Goal: Task Accomplishment & Management: Manage account settings

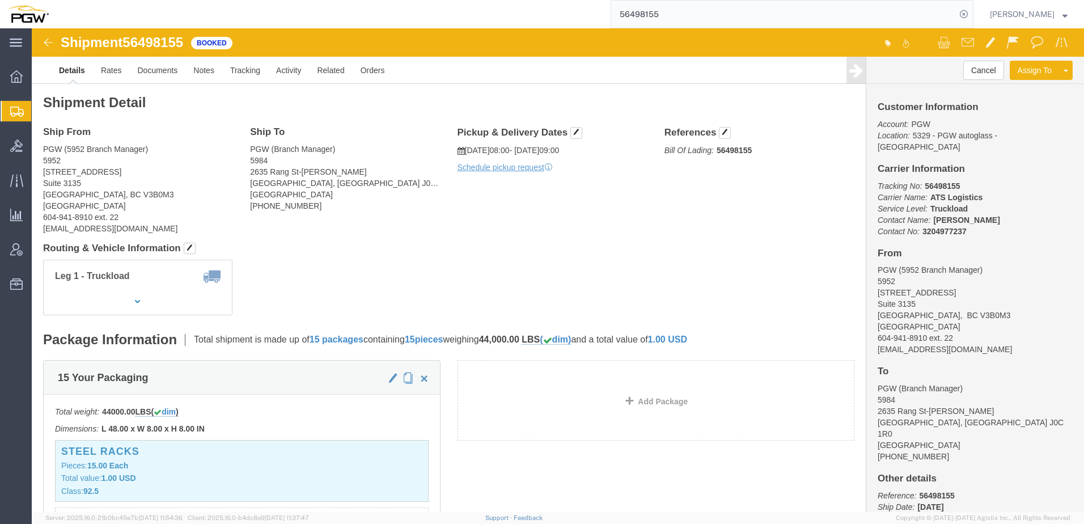
click at [0, 0] on span "Shipment Manager" at bounding box center [0, 0] width 0 height 0
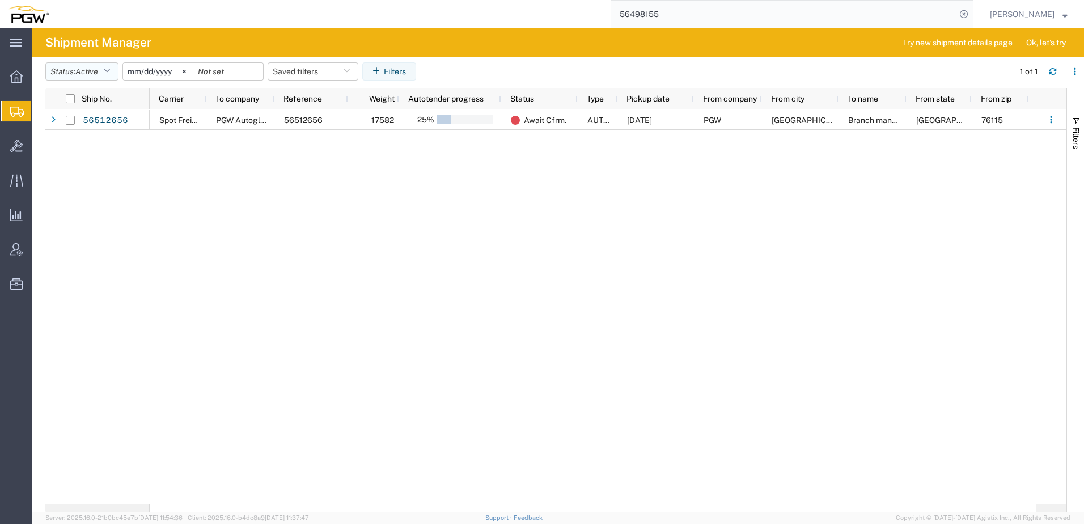
click at [79, 70] on span "Active" at bounding box center [86, 71] width 23 height 9
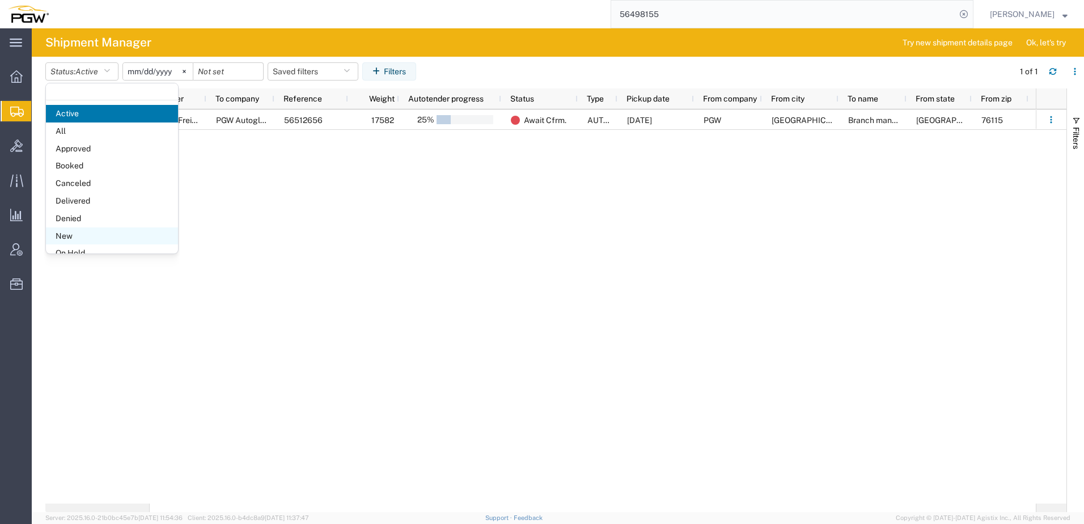
click at [64, 234] on span "New" at bounding box center [112, 236] width 132 height 18
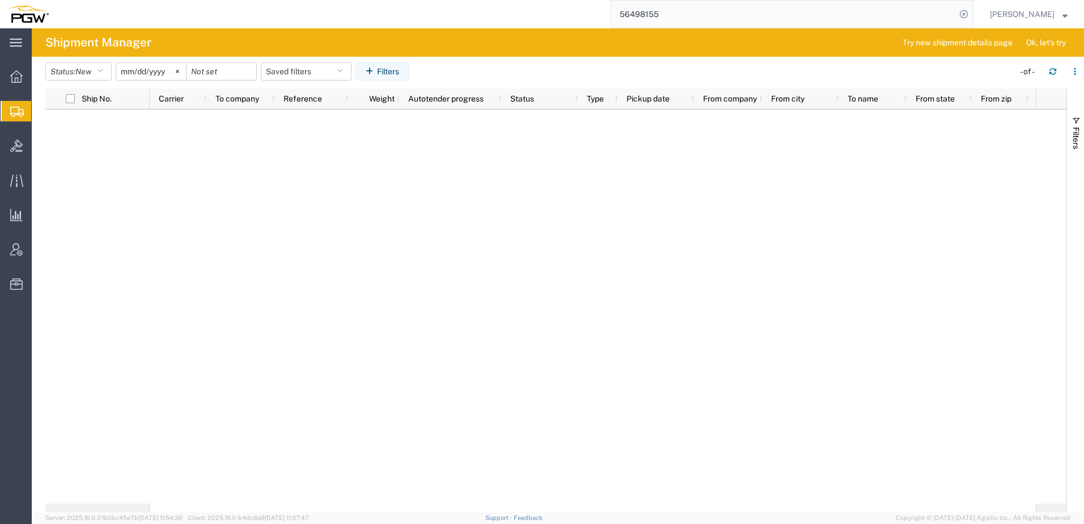
click at [0, 0] on span "Create from Template" at bounding box center [0, 0] width 0 height 0
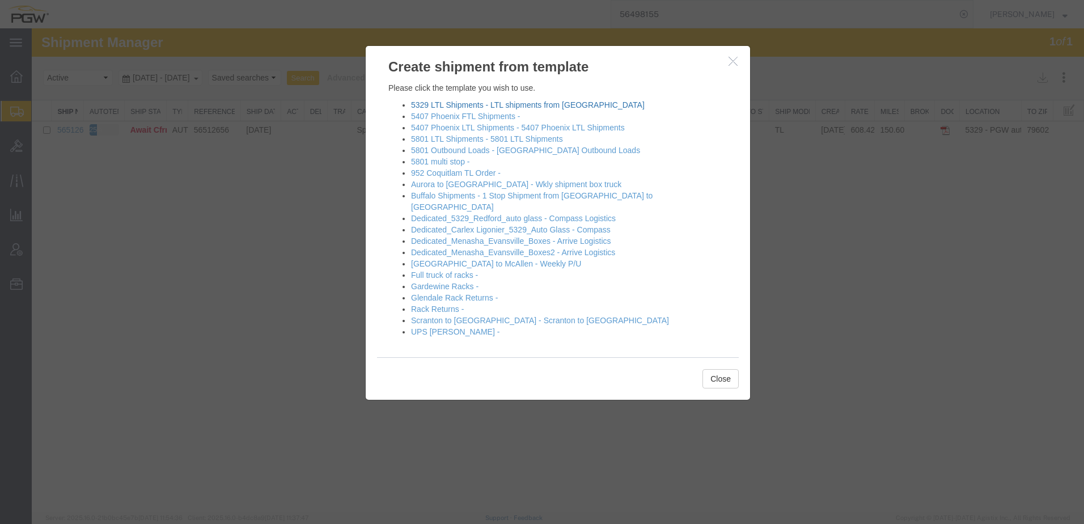
click at [440, 107] on link "5329 LTL Shipments - LTL shipments from [GEOGRAPHIC_DATA]" at bounding box center [528, 104] width 234 height 9
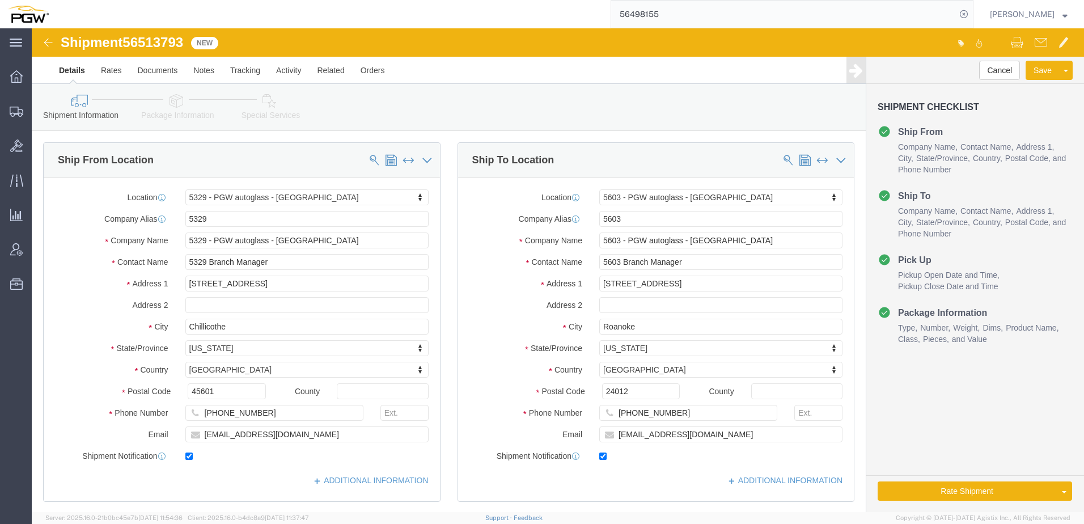
select select "28253"
select select "28405"
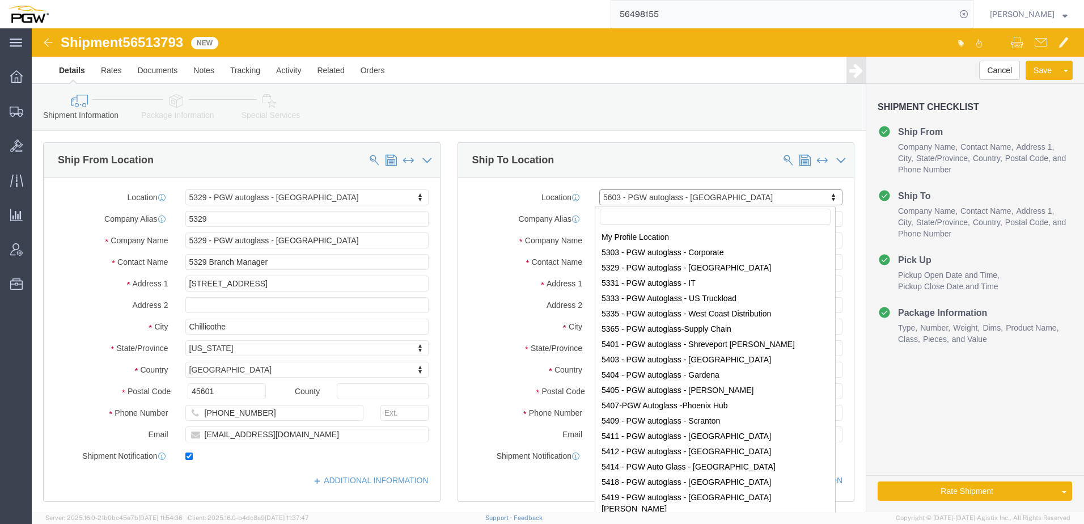
drag, startPoint x: 615, startPoint y: 166, endPoint x: 610, endPoint y: 163, distance: 5.8
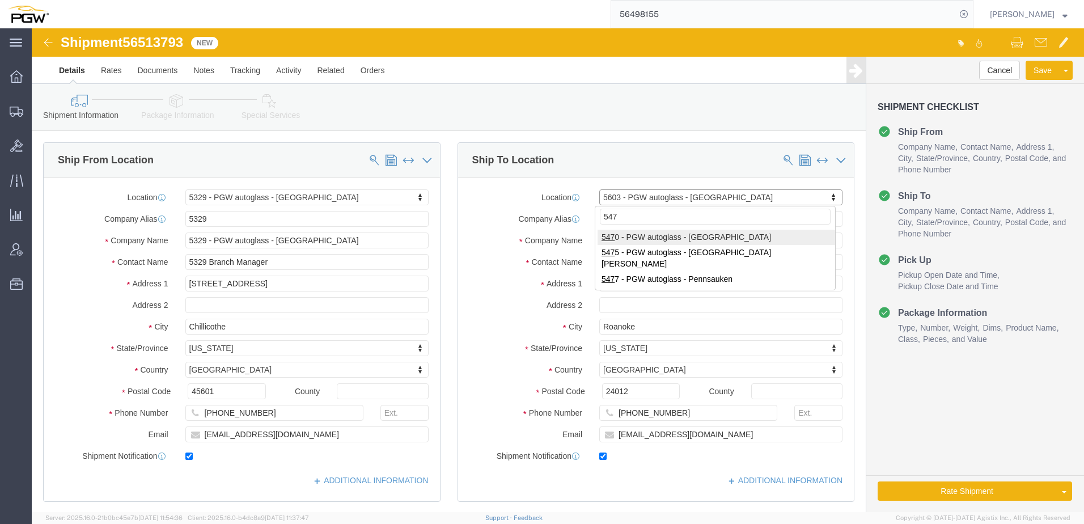
type input "5477"
type input "3"
select select "28313"
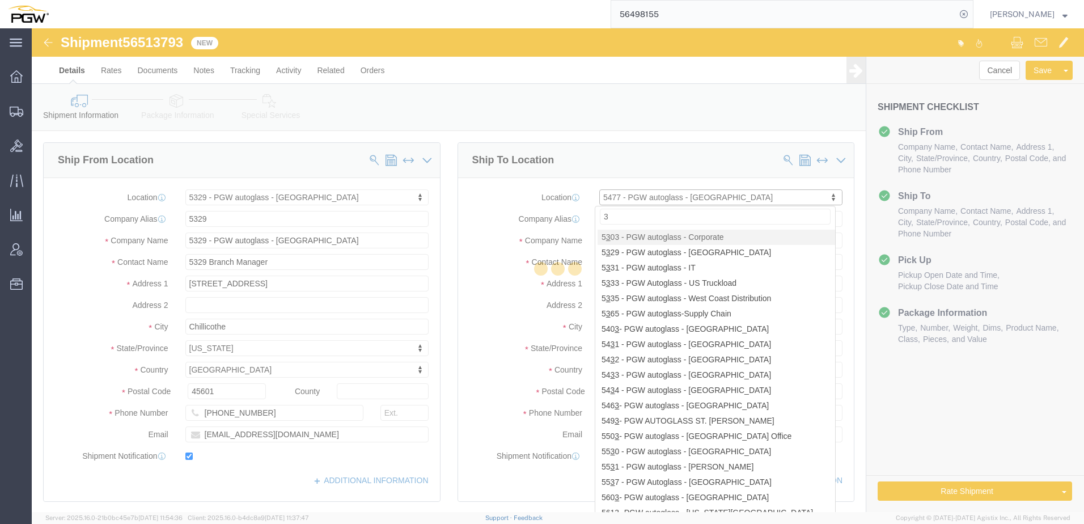
type input "5477"
type input "PGW"
type input "5477 Branch Manager"
type input "[STREET_ADDRESS][PERSON_NAME]"
type input "Cinnaminson"
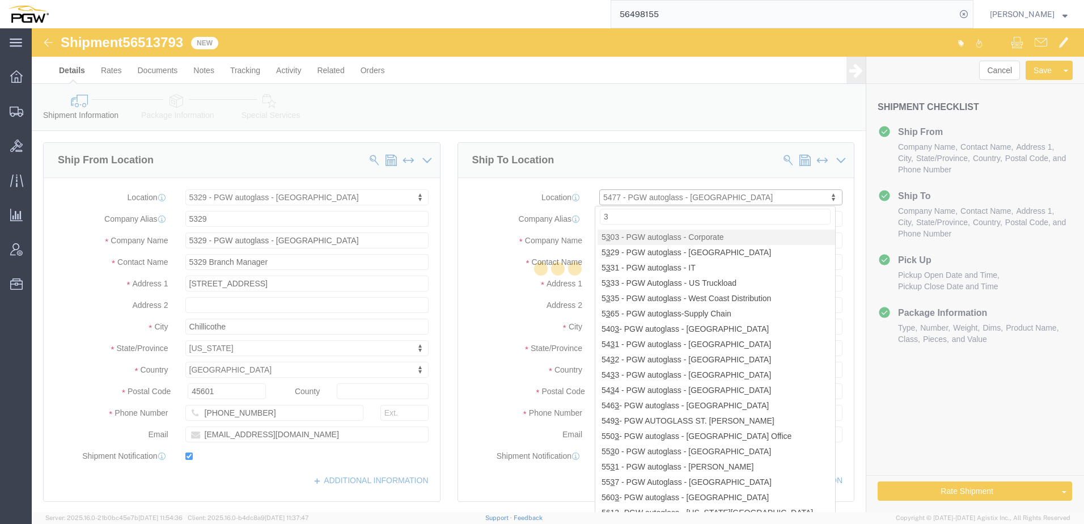
type input "08077"
type input "[PHONE_NUMBER]"
type input "[EMAIL_ADDRESS][DOMAIN_NAME]"
select select "NJ"
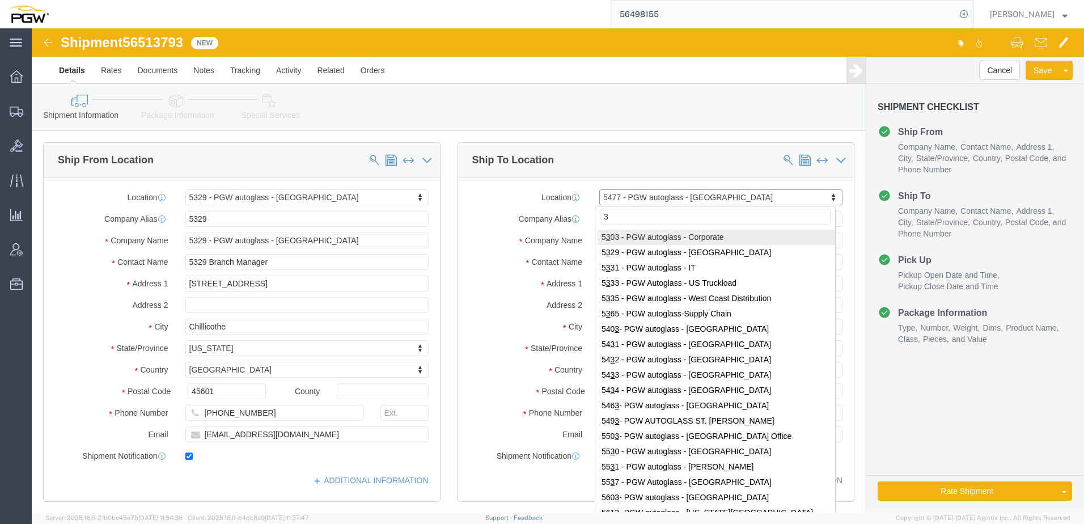
drag, startPoint x: 596, startPoint y: 188, endPoint x: 328, endPoint y: 176, distance: 268.3
click body "Shipment 56513793 New Details Rates Documents Notes Tracking Activity Related O…"
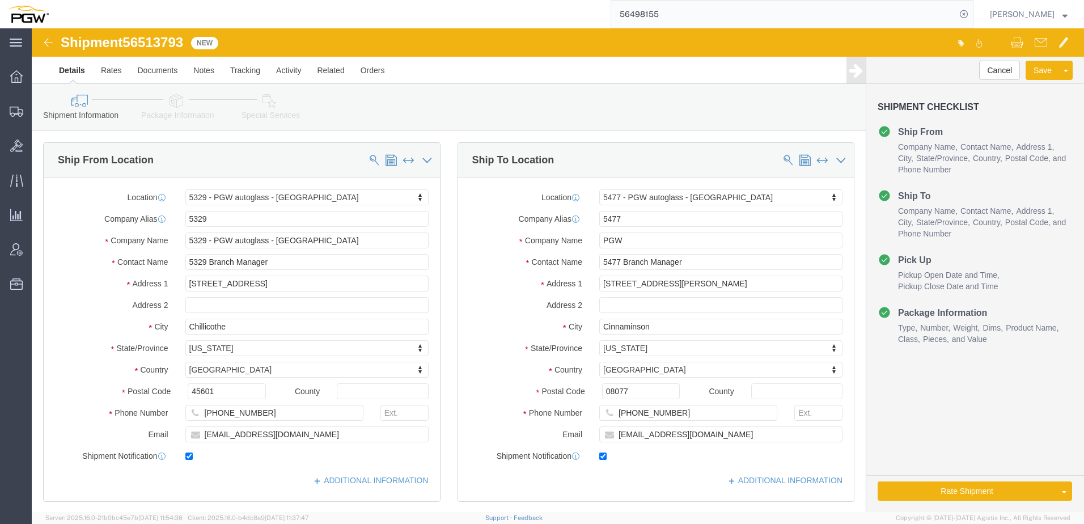
click div "Location 5477 - PGW autoglass - [GEOGRAPHIC_DATA] My Profile Location 5303 - PG…"
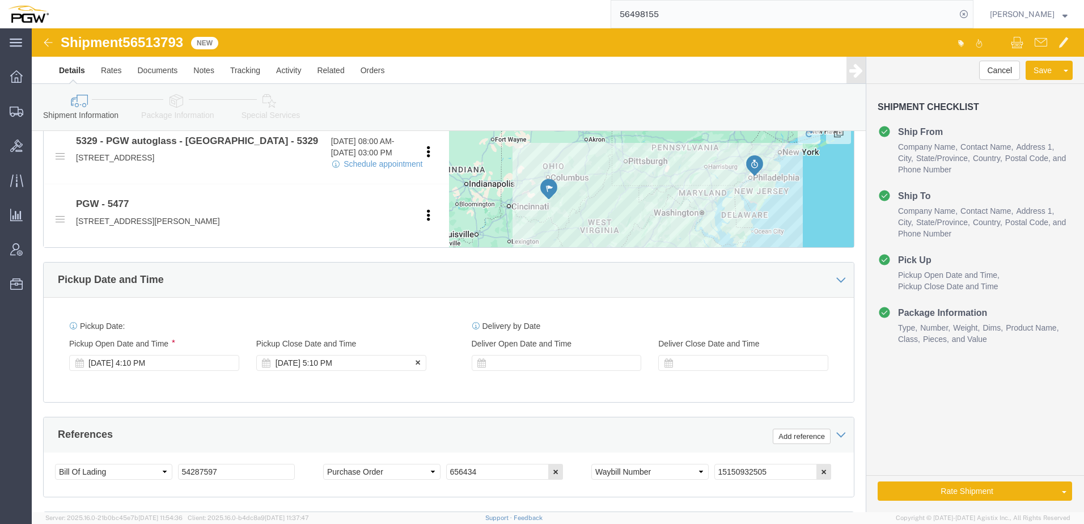
scroll to position [453, 0]
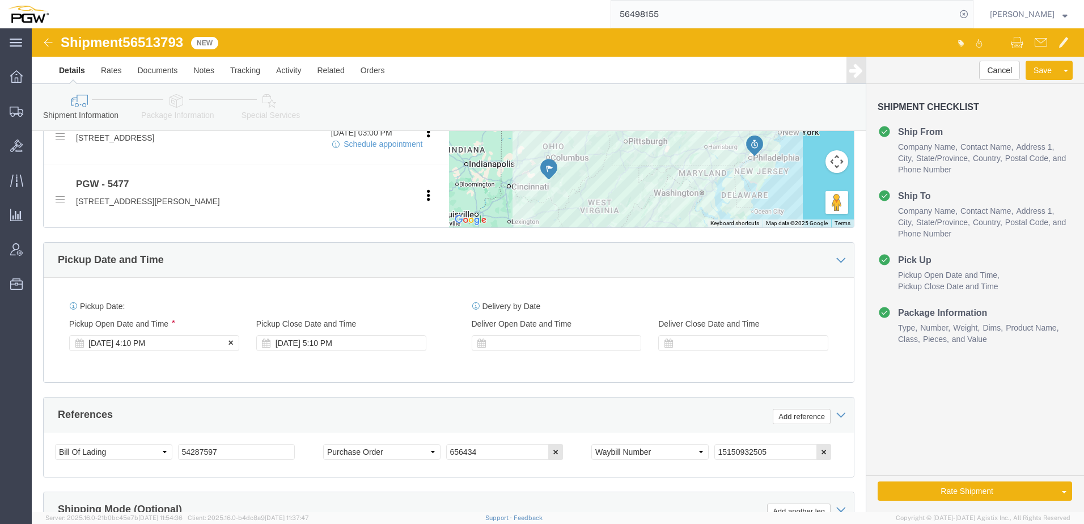
click div "[DATE] 4:10 PM"
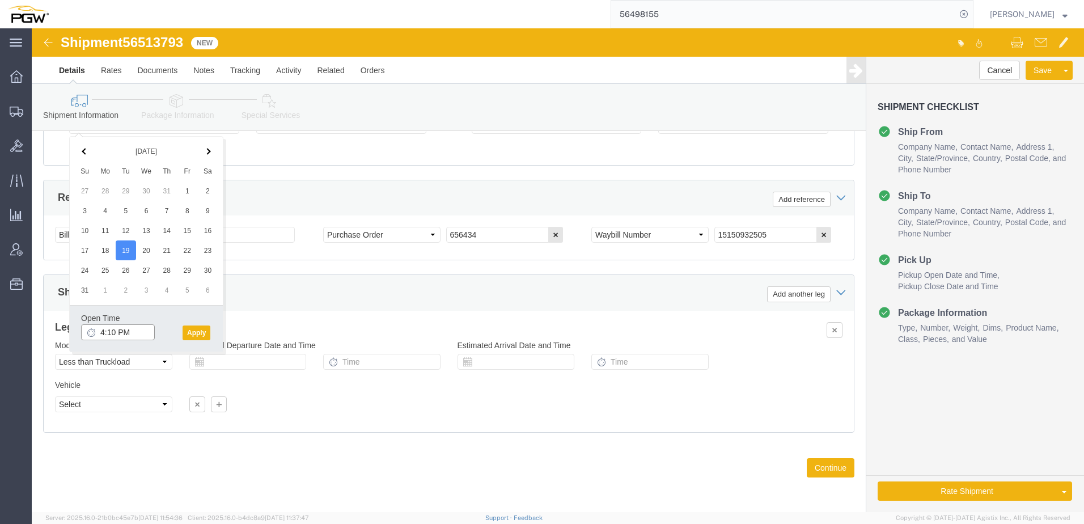
click input "4:10 PM"
type input "8:00 AM"
click button "Apply"
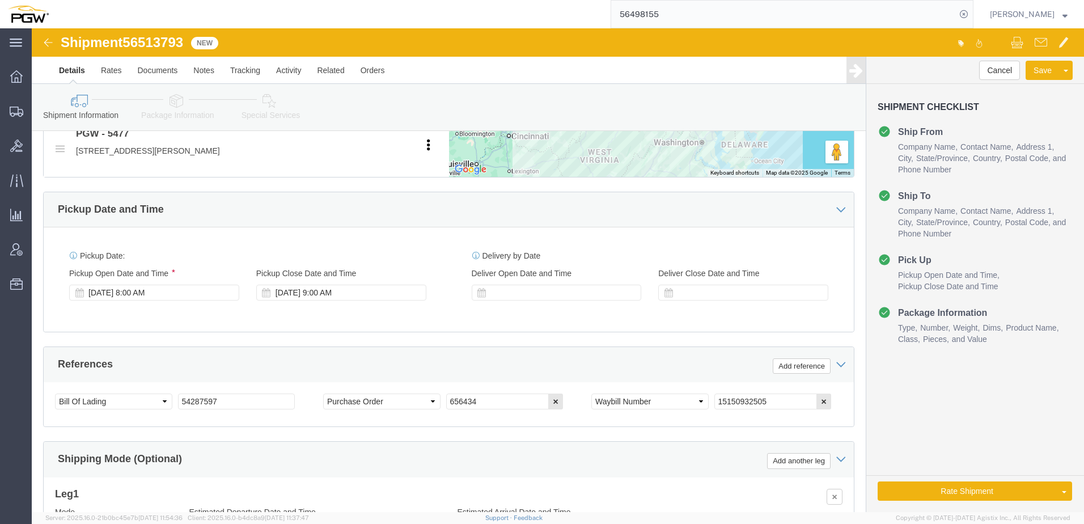
scroll to position [387, 0]
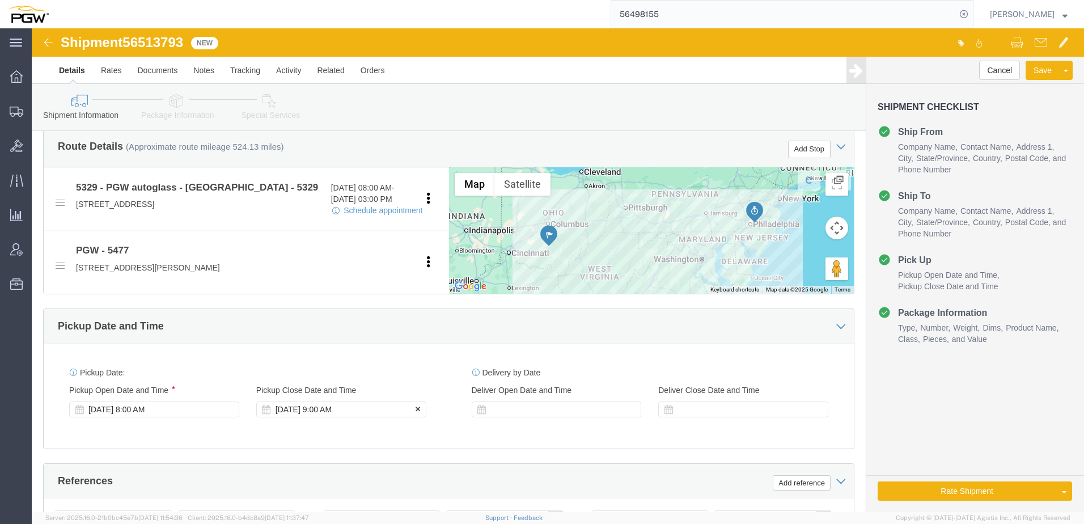
click div "[DATE] 9:00 AM"
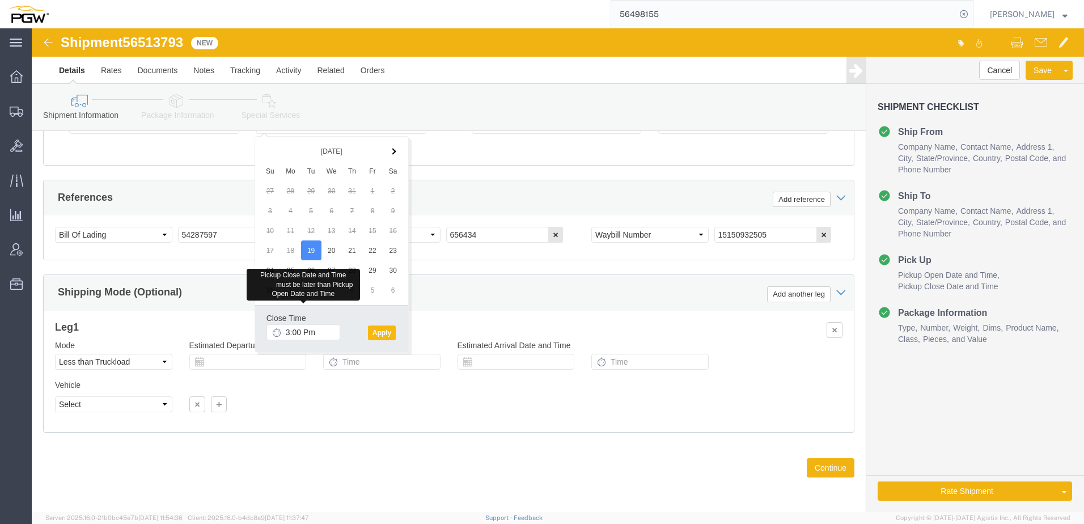
type input "3:00 PM"
click button "Apply"
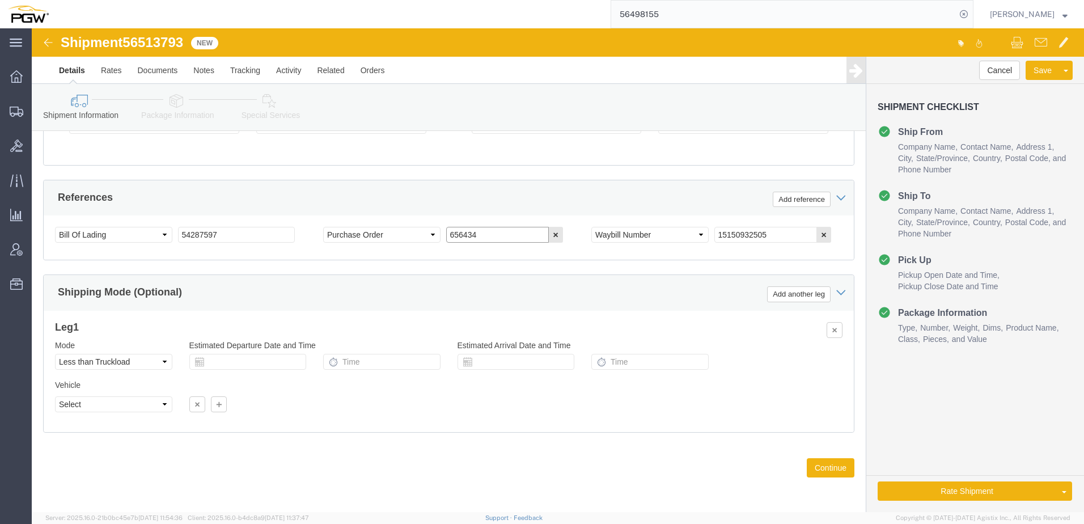
drag, startPoint x: 467, startPoint y: 203, endPoint x: 328, endPoint y: 196, distance: 139.6
click div "Select Account Type Activity ID Airline Appointment Number ASN Batch Request # …"
paste input "67191"
type input "667191"
click select "Select Account Type Activity ID Airline Appointment Number ASN Batch Request # …"
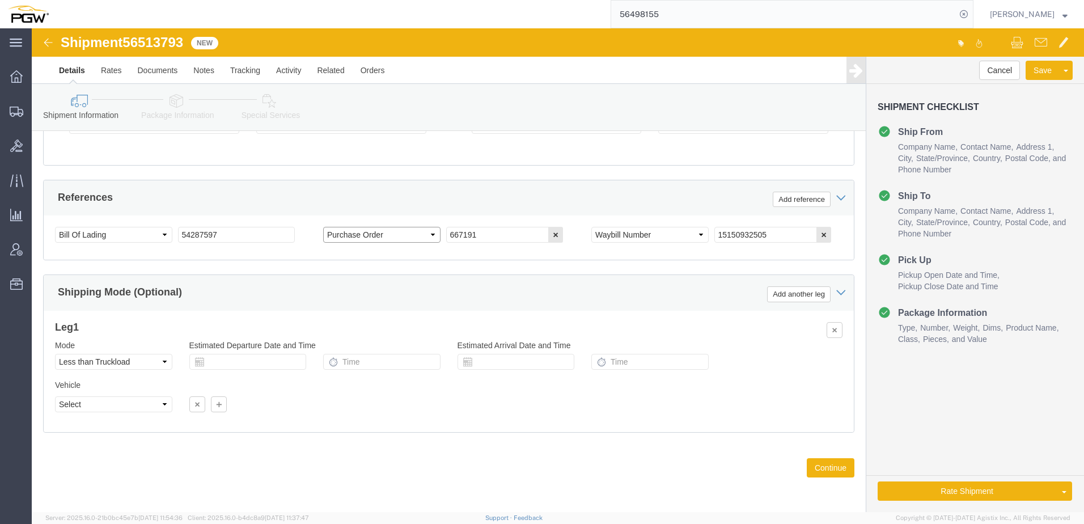
select select "ORDERNUM"
click select "Select Account Type Activity ID Airline Appointment Number ASN Batch Request # …"
drag, startPoint x: 96, startPoint y: 9, endPoint x: 158, endPoint y: 84, distance: 97.9
click div "Shipment 56513793 New"
copy span "56513793"
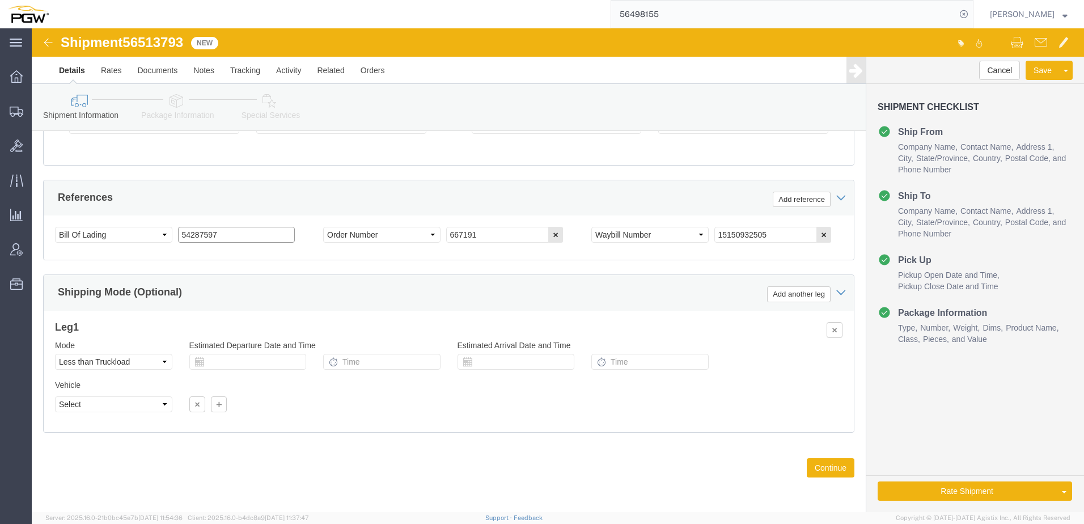
drag, startPoint x: 202, startPoint y: 207, endPoint x: -15, endPoint y: 193, distance: 218.1
click html "Shipment 56513793 New Details Rates Documents Notes Tracking Activity Related O…"
paste input "6513793"
type input "56513793"
drag, startPoint x: 784, startPoint y: 206, endPoint x: 583, endPoint y: 146, distance: 209.5
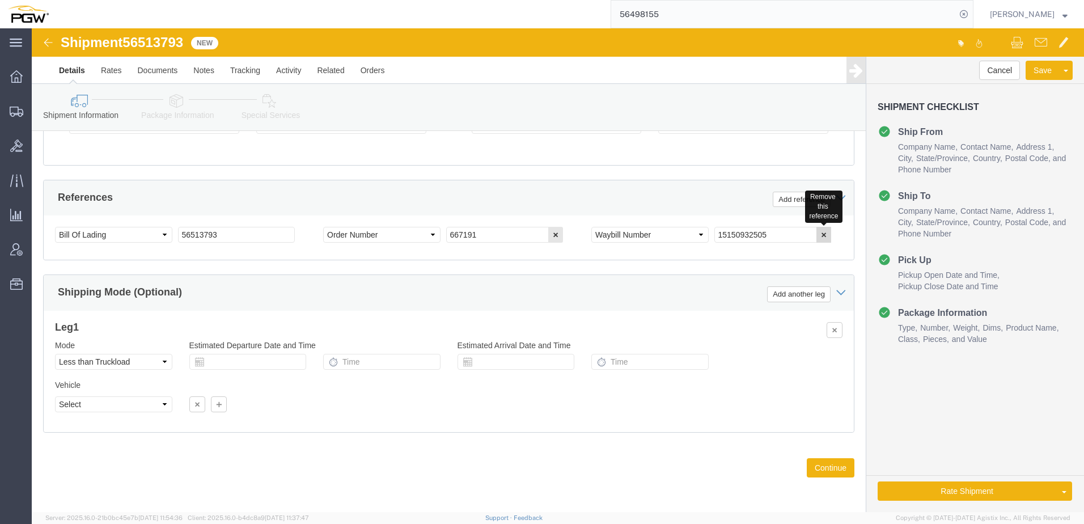
click icon "button"
click link "Package Information"
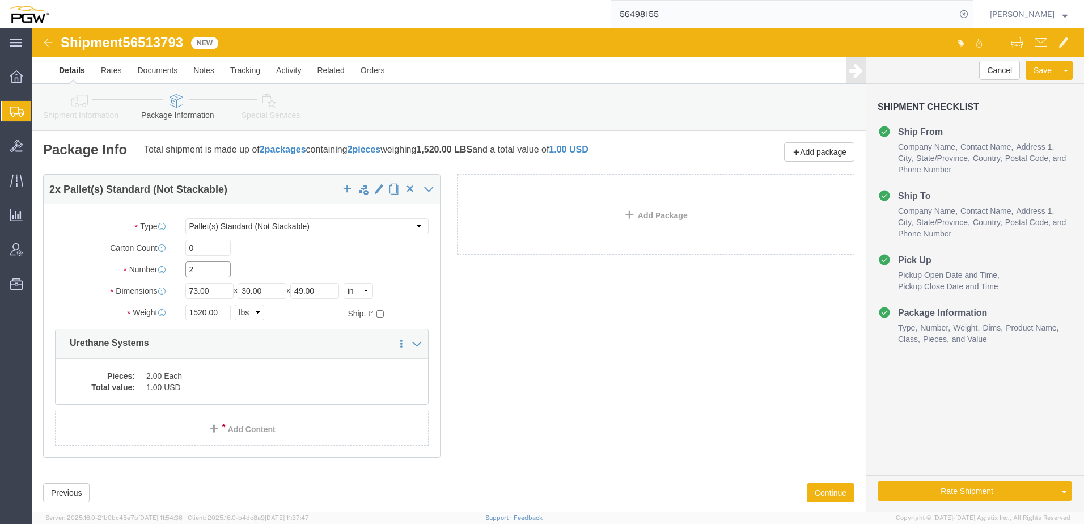
drag, startPoint x: 173, startPoint y: 243, endPoint x: 7, endPoint y: 238, distance: 166.2
click div "2 x Pallet(s) Standard (Not Stackable) Package Type Select Bale(s) Basket(s) Bo…"
type input "1"
click div "Please fix the following errors Ship From Location Location 5329 - PGW autoglas…"
drag, startPoint x: 172, startPoint y: 284, endPoint x: -35, endPoint y: 280, distance: 207.5
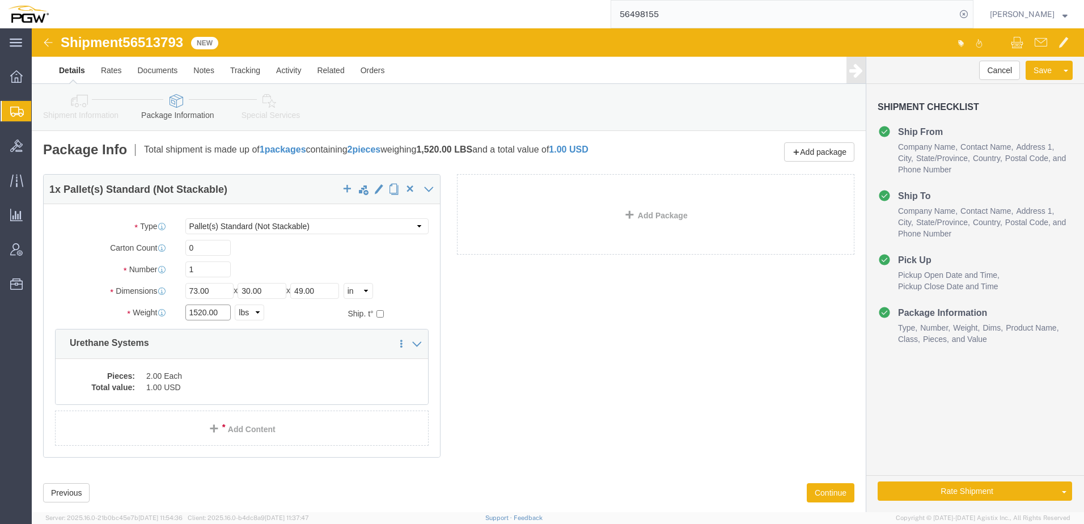
click html "Shipment 56513793 New Details Rates Documents Notes Tracking Activity Related O…"
type input "109.00"
click dd "2.00 Each"
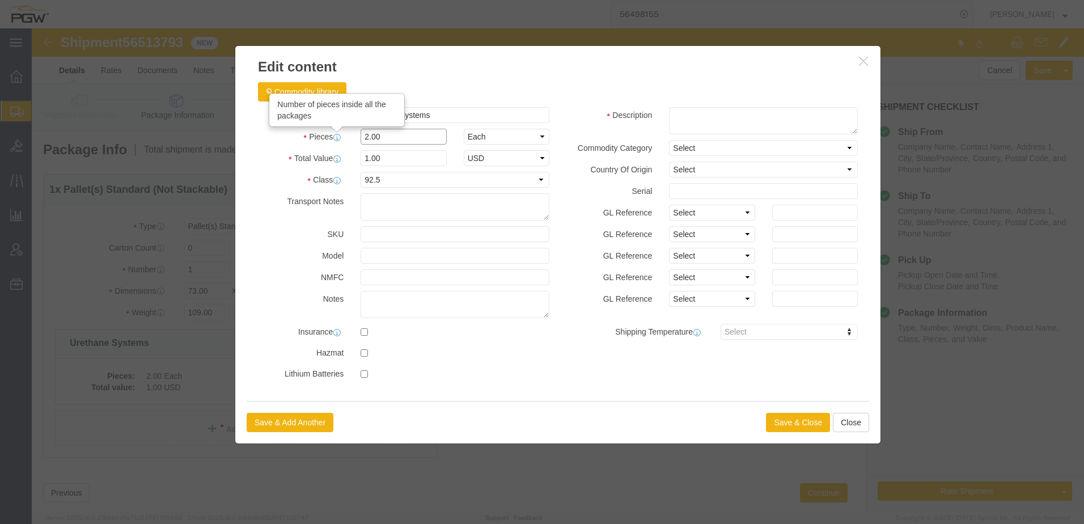
drag, startPoint x: 389, startPoint y: 107, endPoint x: -43, endPoint y: 117, distance: 432.0
click html "Shipment 56513793 New Details Rates Documents Notes Tracking Activity Related O…"
type input "1.00"
select select "USD"
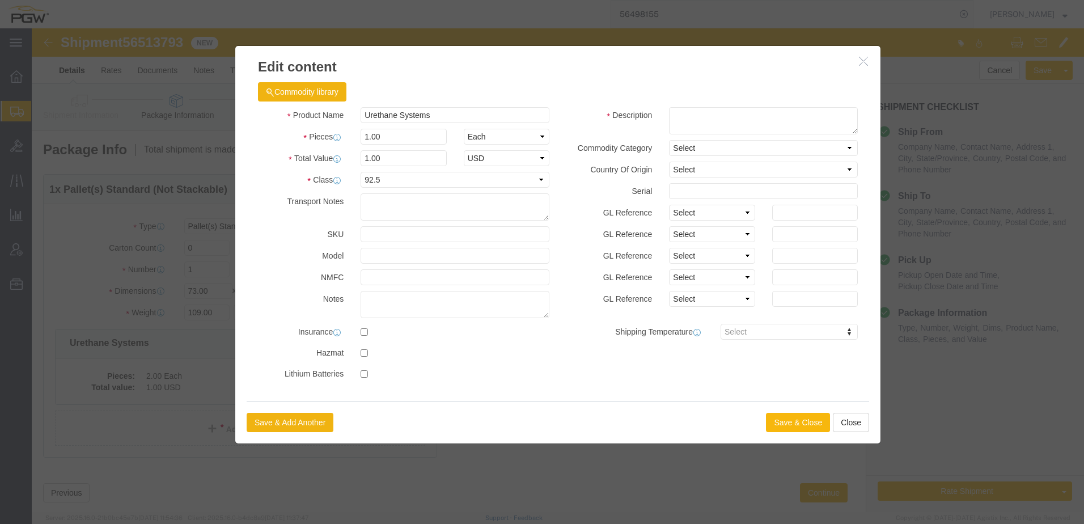
click button "Save & Close"
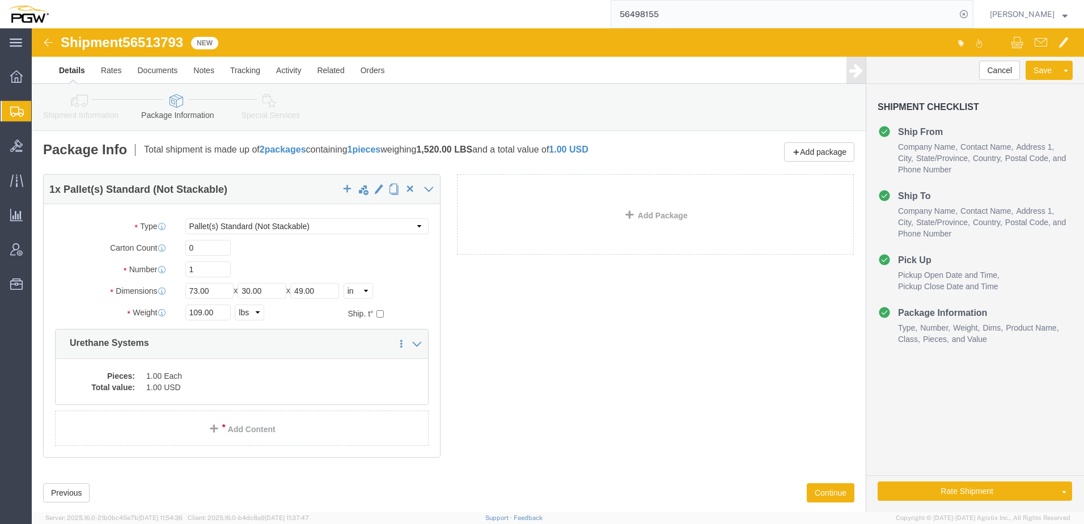
click icon
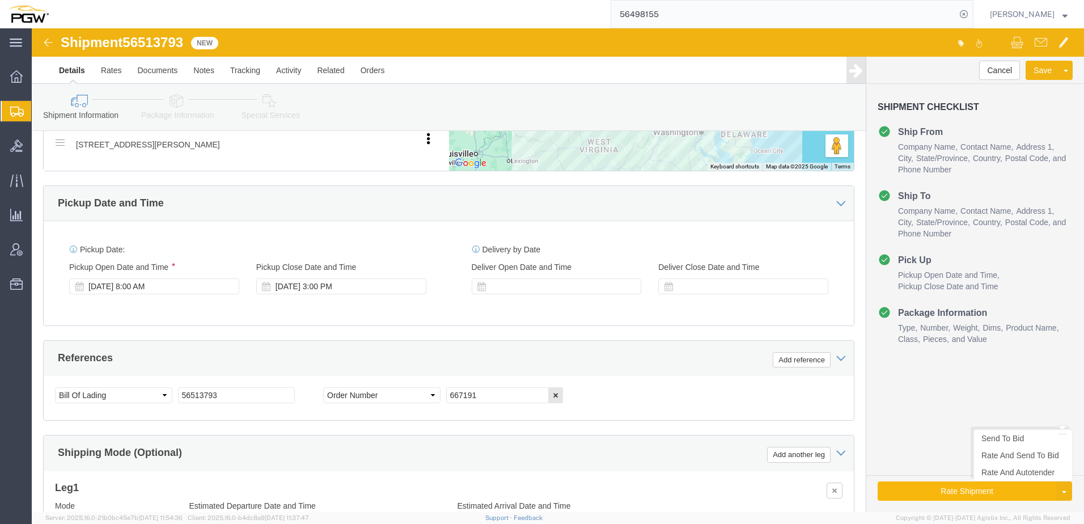
scroll to position [340, 0]
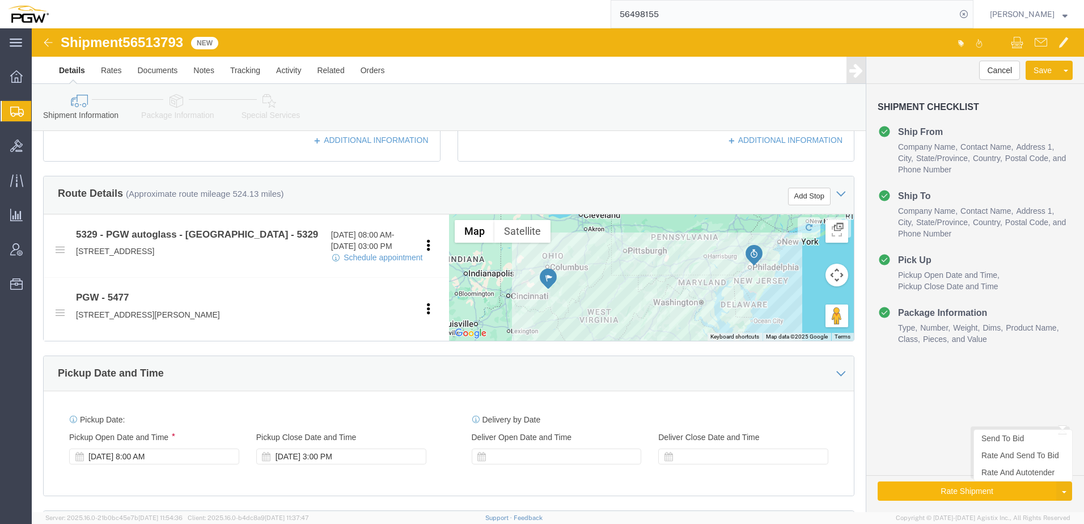
click button "Rate Shipment"
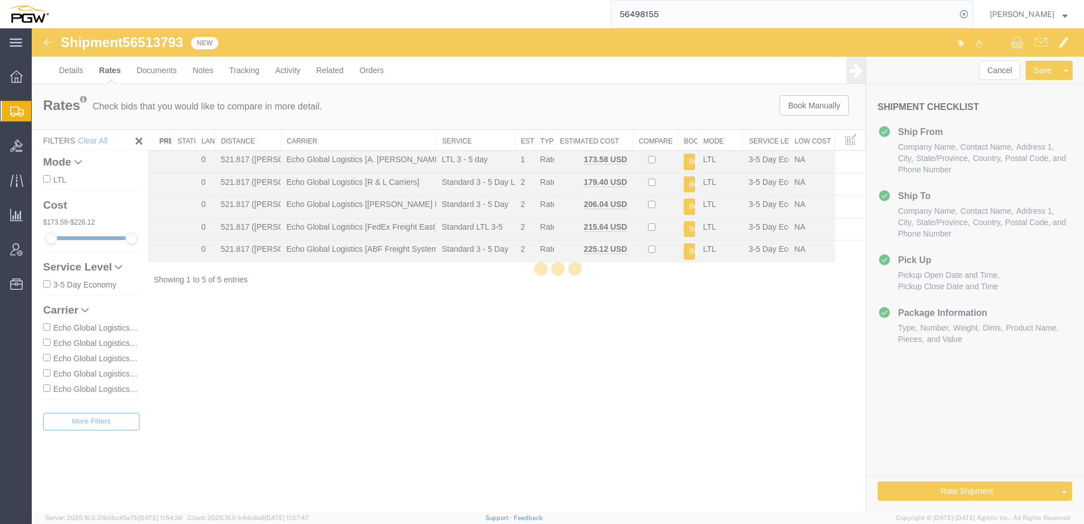
scroll to position [0, 0]
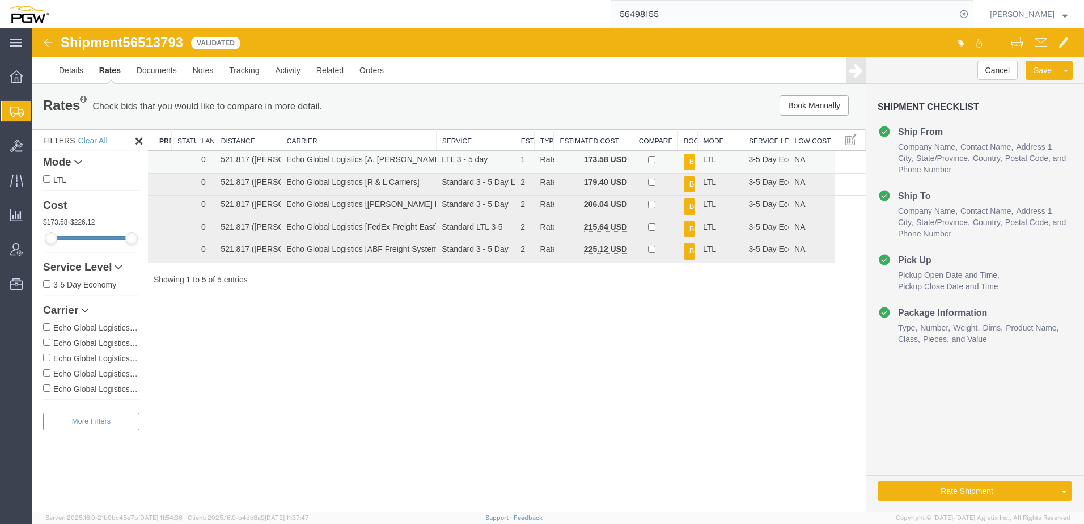
click at [686, 157] on button "Book" at bounding box center [689, 162] width 11 height 16
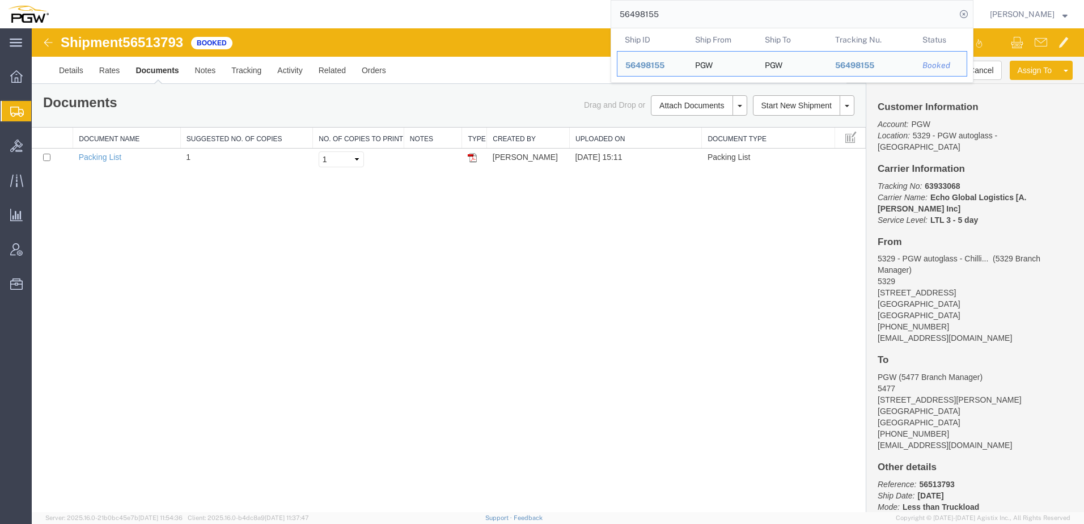
drag, startPoint x: 708, startPoint y: 9, endPoint x: -3, endPoint y: 19, distance: 711.4
click at [0, 19] on html "main_menu Created with Sketch. Collapse Menu Overview Shipments Shipment Manage…" at bounding box center [542, 262] width 1084 height 524
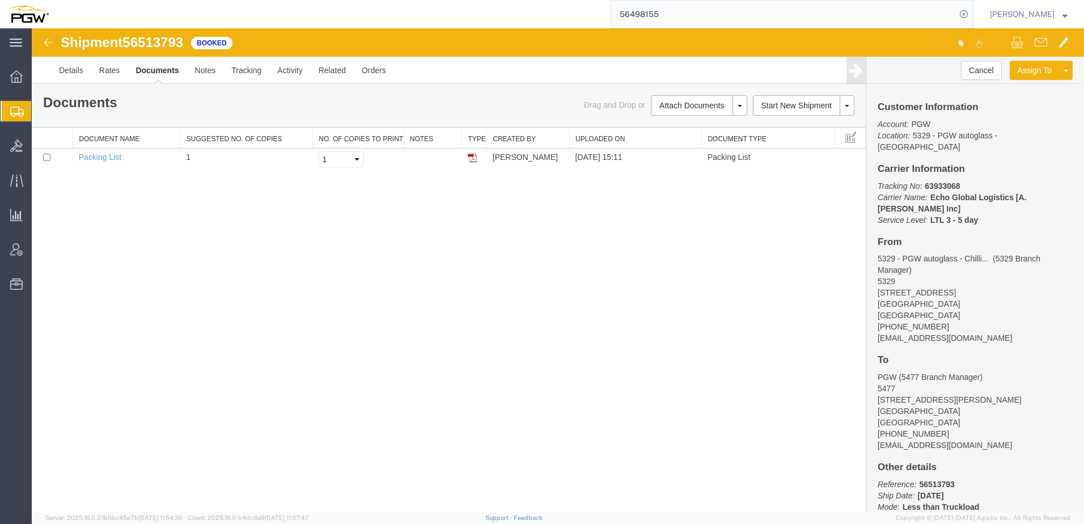
paste input "370501"
type input "56370501"
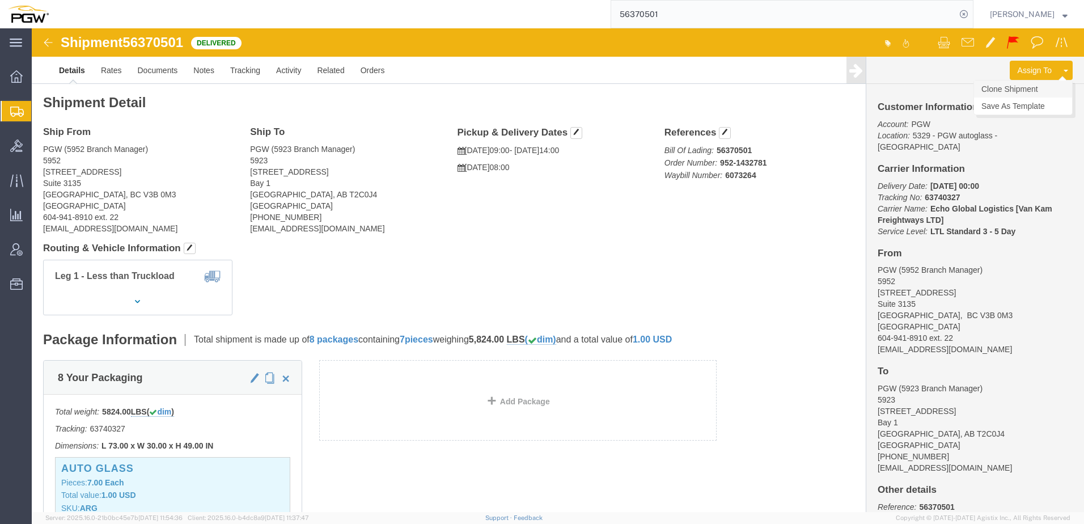
click link "Clone Shipment"
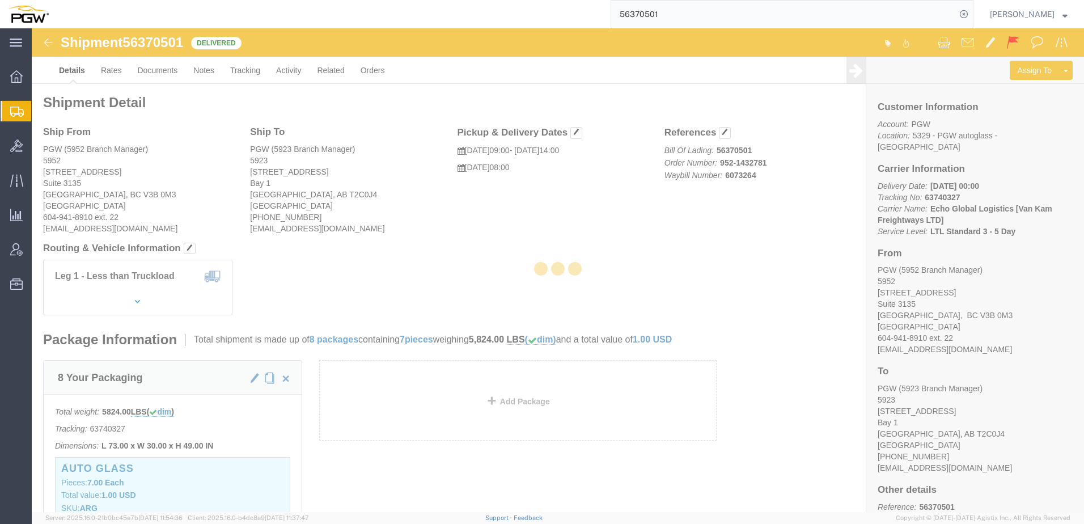
select select "28525"
select select "28509"
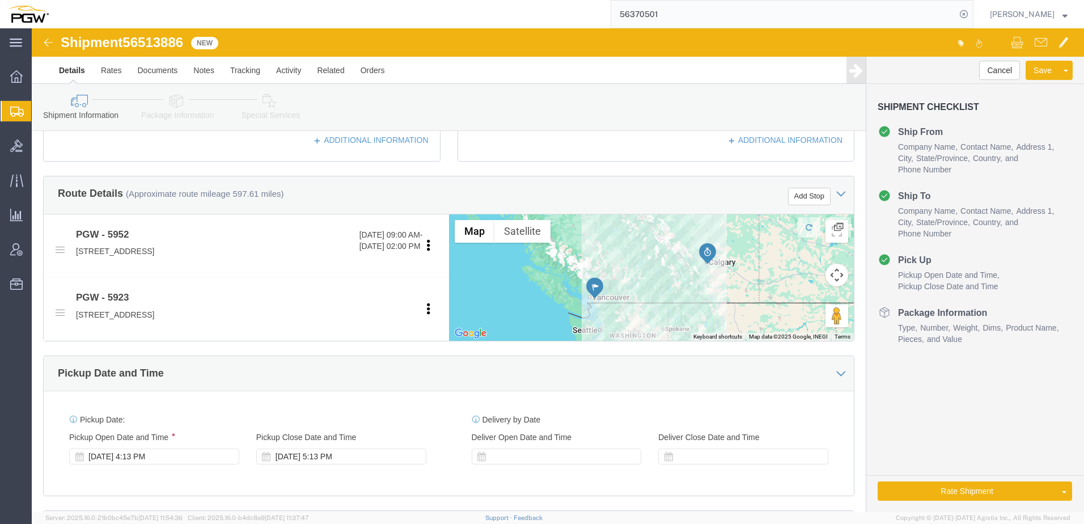
scroll to position [170, 0]
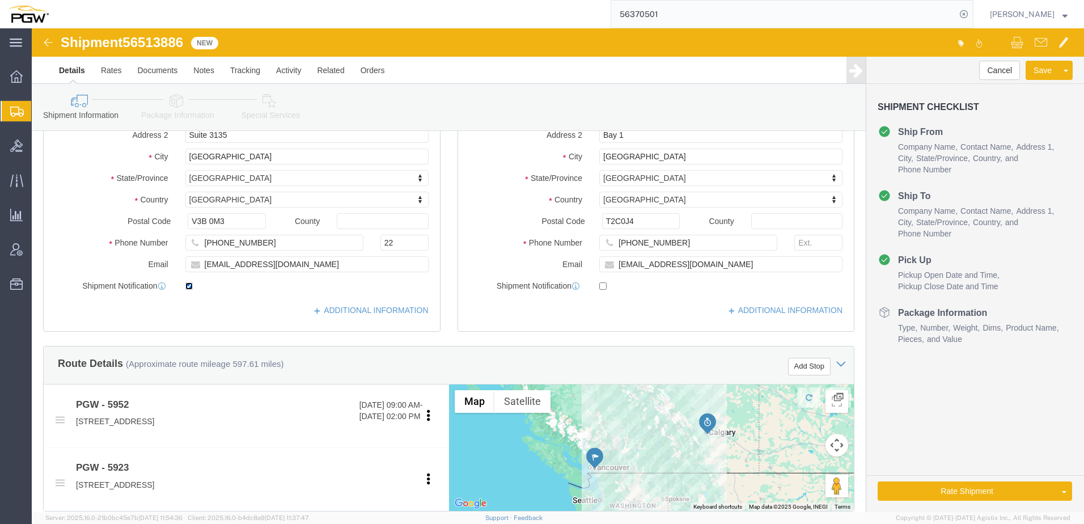
click input "checkbox"
checkbox input "false"
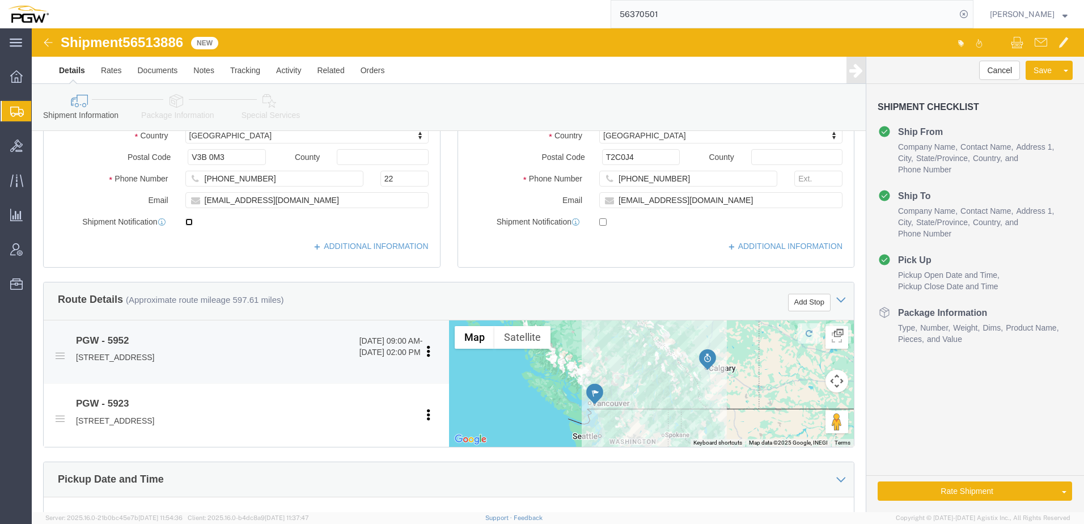
scroll to position [397, 0]
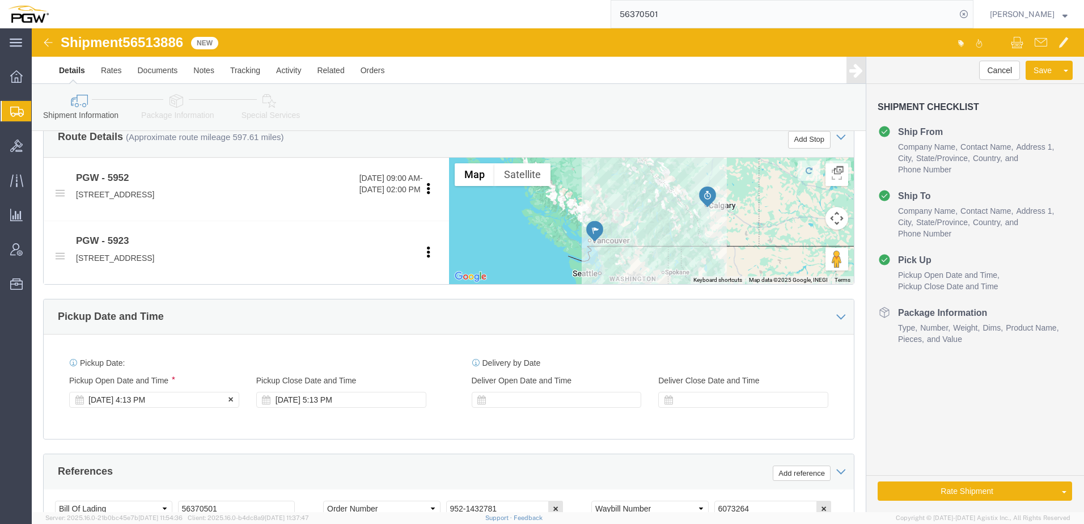
click div "[DATE] 4:13 PM"
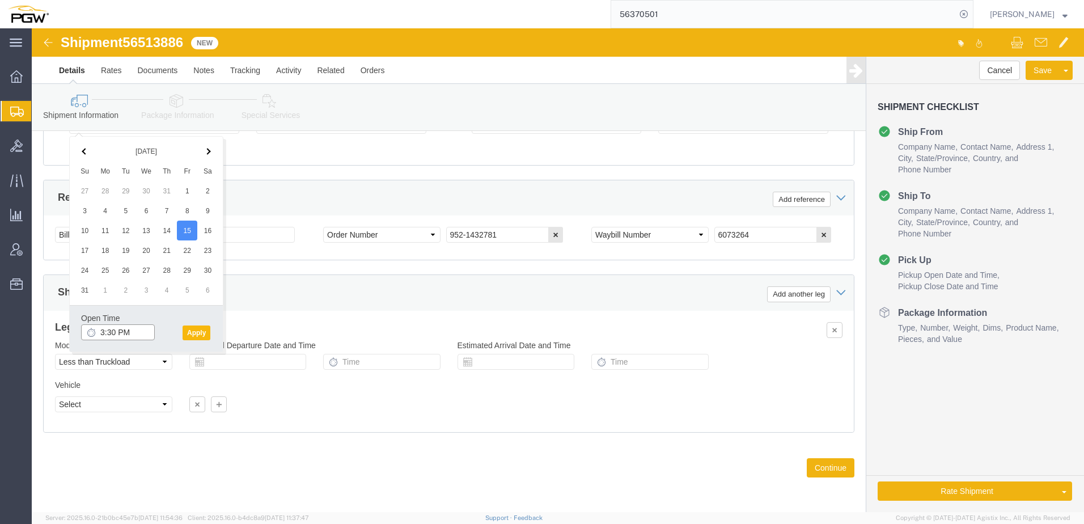
type input "3:30 PM"
click button "Apply"
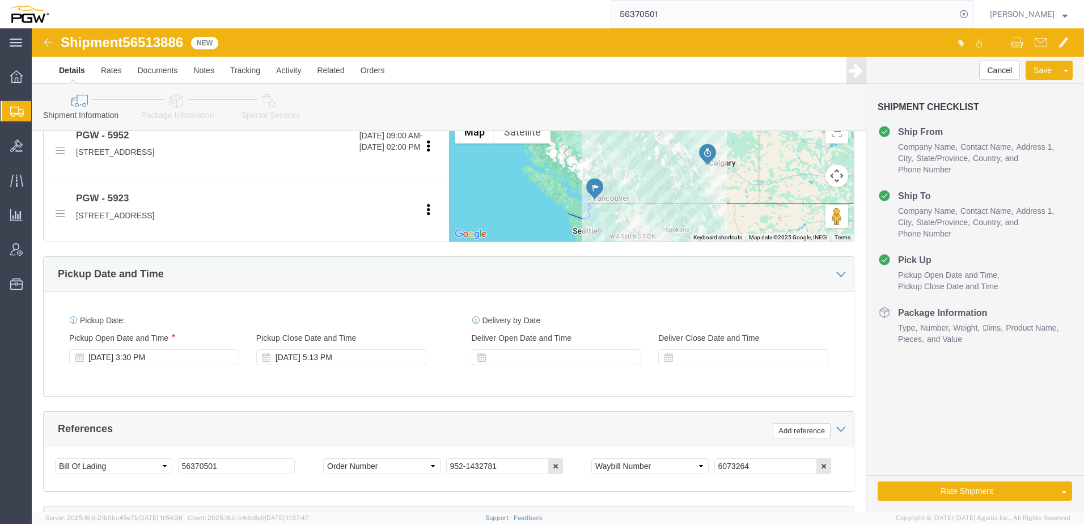
scroll to position [444, 0]
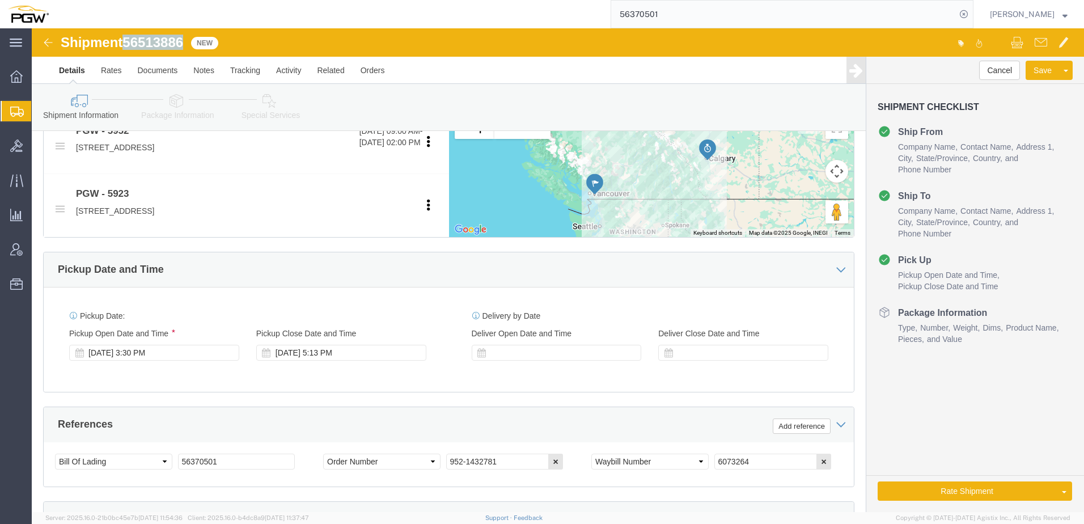
drag, startPoint x: 98, startPoint y: 13, endPoint x: 155, endPoint y: 11, distance: 56.7
click span "56513886"
copy span "56513886"
drag, startPoint x: 230, startPoint y: 436, endPoint x: -185, endPoint y: 405, distance: 416.0
click html "Shipment 56513886 New Details Rates Documents Notes Tracking Activity Related O…"
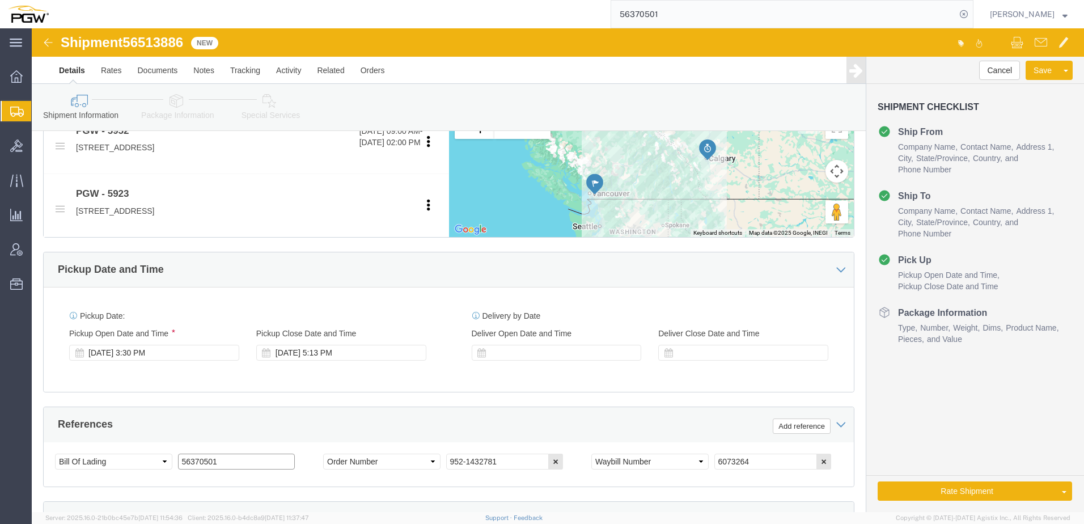
paste input "513886"
type input "56513886"
drag, startPoint x: 784, startPoint y: 435, endPoint x: 697, endPoint y: 416, distance: 89.8
click icon "button"
drag, startPoint x: 497, startPoint y: 430, endPoint x: 236, endPoint y: 262, distance: 310.1
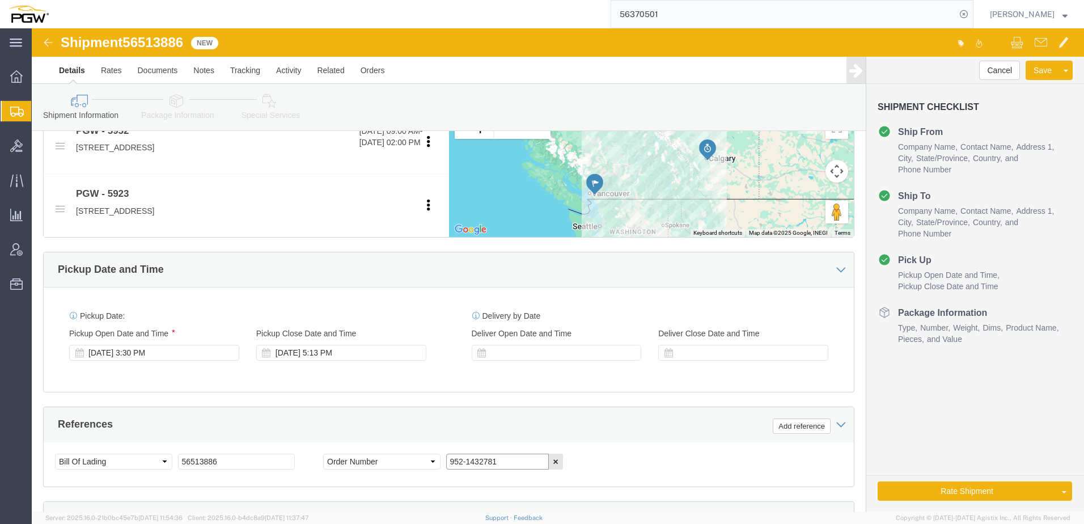
click div "Ship From Location Location 5952 - PGW autoglass - [GEOGRAPHIC_DATA] Select My …"
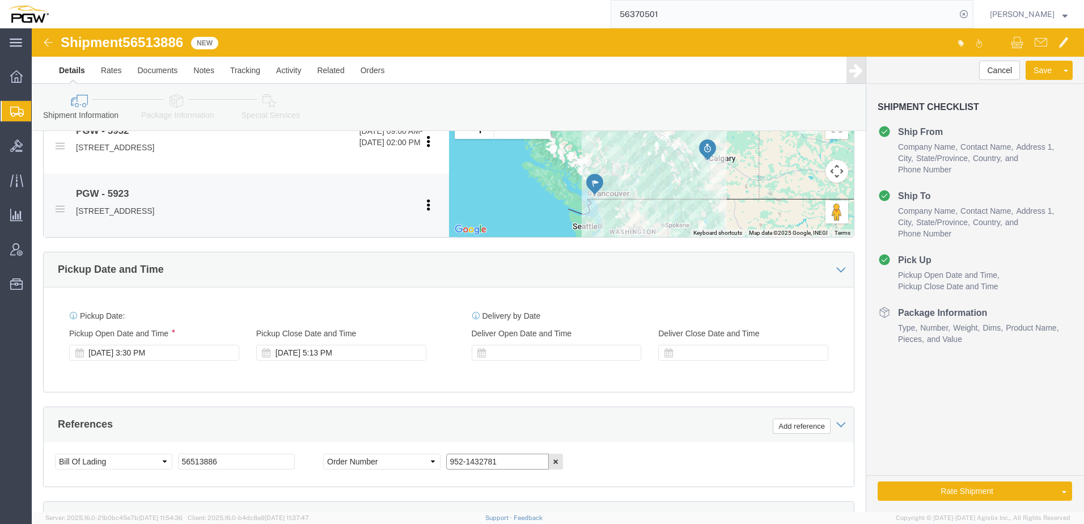
paste input "4065"
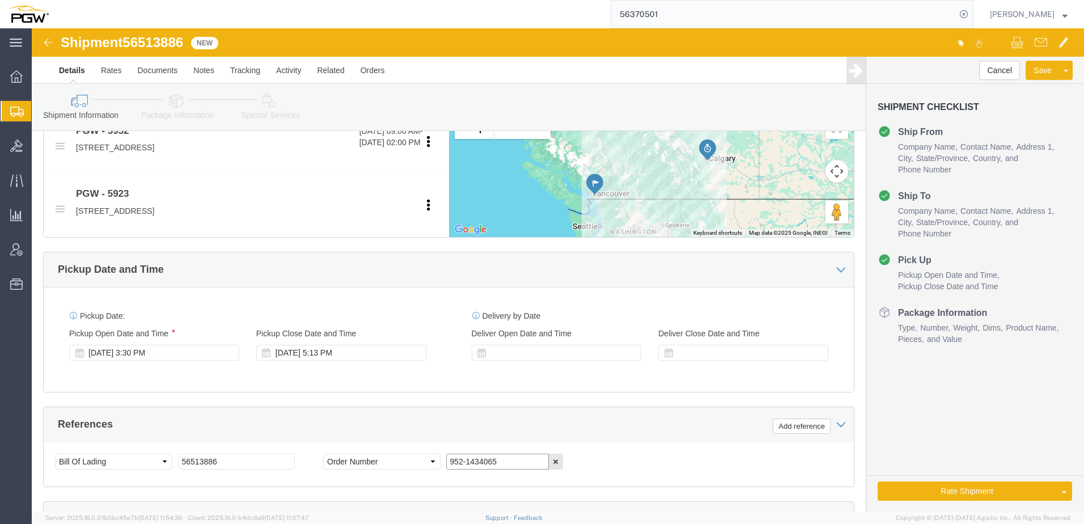
type input "952-1434065"
click link "Package Information"
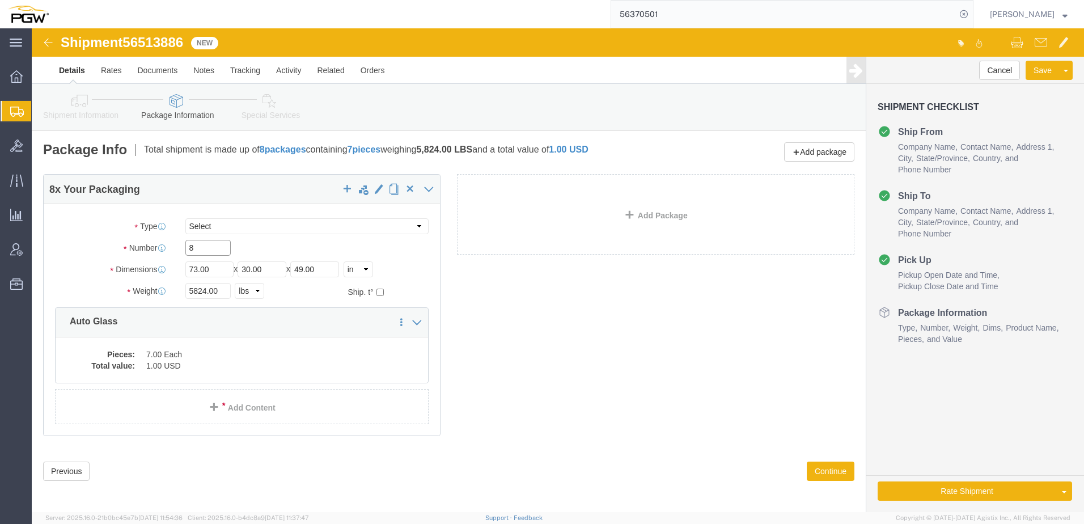
drag, startPoint x: 155, startPoint y: 222, endPoint x: -3, endPoint y: 217, distance: 158.8
click html "Shipment 56513886 New Details Rates Documents Notes Tracking Activity Related O…"
type input "9"
drag, startPoint x: 173, startPoint y: 260, endPoint x: 68, endPoint y: 263, distance: 104.9
click div "Weight 5824.00 Select kgs lbs Ship. t°"
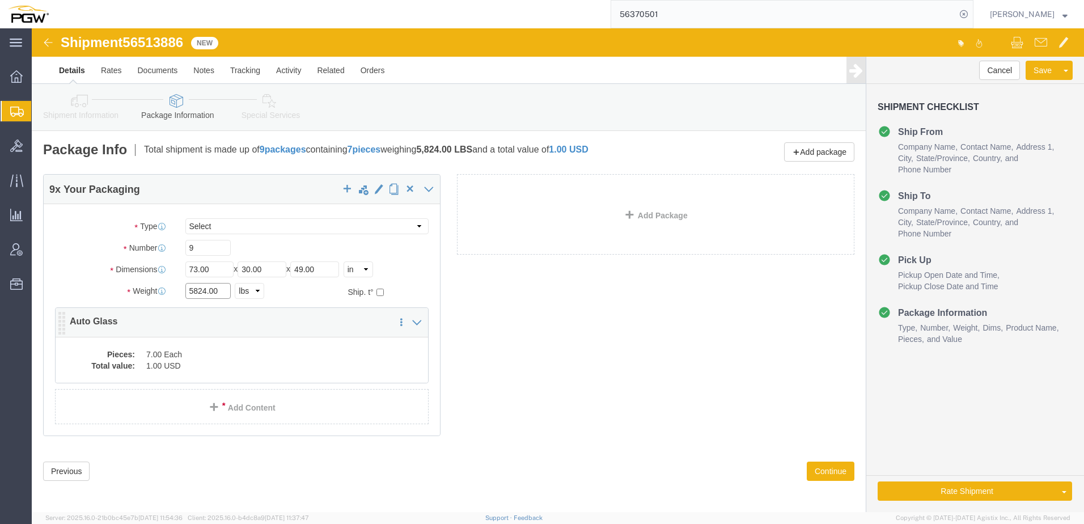
paste input "6776"
type input "6776.00"
click dd "7.00 Each"
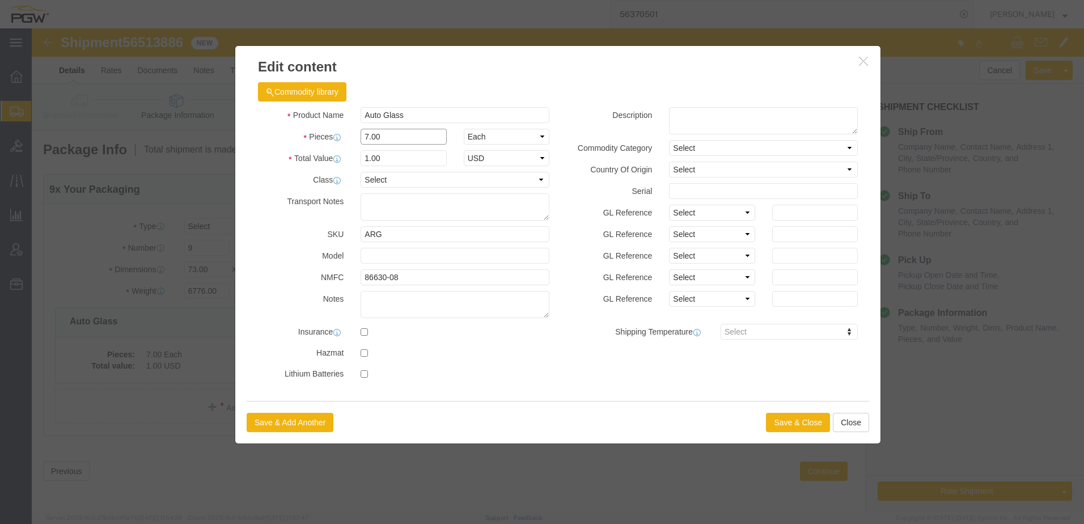
drag, startPoint x: 364, startPoint y: 109, endPoint x: -289, endPoint y: 123, distance: 653.1
click html "Shipment 56513886 New Details Rates Documents Notes Tracking Activity Related O…"
type input "9.00"
type input "1.00"
select select "USD"
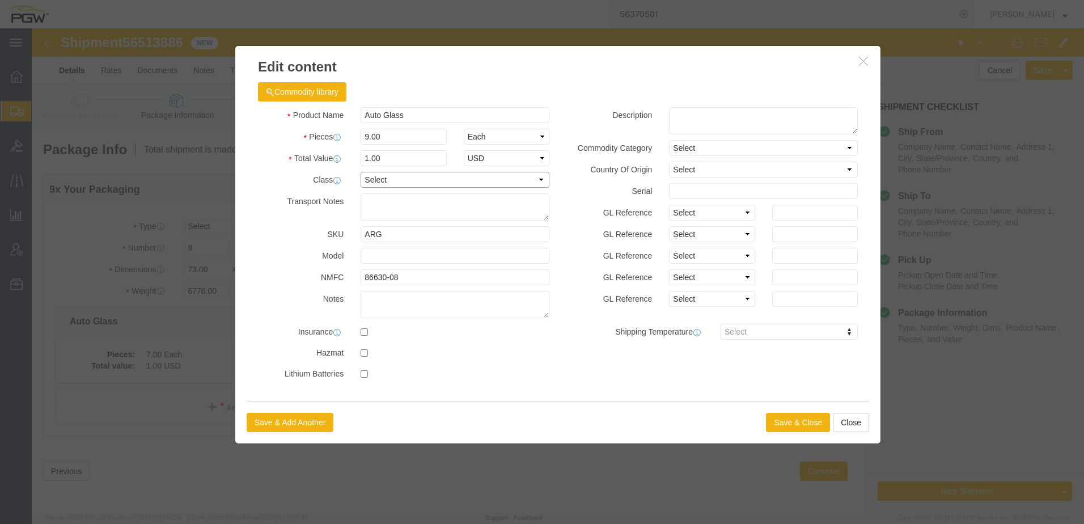
click select "Select 50 55 60 65 70 85 92.5 100 125 175 250 300 400"
select select "92.5"
click select "Select 50 55 60 65 70 85 92.5 100 125 175 250 300 400"
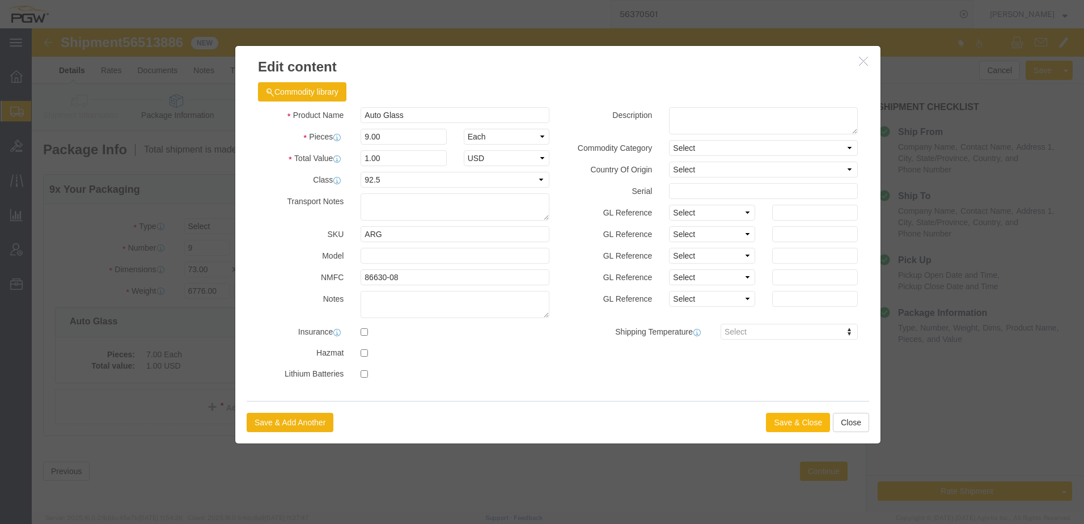
click button "Save & Close"
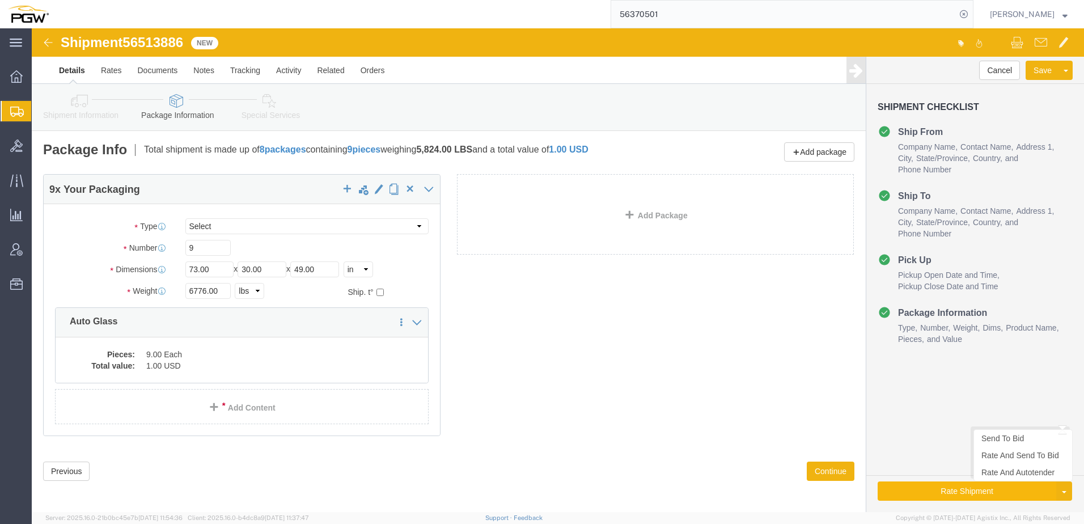
click button "Rate Shipment"
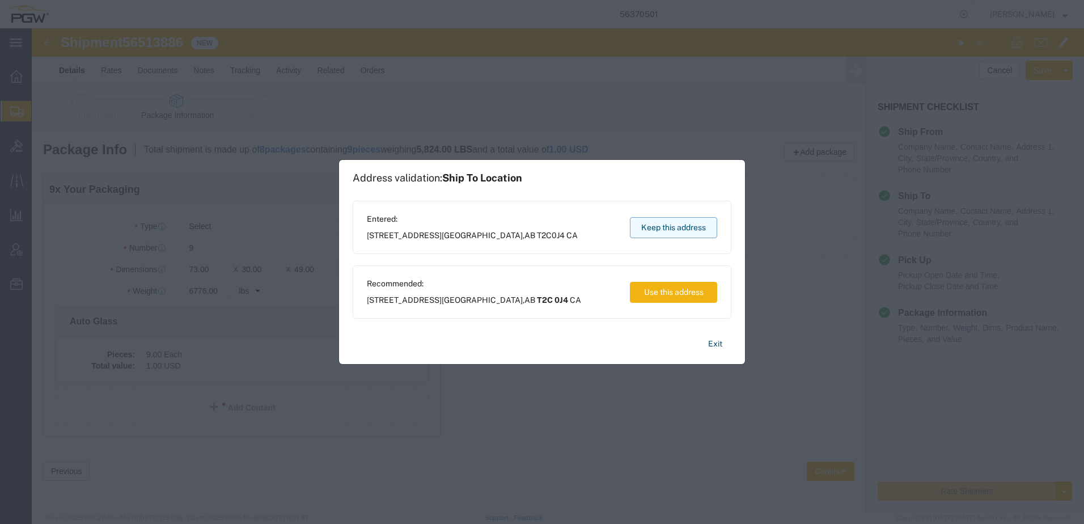
click at [647, 223] on button "Keep this address" at bounding box center [673, 227] width 87 height 21
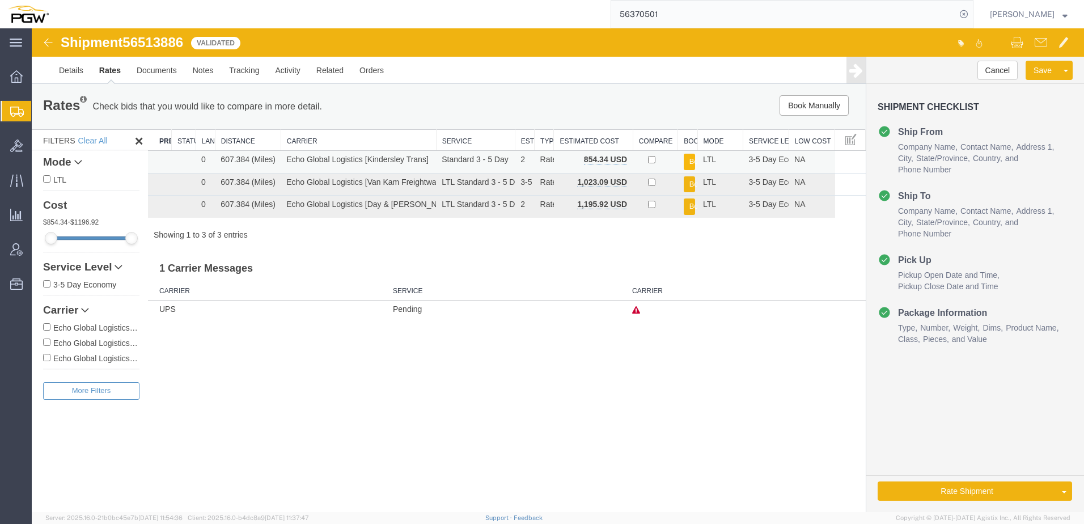
click at [689, 160] on button "Book" at bounding box center [689, 162] width 11 height 16
click at [688, 180] on button "Book" at bounding box center [689, 184] width 11 height 16
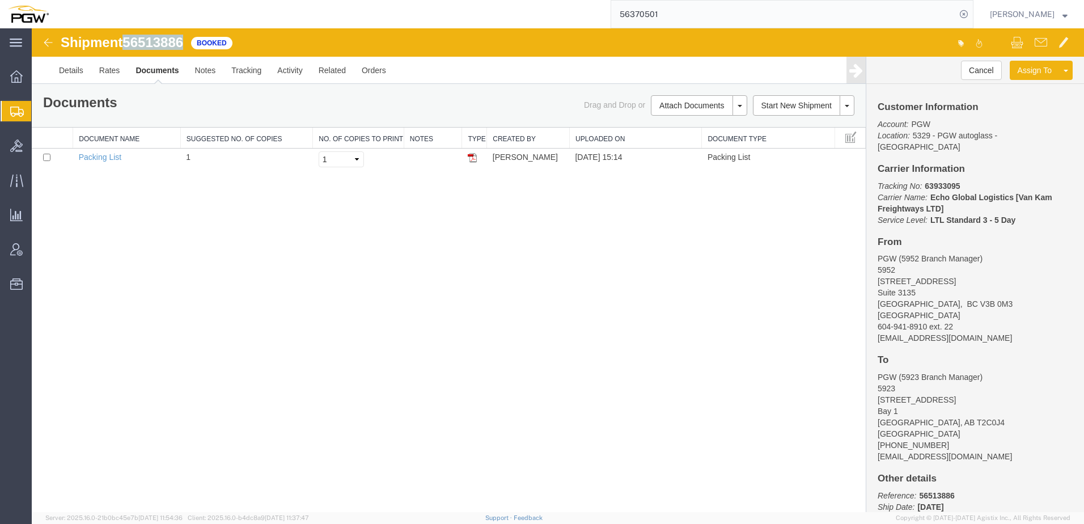
drag, startPoint x: 126, startPoint y: 42, endPoint x: 182, endPoint y: 39, distance: 56.2
click at [192, 37] on div "Shipment 56513886 1 of 1 Booked" at bounding box center [295, 46] width 525 height 22
copy span "56513886"
click at [243, 220] on div "Shipment 56513886 1 of 1 Booked Details Rates Documents Notes Tracking Activity…" at bounding box center [558, 270] width 1052 height 484
click at [101, 75] on link "Rates" at bounding box center [109, 70] width 37 height 27
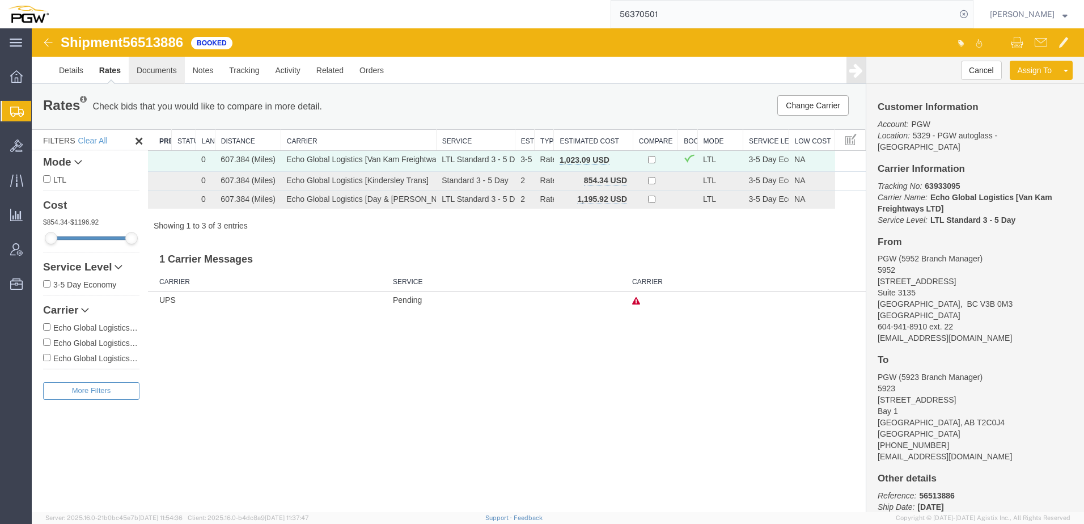
click at [148, 71] on link "Documents" at bounding box center [157, 70] width 56 height 27
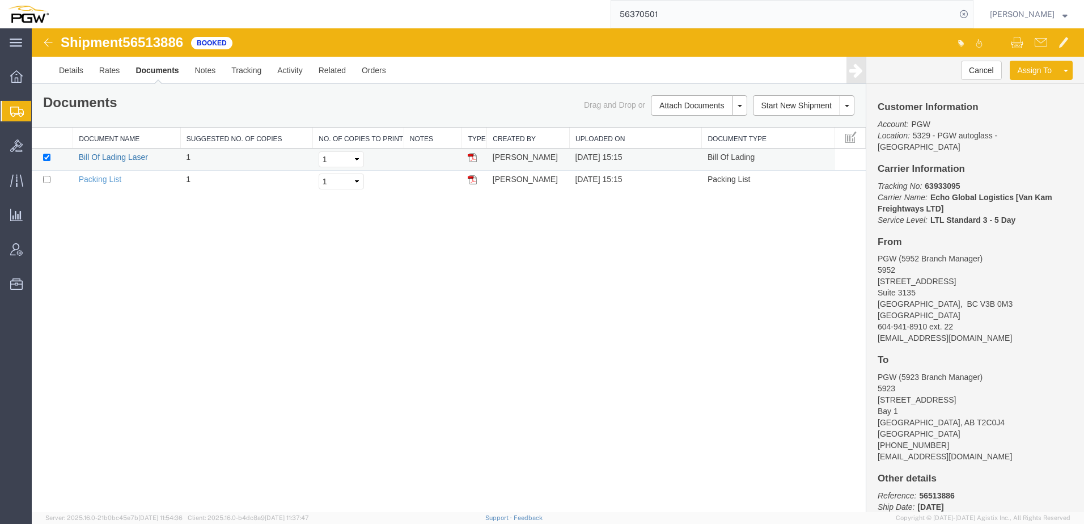
click at [129, 153] on link "Bill Of Lading Laser" at bounding box center [113, 156] width 69 height 9
click at [126, 155] on link "Bill Of Lading Laser" at bounding box center [113, 156] width 69 height 9
click at [108, 70] on link "Rates" at bounding box center [109, 70] width 37 height 27
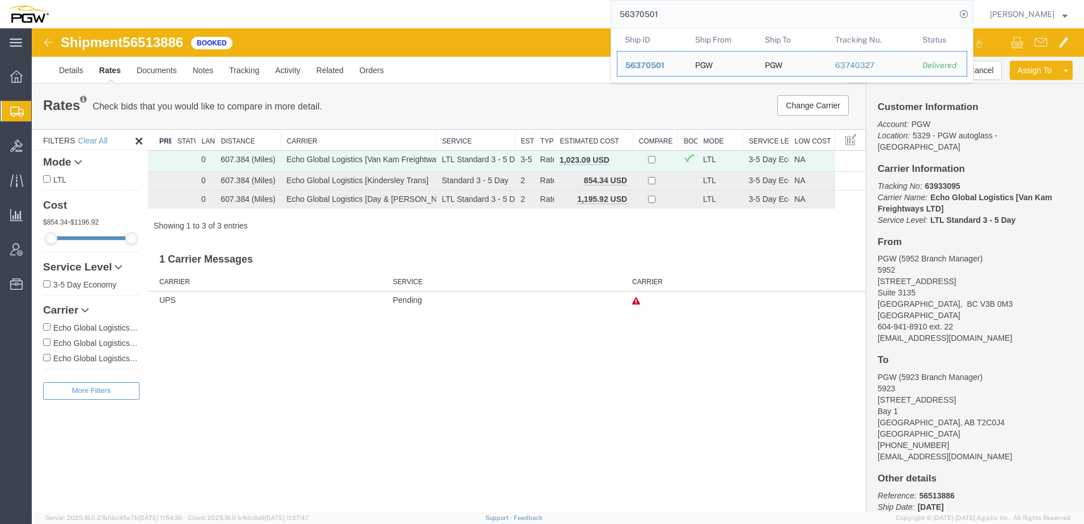
drag, startPoint x: 688, startPoint y: 11, endPoint x: 116, endPoint y: -15, distance: 571.9
click at [116, 0] on html "main_menu Created with Sketch. Collapse Menu Overview Shipments Shipment Manage…" at bounding box center [542, 262] width 1084 height 524
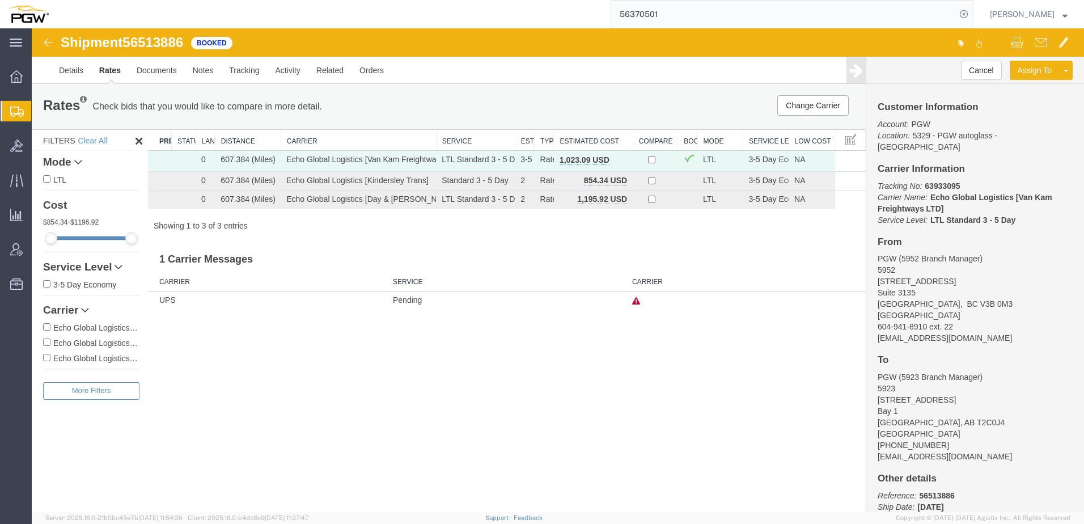
paste input "513793"
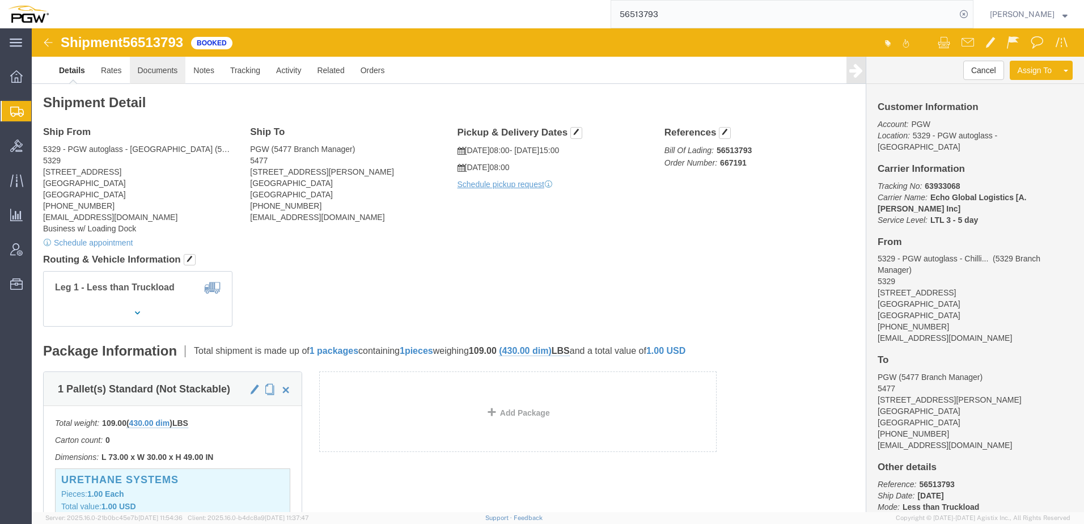
click link "Documents"
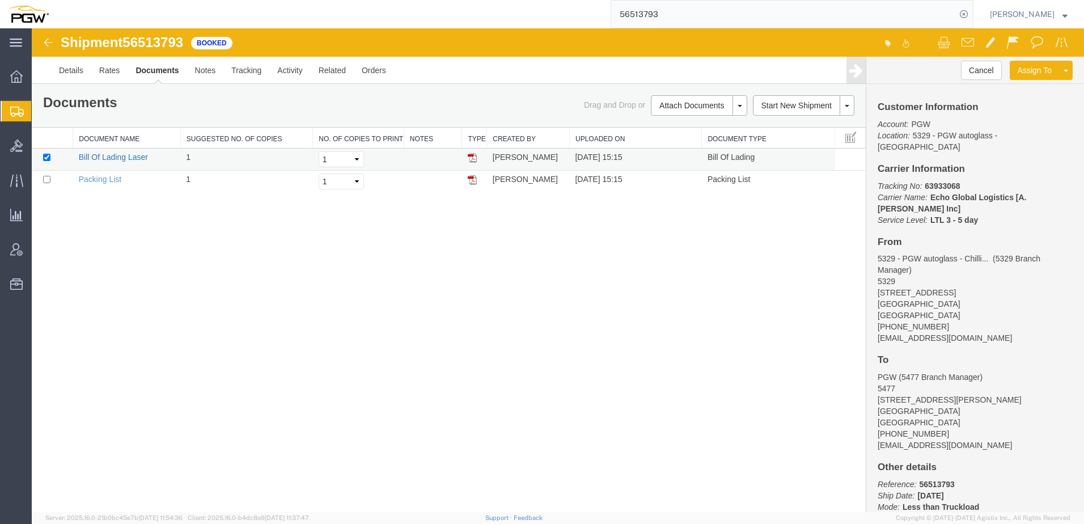
click at [113, 158] on link "Bill Of Lading Laser" at bounding box center [113, 156] width 69 height 9
click at [365, 337] on div "Shipment 56513793 2 of 2 Booked Details Rates Documents Notes Tracking Activity…" at bounding box center [558, 270] width 1052 height 484
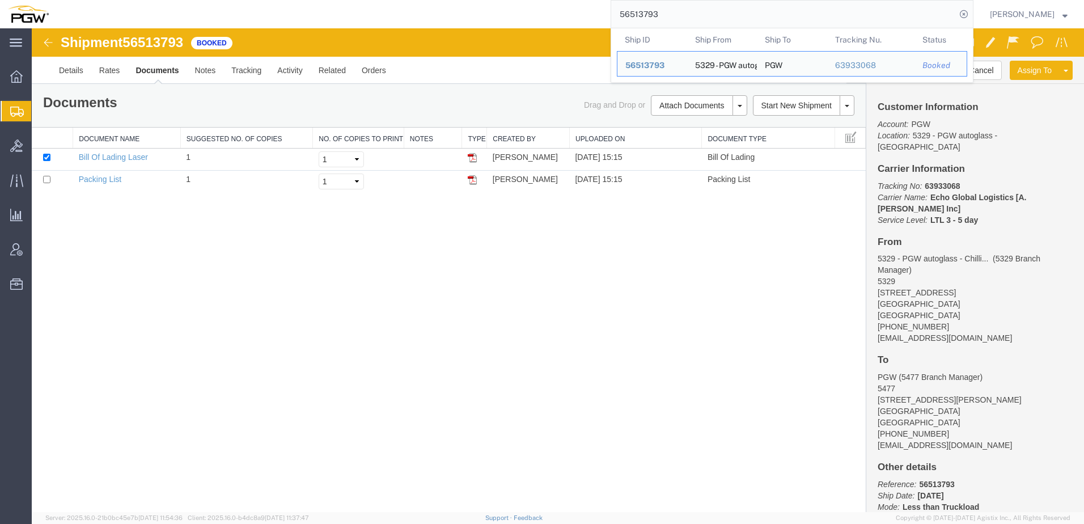
drag, startPoint x: 706, startPoint y: 18, endPoint x: 243, endPoint y: 3, distance: 462.8
click at [245, 0] on html "main_menu Created with Sketch. Collapse Menu Overview Shipments Shipment Manage…" at bounding box center [542, 262] width 1084 height 524
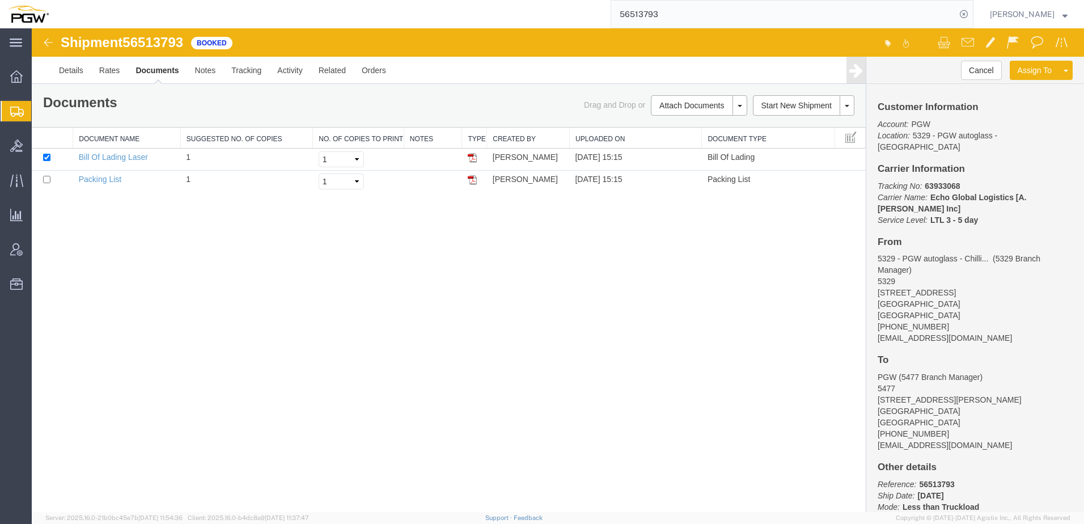
paste input "474126"
type input "56474126"
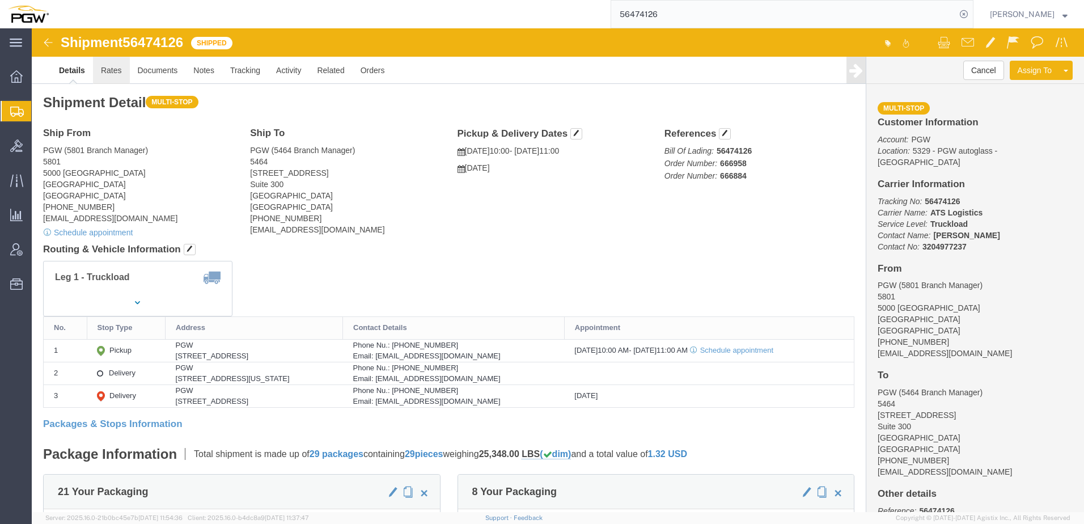
click link "Rates"
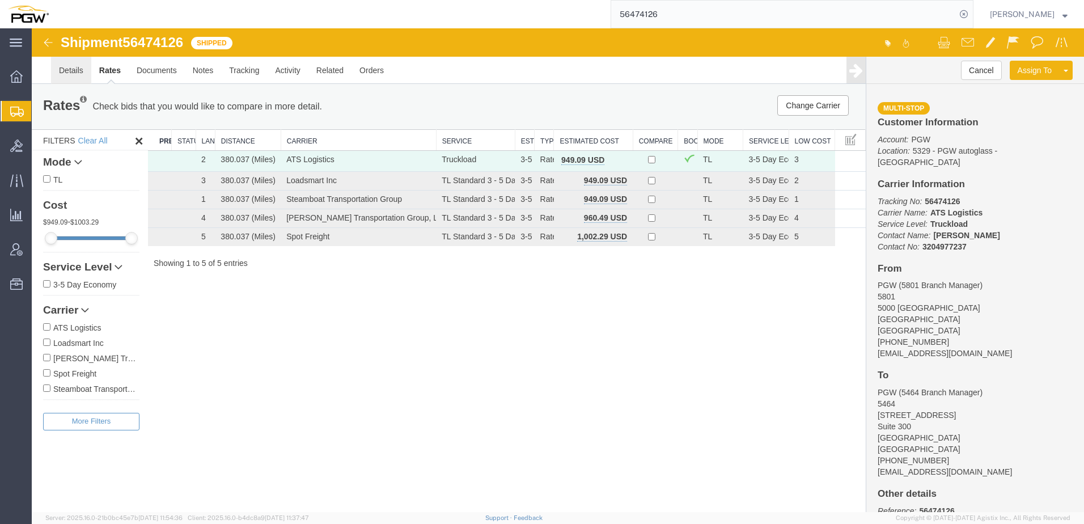
click at [65, 78] on link "Details" at bounding box center [71, 70] width 40 height 27
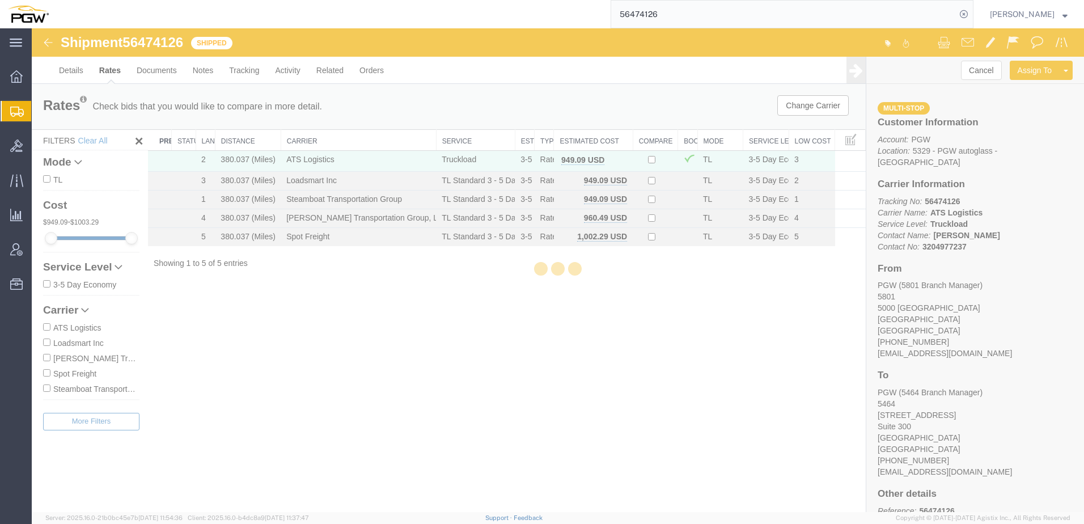
click at [68, 69] on div at bounding box center [558, 270] width 1052 height 484
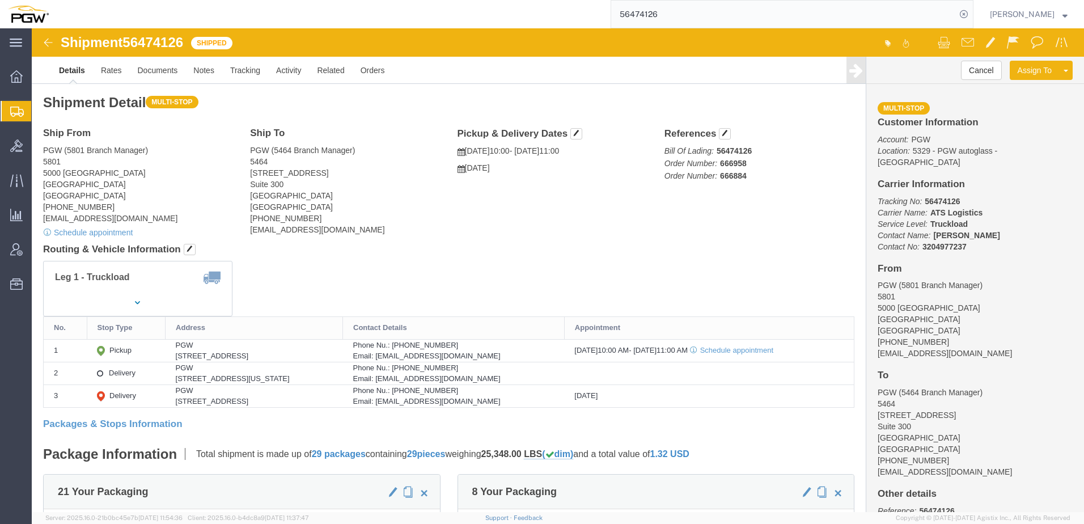
click address "PGW (5801 Branch Manager) [STREET_ADDRESS] [PHONE_NUMBER] [EMAIL_ADDRESS][DOMAI…"
click link "Rates"
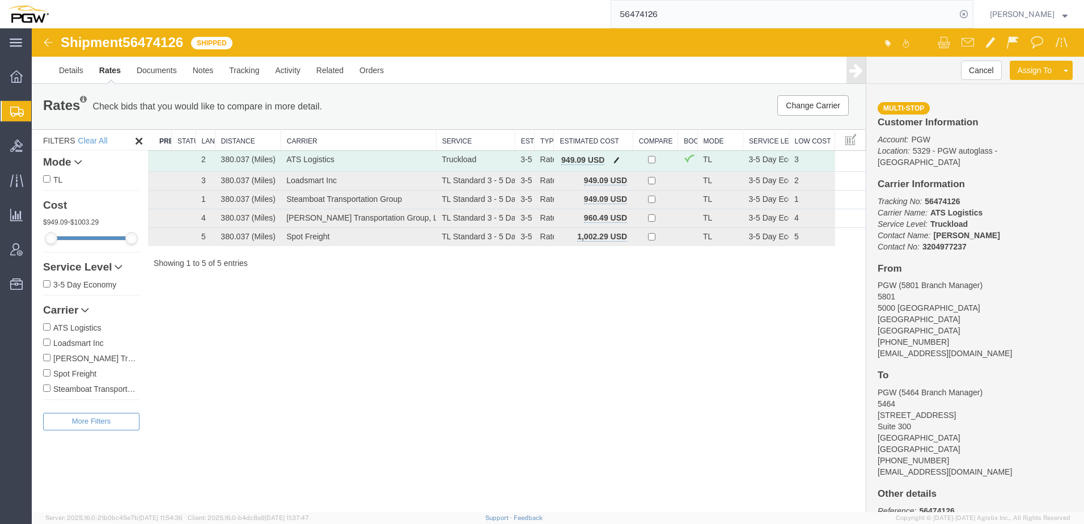
click at [616, 157] on span "button" at bounding box center [616, 160] width 6 height 8
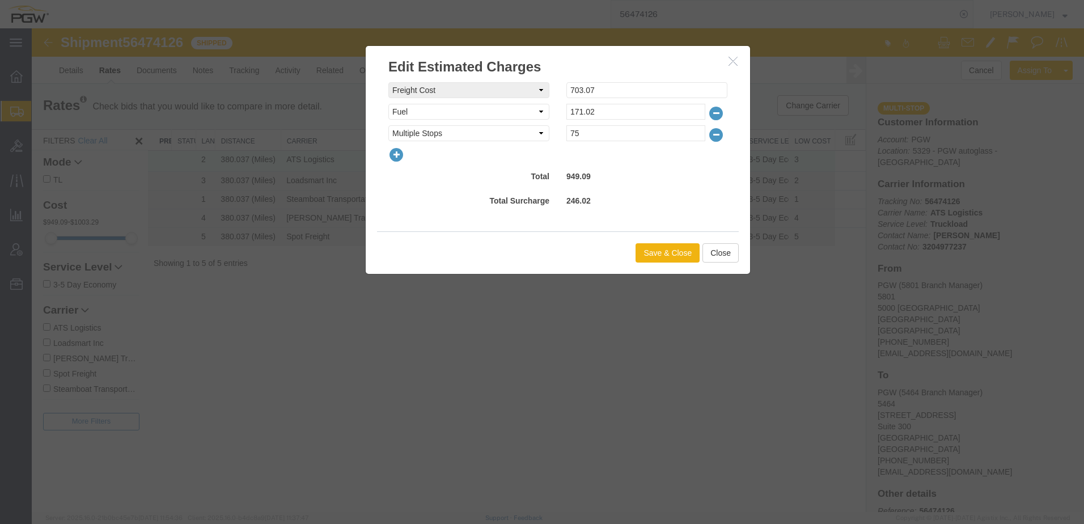
click at [396, 156] on icon "button" at bounding box center [396, 155] width 16 height 16
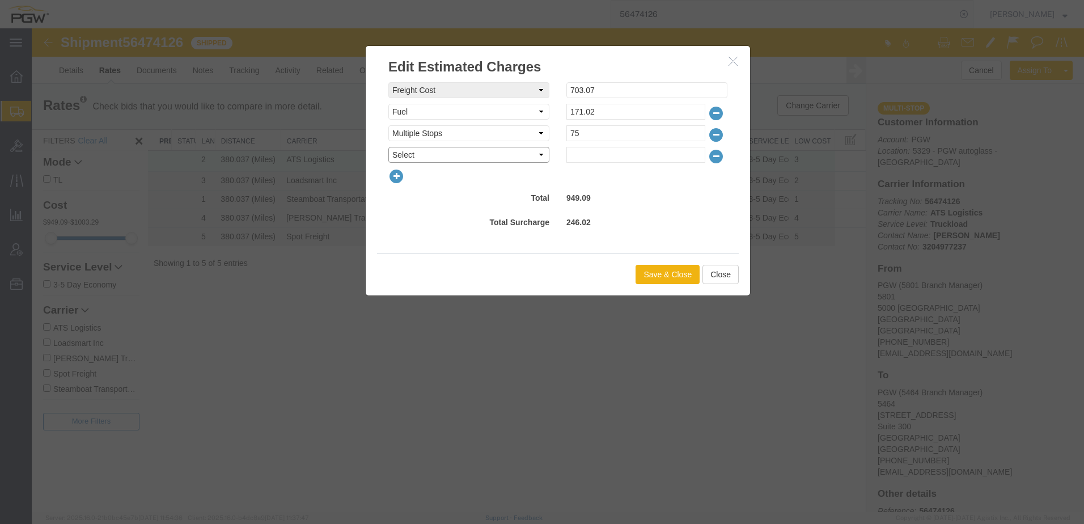
click at [404, 151] on select "Select AES Filing Accessorial Delivery Charge Additional Invoice Details Addres…" at bounding box center [468, 155] width 161 height 16
select select "OTHR"
click at [388, 147] on select "Select AES Filing Accessorial Delivery Charge Additional Invoice Details Addres…" at bounding box center [468, 155] width 161 height 16
click at [593, 151] on input "text" at bounding box center [635, 155] width 139 height 16
type input "250.91"
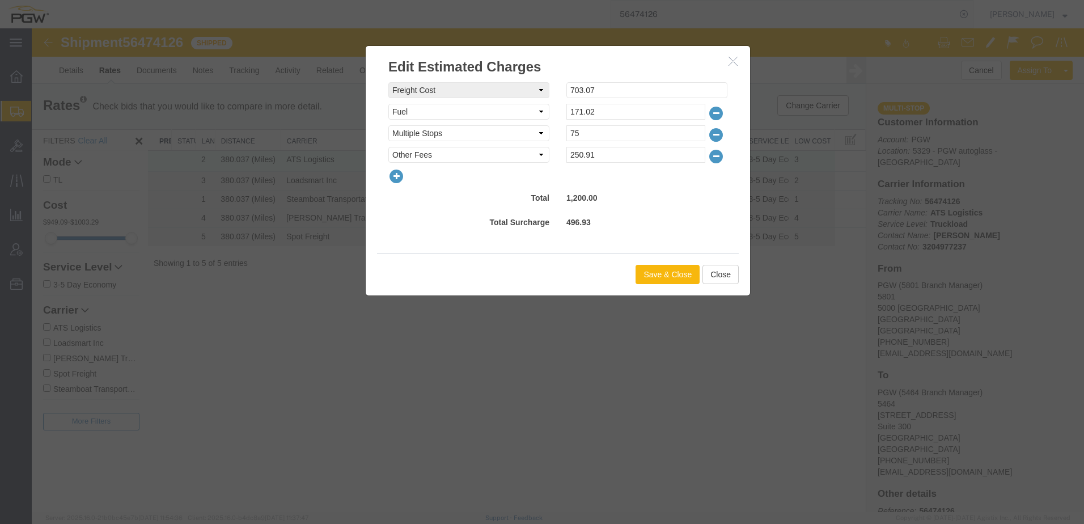
click at [666, 268] on button "Save & Close" at bounding box center [667, 274] width 64 height 19
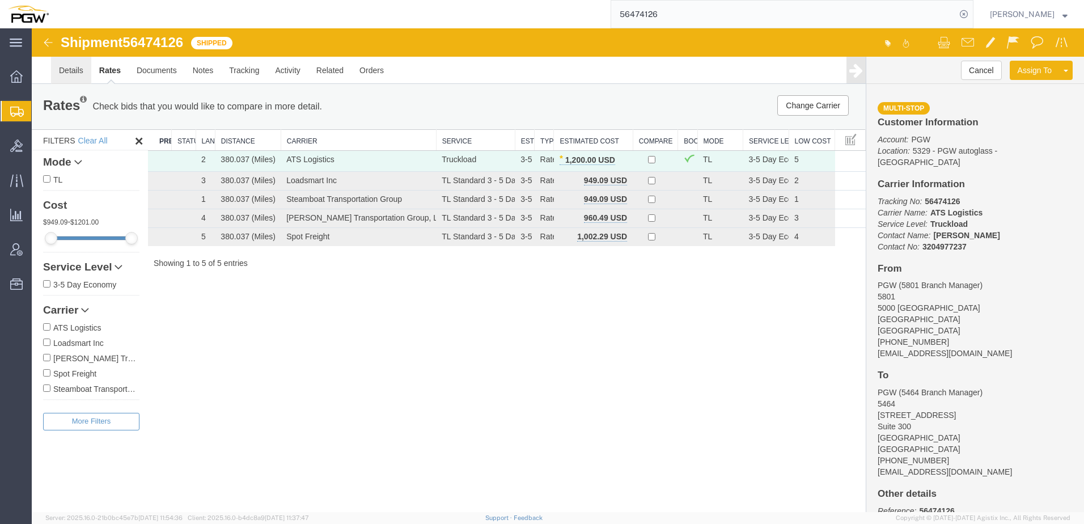
drag, startPoint x: 99, startPoint y: 101, endPoint x: 67, endPoint y: 73, distance: 42.6
click at [67, 73] on link "Details" at bounding box center [71, 70] width 40 height 27
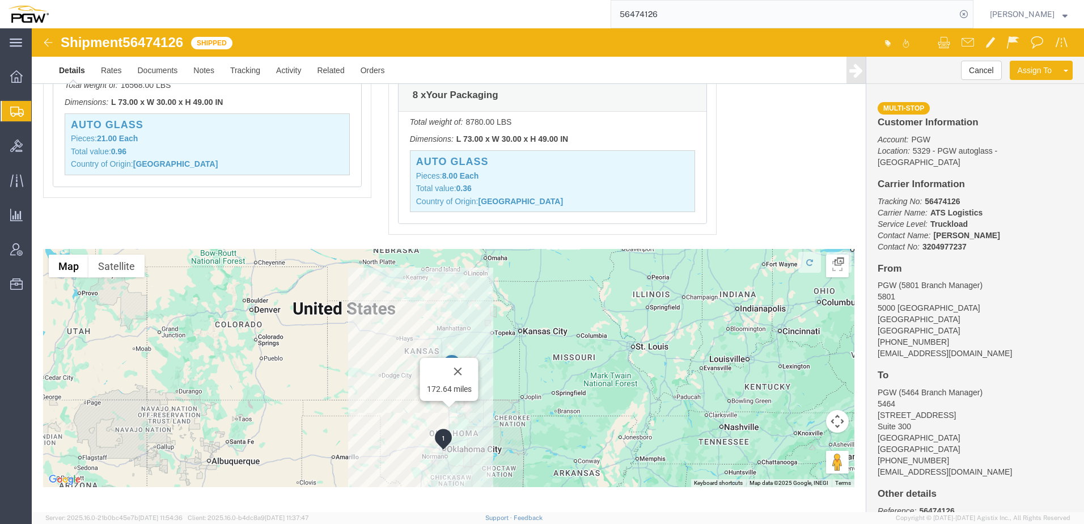
scroll to position [1147, 0]
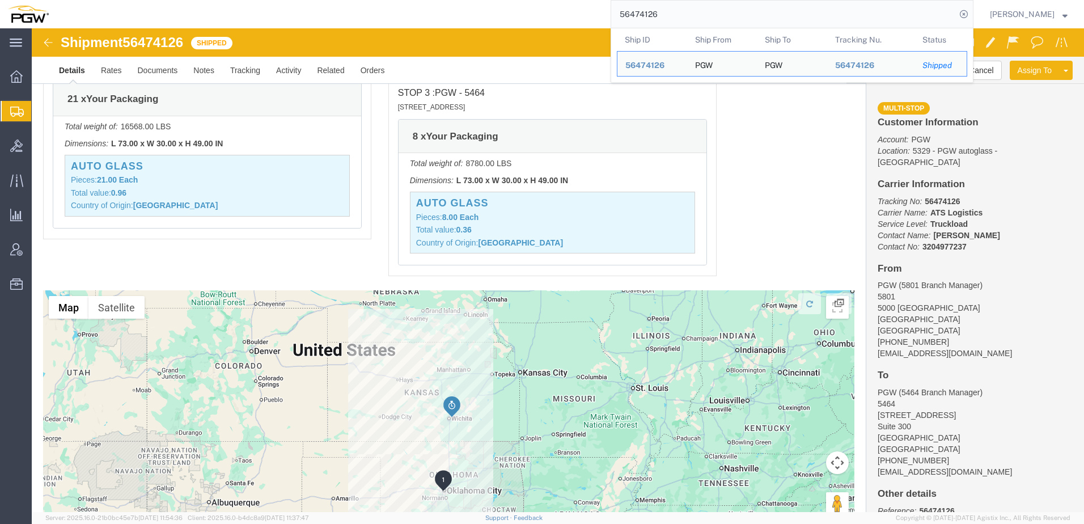
drag, startPoint x: 698, startPoint y: 12, endPoint x: 472, endPoint y: 2, distance: 226.4
click at [468, 2] on div "56474126 Ship ID Ship From Ship To Tracking Nu. Status Ship ID 56474126 Ship Fr…" at bounding box center [515, 14] width 917 height 28
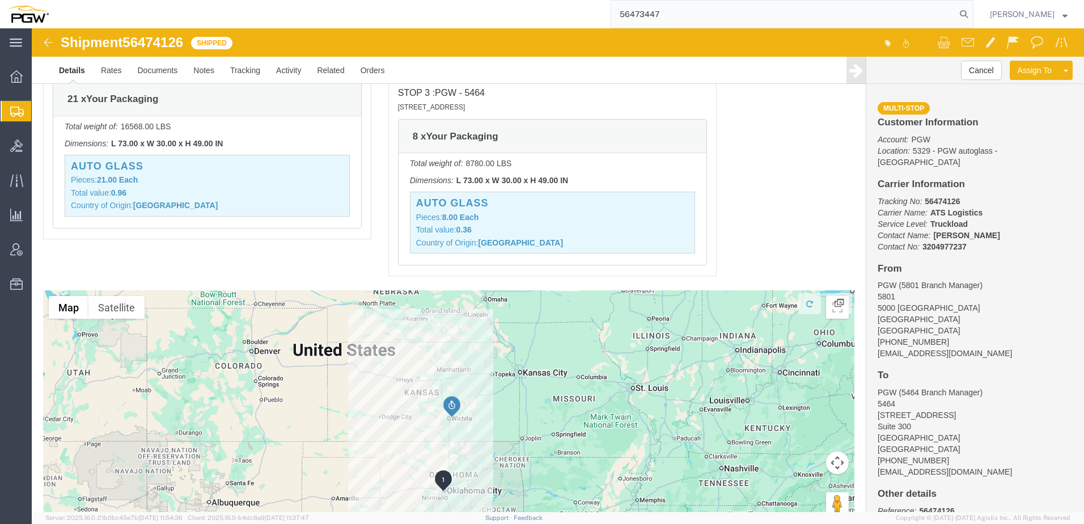
type input "56473447"
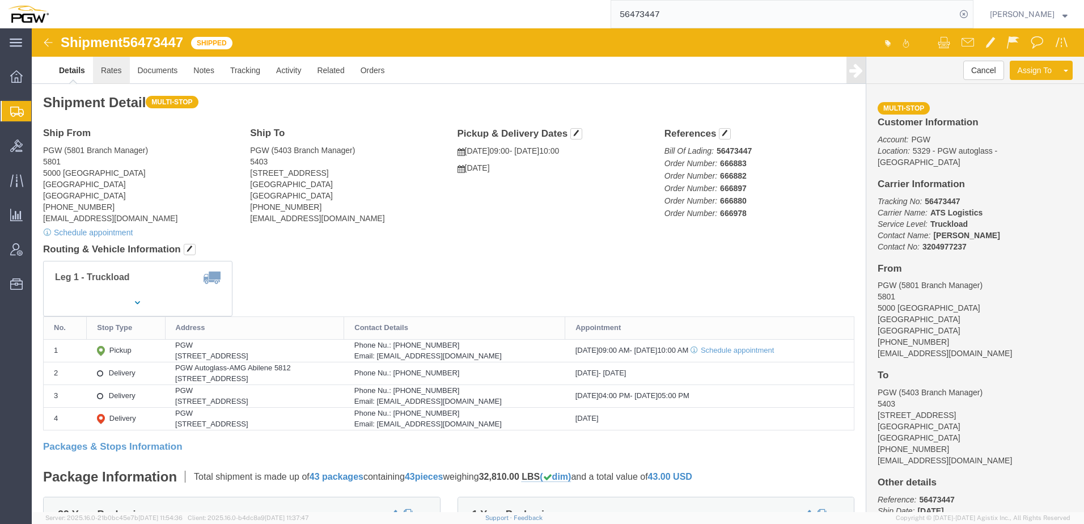
click link "Rates"
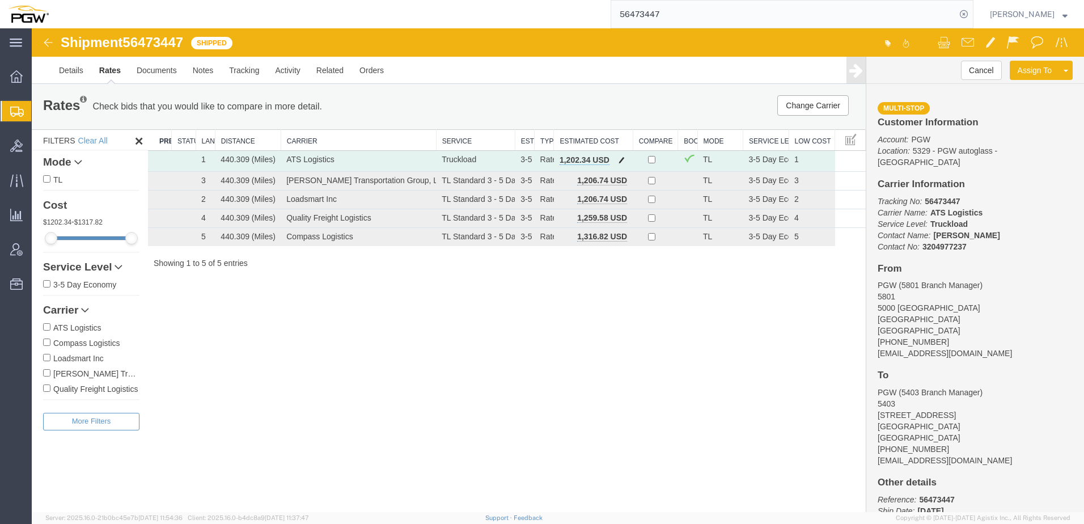
click at [625, 158] on button "button" at bounding box center [621, 161] width 15 height 15
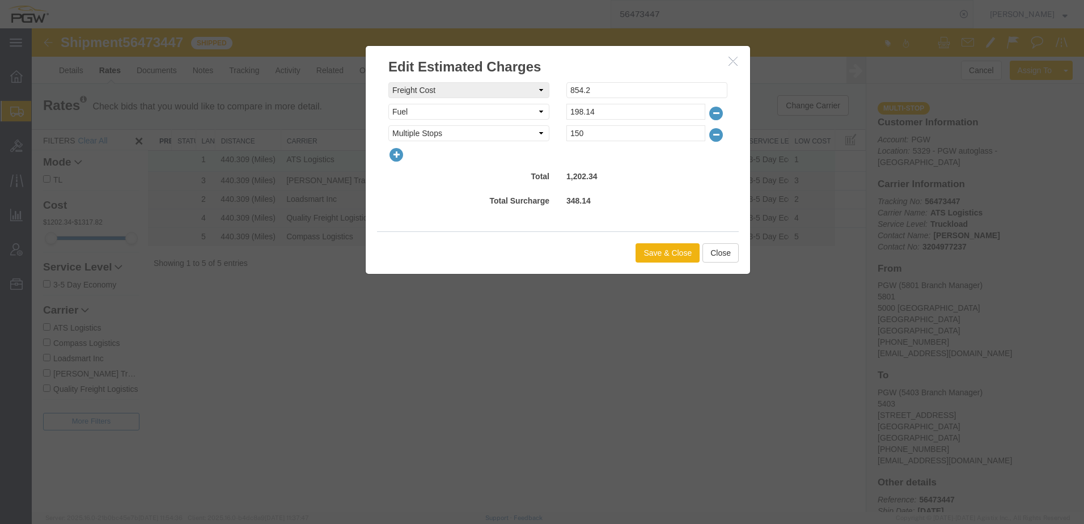
click at [399, 155] on icon "button" at bounding box center [396, 155] width 16 height 16
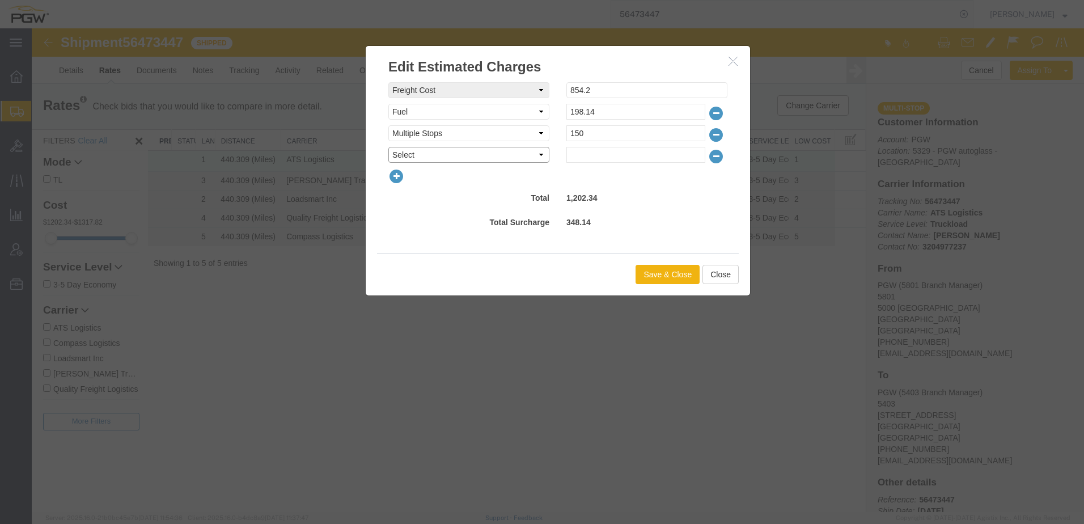
click at [401, 154] on select "Select AES Filing Accessorial Delivery Charge Additional Invoice Details Addres…" at bounding box center [468, 155] width 161 height 16
select select "OTHR"
click at [388, 147] on select "Select AES Filing Accessorial Delivery Charge Additional Invoice Details Addres…" at bounding box center [468, 155] width 161 height 16
click at [609, 160] on input "text" at bounding box center [635, 155] width 139 height 16
type input "497.66"
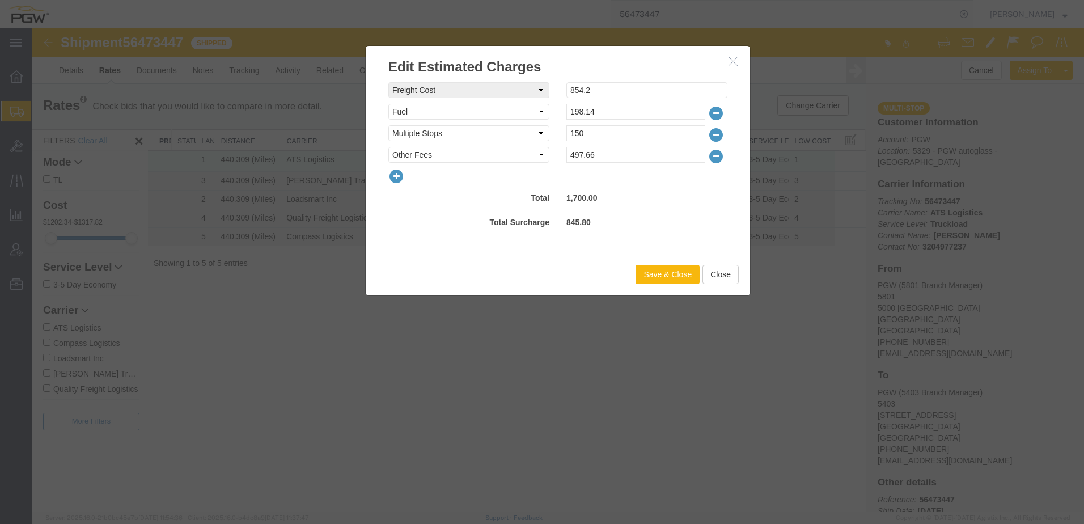
click at [684, 273] on button "Save & Close" at bounding box center [667, 274] width 64 height 19
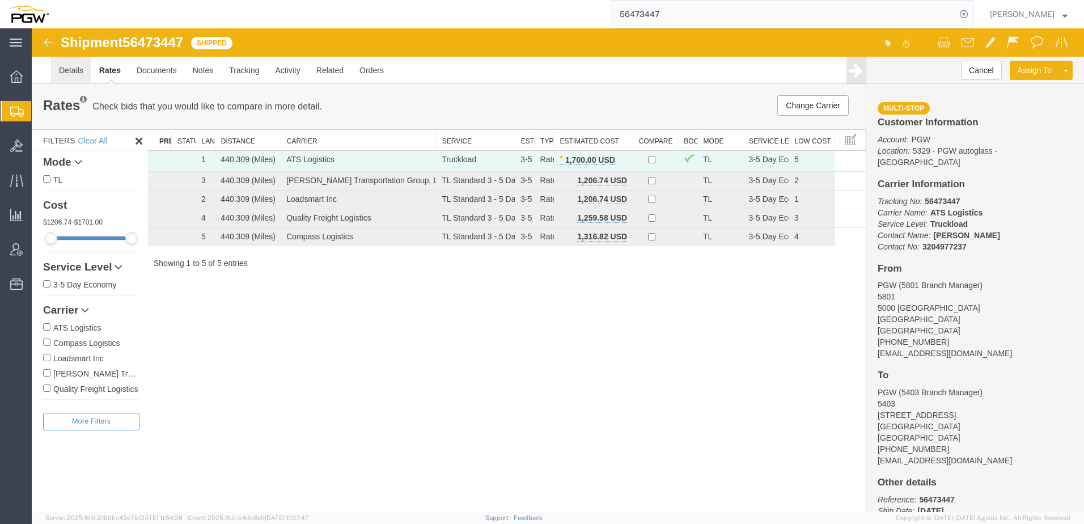
click at [82, 77] on link "Details" at bounding box center [71, 70] width 40 height 27
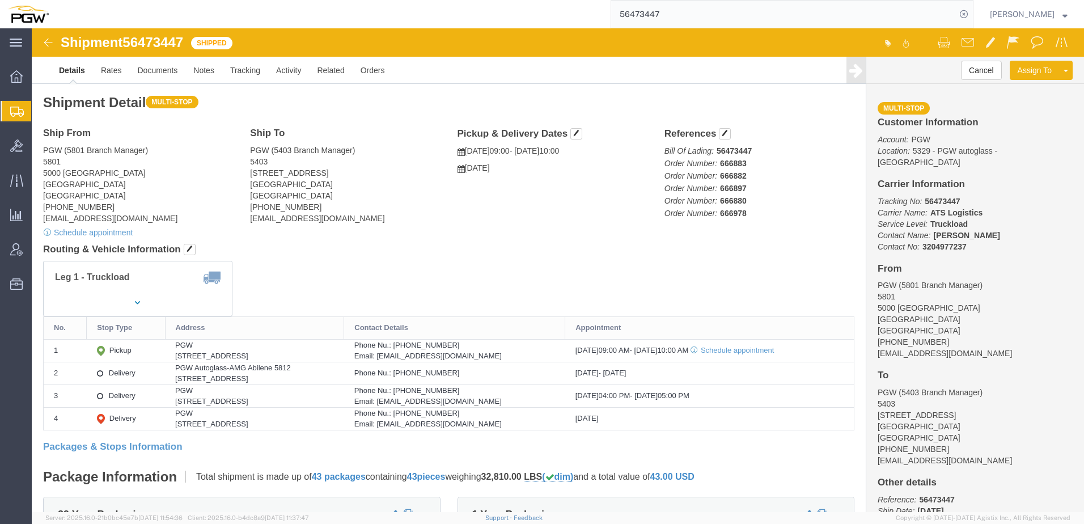
drag, startPoint x: 706, startPoint y: 15, endPoint x: 351, endPoint y: 10, distance: 355.4
click at [363, 10] on div "56473447" at bounding box center [515, 14] width 917 height 28
type input "56443326"
click link "Rates"
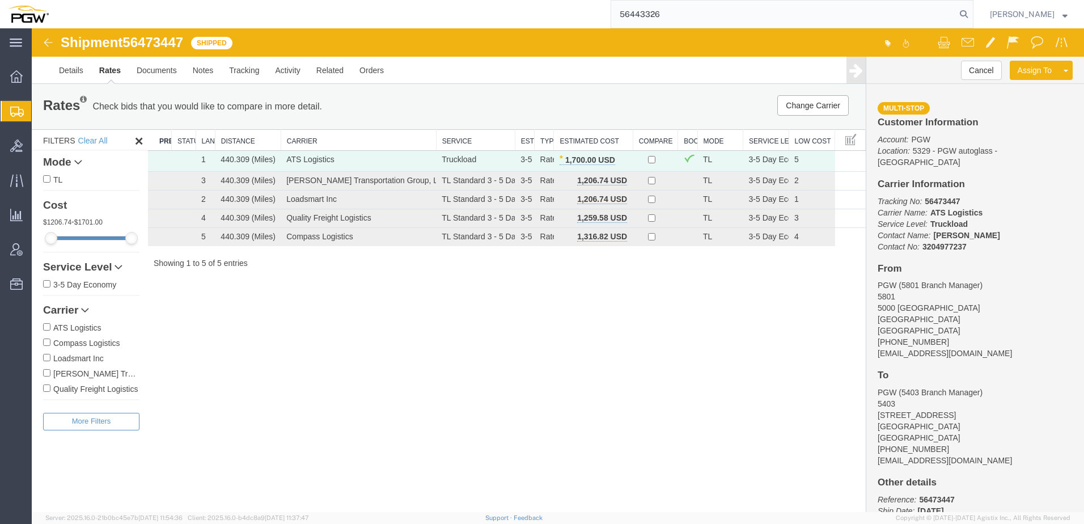
drag, startPoint x: 695, startPoint y: 12, endPoint x: 57, endPoint y: 5, distance: 638.3
click at [62, 5] on div "56443326" at bounding box center [515, 14] width 917 height 28
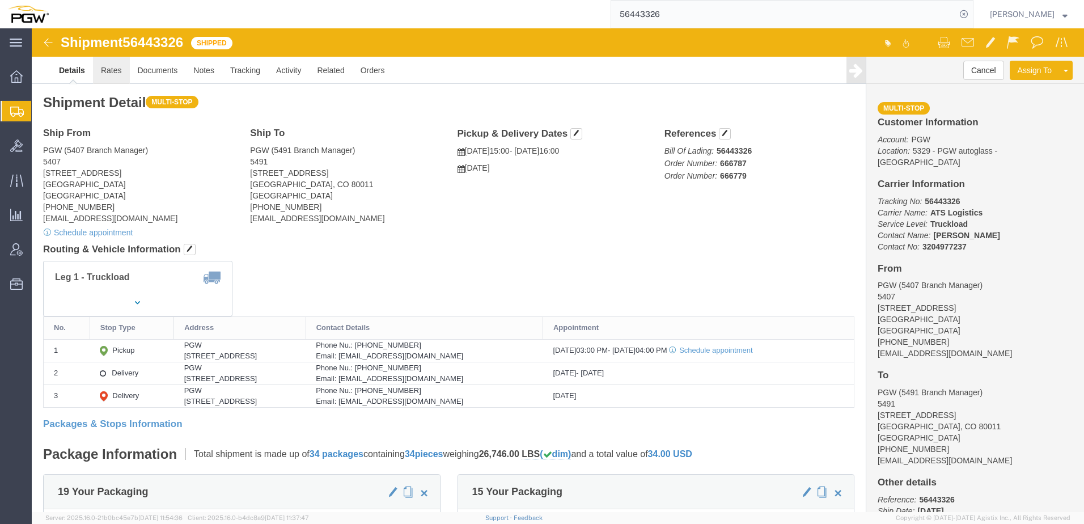
click link "Rates"
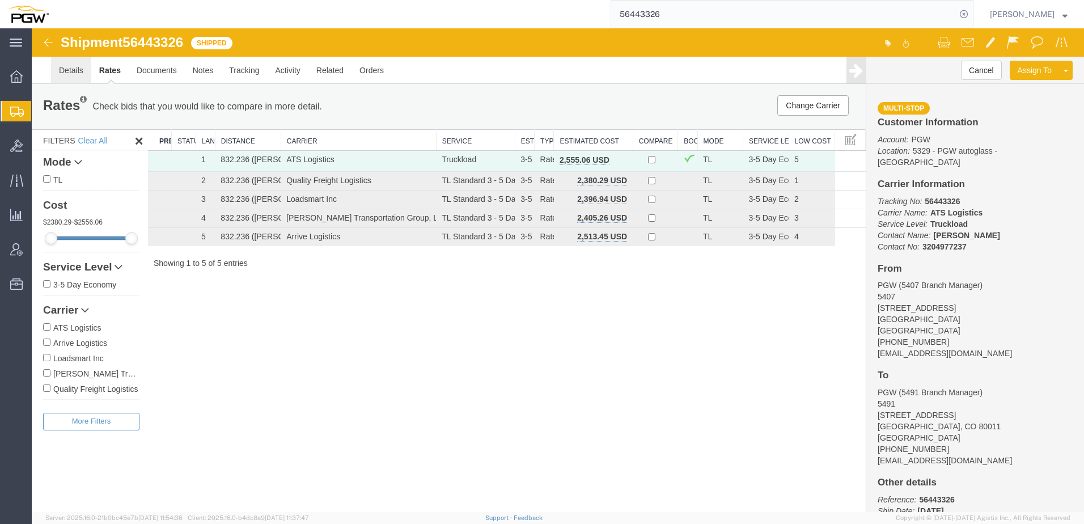
click at [67, 65] on link "Details" at bounding box center [71, 70] width 40 height 27
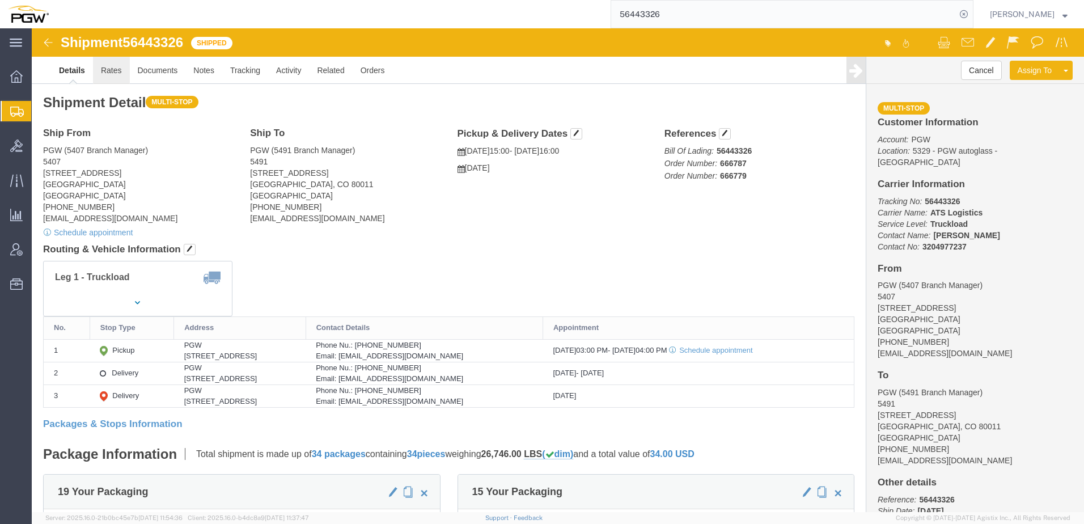
click link "Rates"
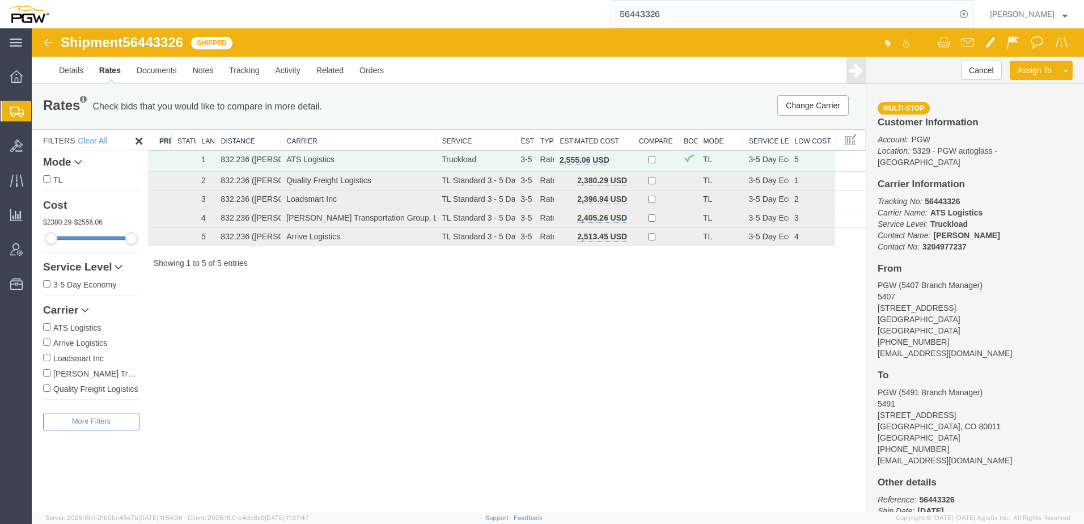
click at [623, 159] on span "button" at bounding box center [621, 160] width 6 height 8
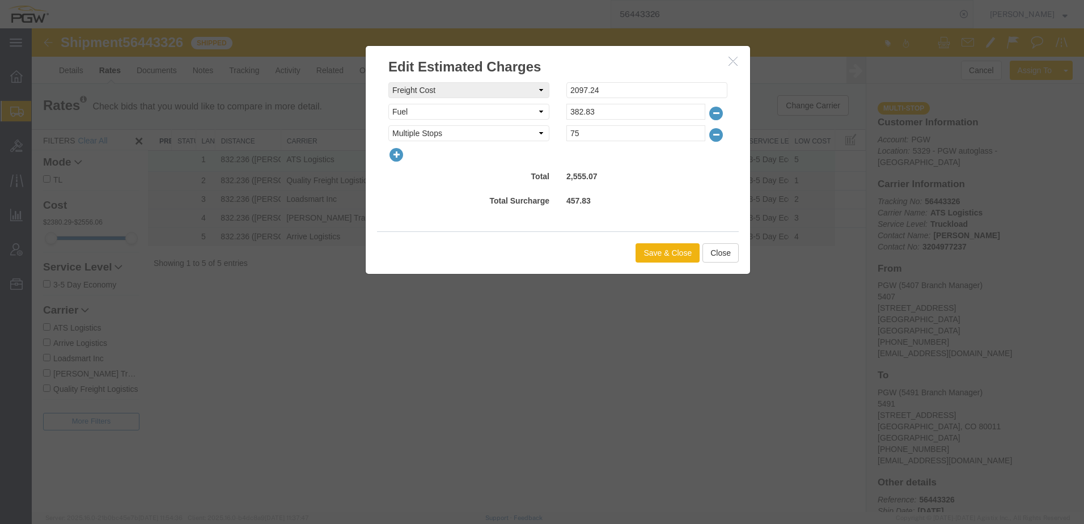
click at [396, 154] on icon "button" at bounding box center [396, 155] width 16 height 16
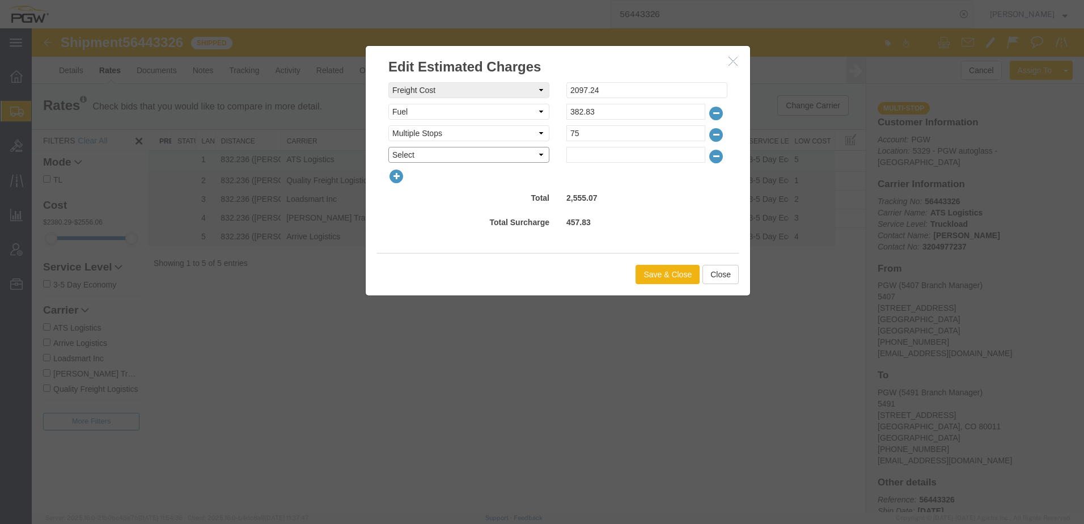
click at [412, 157] on select "Select AES Filing Accessorial Delivery Charge Additional Invoice Details Addres…" at bounding box center [468, 155] width 161 height 16
select select "OTHR"
click at [388, 147] on select "Select AES Filing Accessorial Delivery Charge Additional Invoice Details Addres…" at bounding box center [468, 155] width 161 height 16
click at [576, 152] on input "text" at bounding box center [635, 155] width 139 height 16
type input "269.93"
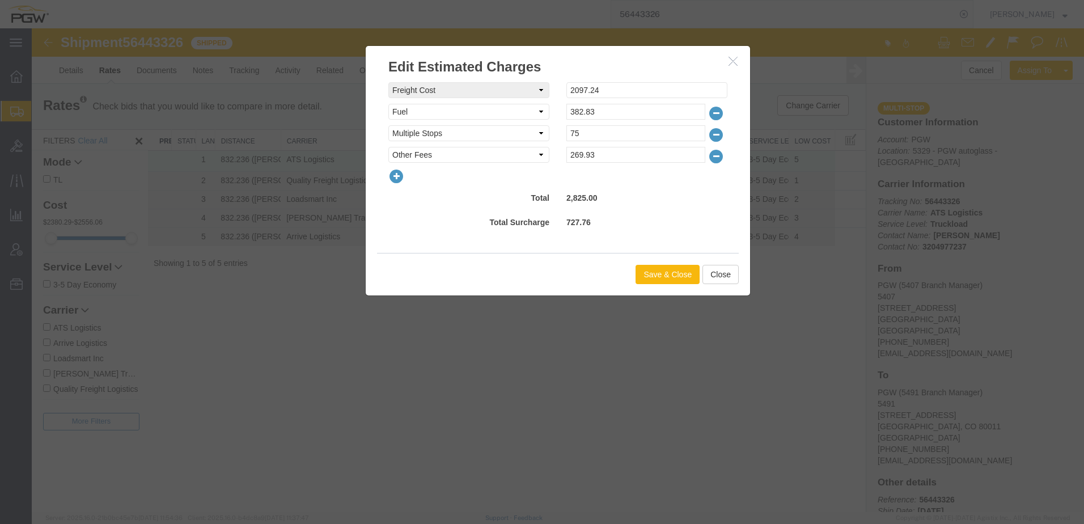
click at [664, 270] on button "Save & Close" at bounding box center [667, 274] width 64 height 19
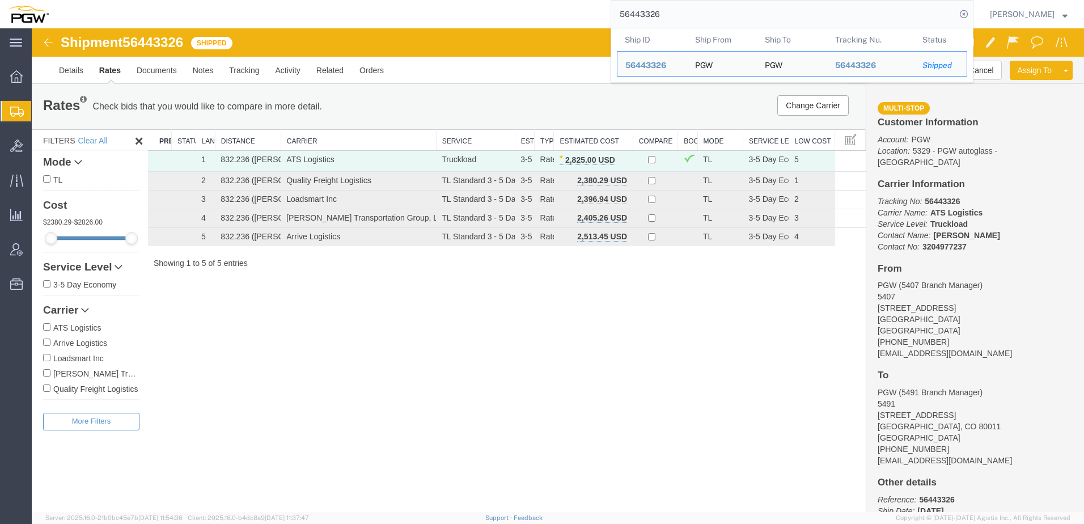
drag, startPoint x: 747, startPoint y: 14, endPoint x: 379, endPoint y: 22, distance: 368.5
click at [392, 19] on div "56443326 Ship ID Ship From Ship To Tracking Nu. Status Ship ID 56443326 Ship Fr…" at bounding box center [515, 14] width 917 height 28
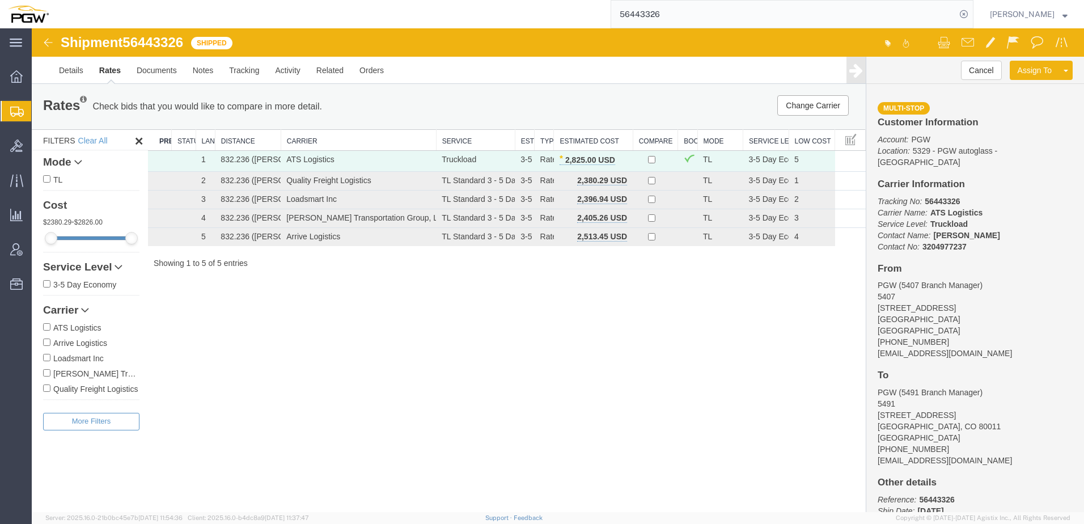
paste input "78"
type input "56443378"
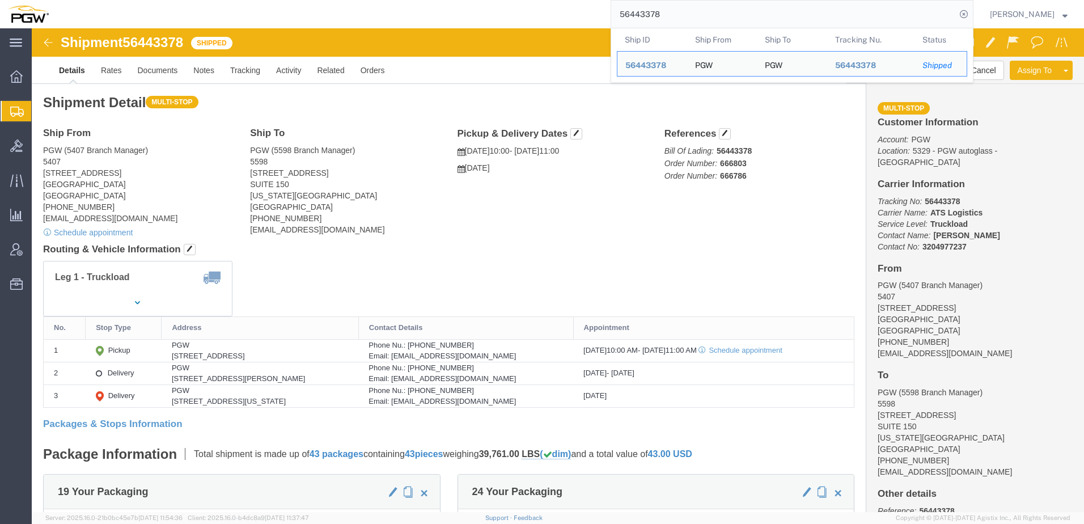
click h4 "Routing & Vehicle Information"
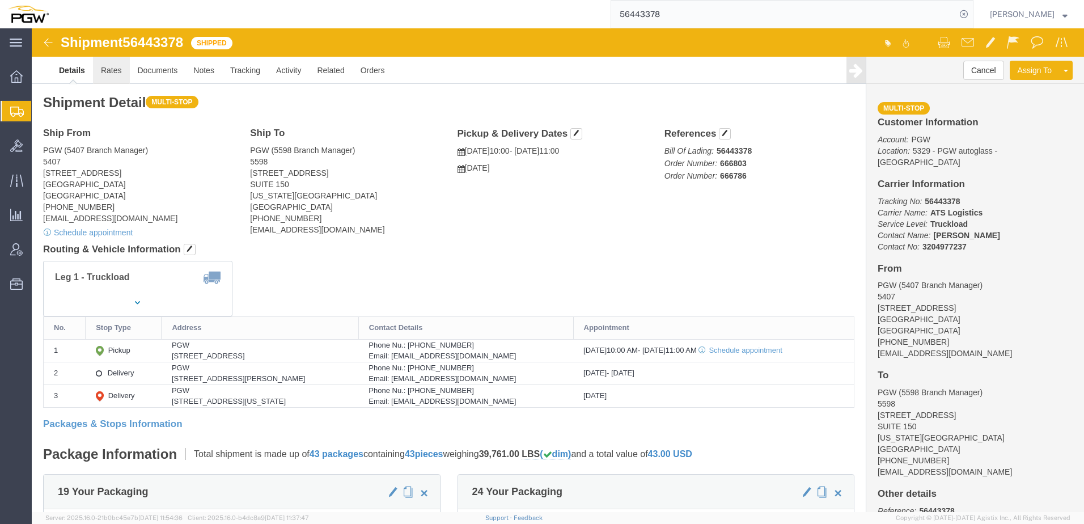
click link "Rates"
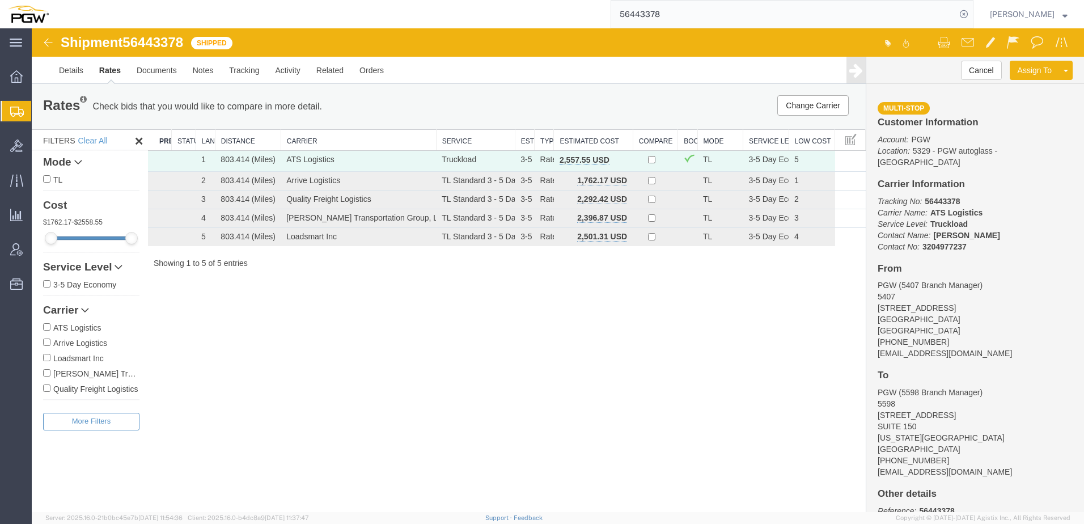
click at [624, 158] on span "button" at bounding box center [621, 160] width 6 height 8
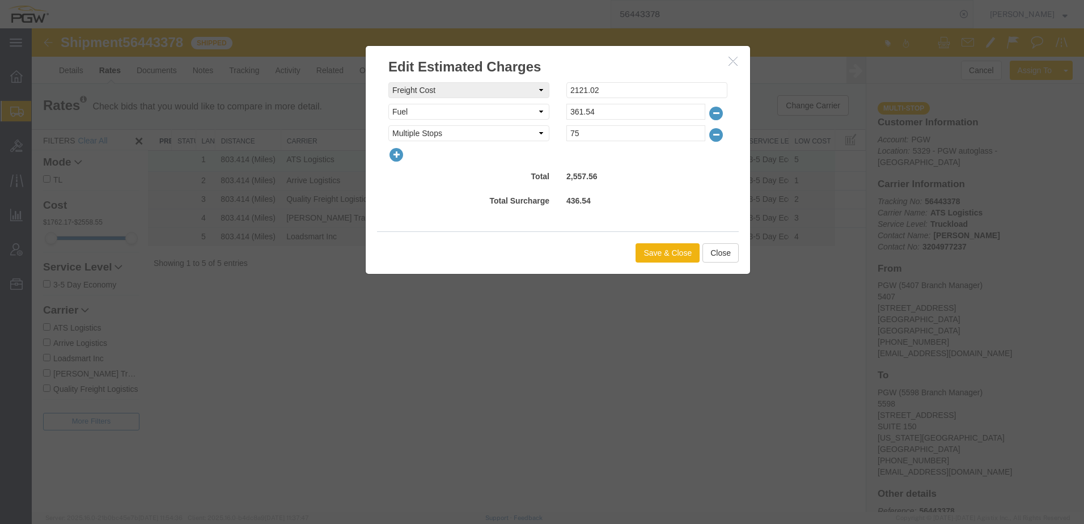
click at [398, 153] on icon "button" at bounding box center [396, 155] width 16 height 16
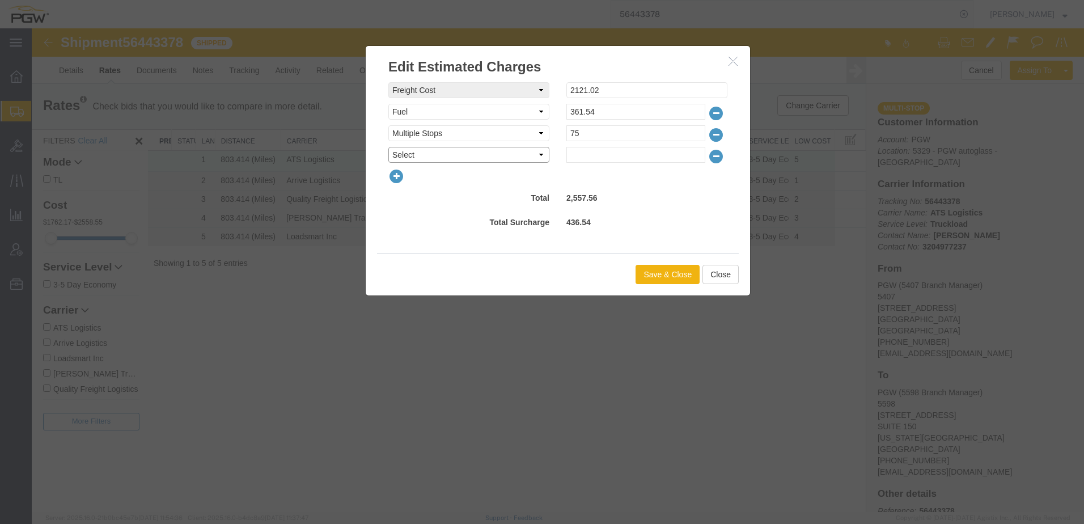
click at [402, 151] on select "Select AES Filing Accessorial Delivery Charge Additional Invoice Details Addres…" at bounding box center [468, 155] width 161 height 16
select select "OTHR"
click at [388, 147] on select "Select AES Filing Accessorial Delivery Charge Additional Invoice Details Addres…" at bounding box center [468, 155] width 161 height 16
click at [647, 159] on input "text" at bounding box center [635, 155] width 139 height 16
type input "308.02"
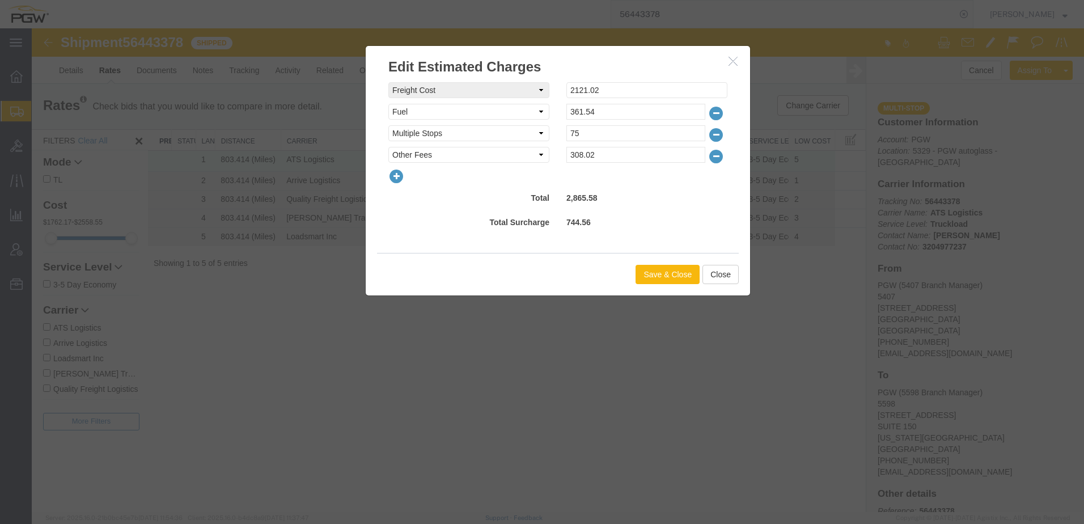
click at [676, 280] on button "Save & Close" at bounding box center [667, 274] width 64 height 19
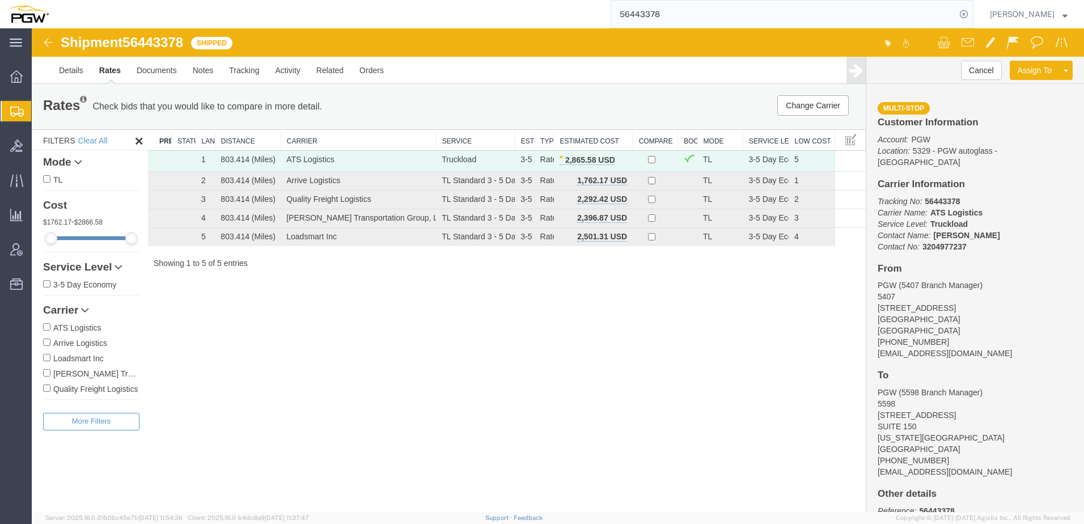
drag, startPoint x: 702, startPoint y: 9, endPoint x: 457, endPoint y: 14, distance: 244.9
click at [457, 14] on div "56443378" at bounding box center [515, 14] width 917 height 28
paste input "462"
type input "56443462"
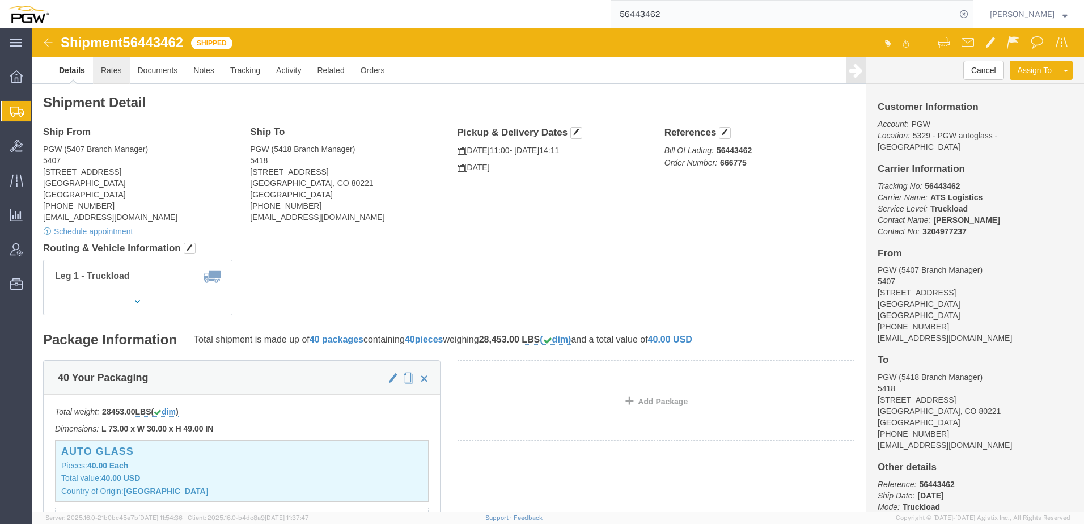
click link "Rates"
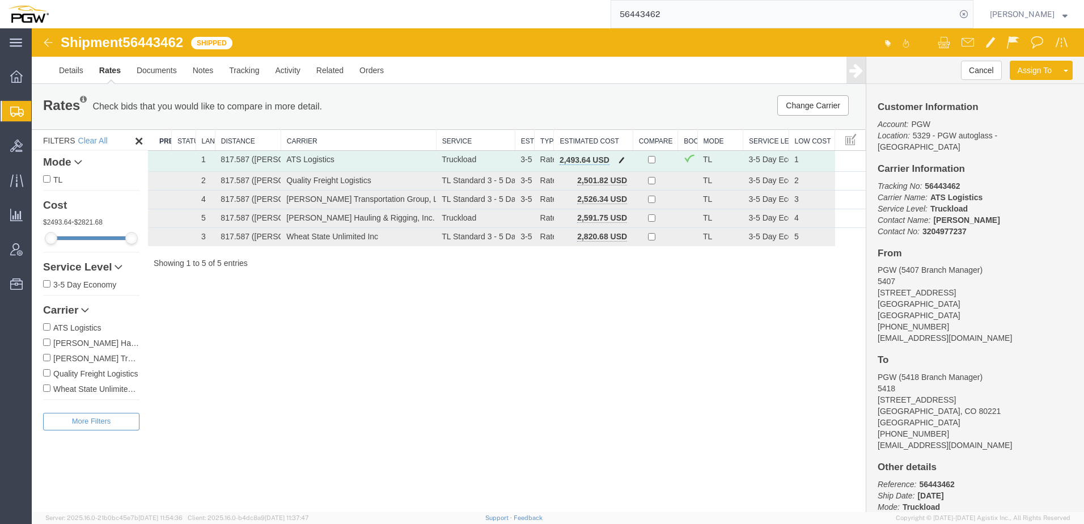
click at [620, 164] on button "button" at bounding box center [621, 161] width 15 height 15
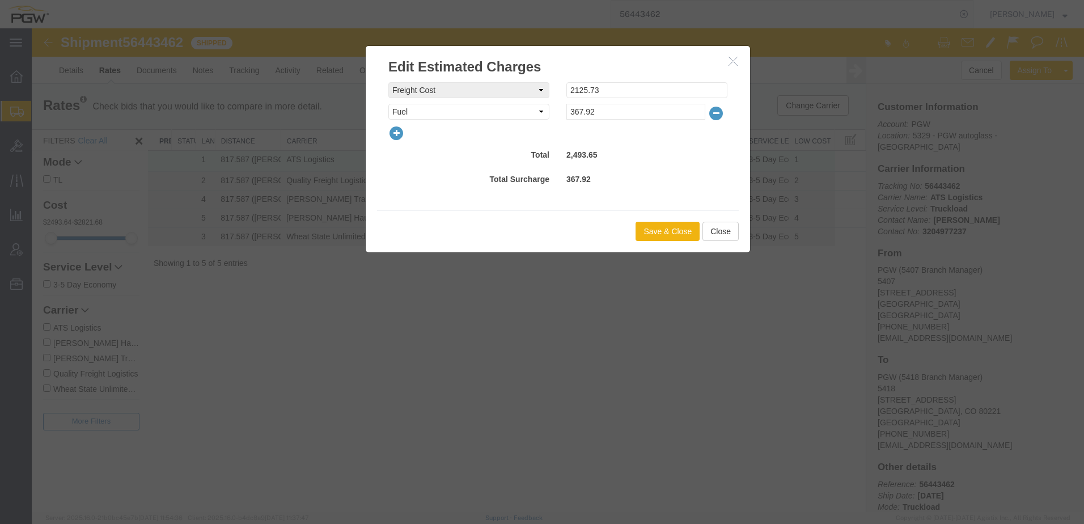
click at [395, 135] on icon "button" at bounding box center [396, 133] width 16 height 16
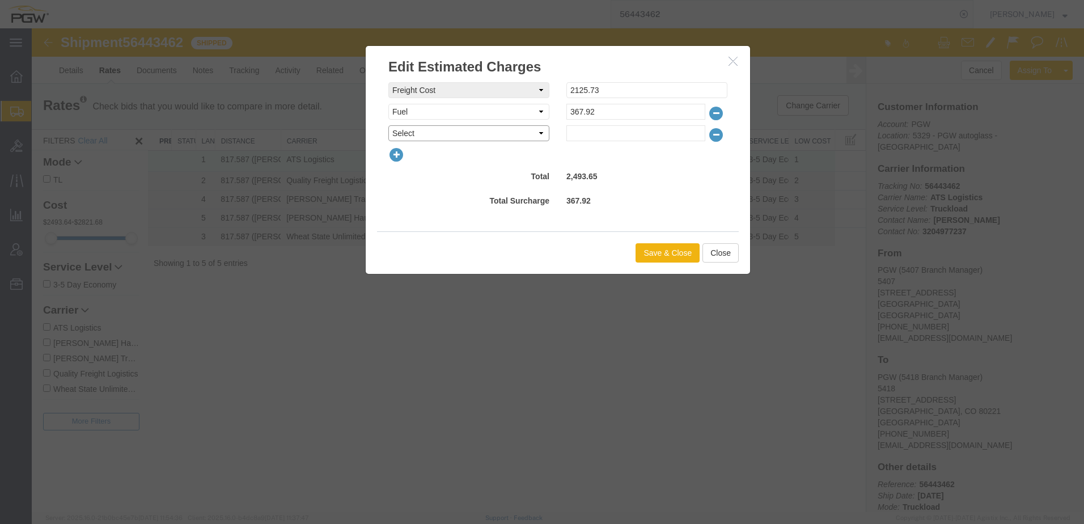
click at [418, 138] on select "Select AES Filing Accessorial Delivery Charge Additional Invoice Details Addres…" at bounding box center [468, 133] width 161 height 16
select select "OTHR"
click at [594, 135] on input "text" at bounding box center [635, 133] width 139 height 16
click at [609, 130] on input "text" at bounding box center [635, 133] width 139 height 16
type input "221.79"
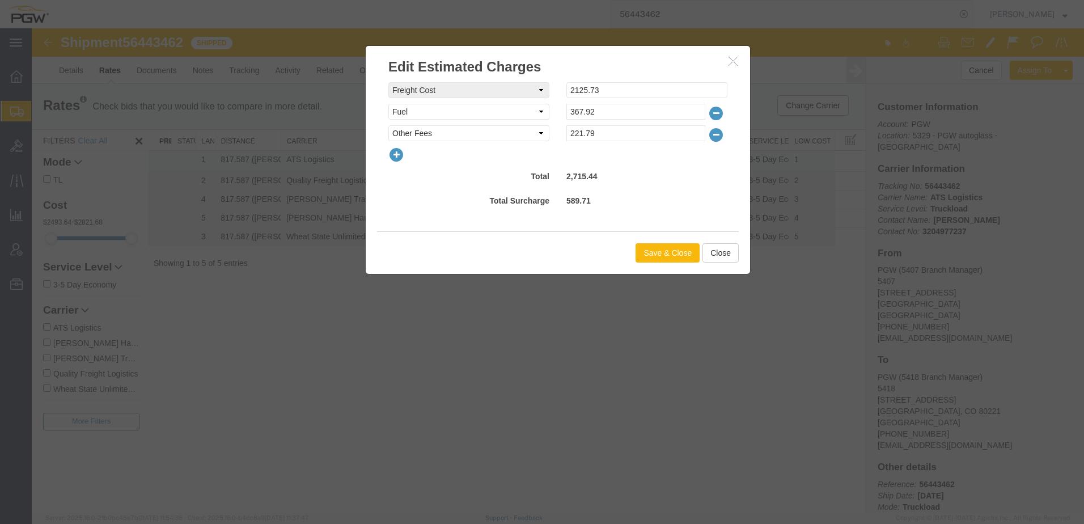
click at [660, 258] on button "Save & Close" at bounding box center [667, 252] width 64 height 19
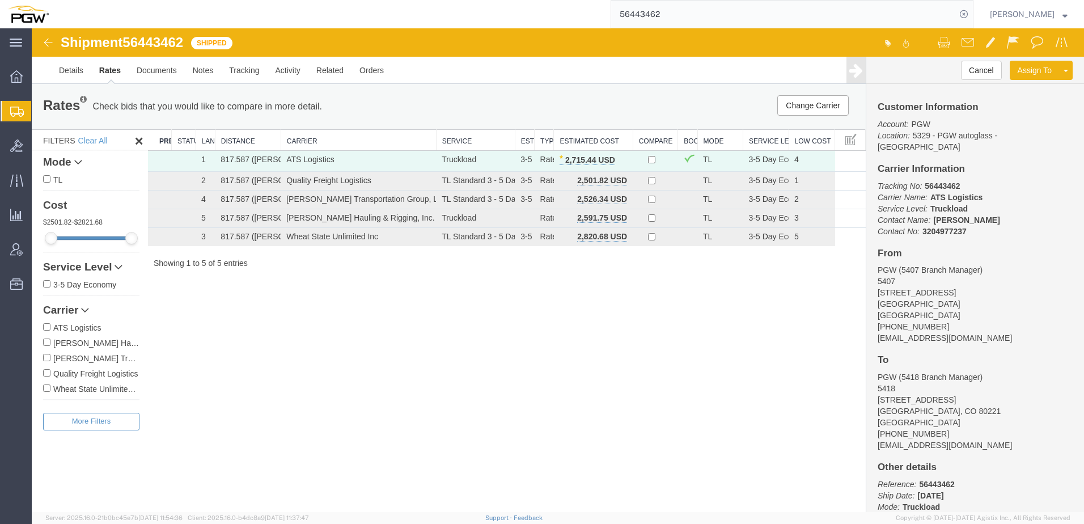
drag, startPoint x: 685, startPoint y: 14, endPoint x: 339, endPoint y: 9, distance: 345.8
click at [339, 9] on div "56443462" at bounding box center [515, 14] width 917 height 28
paste input "1329"
type input "56441329"
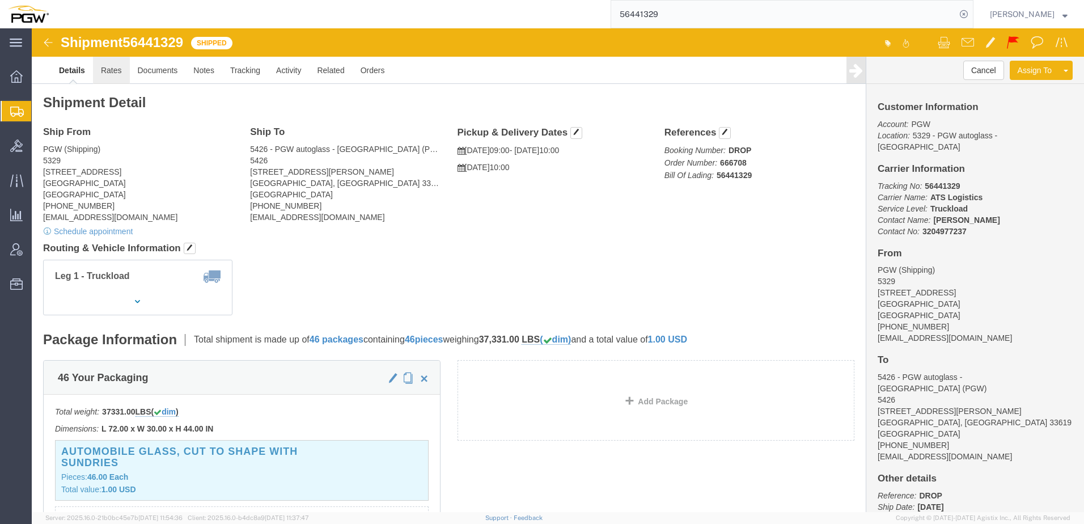
click link "Rates"
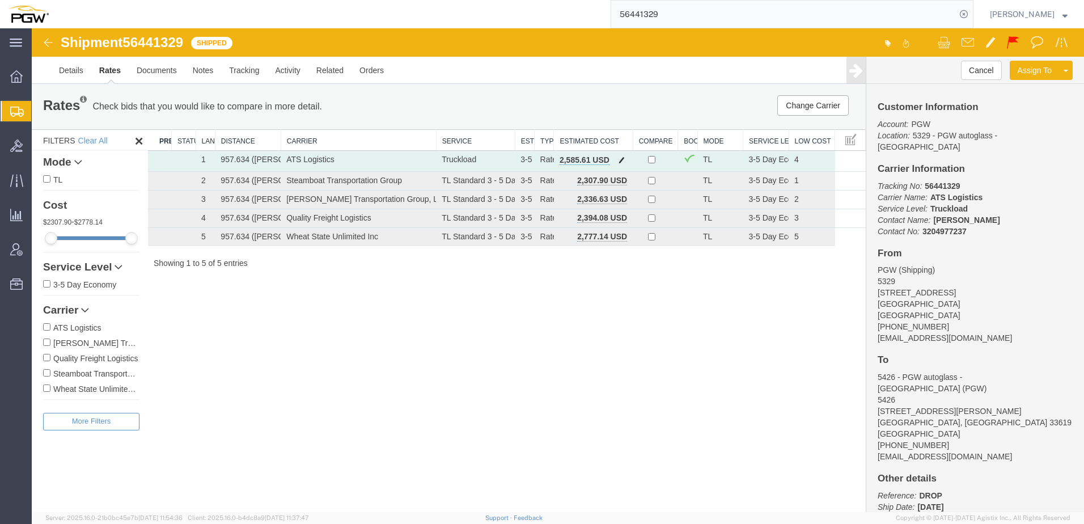
click at [621, 158] on span "button" at bounding box center [621, 160] width 6 height 8
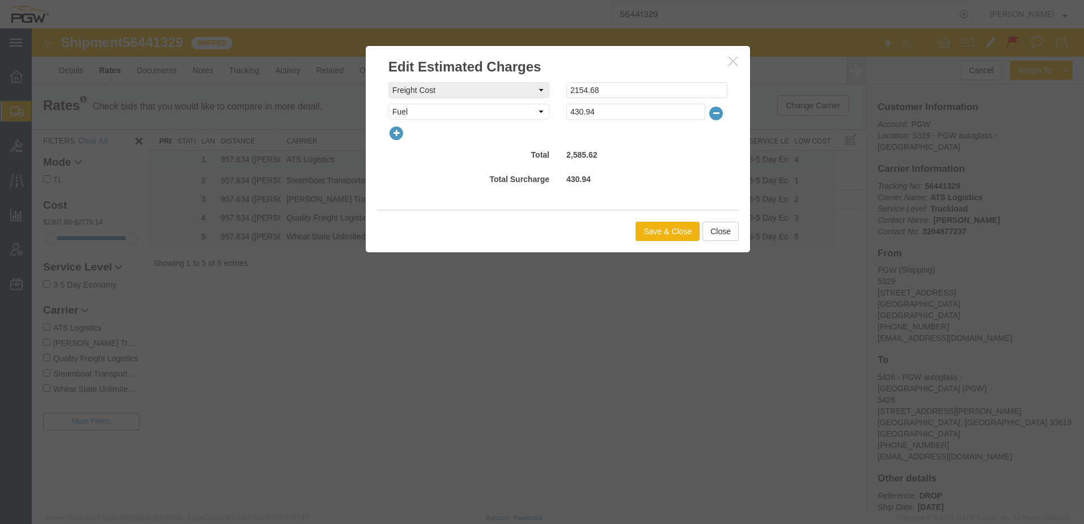
click at [395, 132] on icon "button" at bounding box center [396, 133] width 16 height 16
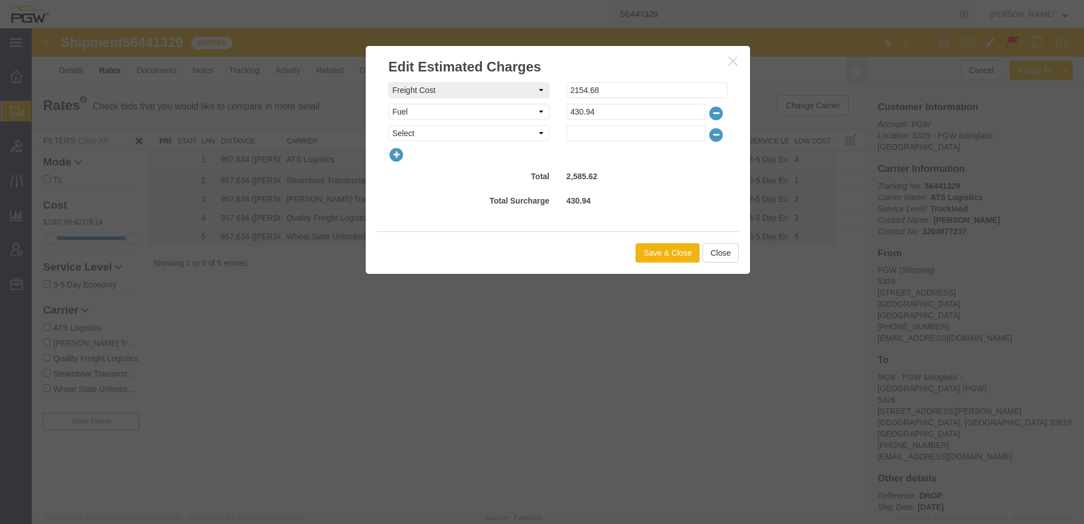
click at [410, 125] on div "freightCost Select AES Filing Accessorial Delivery Charge Additional Invoice De…" at bounding box center [557, 111] width 339 height 59
click at [407, 135] on select "Select AES Filing Accessorial Delivery Charge Additional Invoice Details Addres…" at bounding box center [468, 133] width 161 height 16
click at [388, 125] on select "Select AES Filing Accessorial Delivery Charge Additional Invoice Details Addres…" at bounding box center [468, 133] width 161 height 16
click at [481, 134] on select "Select AES Filing Accessorial Delivery Charge Additional Invoice Details Addres…" at bounding box center [468, 133] width 161 height 16
select select "OTHR"
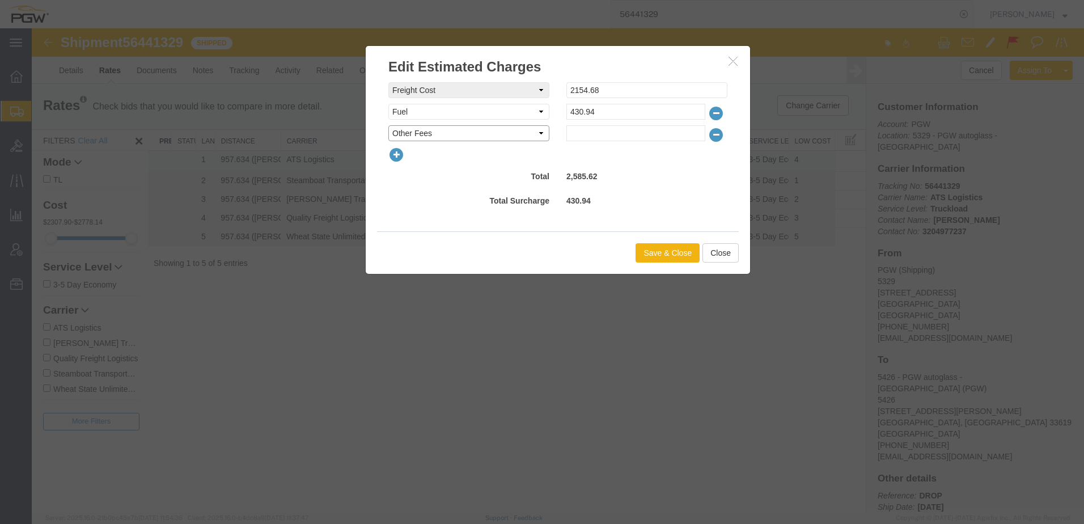
click at [388, 125] on select "Select AES Filing Accessorial Delivery Charge Additional Invoice Details Addres…" at bounding box center [468, 133] width 161 height 16
click at [599, 129] on input "text" at bounding box center [635, 133] width 139 height 16
type input "364.38"
click at [646, 251] on button "Save & Close" at bounding box center [667, 252] width 64 height 19
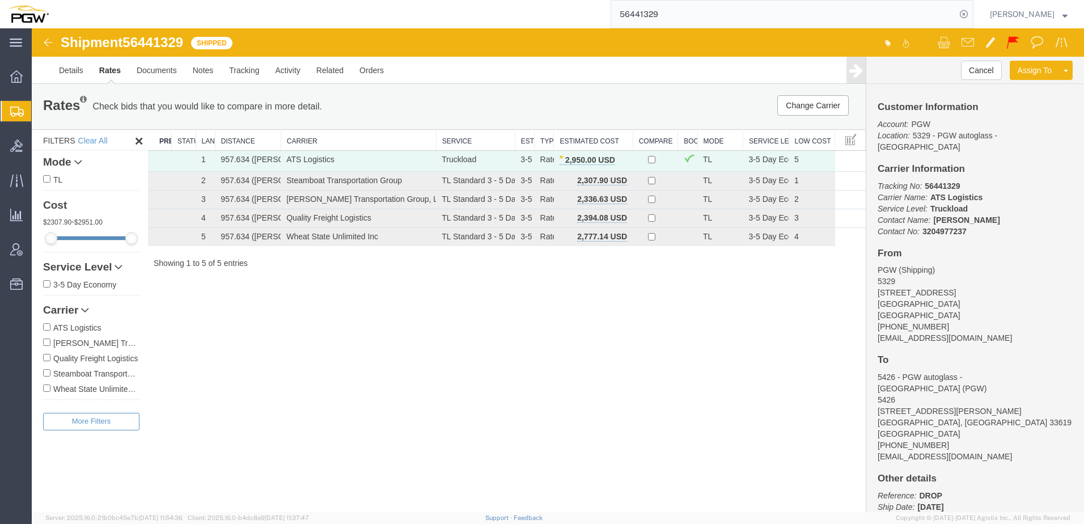
drag, startPoint x: 614, startPoint y: 373, endPoint x: 546, endPoint y: 318, distance: 87.5
click at [614, 373] on div "Shipment 56441329 5 of 5 Shipped Details Rates Documents Notes Tracking Activit…" at bounding box center [558, 270] width 1052 height 484
click at [0, 0] on span "Shipment Manager" at bounding box center [0, 0] width 0 height 0
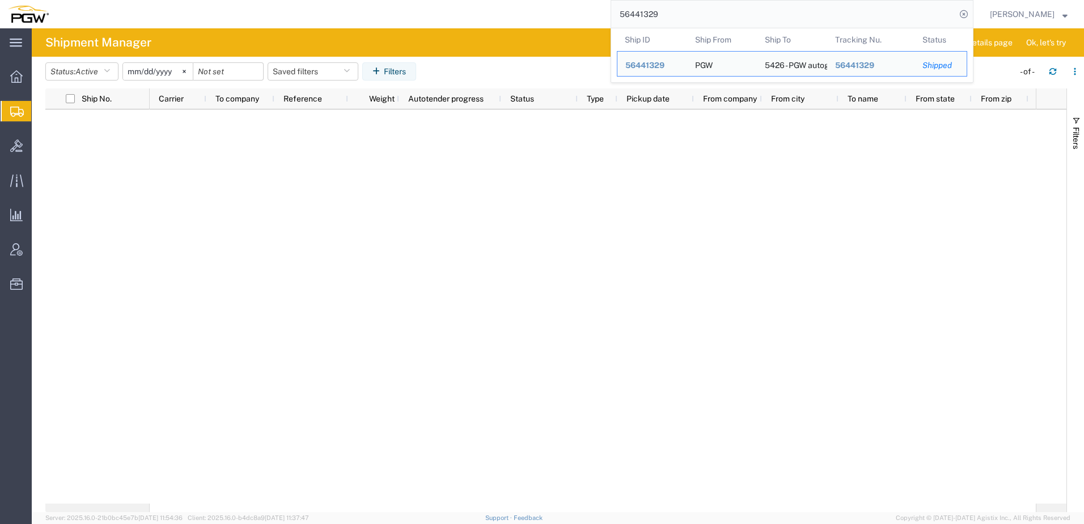
drag, startPoint x: 701, startPoint y: 12, endPoint x: 355, endPoint y: 13, distance: 345.8
click at [385, 16] on div "56441329 Ship ID Ship From Ship To Tracking Nu. Status Ship ID 56441329 Ship Fr…" at bounding box center [515, 14] width 917 height 28
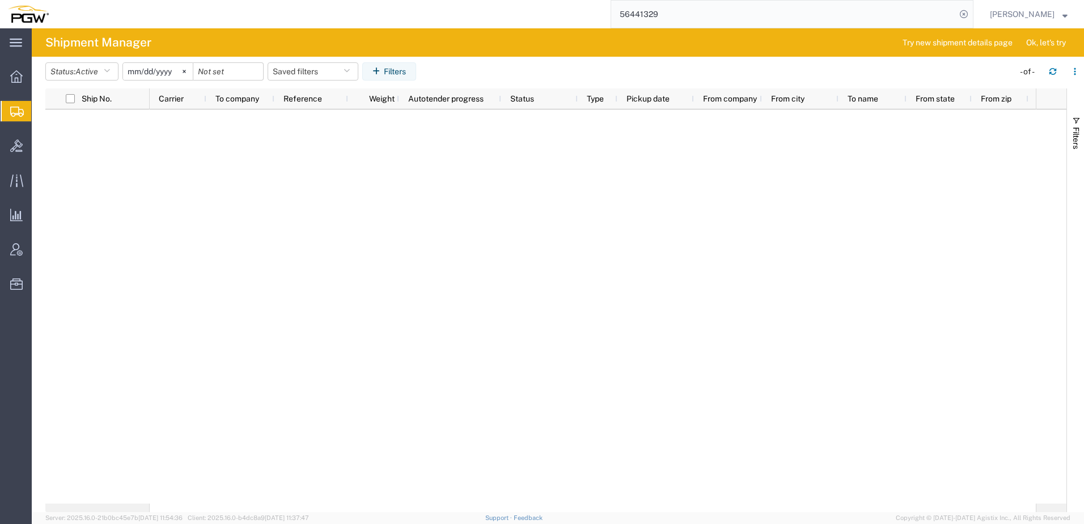
paste input "501955"
type input "56501955"
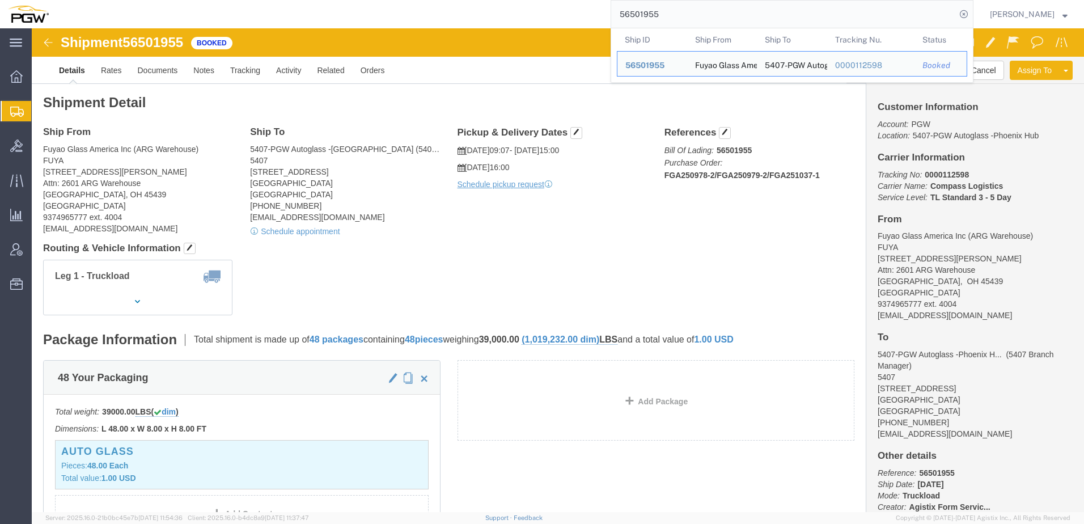
click div "Shipment Detail Ship From Fuyao Glass America Inc ([GEOGRAPHIC_DATA]) FUYA [STR…"
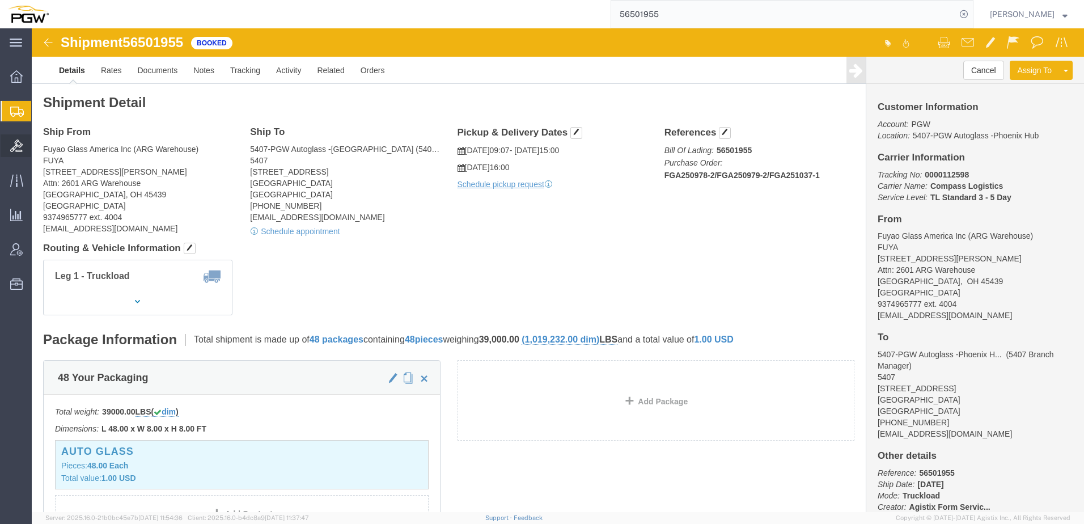
click at [16, 147] on icon at bounding box center [16, 145] width 12 height 12
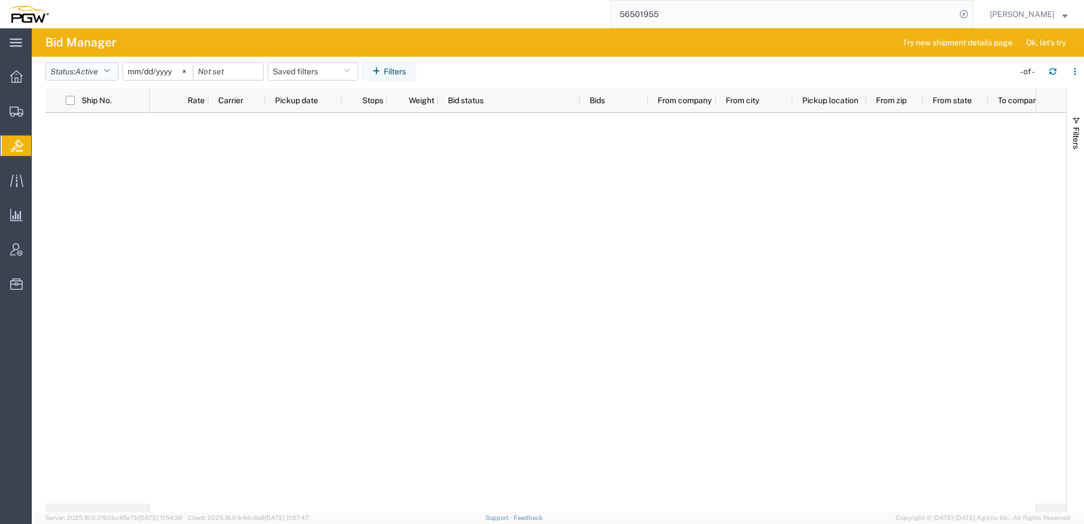
click at [107, 63] on button "Status: Active" at bounding box center [81, 71] width 73 height 18
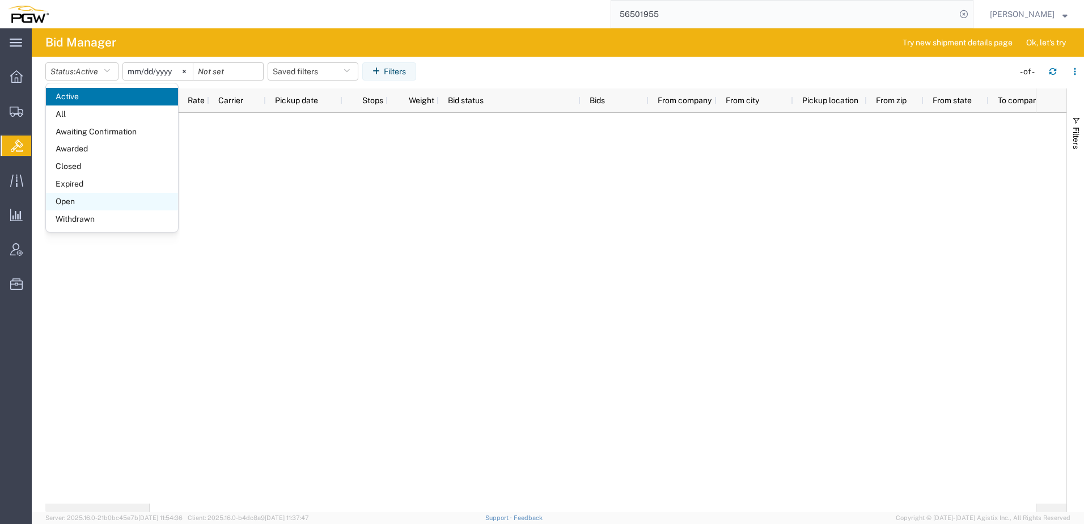
click at [87, 200] on span "Open" at bounding box center [112, 202] width 132 height 18
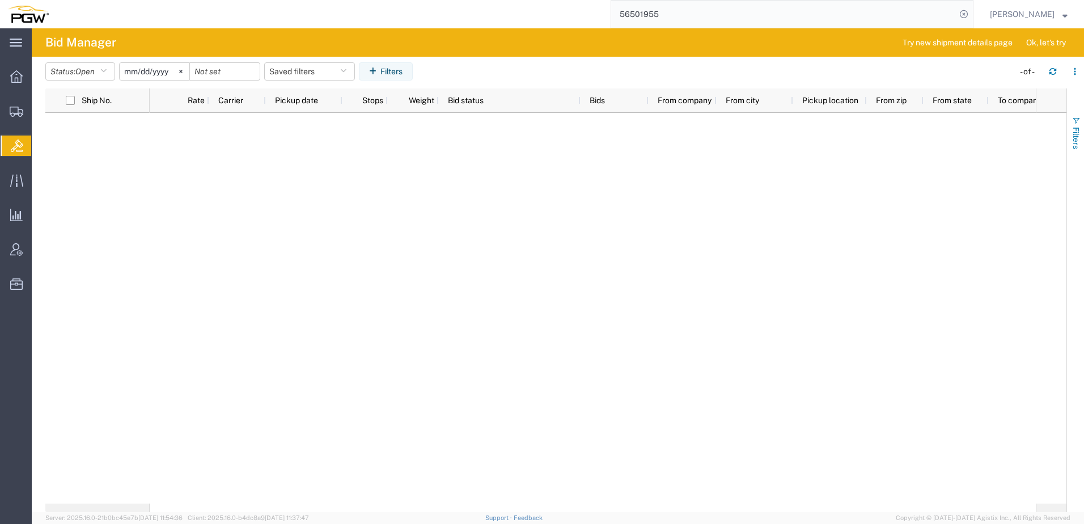
click at [1077, 131] on span "Filters" at bounding box center [1075, 138] width 9 height 22
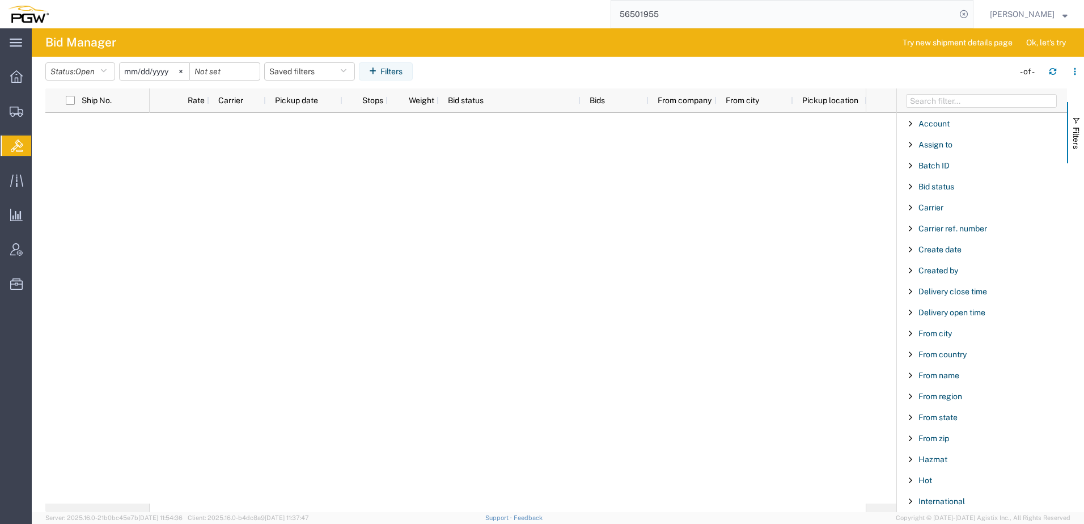
click at [251, 227] on div at bounding box center [508, 308] width 716 height 391
click at [0, 0] on span "Create from Template" at bounding box center [0, 0] width 0 height 0
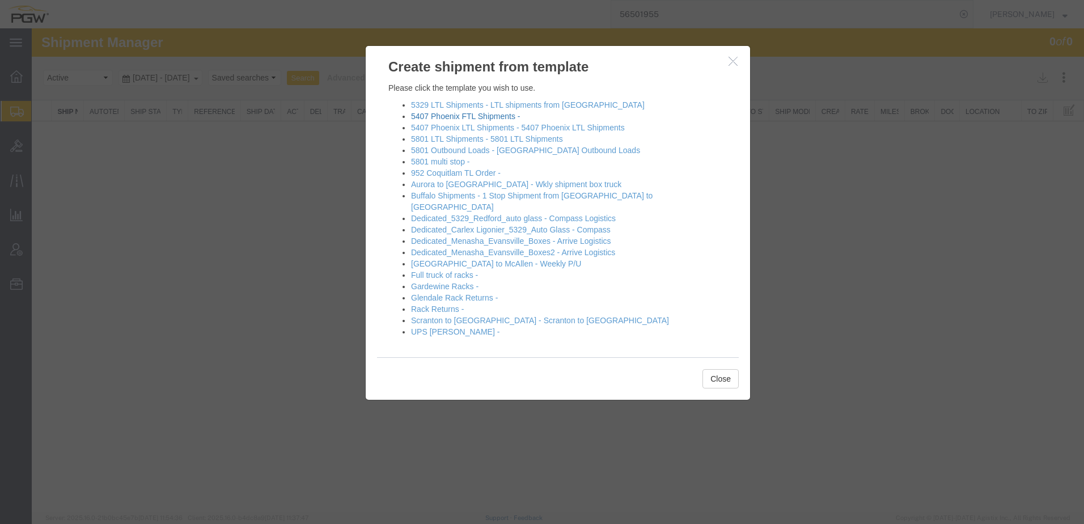
click at [430, 116] on link "5407 Phoenix FTL Shipments -" at bounding box center [465, 116] width 109 height 9
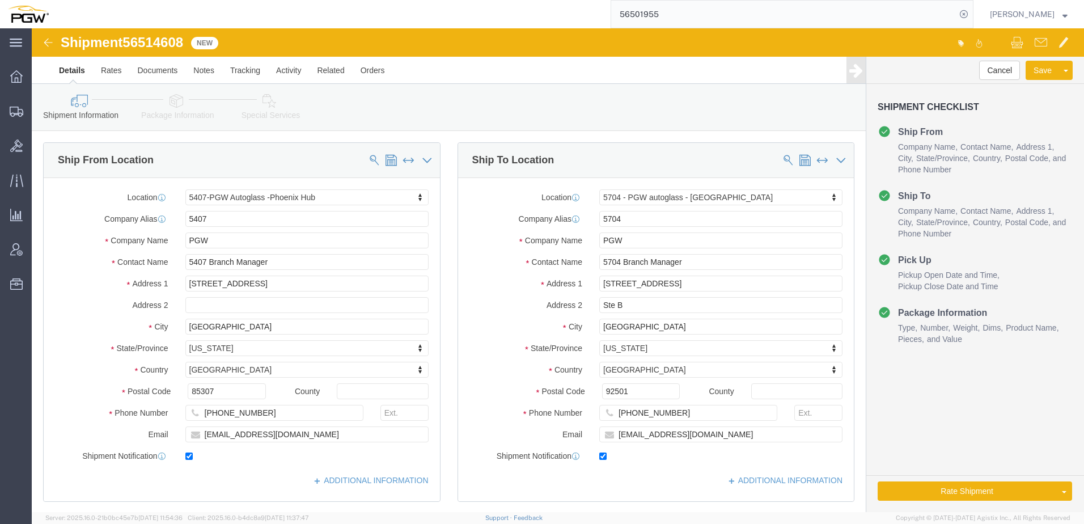
select select "62351"
select select "28459"
type input "5418"
select select "28269"
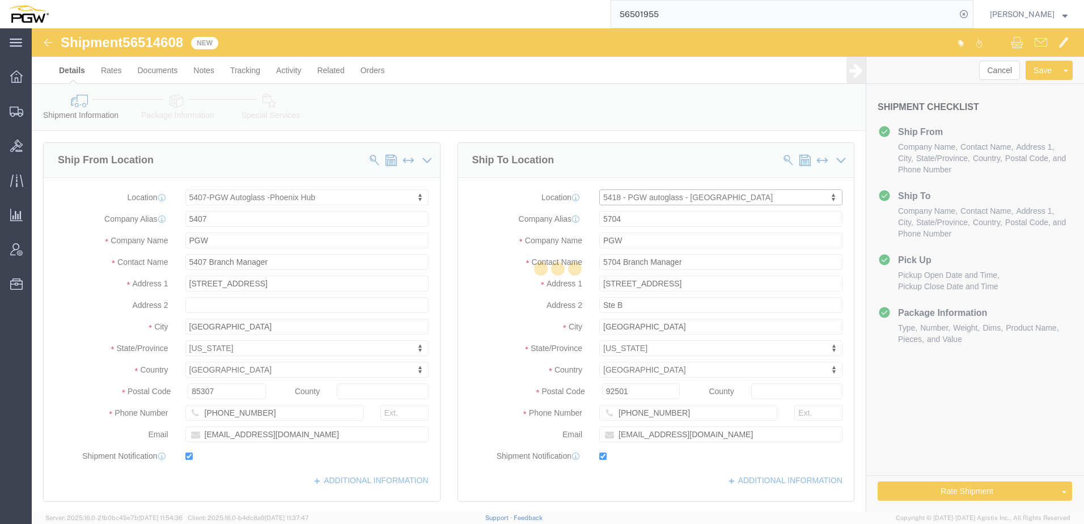
type input "5418"
type input "5418 Branch Manager"
type input "[STREET_ADDRESS]"
type input "[GEOGRAPHIC_DATA]"
type input "80221"
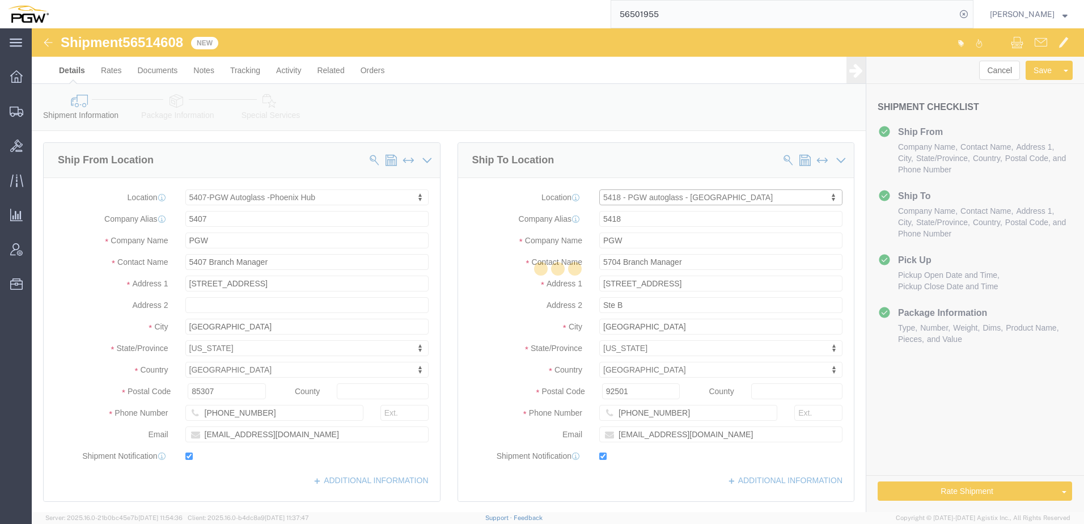
type input "[PHONE_NUMBER]"
type input "[EMAIL_ADDRESS][DOMAIN_NAME]"
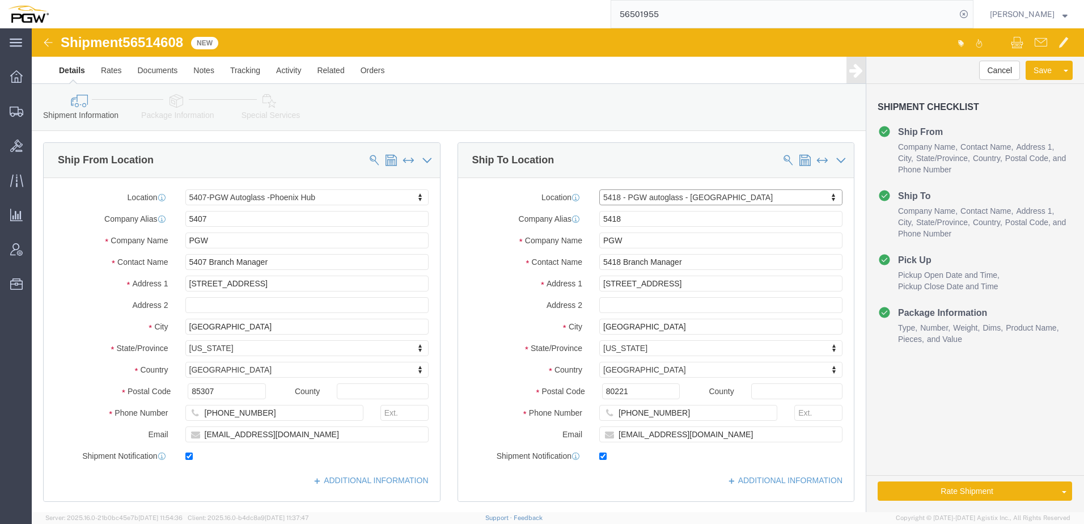
select select "CO"
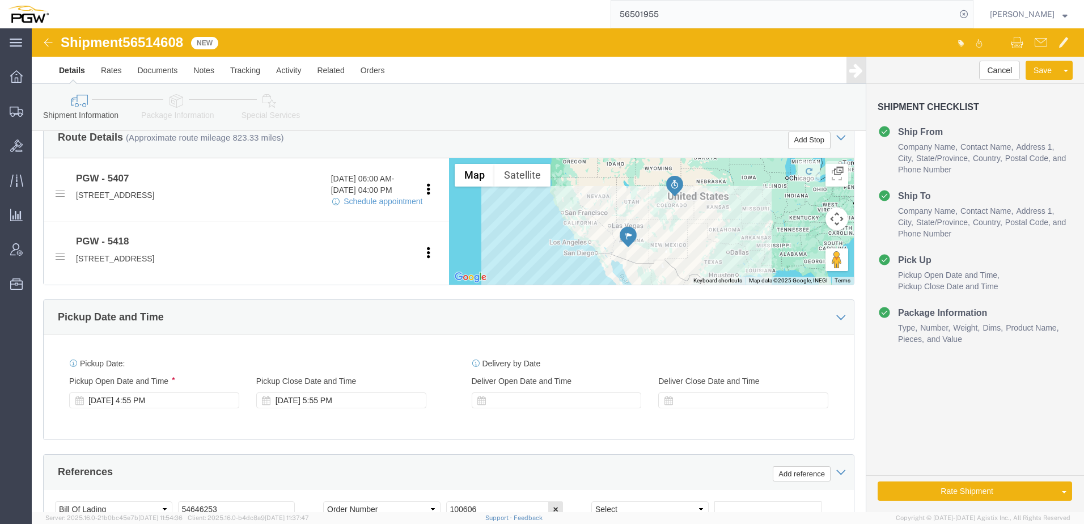
scroll to position [397, 0]
click div "[DATE] 4:55 PM"
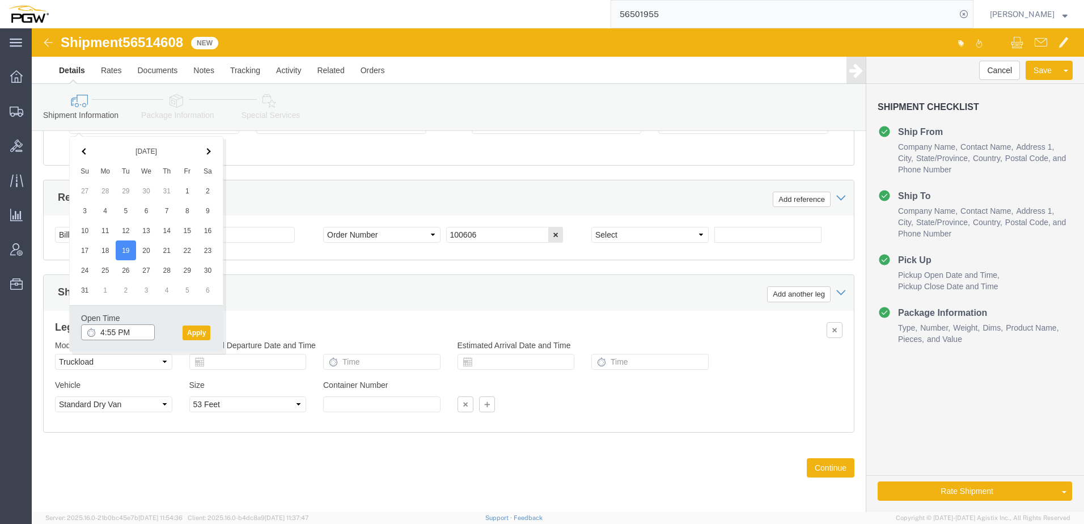
click input "4:55 PM"
type input "2:00 PM"
click button "Apply"
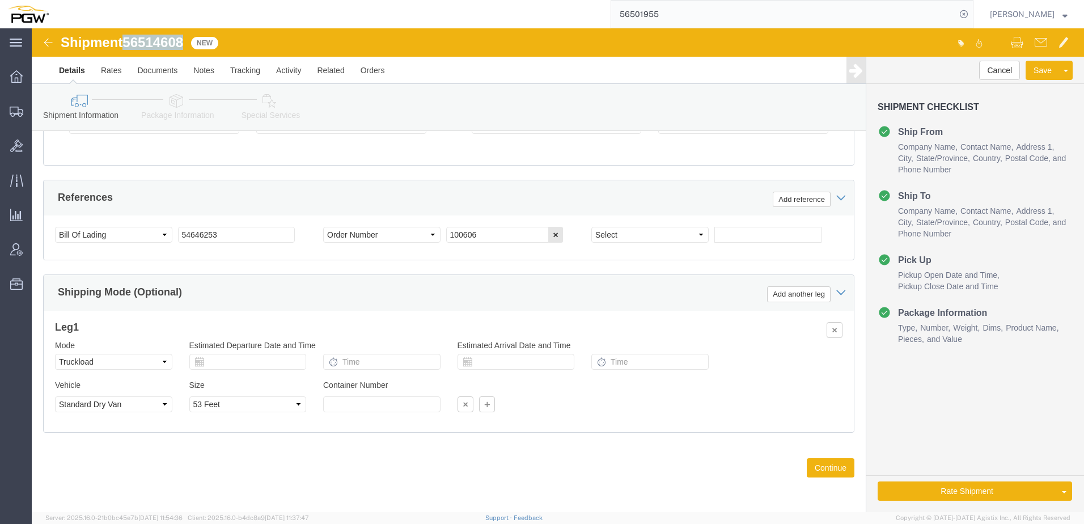
drag, startPoint x: 98, startPoint y: 14, endPoint x: 154, endPoint y: 13, distance: 55.6
click span "56514608"
copy span "56514608"
drag, startPoint x: 220, startPoint y: 209, endPoint x: 66, endPoint y: 193, distance: 155.6
click div "Select Account Type Activity ID Airline Appointment Number ASN Batch Request # …"
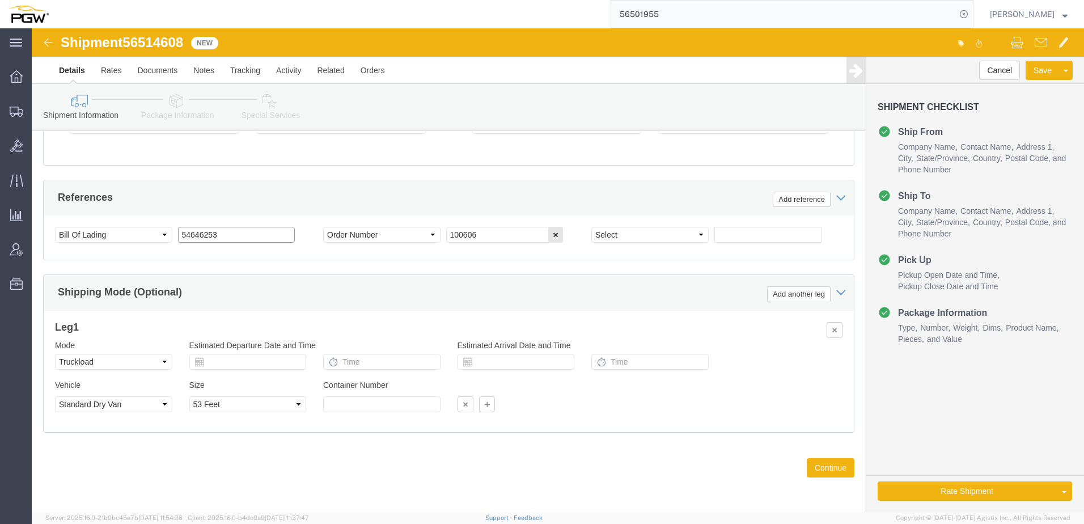
paste input "6514608"
drag, startPoint x: 217, startPoint y: 200, endPoint x: -115, endPoint y: 184, distance: 332.0
click html "Shipment 56514608 New Details Rates Documents Notes Tracking Activity Related O…"
type input "56514608"
drag, startPoint x: 448, startPoint y: 200, endPoint x: 210, endPoint y: 201, distance: 238.1
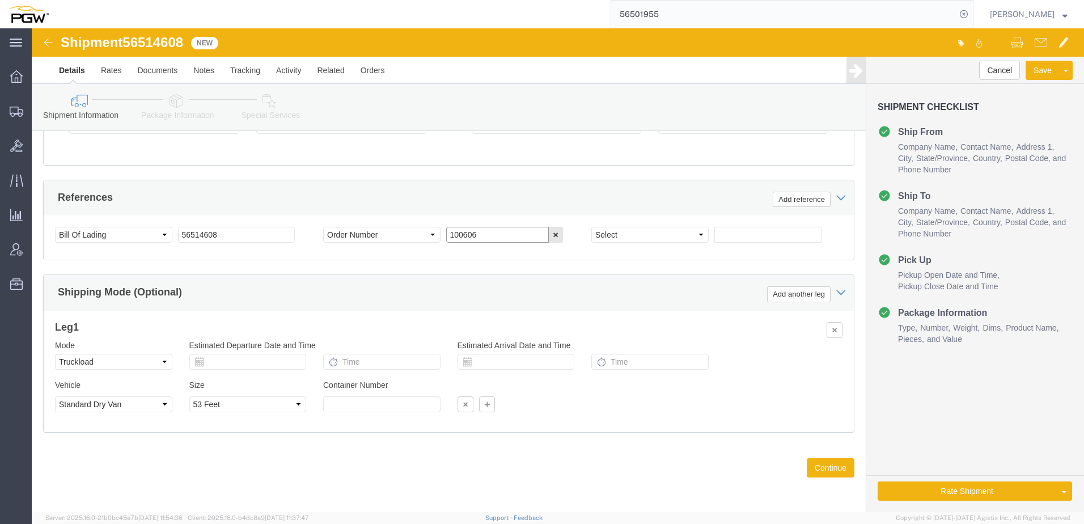
click div "Select Account Type Activity ID Airline Appointment Number ASN Batch Request # …"
paste input "667150"
type input "667150"
click link "Package Information"
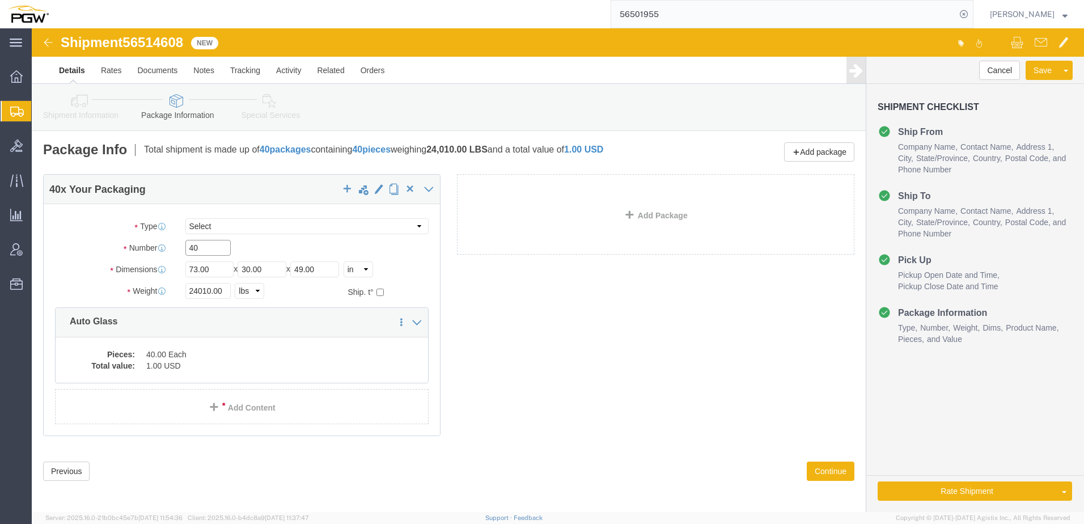
drag, startPoint x: 186, startPoint y: 217, endPoint x: -67, endPoint y: 213, distance: 254.0
click html "Shipment 56514608 New Details Rates Documents Notes Tracking Activity Related O…"
paste input "37"
type input "37"
drag, startPoint x: 177, startPoint y: 261, endPoint x: 90, endPoint y: 261, distance: 87.3
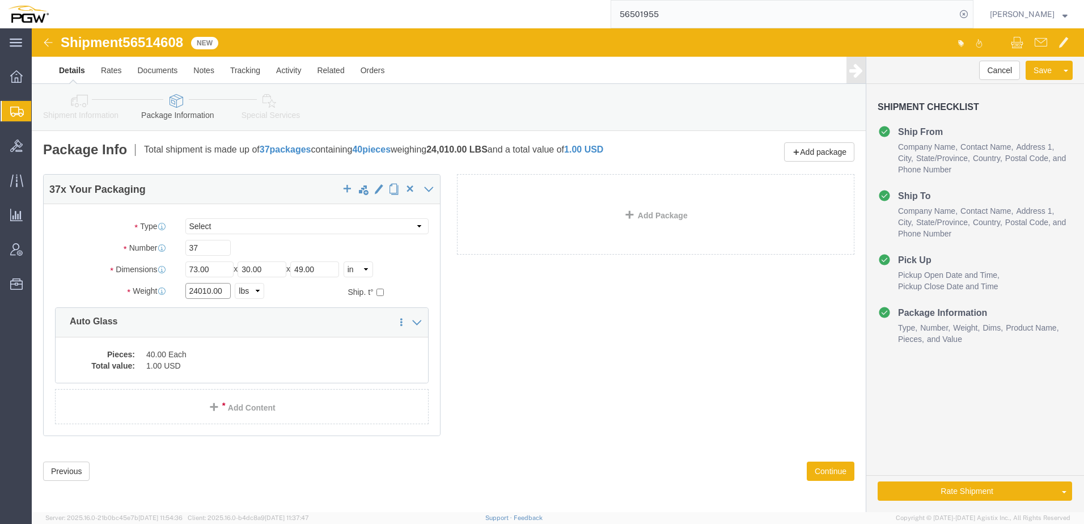
click div "Weight 24010.00 Select kgs lbs Ship. t°"
paste input "8404"
type input "28404.00"
click dd "40.00 Each"
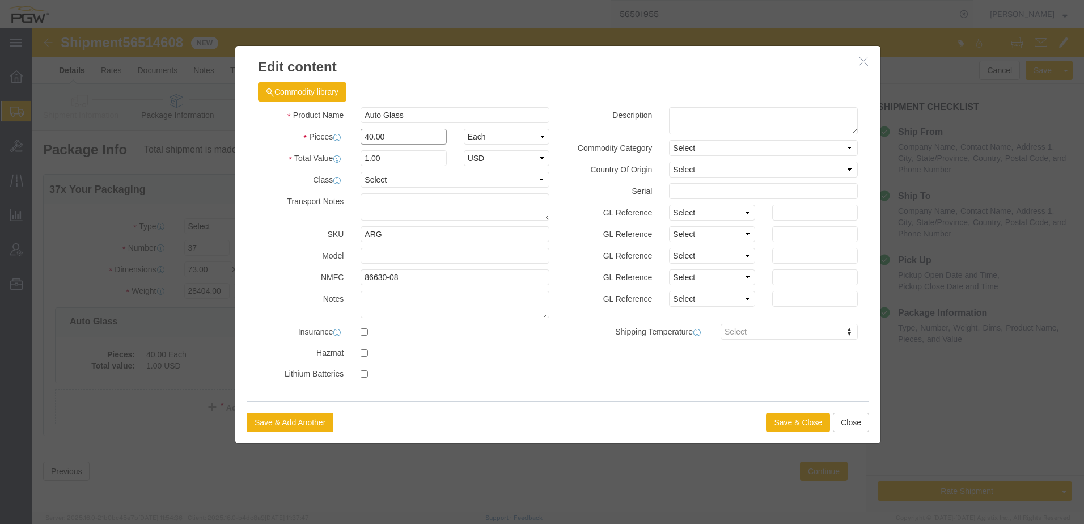
drag, startPoint x: 409, startPoint y: 137, endPoint x: 321, endPoint y: 107, distance: 92.7
click div "40.00"
type input "37.00"
type input "1.00"
select select "USD"
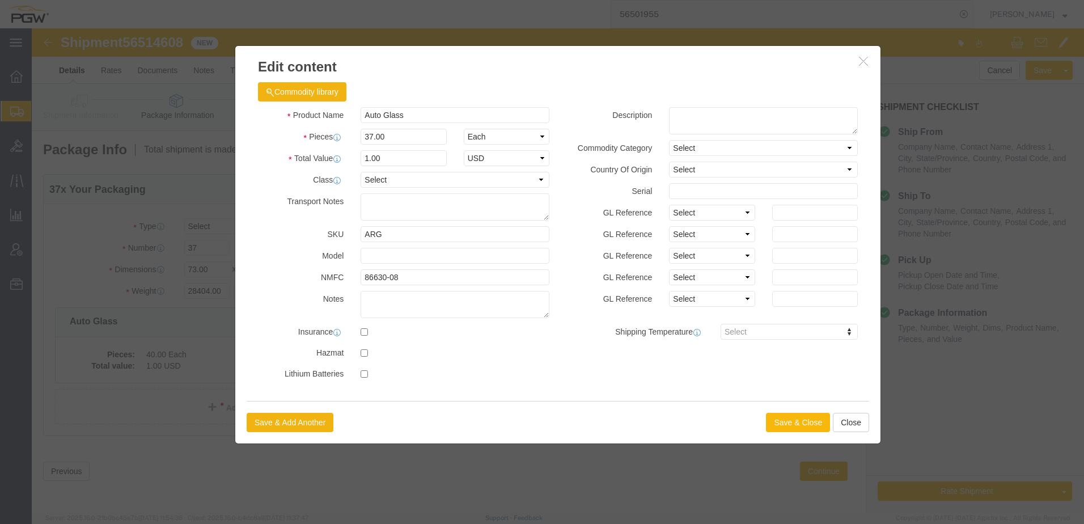
click button "Save & Close"
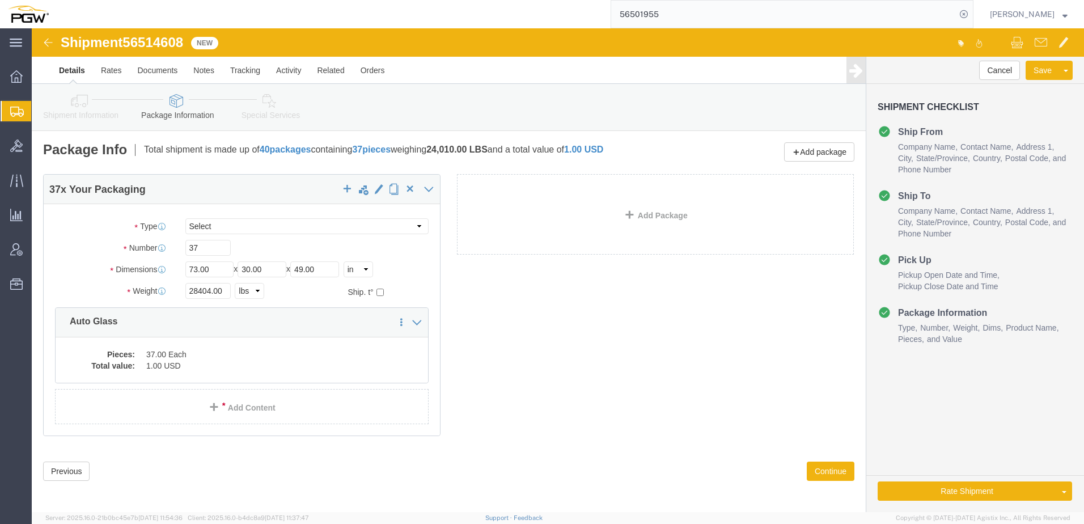
click icon
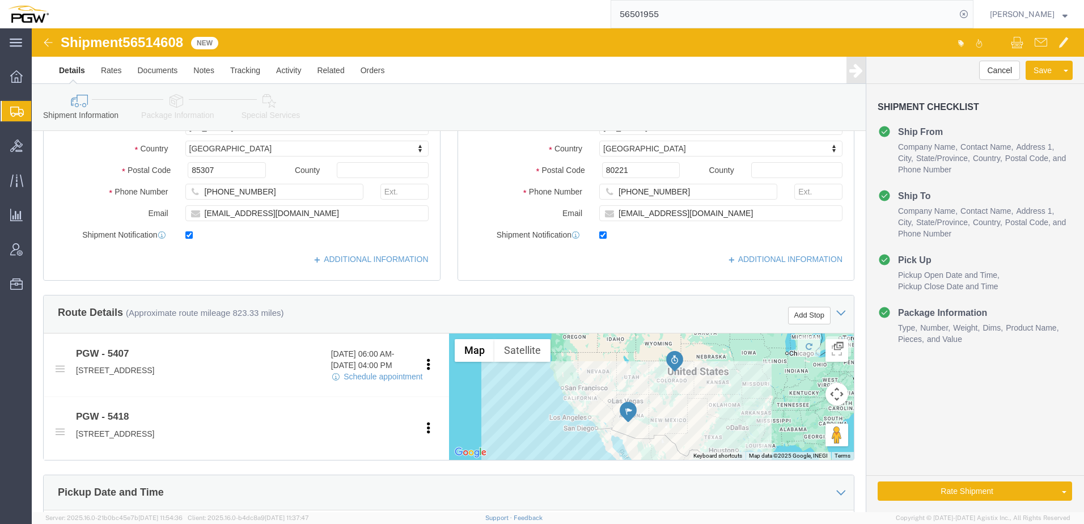
scroll to position [217, 0]
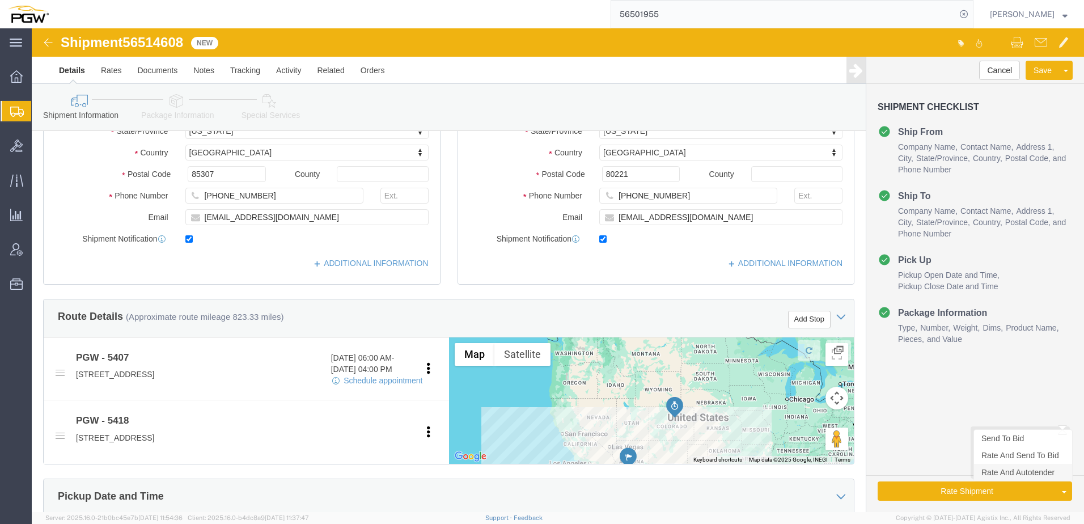
click link "Rate And Autotender"
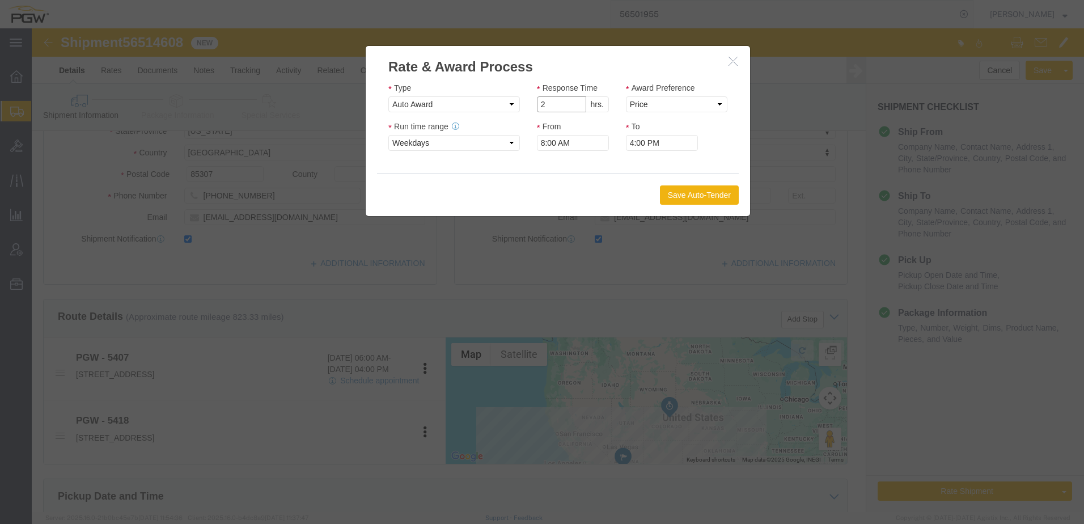
click input "2"
type input "1"
click input "1"
click select "Price Carrier Rank"
select select "LANE_RANK"
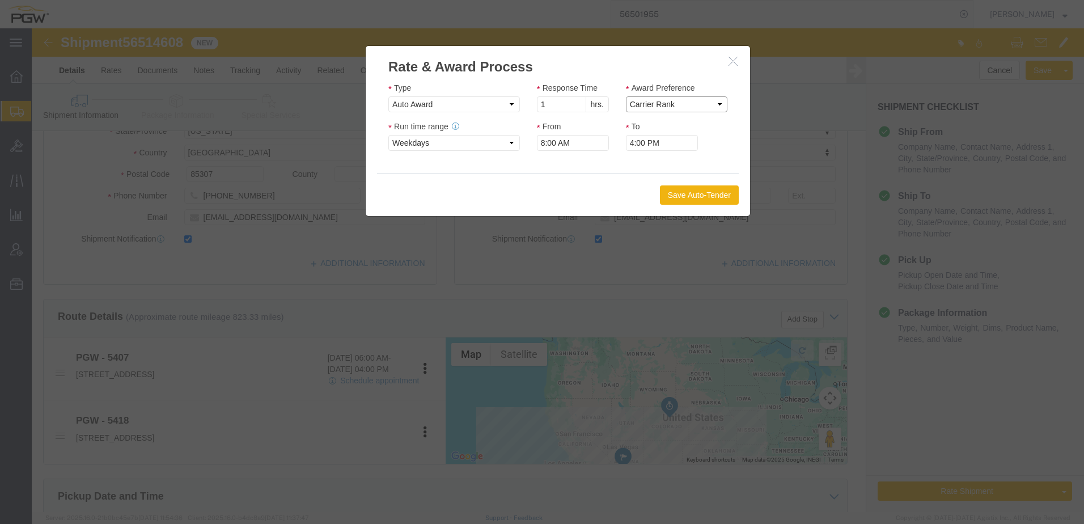
click select "Price Carrier Rank"
click button "Save Auto-Tender"
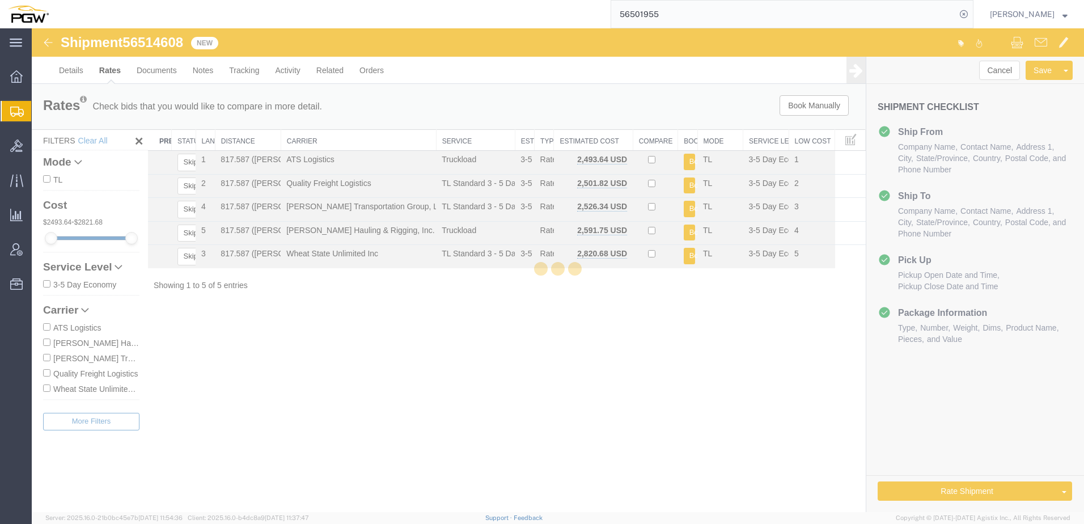
scroll to position [0, 0]
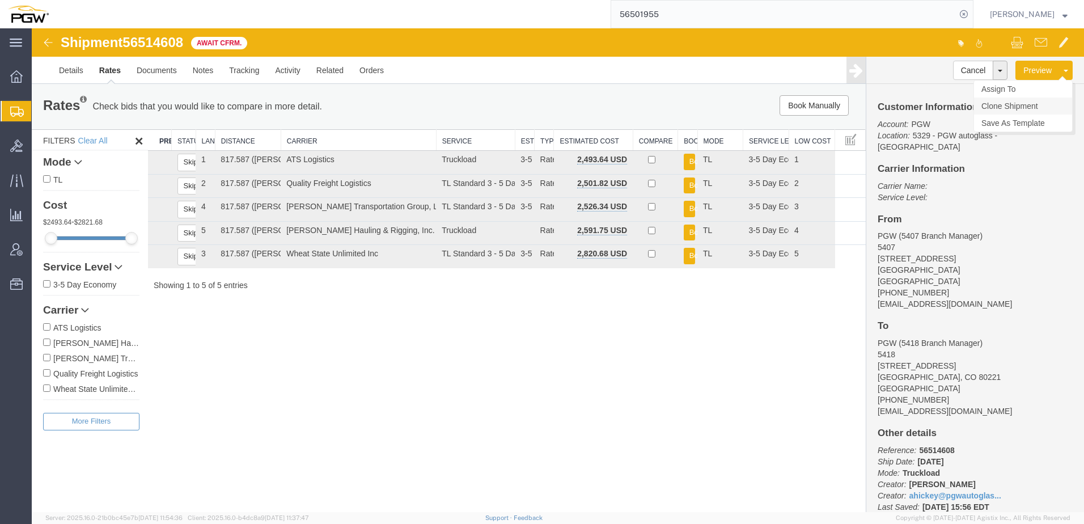
click at [1019, 108] on link "Clone Shipment" at bounding box center [1023, 105] width 98 height 17
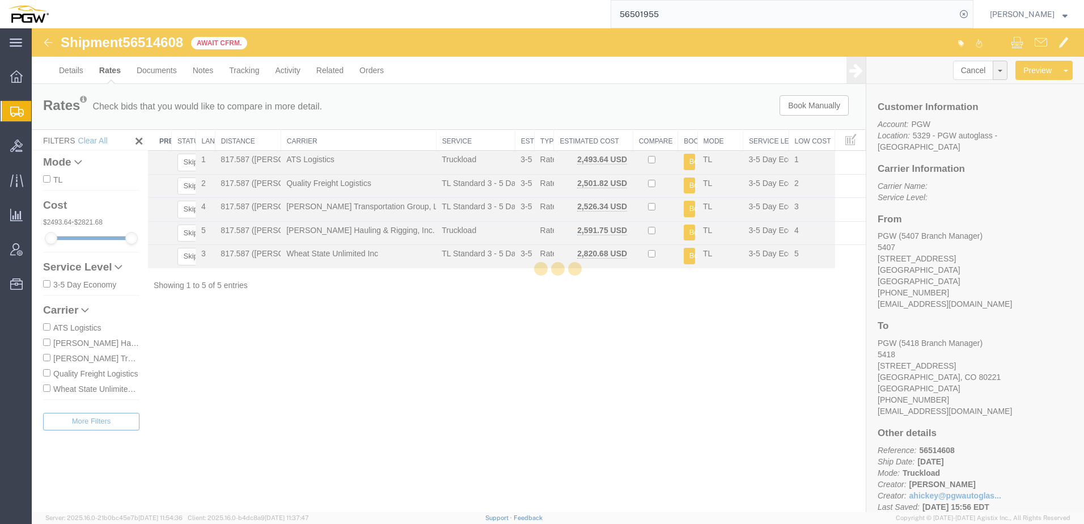
select select "62351"
select select "28269"
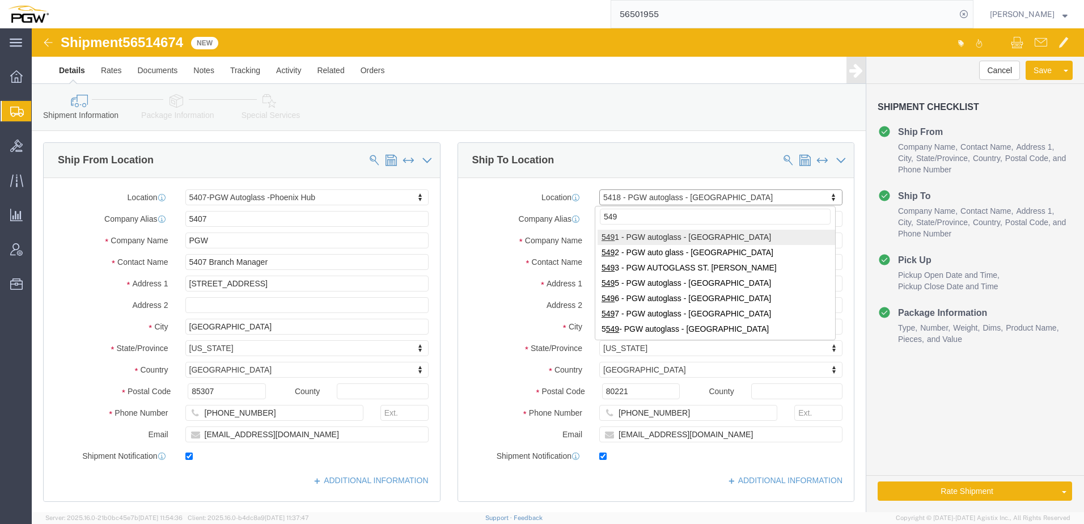
type input "5491"
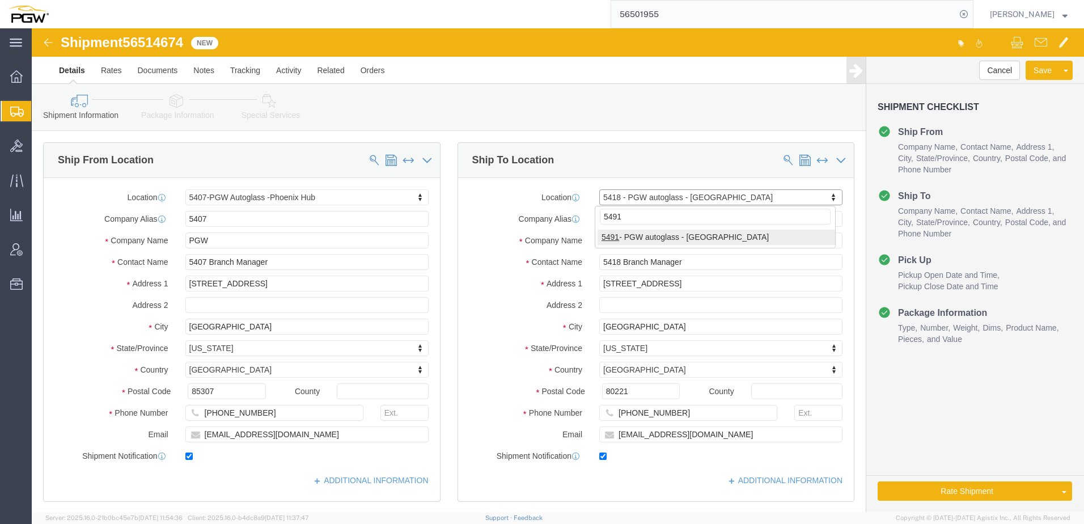
select select "34217"
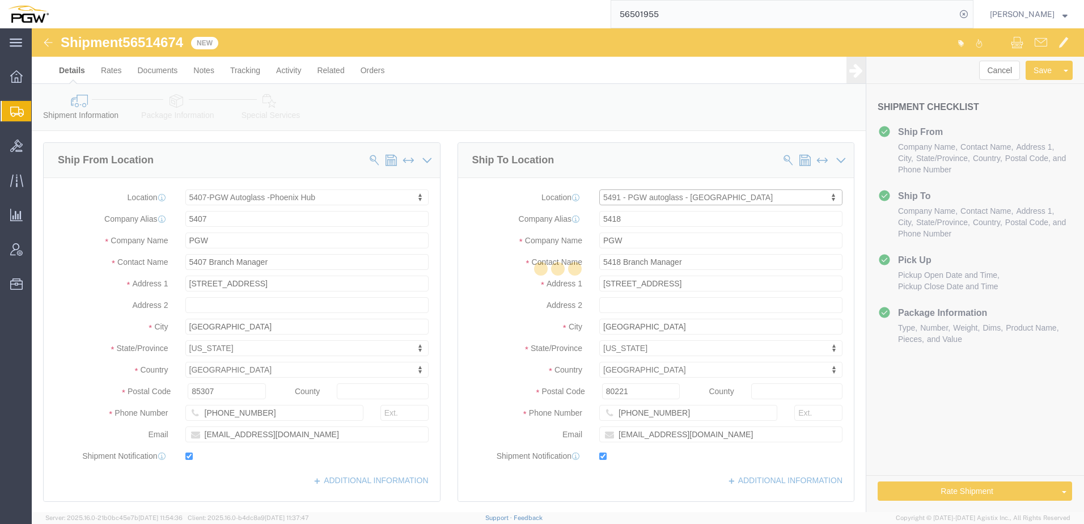
type input "5491"
type input "5491 Branch Manager"
type input "[STREET_ADDRESS]"
type input "Aurora"
type input "80011"
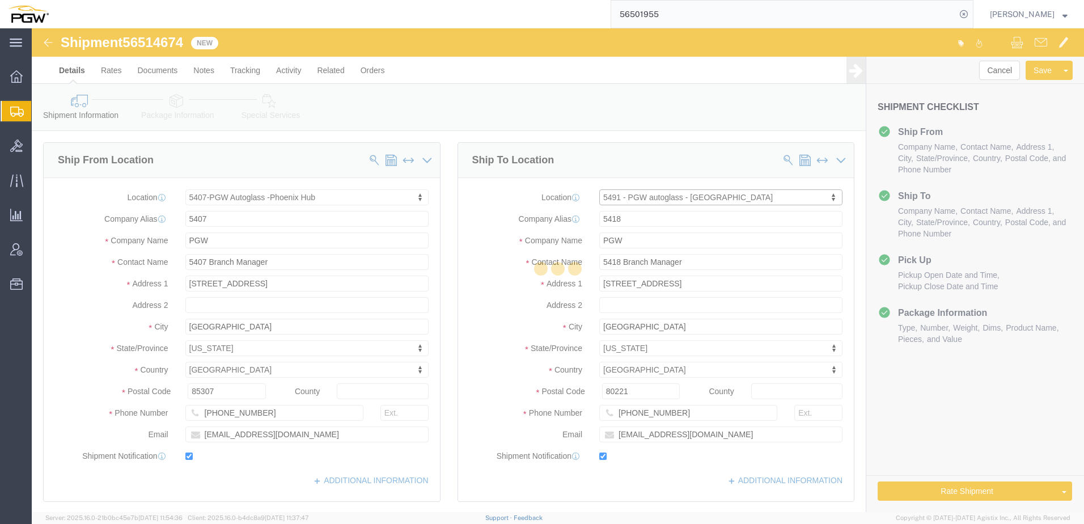
type input "[PHONE_NUMBER]"
type input "[EMAIL_ADDRESS][DOMAIN_NAME]"
select select "CO"
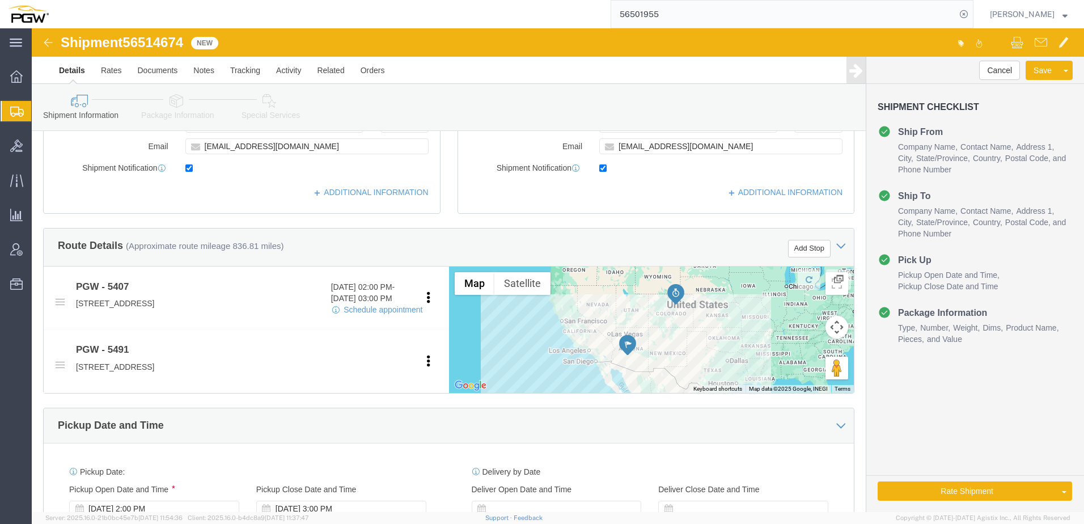
scroll to position [283, 0]
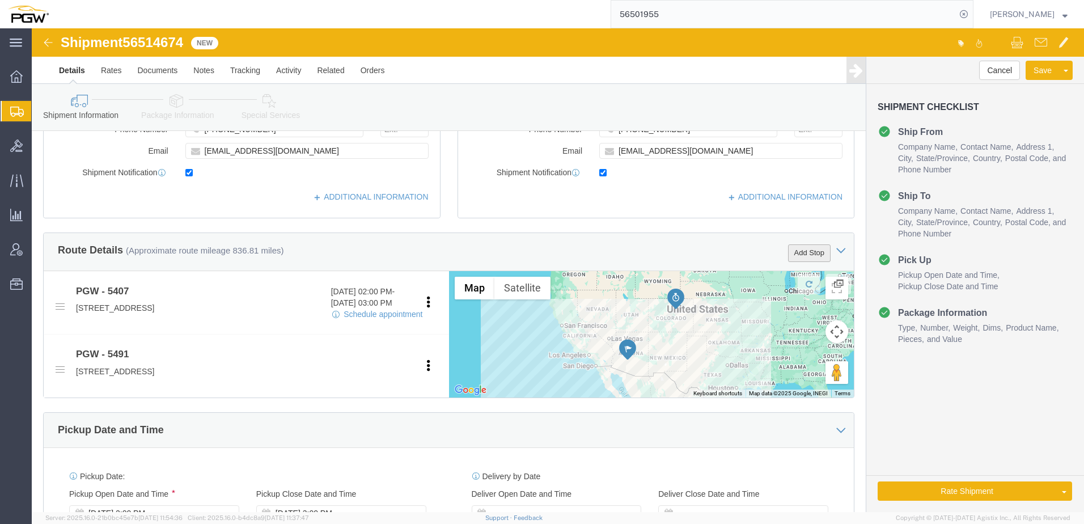
click button "Add Stop"
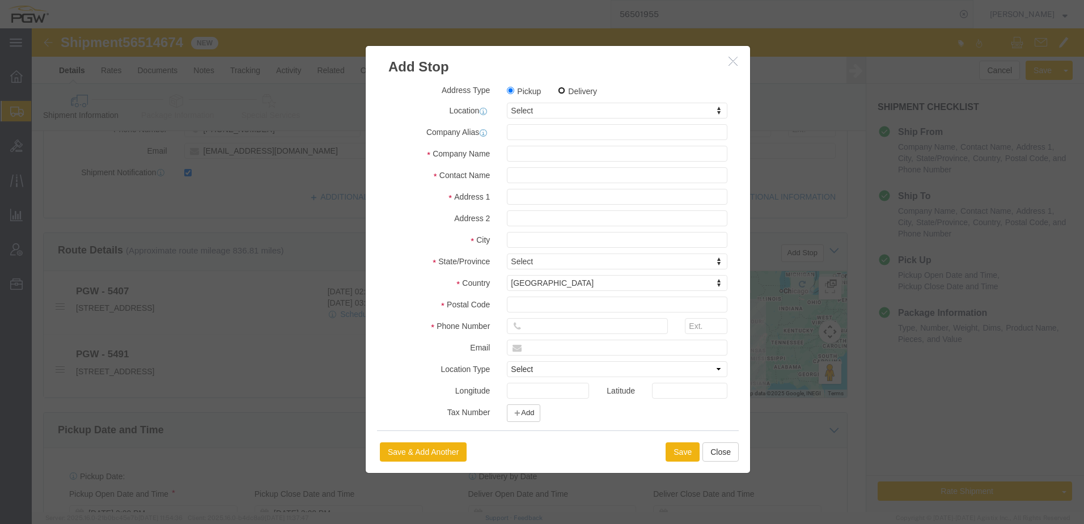
click input "Delivery"
radio input "true"
select select
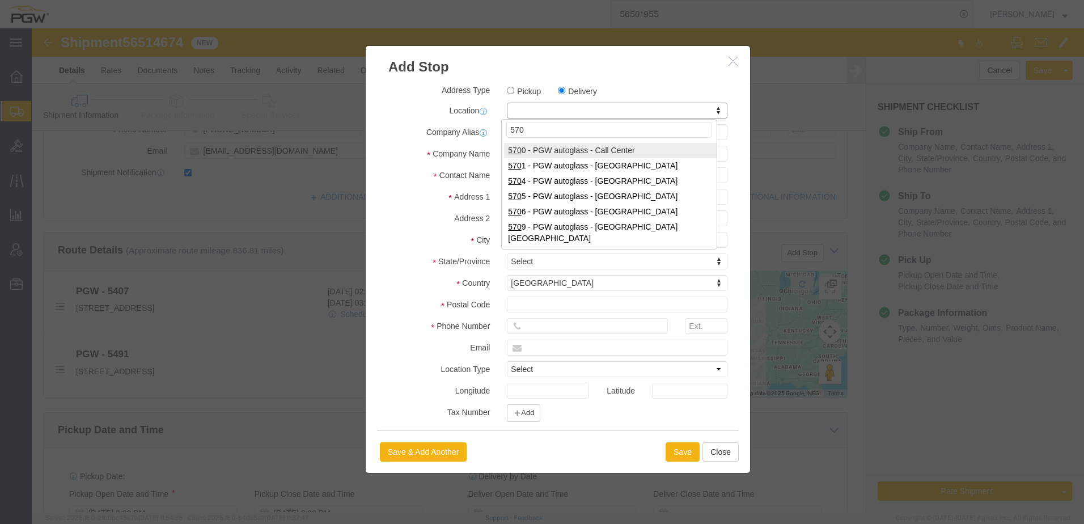
type input "5706"
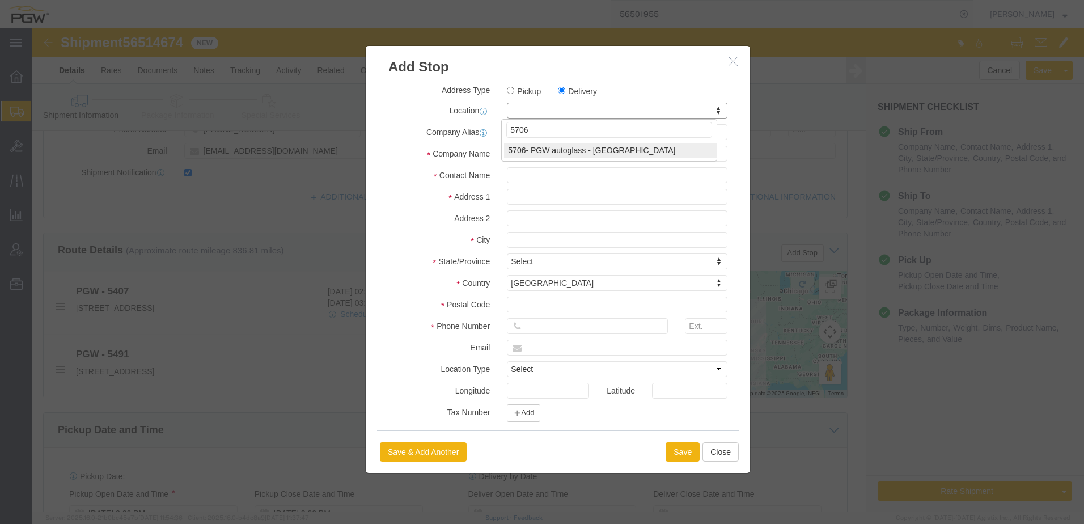
select select "28463"
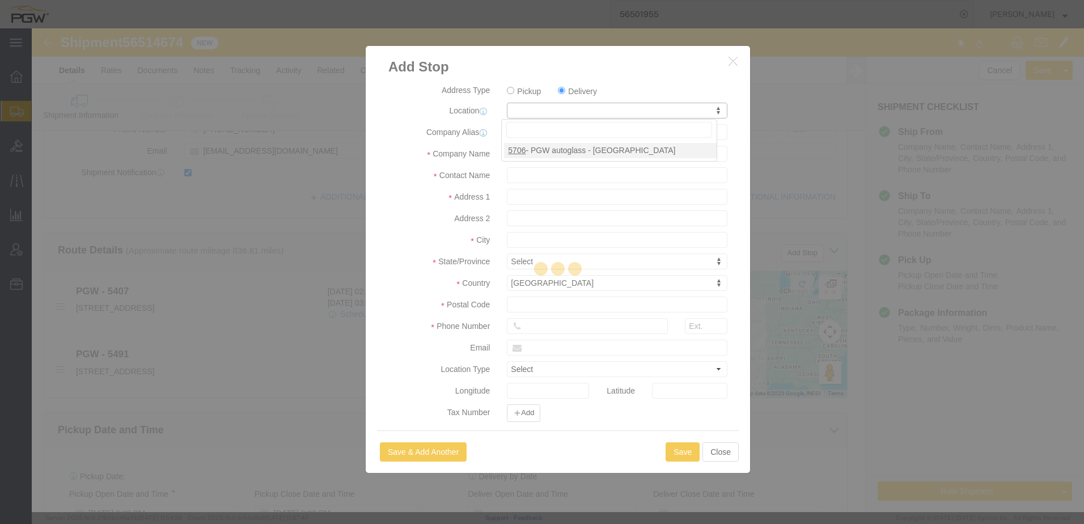
type input "5706"
type input "PGW"
type input "5706 Branch Manager"
type input "[STREET_ADDRESS]"
type input "[GEOGRAPHIC_DATA]"
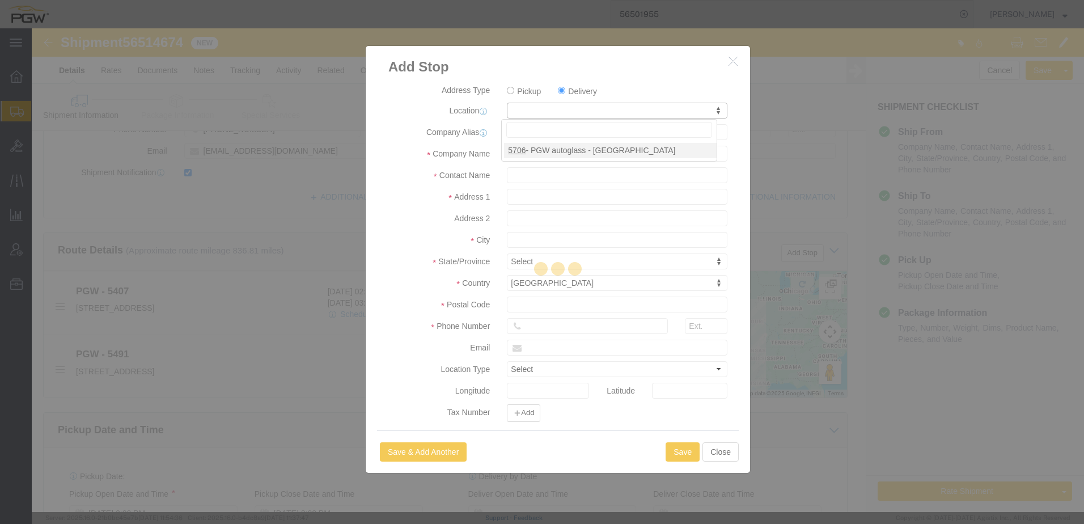
type input "87107"
type input "[PHONE_NUMBER]"
type input "[EMAIL_ADDRESS][DOMAIN_NAME]"
checkbox input "true"
select select "NM"
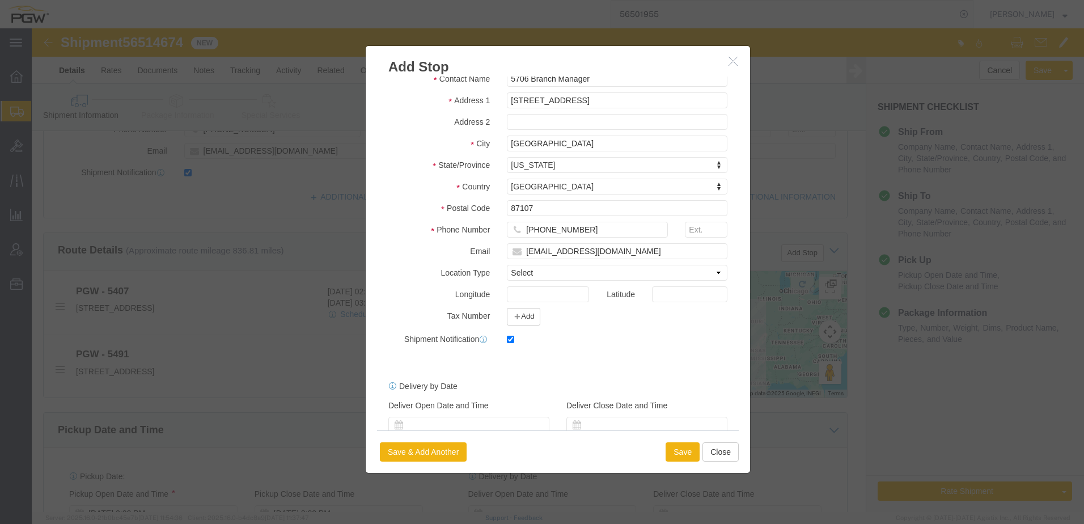
scroll to position [113, 0]
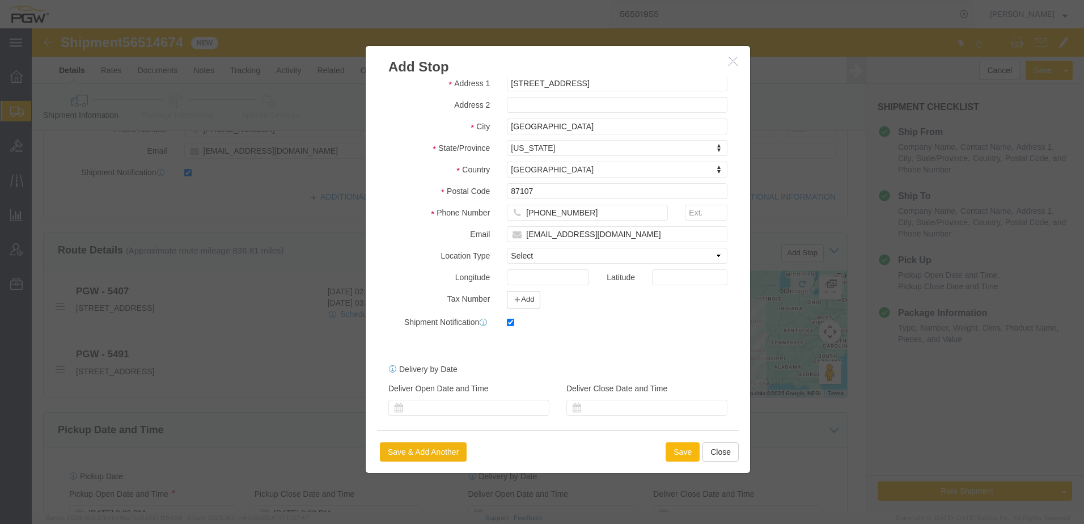
click button "Save"
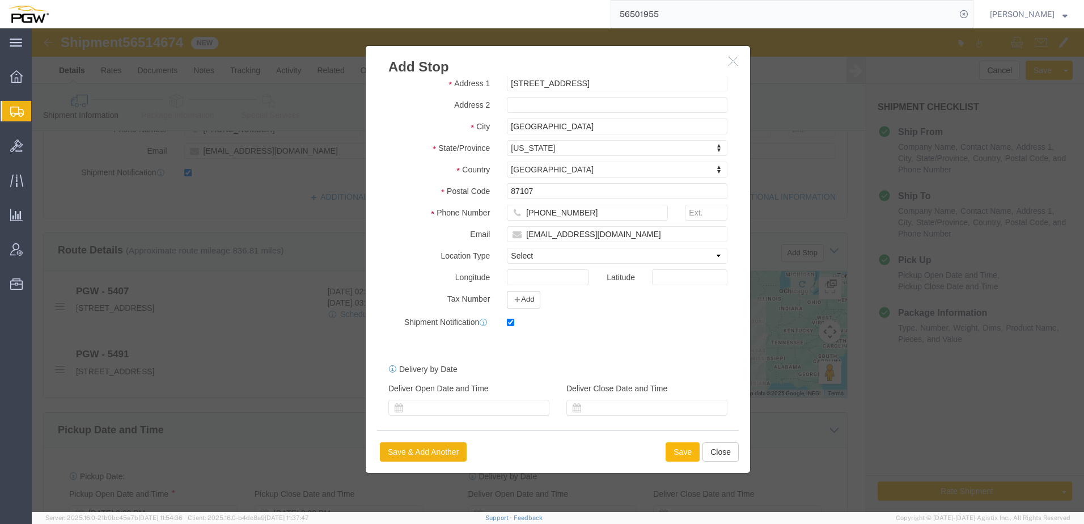
select select "D"
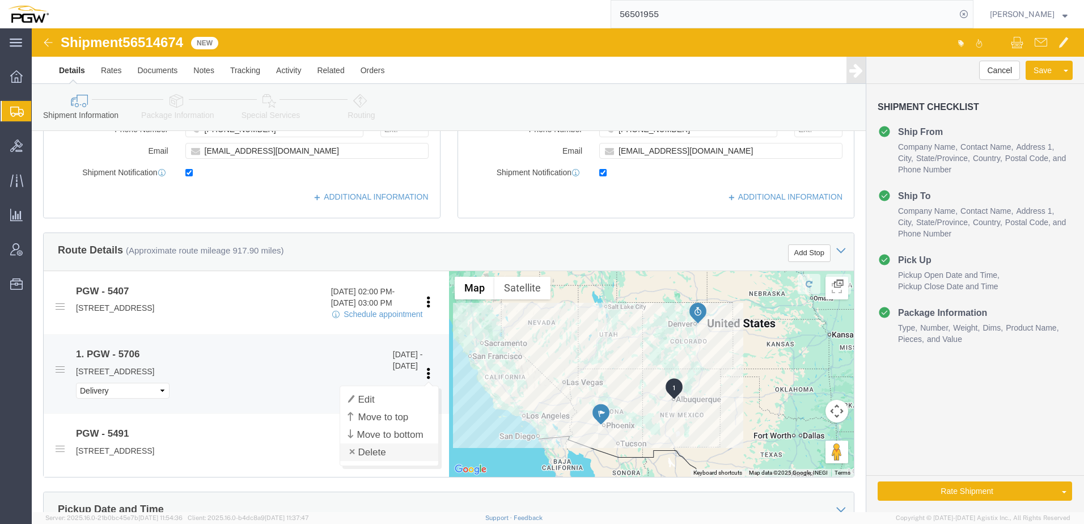
click link "Delete"
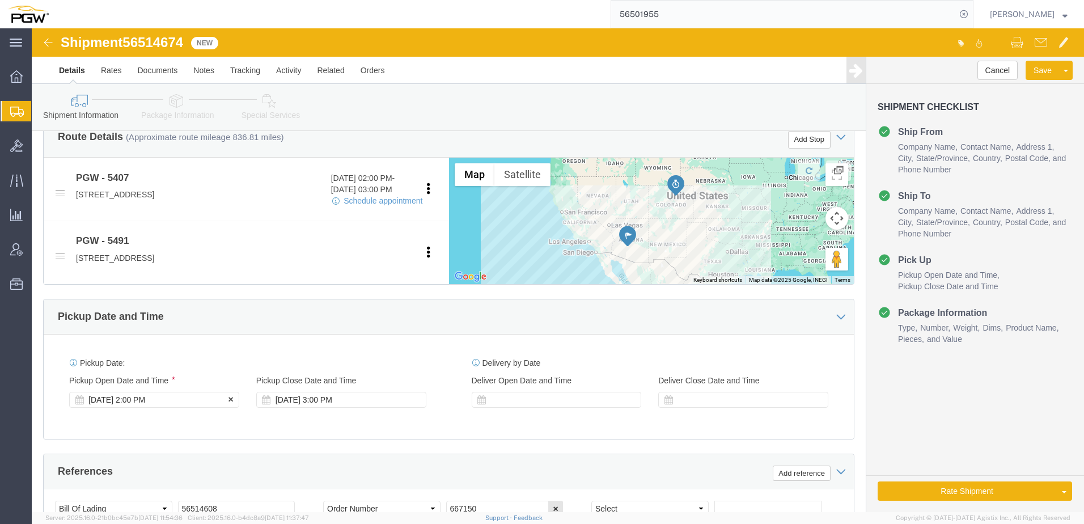
click div "[DATE] 2:00 PM"
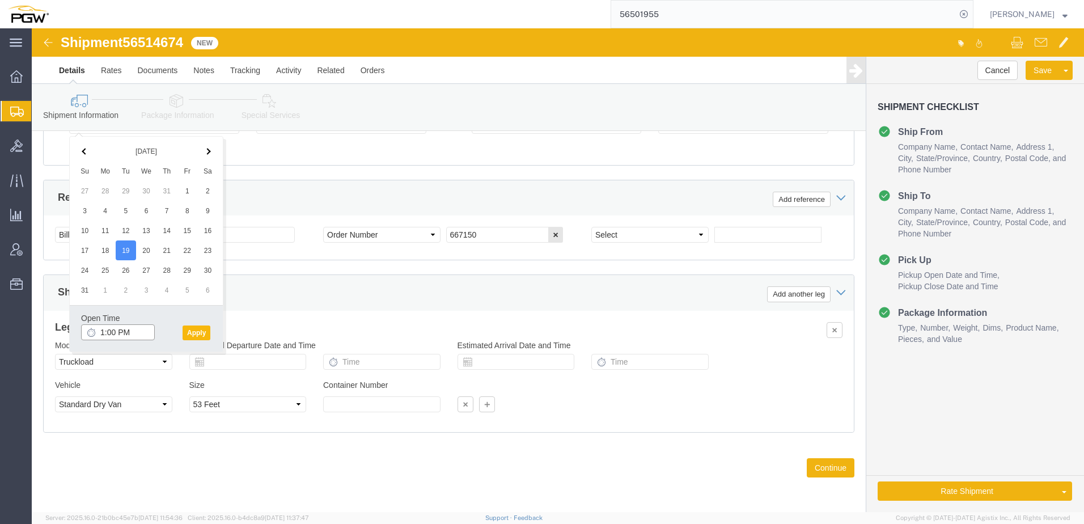
type input "1:00 PM"
click button "Apply"
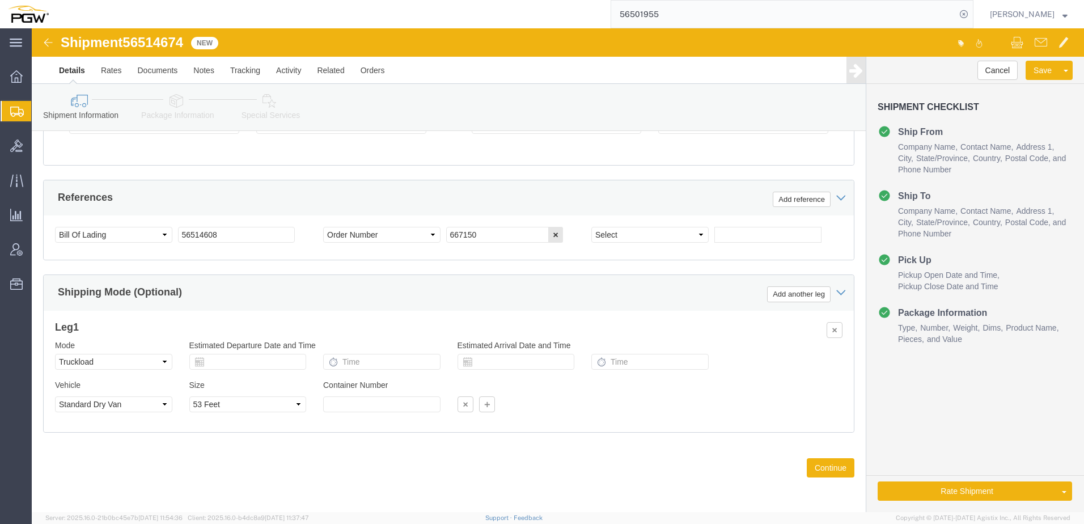
scroll to position [444, 0]
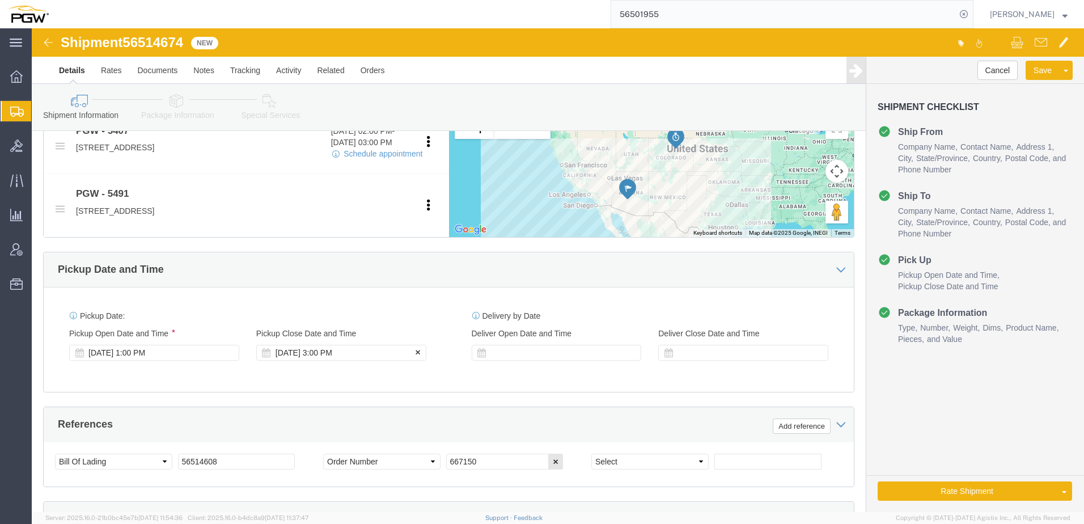
click div "[DATE] 3:00 PM"
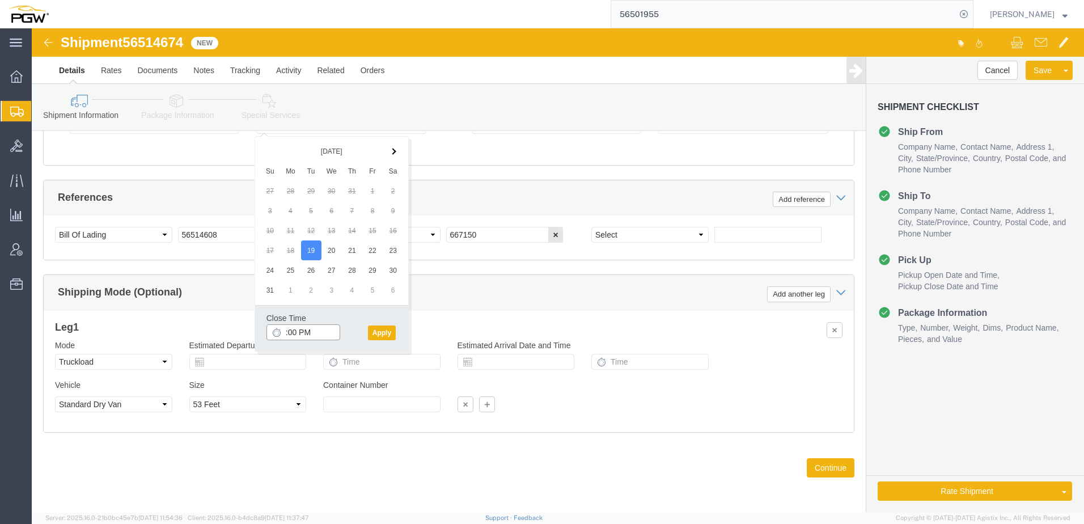
type input "2:00 PM"
click button "Apply"
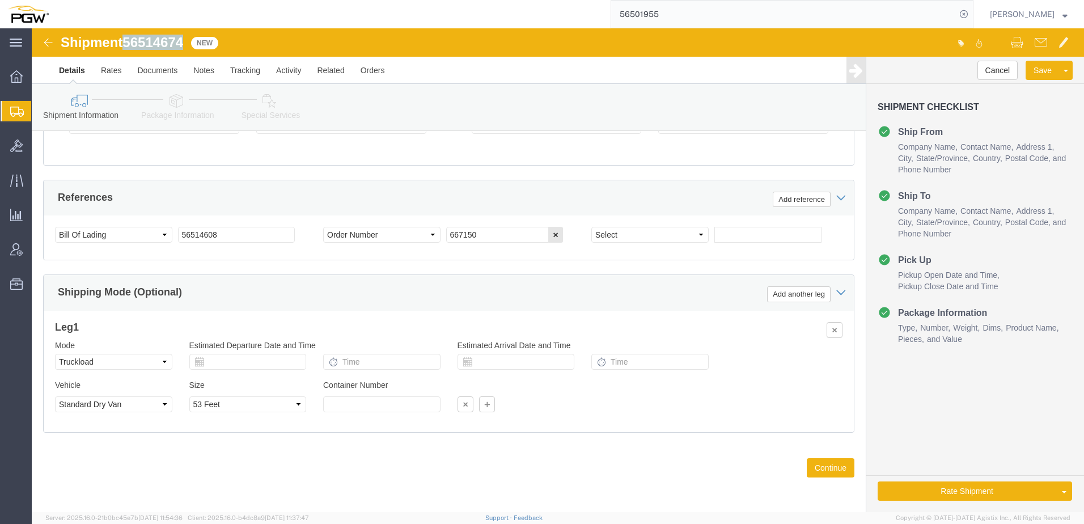
drag, startPoint x: 96, startPoint y: 12, endPoint x: 152, endPoint y: 11, distance: 56.1
click span "56514674"
copy span "56514674"
drag, startPoint x: 199, startPoint y: 209, endPoint x: 80, endPoint y: 193, distance: 119.5
click div "Select Account Type Activity ID Airline Appointment Number ASN Batch Request # …"
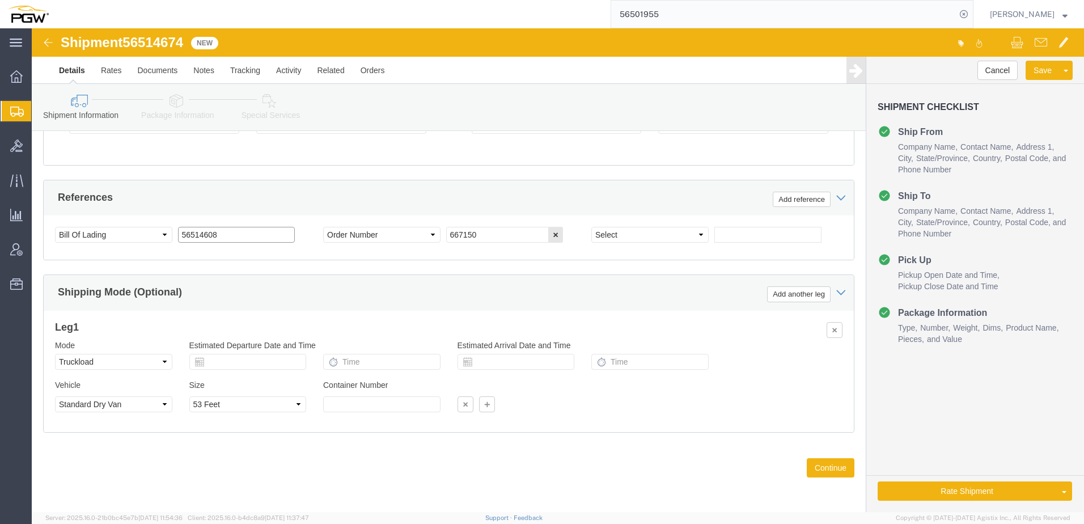
paste input "74"
drag, startPoint x: 219, startPoint y: 207, endPoint x: -223, endPoint y: 194, distance: 442.3
click html "Shipment 56514674 New Details Rates Documents Notes Tracking Activity Related O…"
type input "56514674"
drag, startPoint x: 456, startPoint y: 206, endPoint x: 48, endPoint y: 195, distance: 407.7
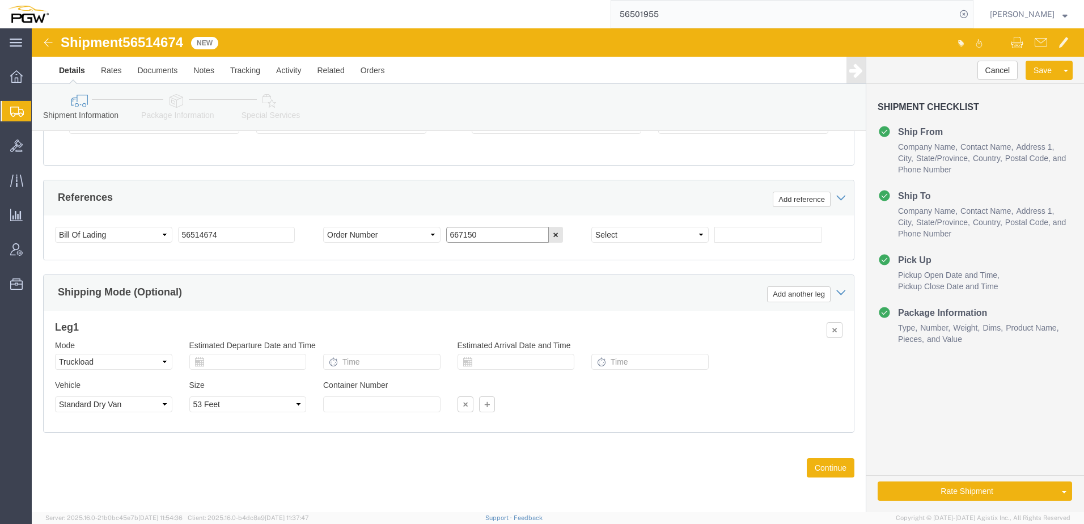
click div "Select Account Type Activity ID Airline Appointment Number ASN Batch Request # …"
paste input "64"
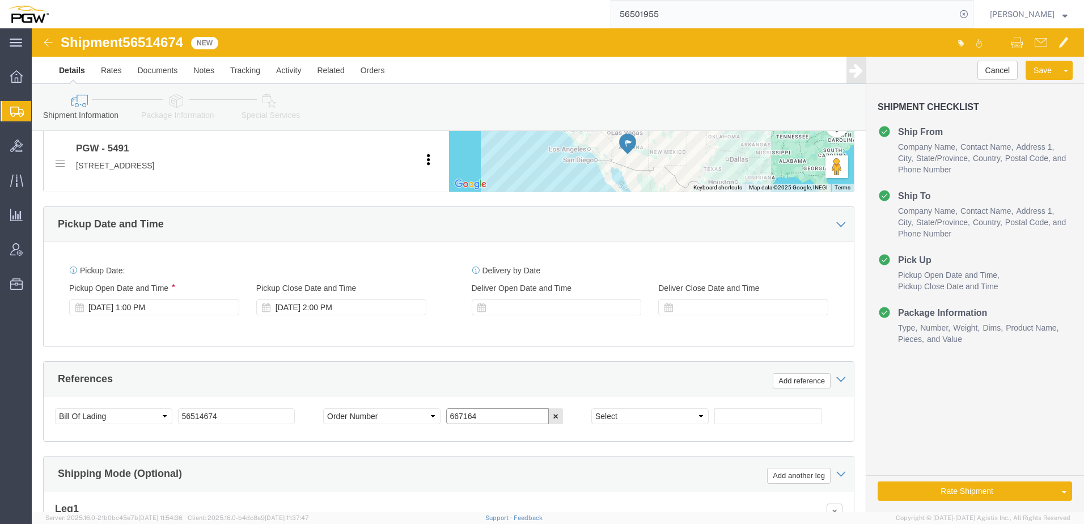
scroll to position [444, 0]
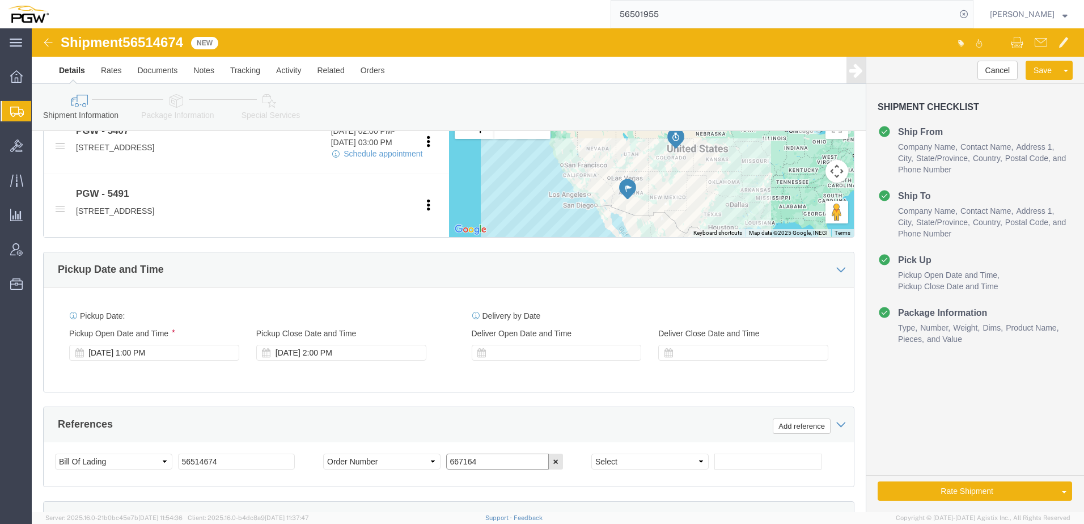
type input "667164"
click icon
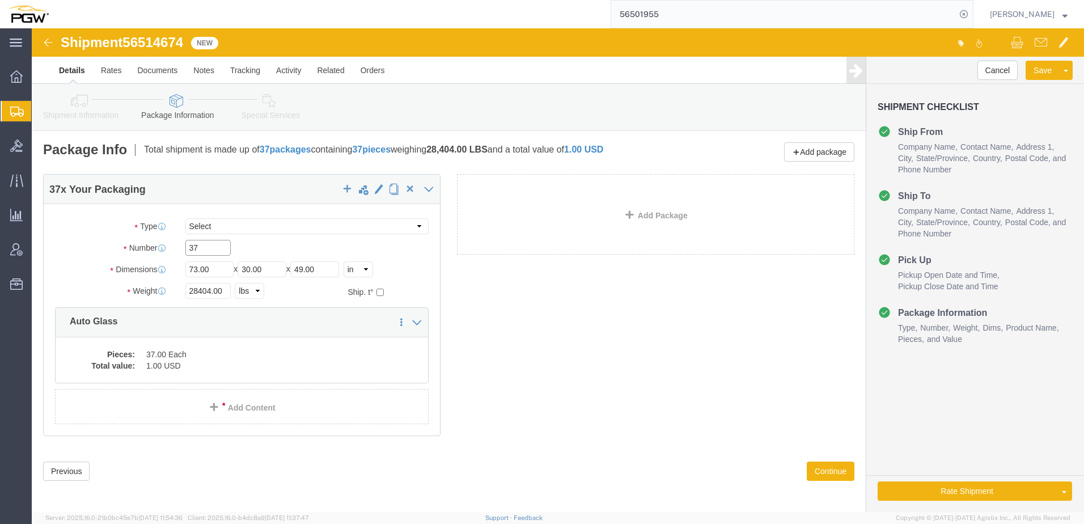
drag, startPoint x: 177, startPoint y: 217, endPoint x: -29, endPoint y: 226, distance: 205.9
click html "Shipment 56514674 New Details Rates Documents Notes Tracking Activity Related O…"
paste input "8"
type input "38"
drag, startPoint x: 179, startPoint y: 262, endPoint x: 93, endPoint y: 257, distance: 85.7
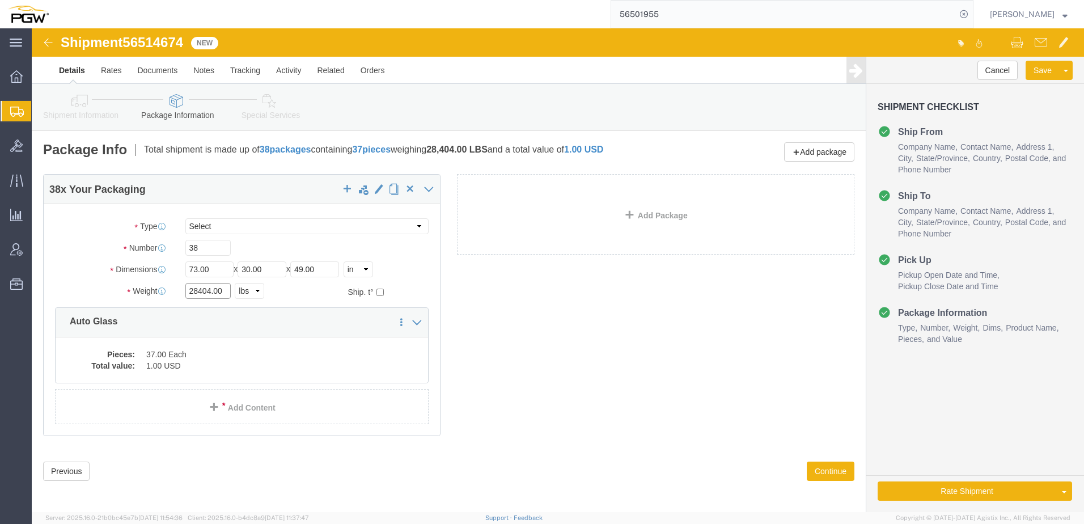
click div "Weight 28404.00 Select kgs lbs Ship. t°"
paste input "32090"
type input "32090.00"
click dd "1.00 USD"
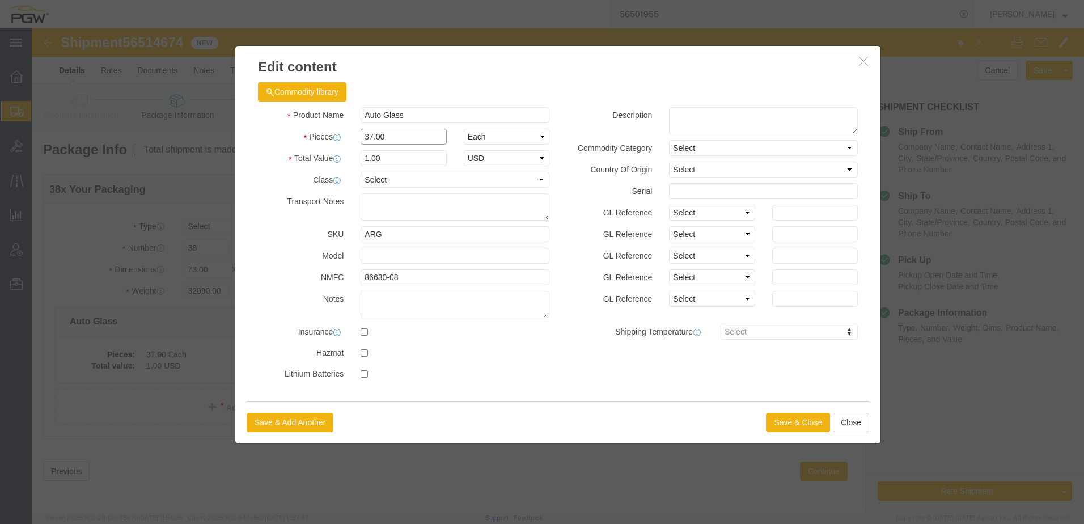
drag, startPoint x: 374, startPoint y: 101, endPoint x: -88, endPoint y: 105, distance: 461.4
click html "Shipment 56514674 New Details Rates Documents Notes Tracking Activity Related O…"
type input "38.00"
type input "1.00"
select select "USD"
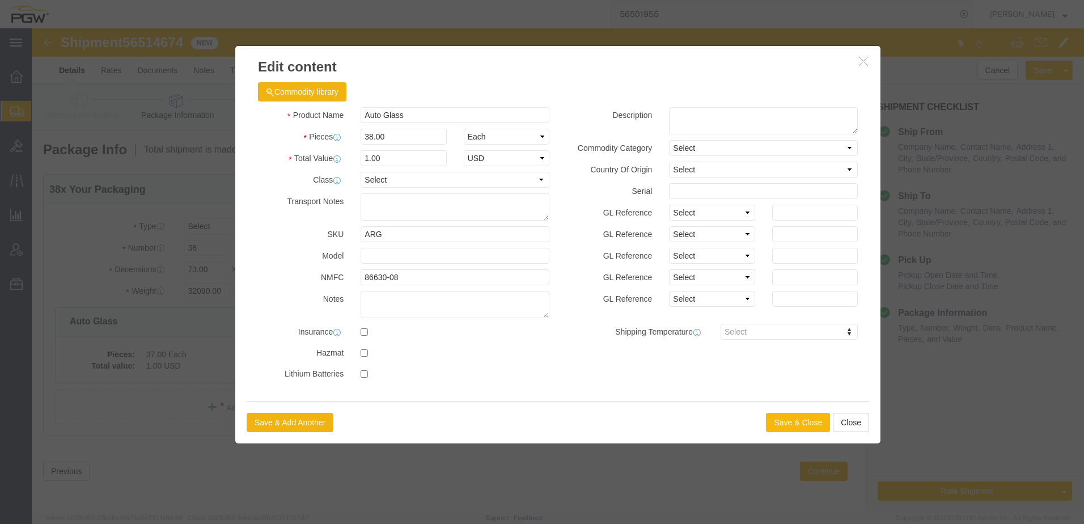
click button "Save & Close"
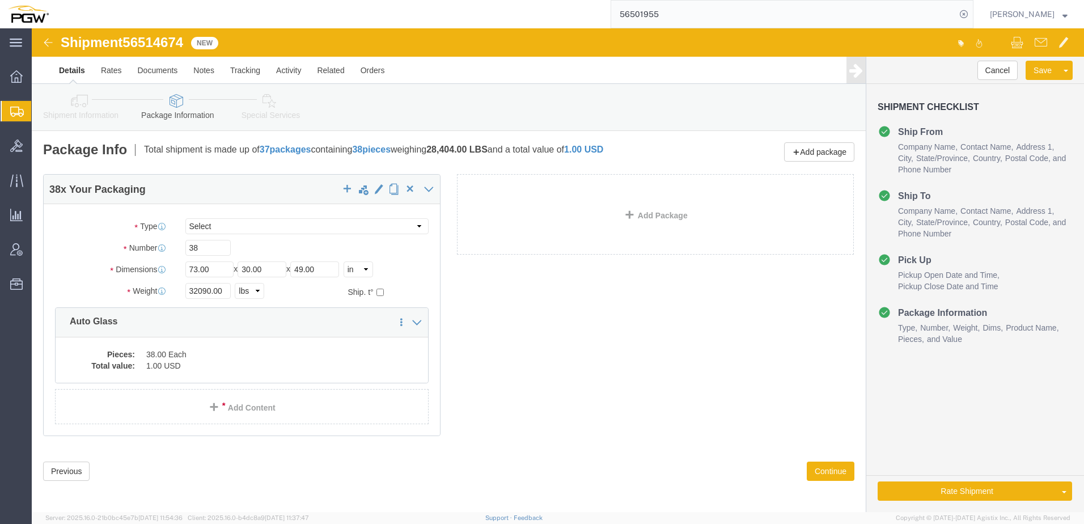
click link "Shipment Information"
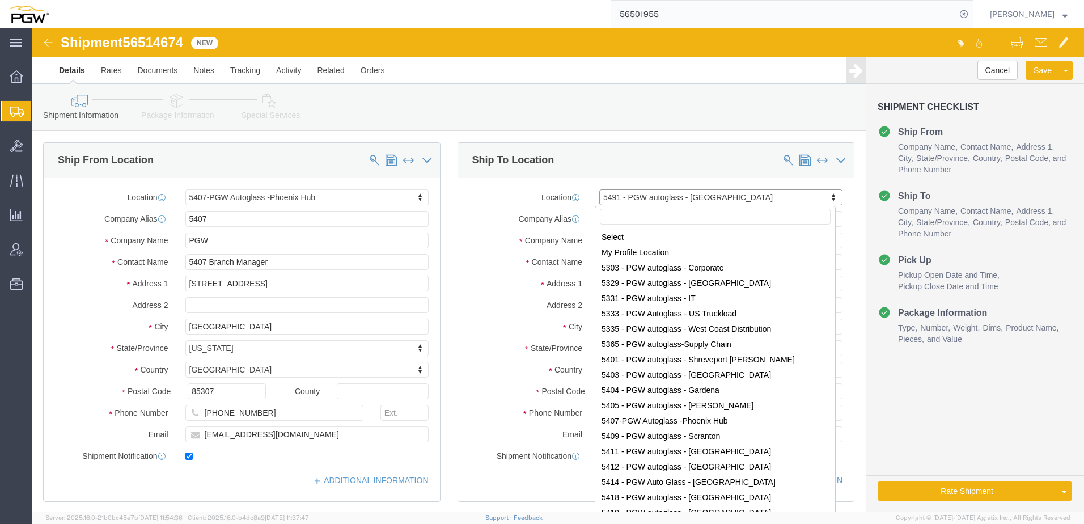
scroll to position [446, 0]
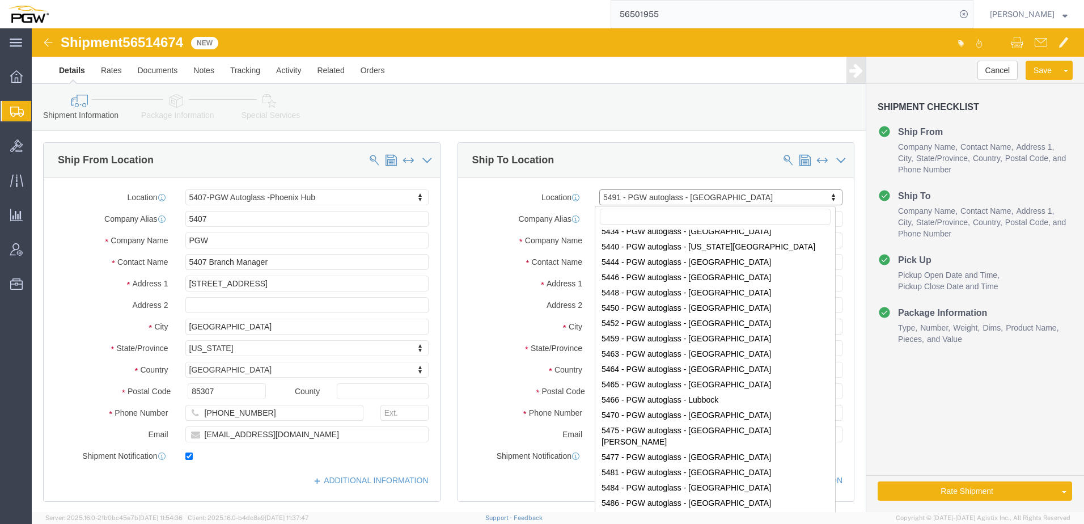
type input "5706"
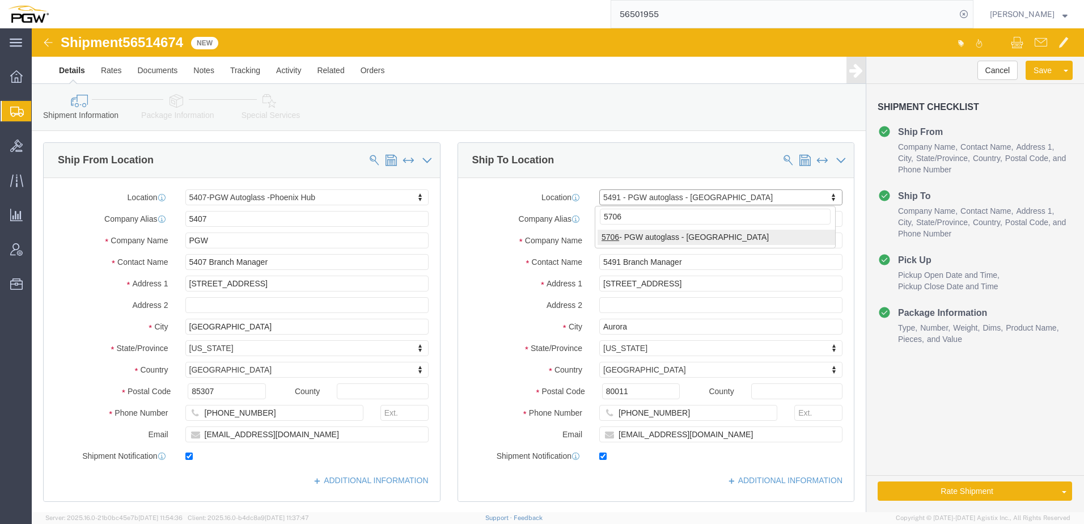
scroll to position [0, 0]
select select "28463"
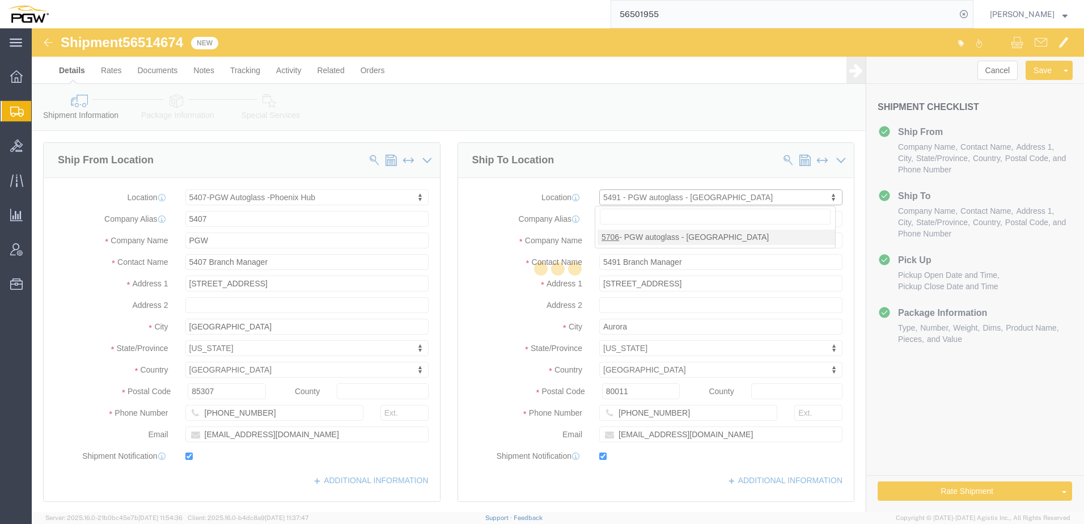
type input "5706"
type input "5706 Branch Manager"
type input "[STREET_ADDRESS]"
type input "[GEOGRAPHIC_DATA]"
type input "87107"
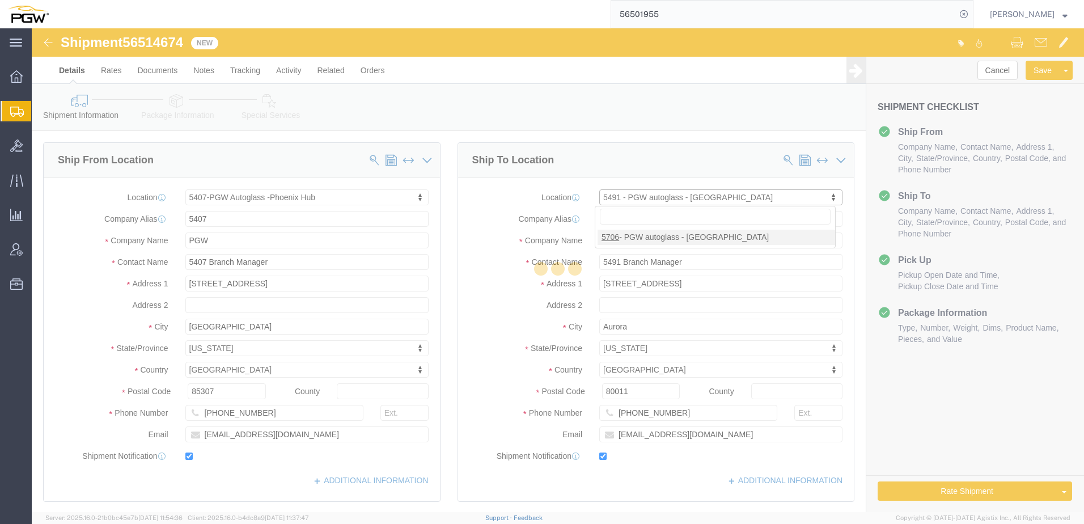
type input "[PHONE_NUMBER]"
type input "[EMAIL_ADDRESS][DOMAIN_NAME]"
select select "NM"
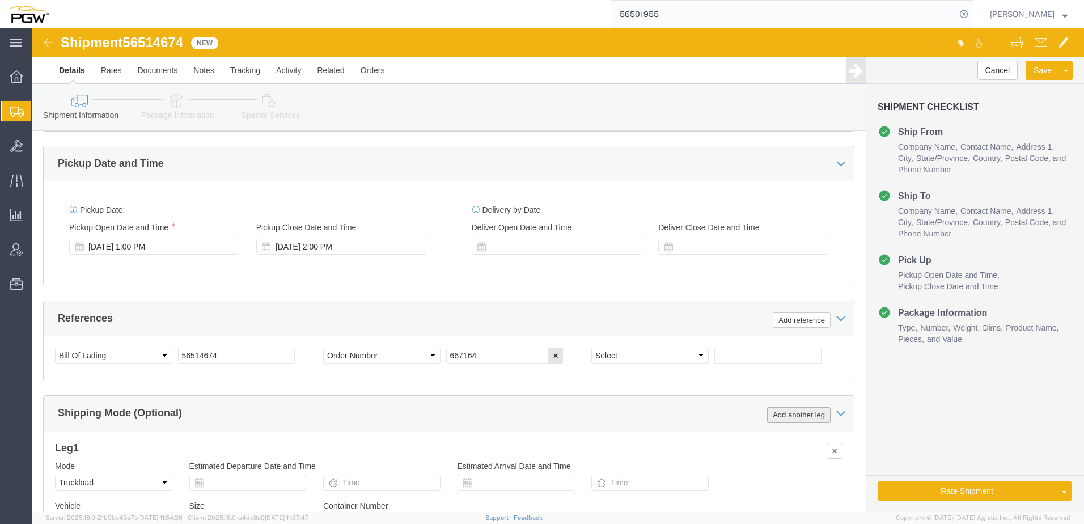
scroll to position [567, 0]
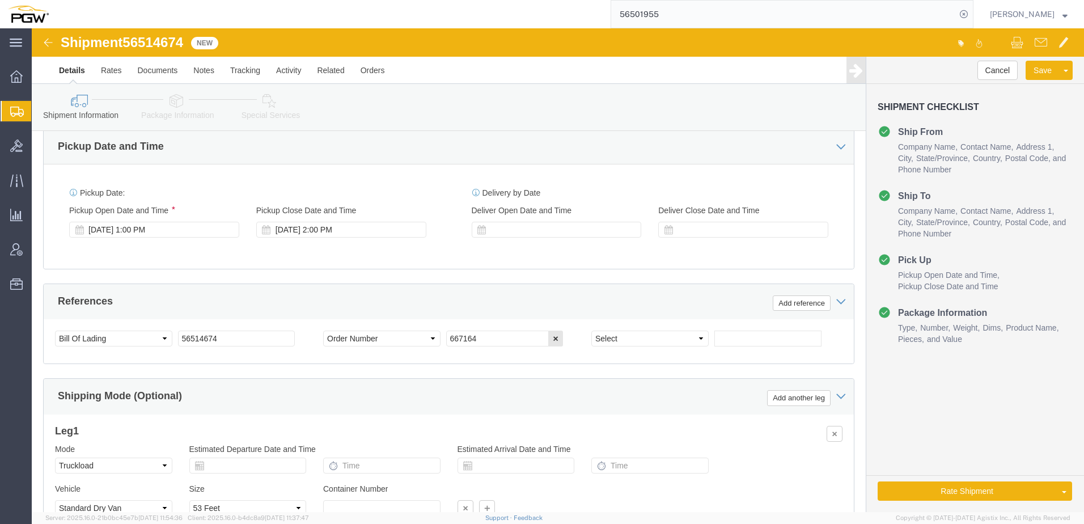
drag, startPoint x: 990, startPoint y: 445, endPoint x: 974, endPoint y: 455, distance: 19.1
click link "Rate And Autotender"
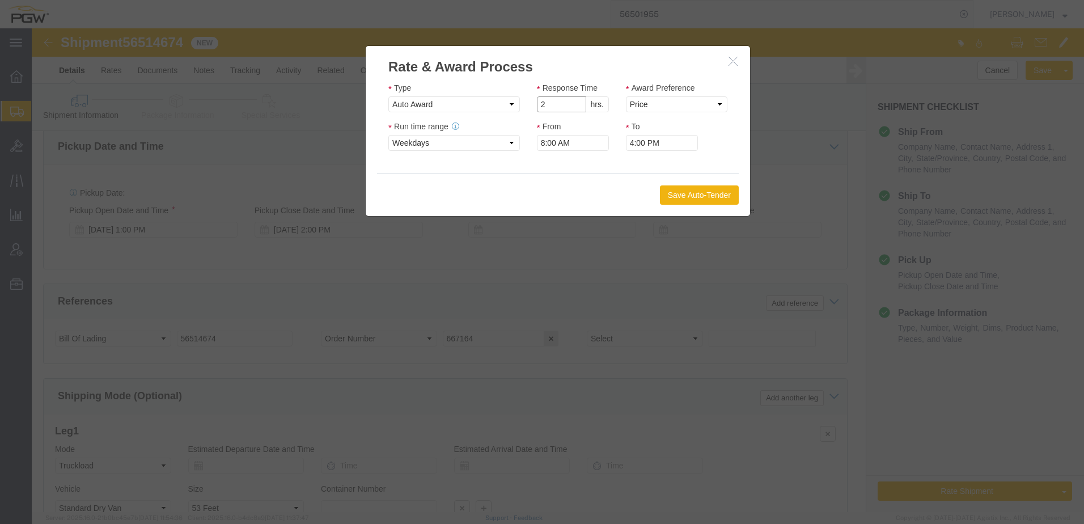
type input "2"
click input "2"
drag, startPoint x: 622, startPoint y: 70, endPoint x: 621, endPoint y: 79, distance: 9.7
click select "Price Carrier Rank"
select select "LANE_RANK"
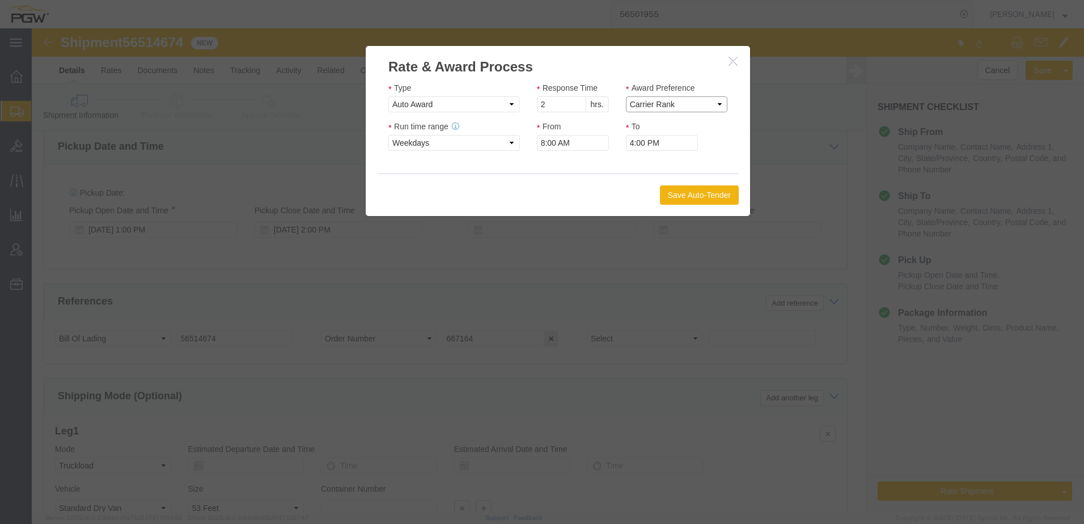
click select "Price Carrier Rank"
click button "Save Auto-Tender"
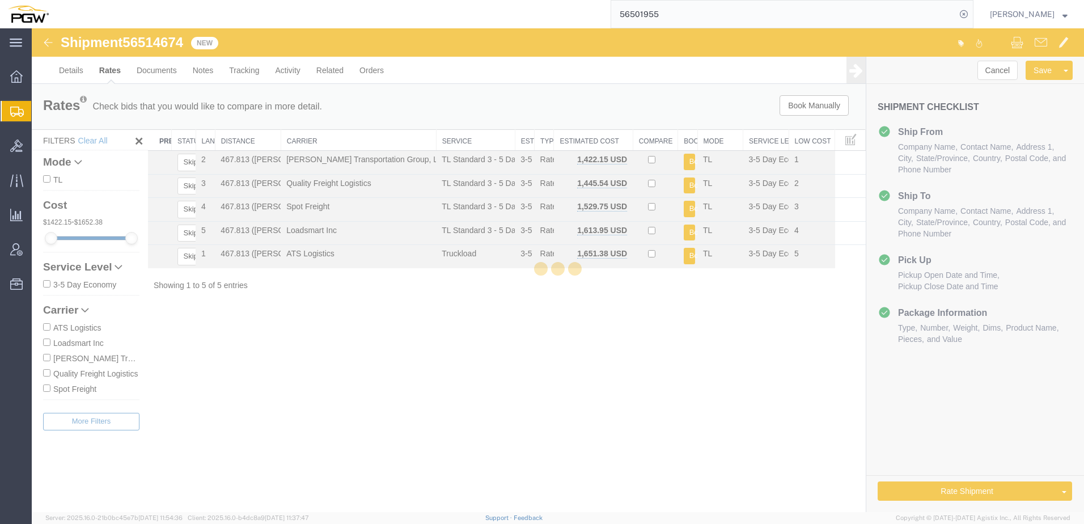
scroll to position [0, 0]
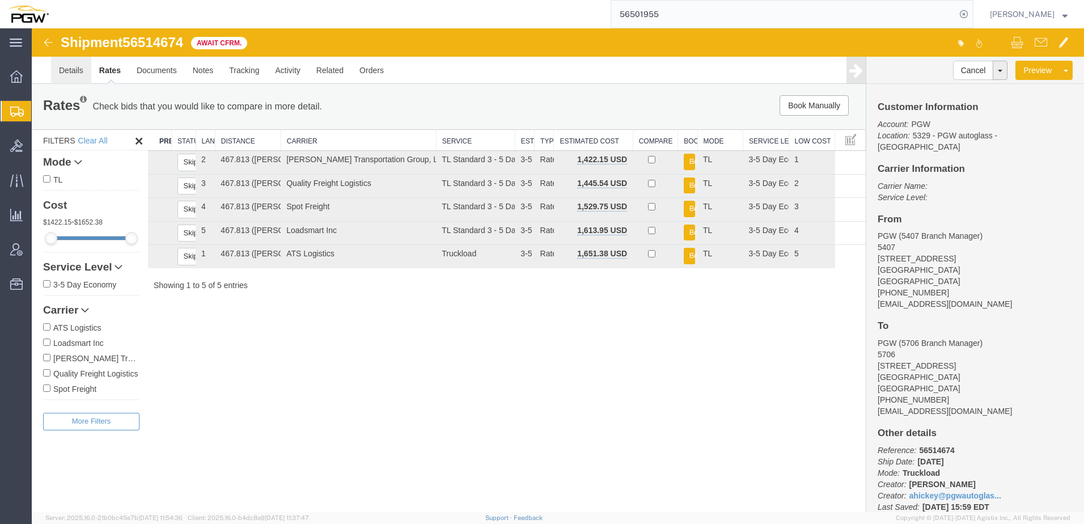
click at [76, 71] on link "Details" at bounding box center [71, 70] width 40 height 27
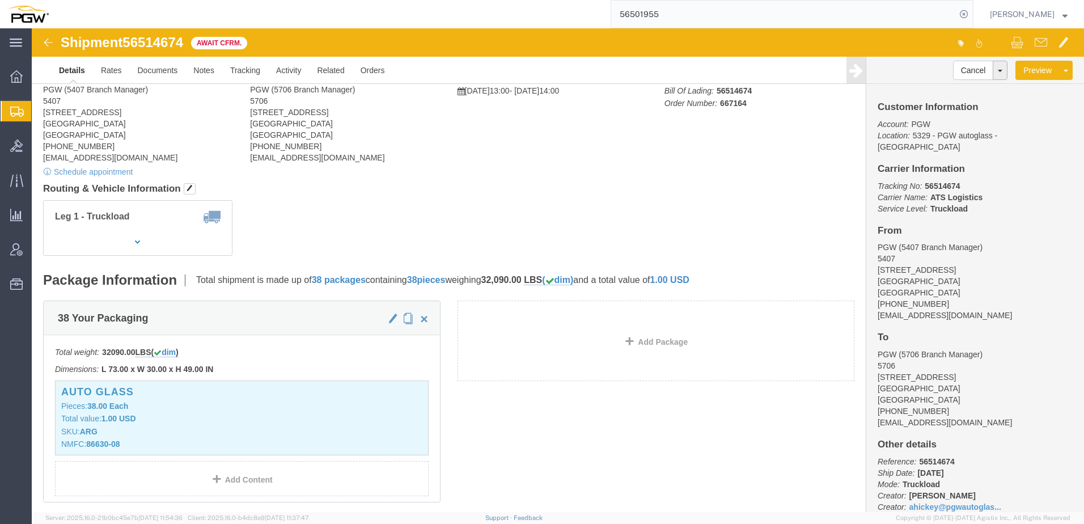
scroll to position [57, 0]
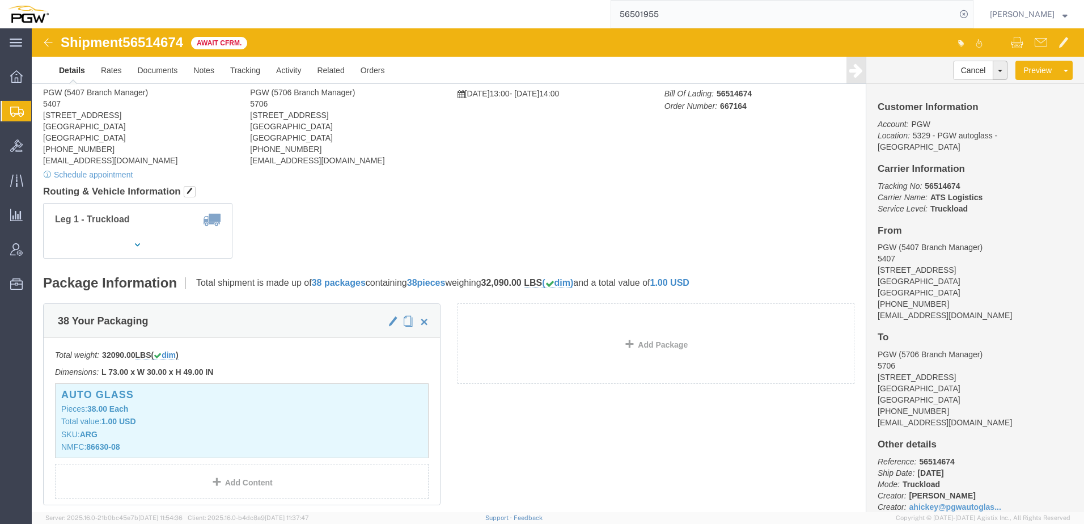
click at [0, 0] on span "Create from Template" at bounding box center [0, 0] width 0 height 0
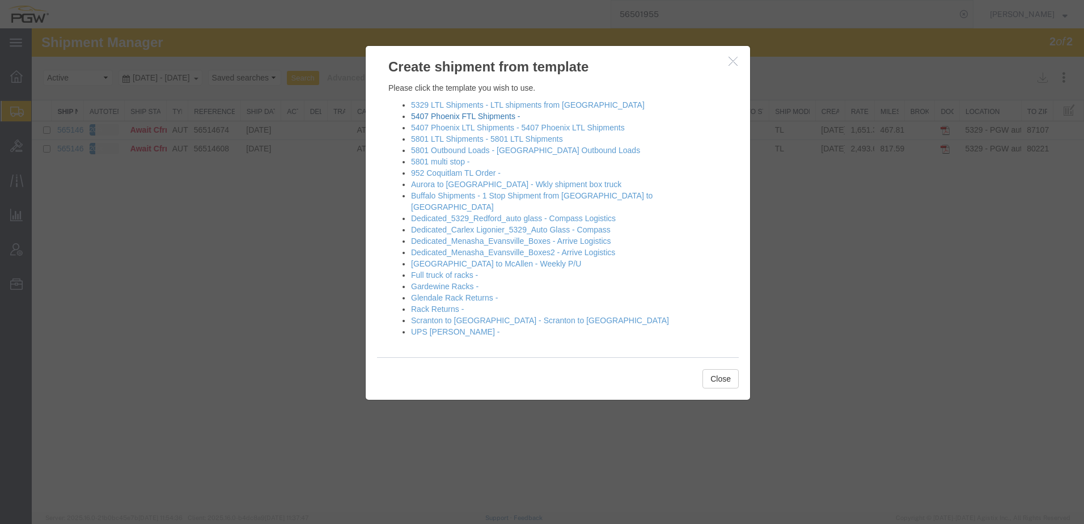
click at [426, 117] on link "5407 Phoenix FTL Shipments -" at bounding box center [465, 116] width 109 height 9
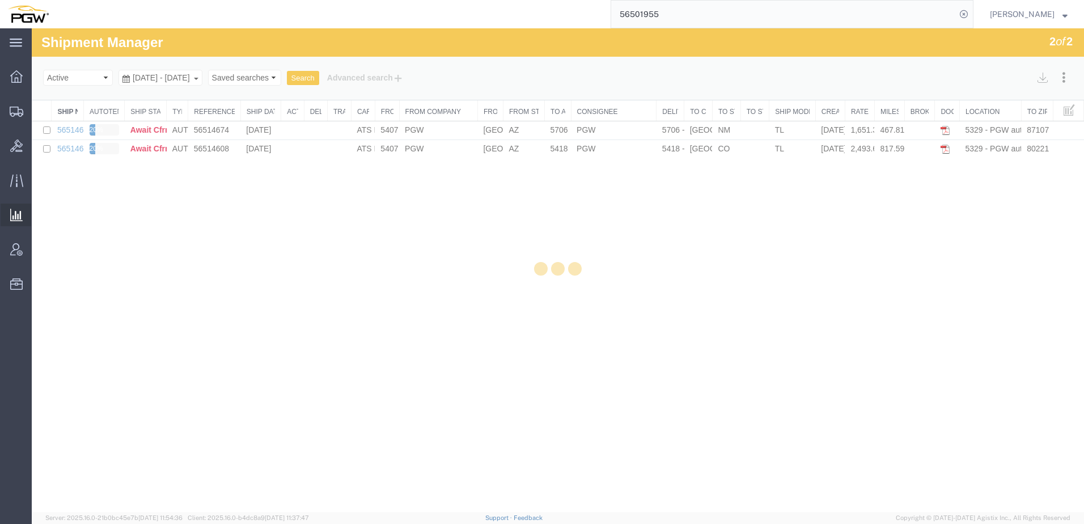
select select "62351"
select select "28459"
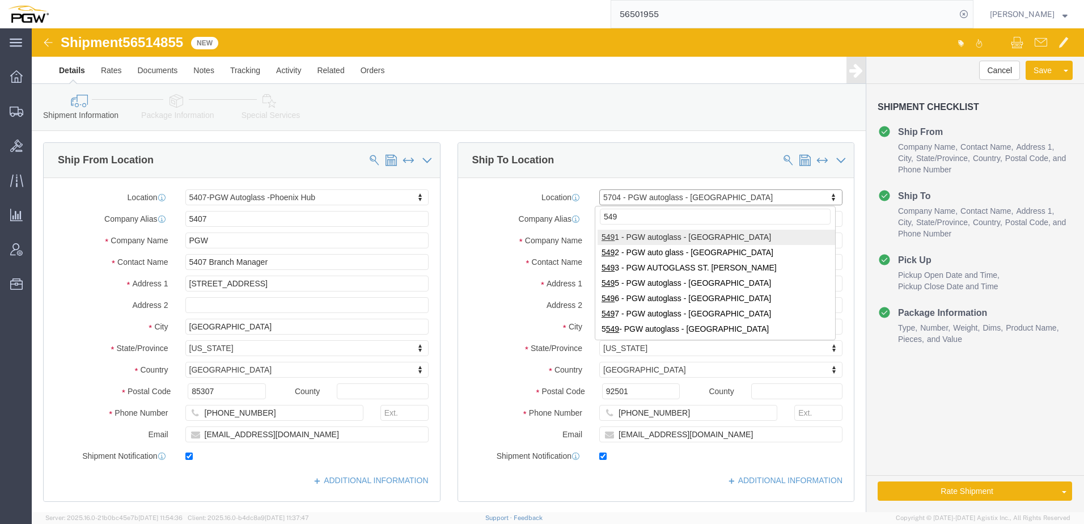
type input "5491"
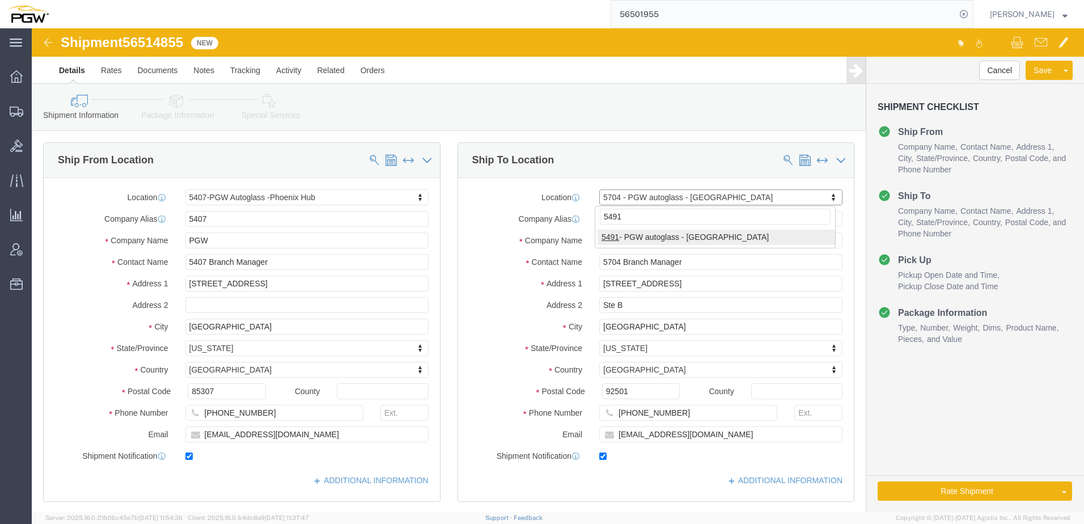
select select "34217"
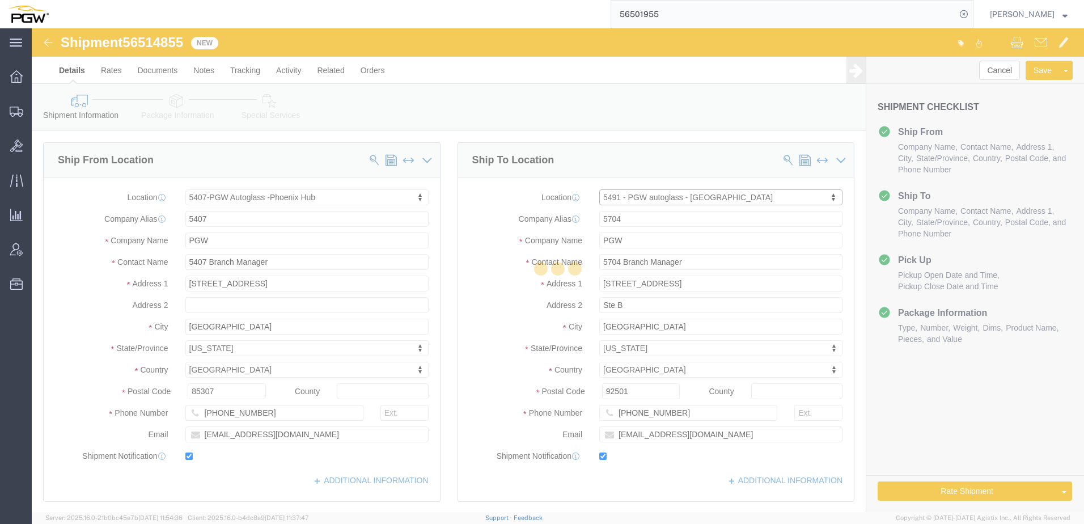
type input "5491"
type input "5491 Branch Manager"
type input "[STREET_ADDRESS]"
type input "Aurora"
type input "80011"
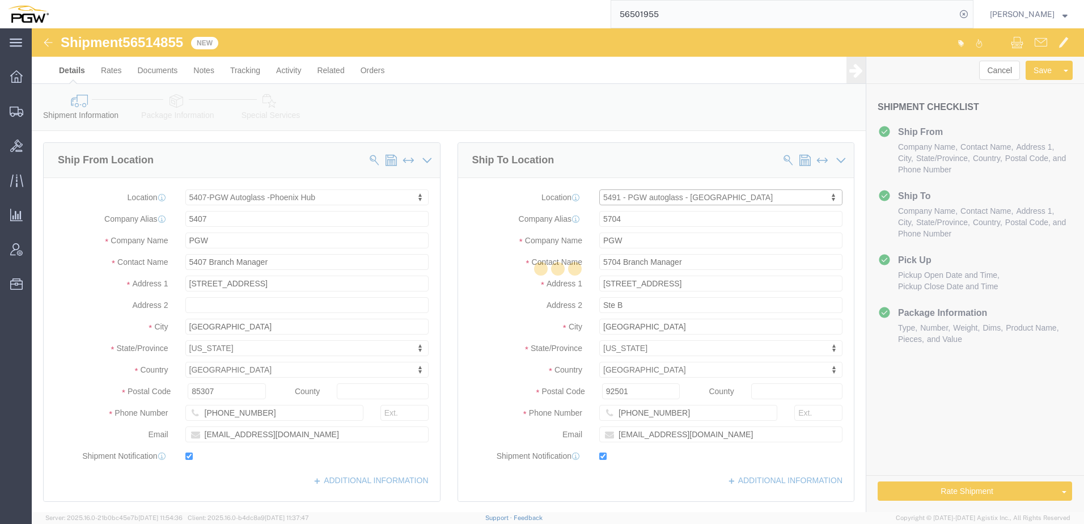
type input "[PHONE_NUMBER]"
type input "[EMAIL_ADDRESS][DOMAIN_NAME]"
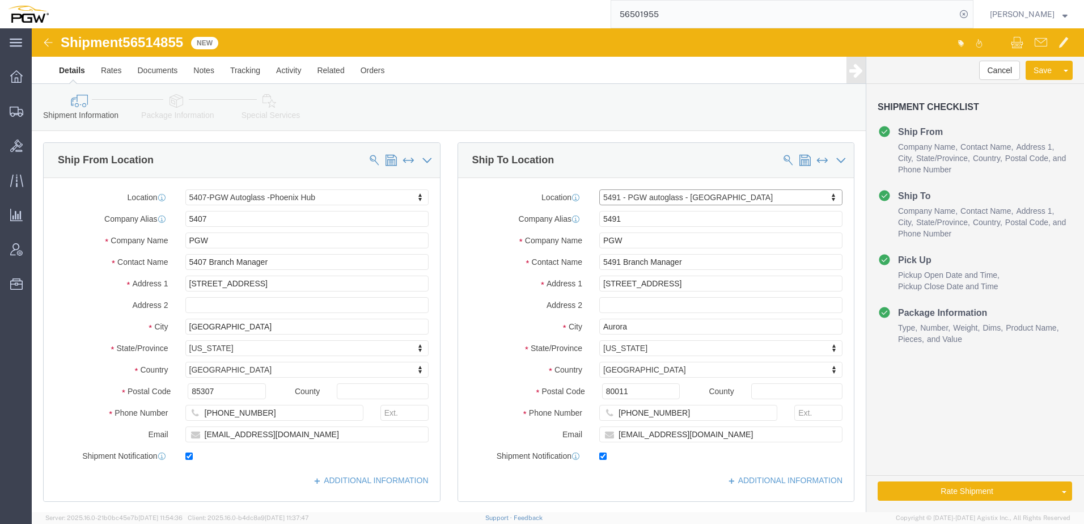
select select "CO"
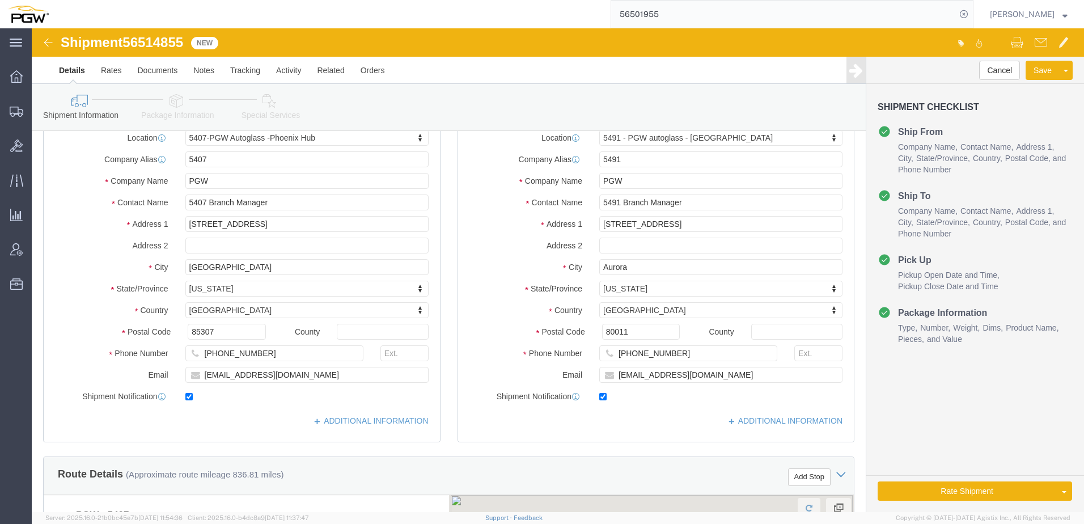
scroll to position [227, 0]
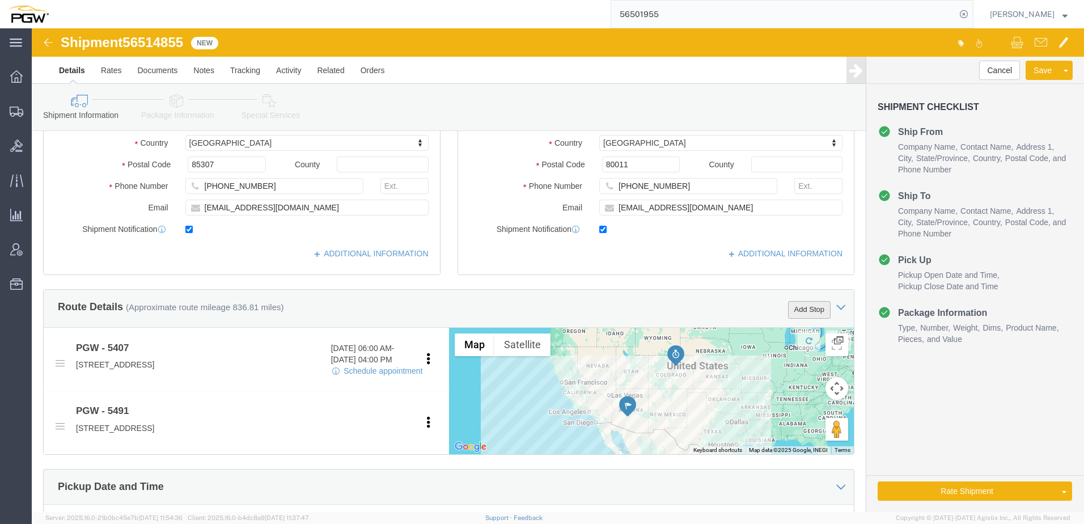
click button "Add Stop"
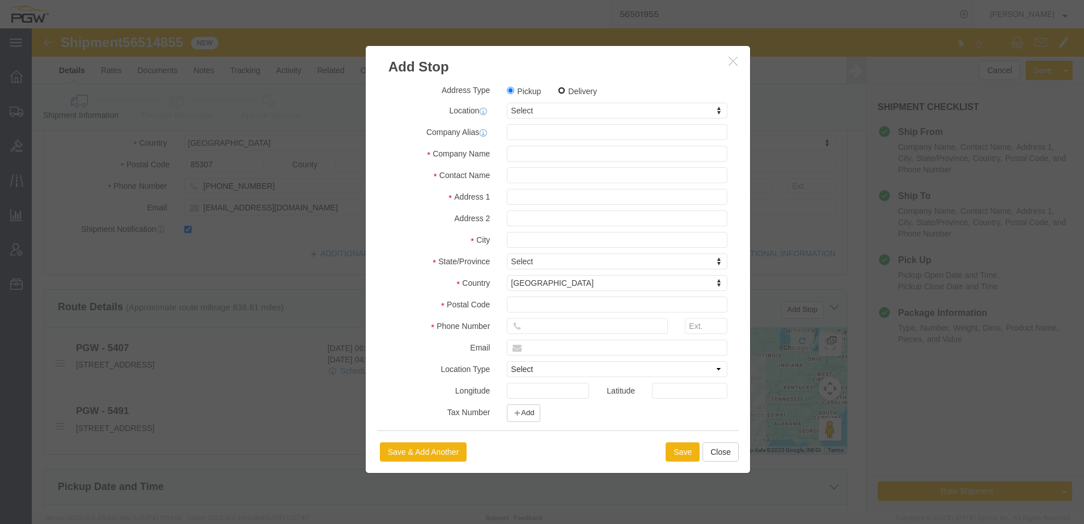
click input "Delivery"
radio input "true"
select select
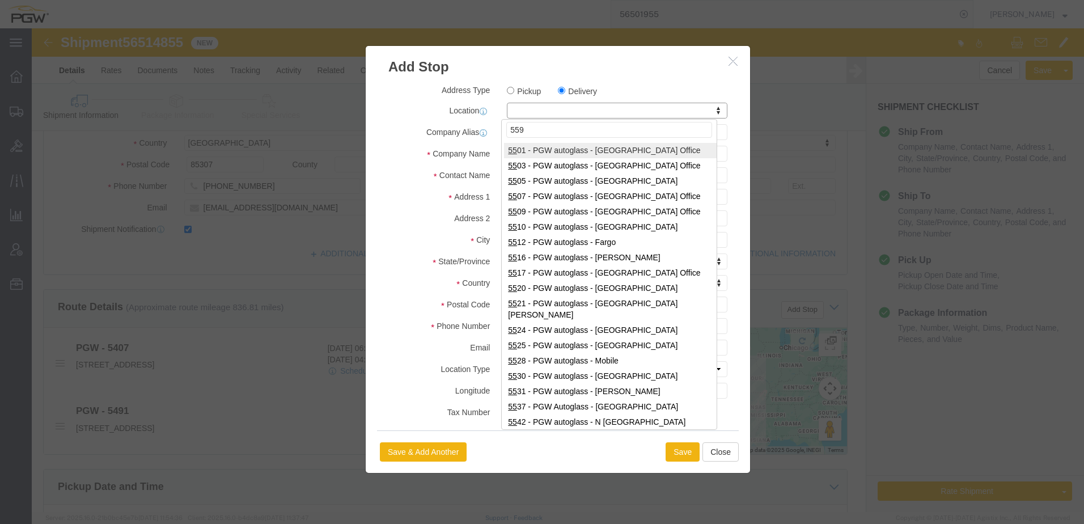
type input "5598"
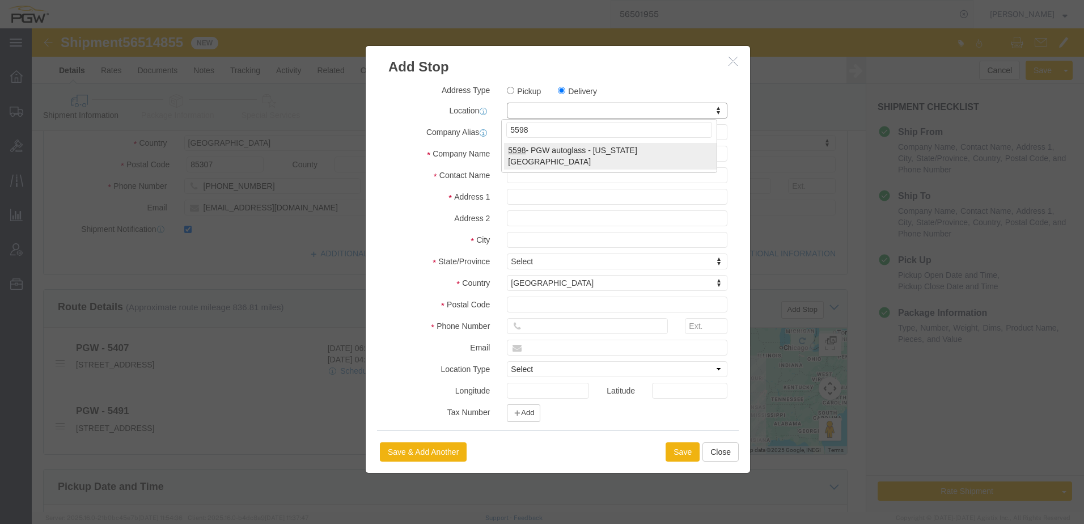
select select "28397"
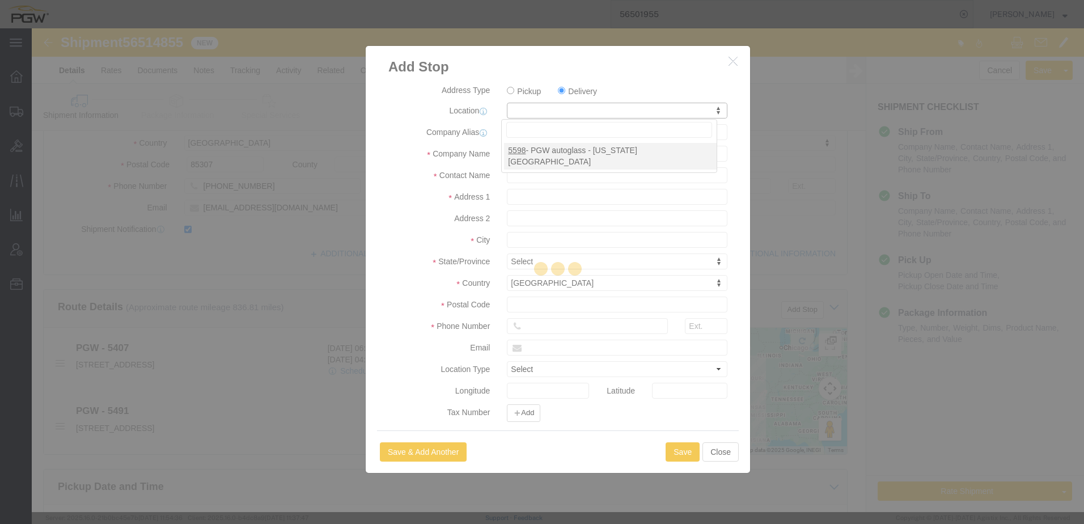
type input "5598"
type input "PGW"
type input "5598 Branch Manager"
type input "[STREET_ADDRESS]"
type input "SUITE 150"
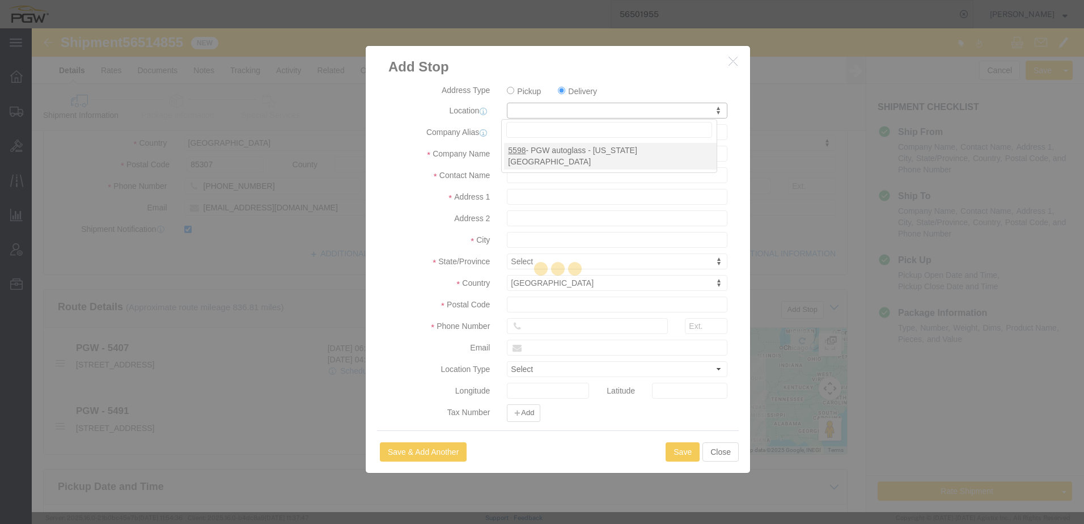
type input "[US_STATE][GEOGRAPHIC_DATA]"
type input "80916"
type input "[PHONE_NUMBER]"
type input "[EMAIL_ADDRESS][DOMAIN_NAME]"
checkbox input "true"
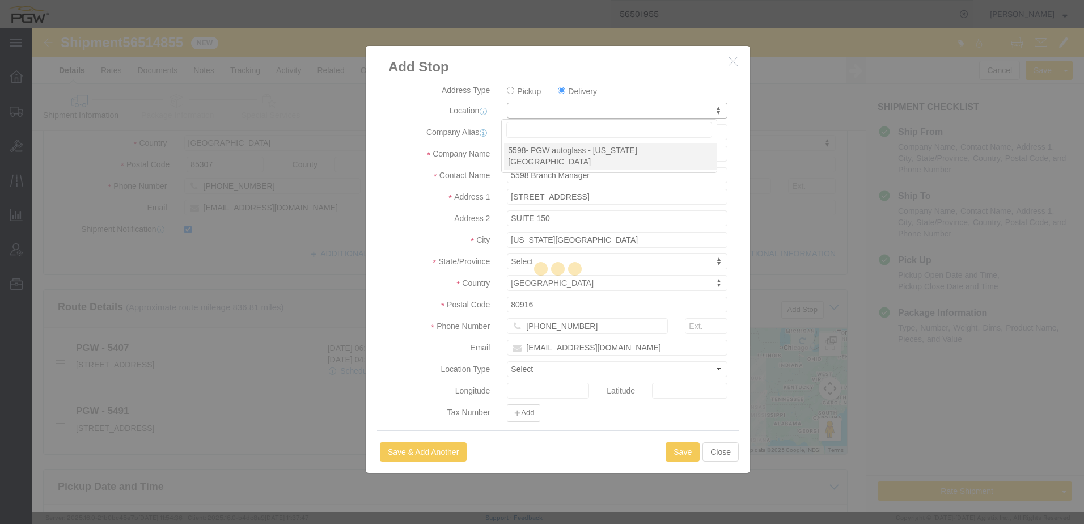
select select "CO"
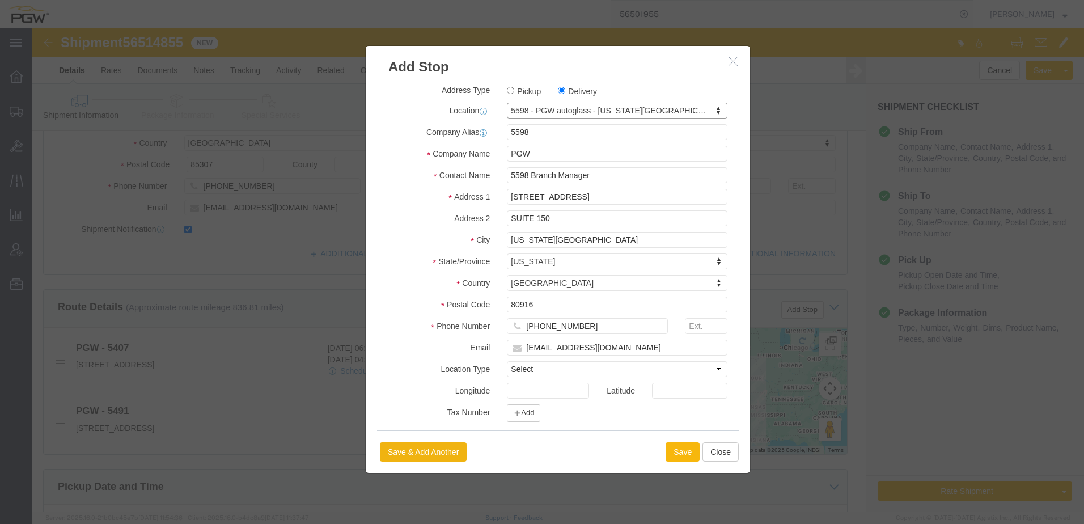
click button "Save"
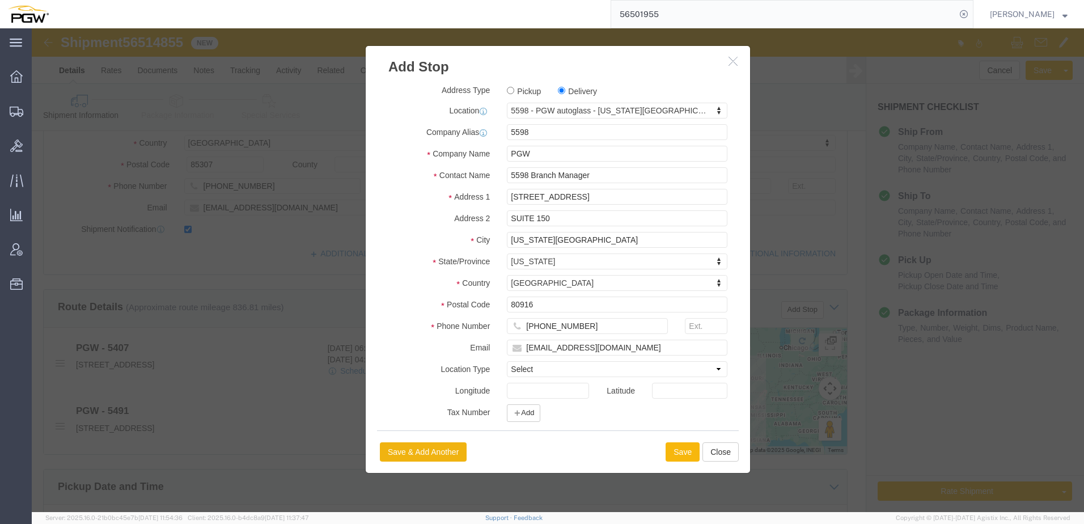
select select "D"
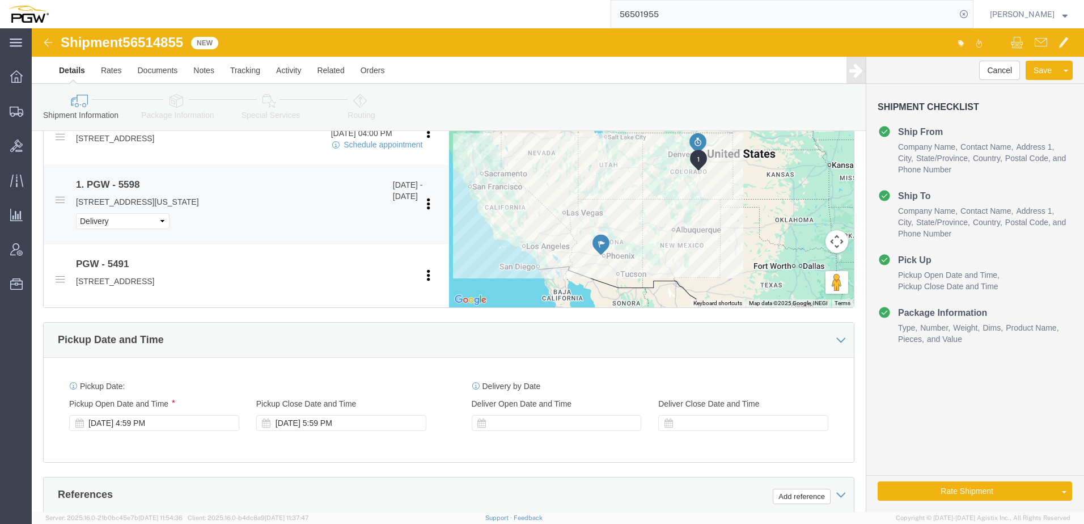
scroll to position [453, 0]
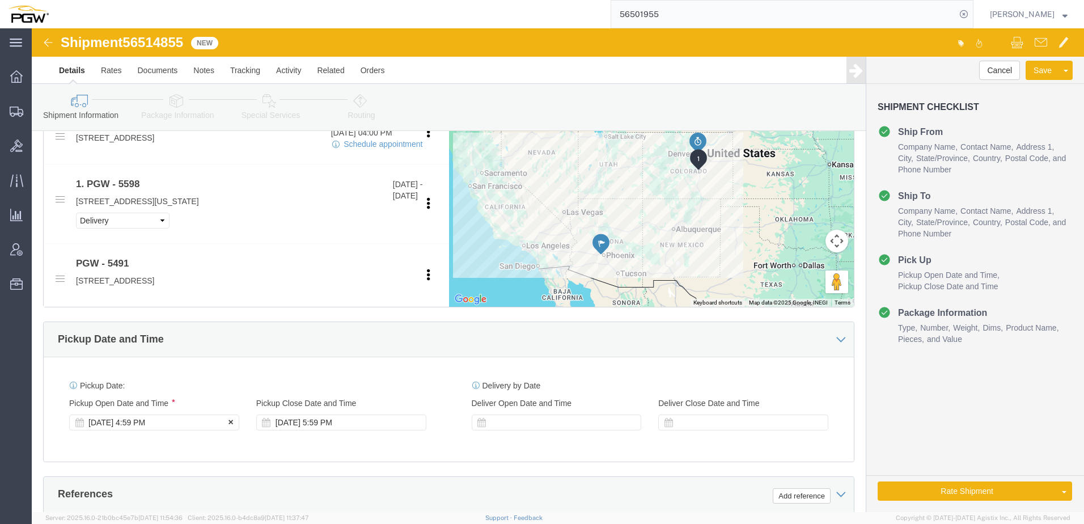
click div "[DATE] 4:59 PM"
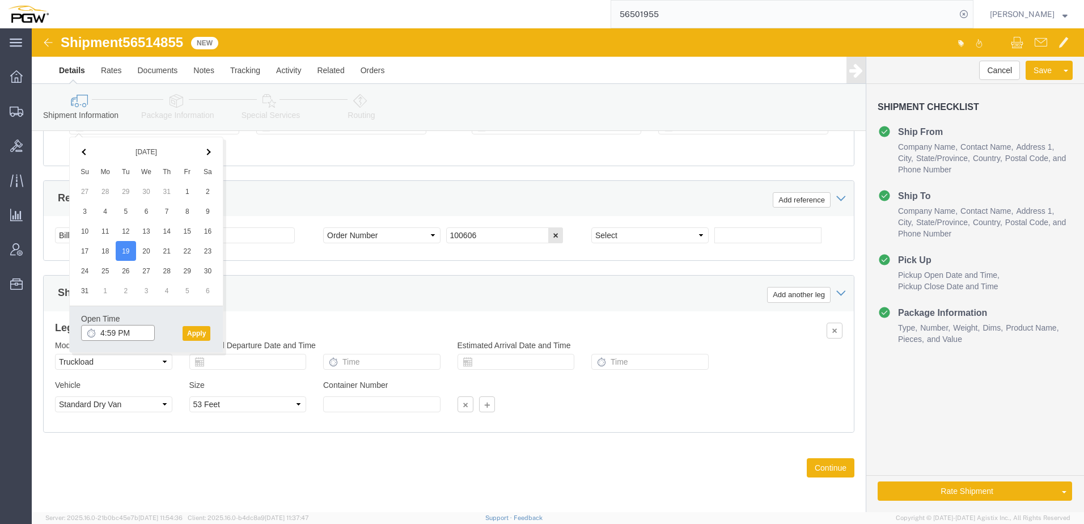
click input "4:59 PM"
type input "12:00 PM"
click button "Apply"
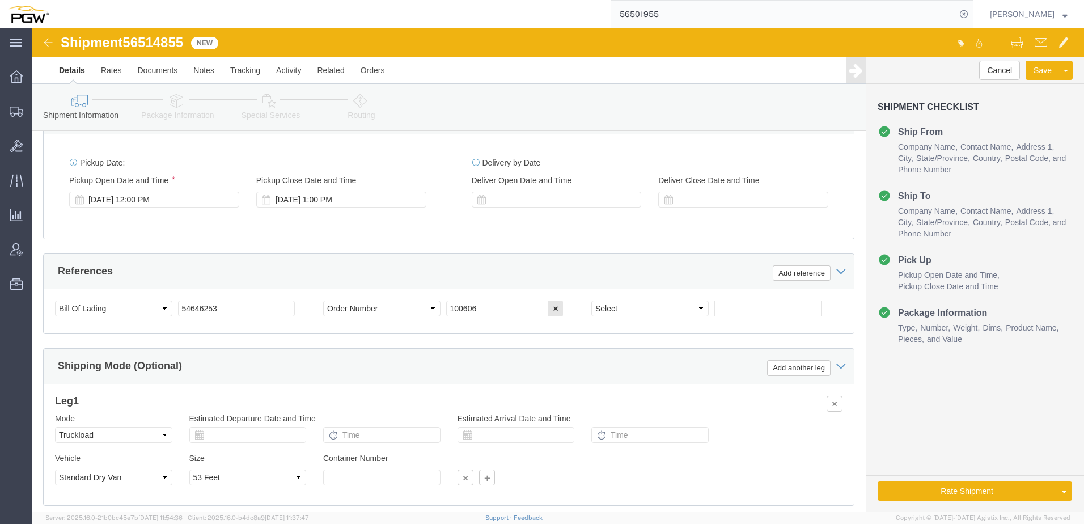
scroll to position [579, 0]
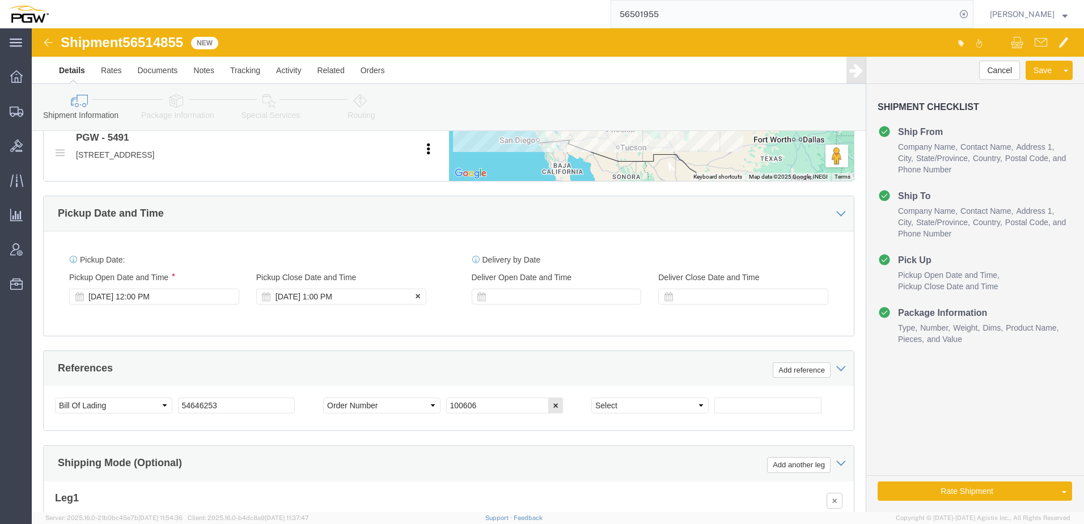
click div "[DATE] 1:00 PM"
click button "Apply"
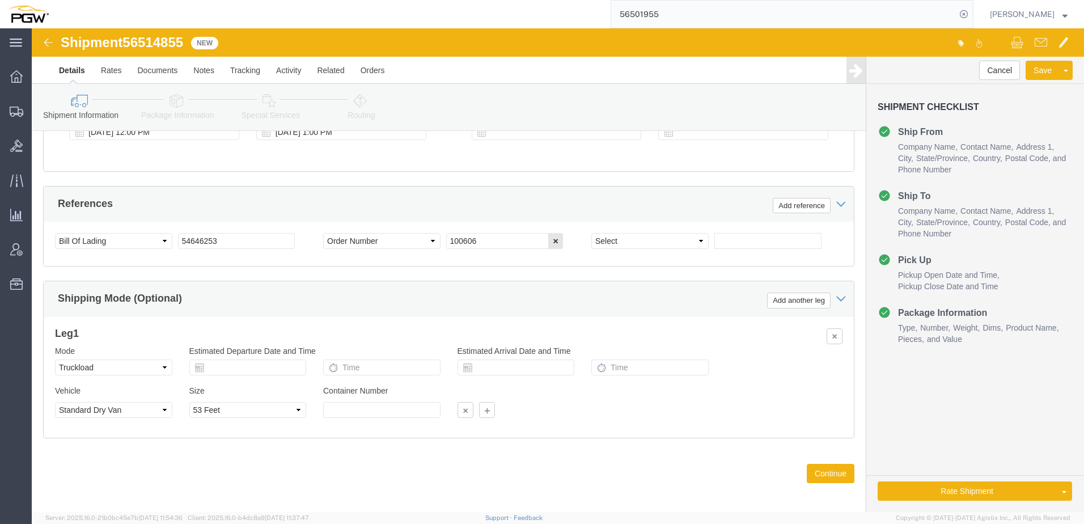
scroll to position [749, 0]
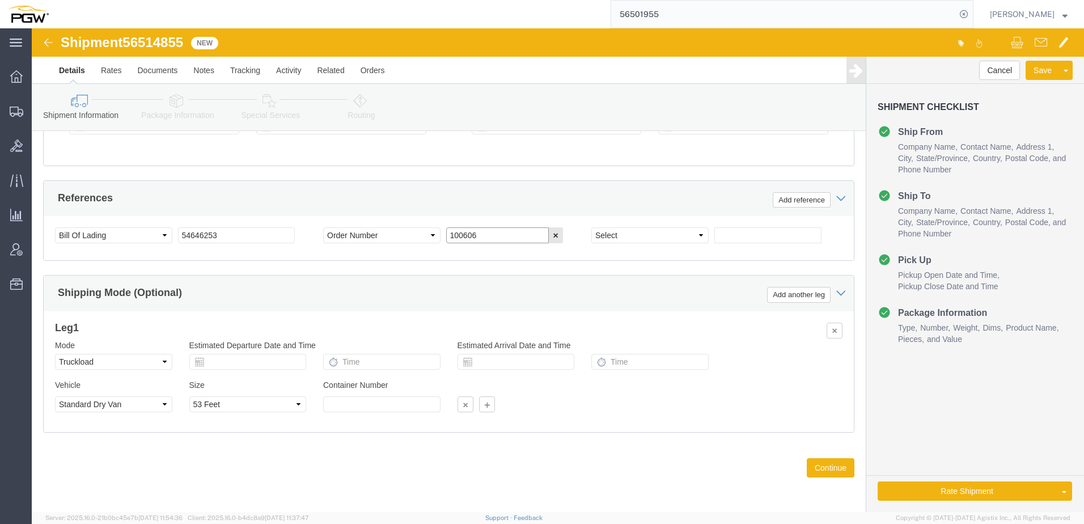
drag, startPoint x: 400, startPoint y: 196, endPoint x: 293, endPoint y: 177, distance: 108.7
click div "References Add reference Select Account Type Activity ID Airline Appointment Nu…"
paste input "667154"
type input "667154"
click select "Select Account Type Activity ID Airline Appointment Number ASN Batch Request # …"
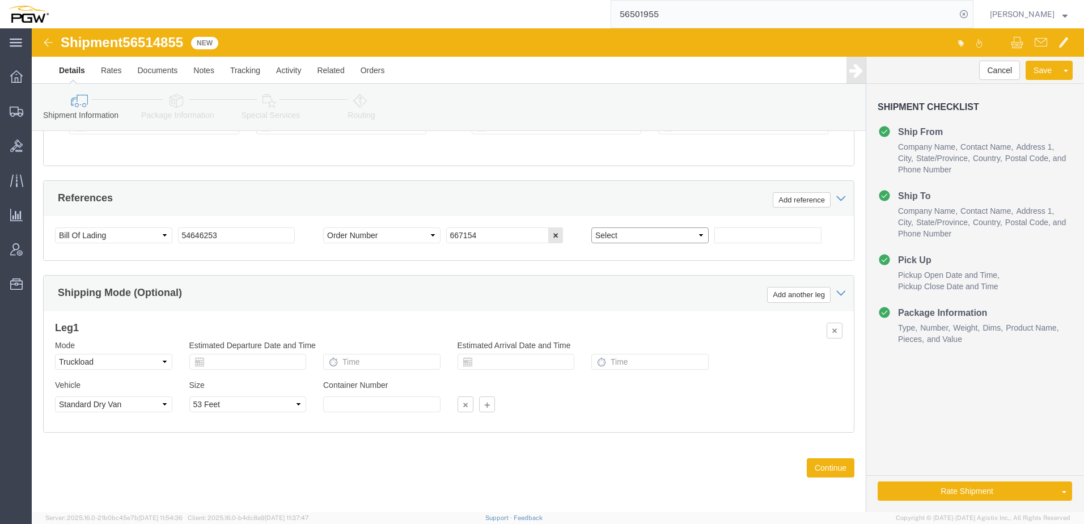
select select "ORDERNUM"
click select "Select Account Type Activity ID Airline Appointment Number ASN Batch Request # …"
click div "Select Account Type Activity ID Airline Appointment Number ASN Batch Request # …"
click input "text"
paste input "667161"
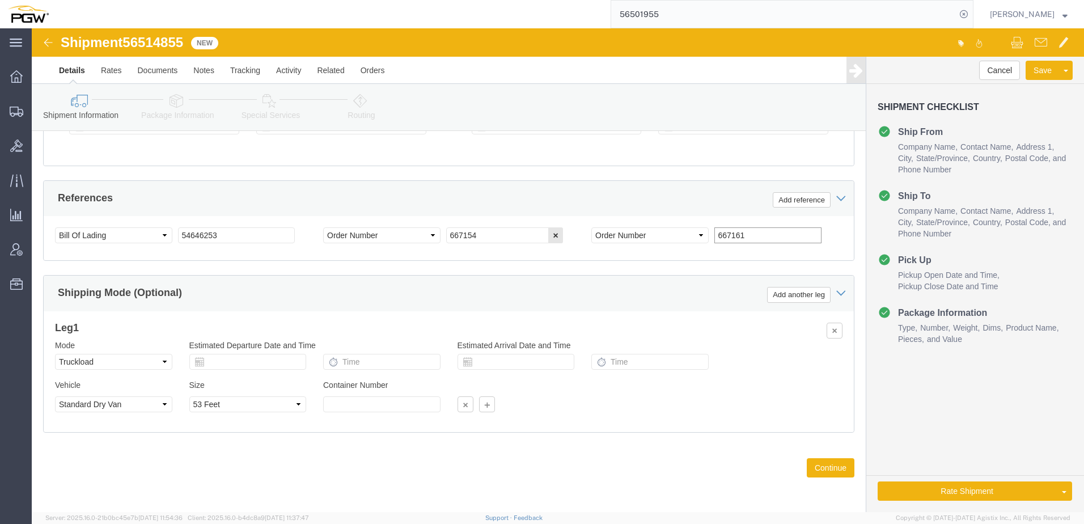
type input "667161"
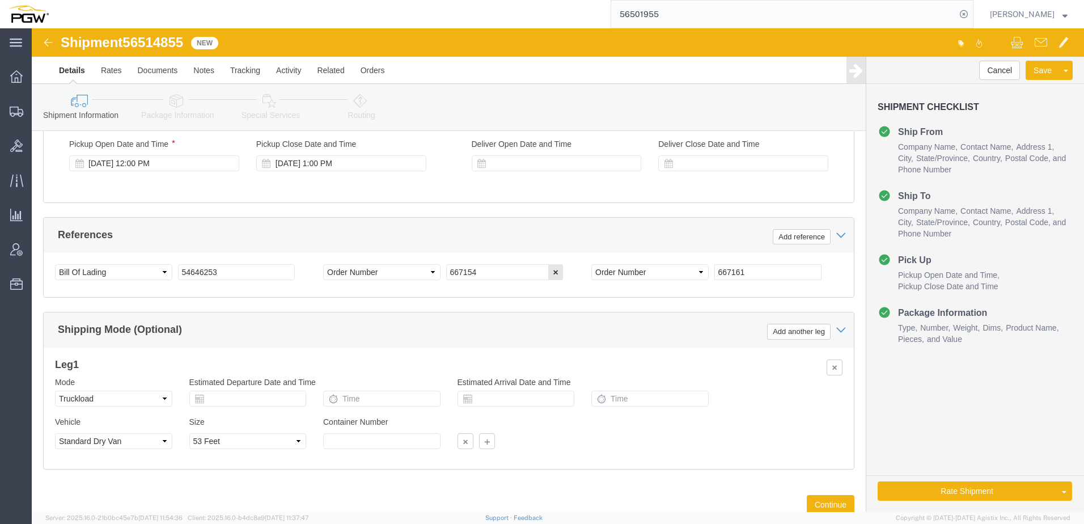
scroll to position [693, 0]
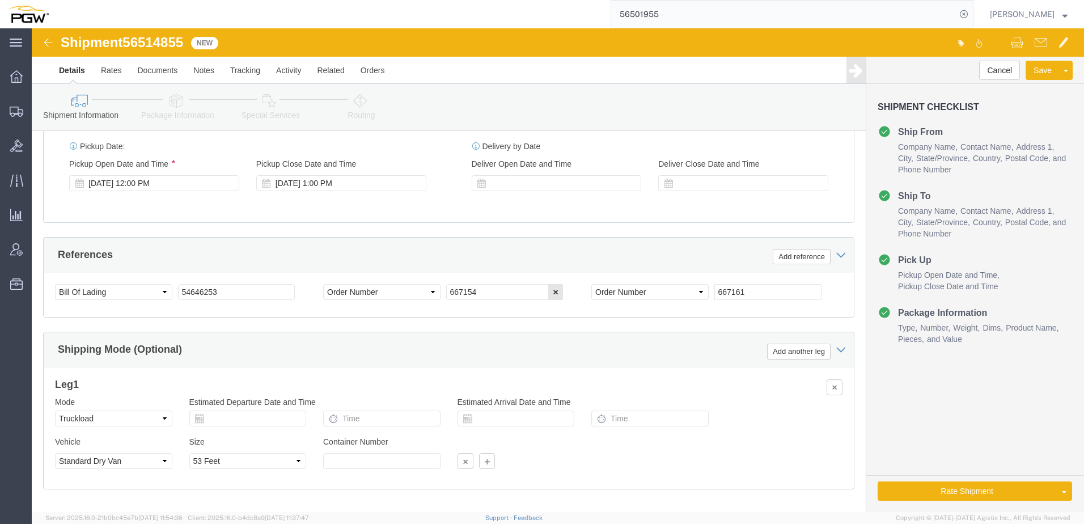
click icon
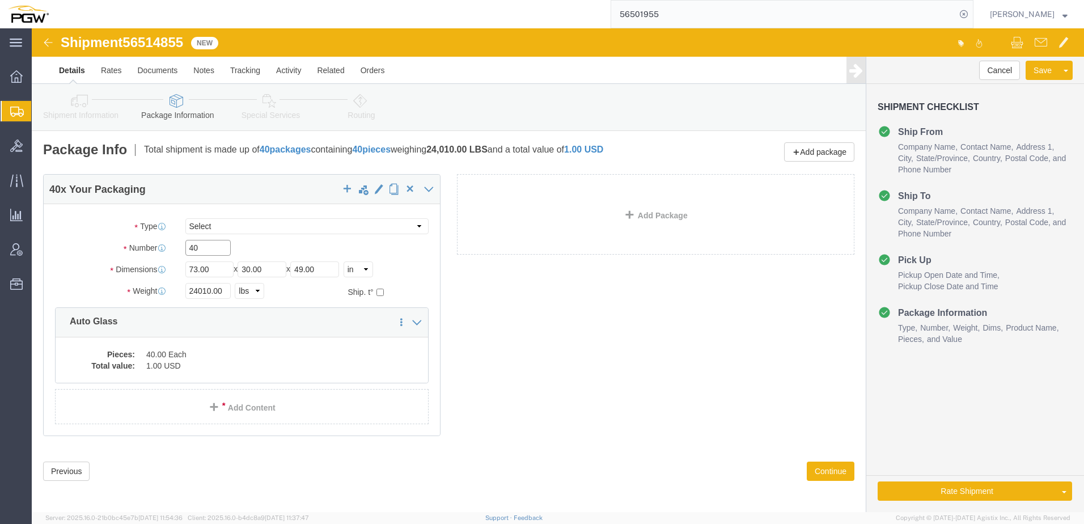
drag, startPoint x: 172, startPoint y: 220, endPoint x: -37, endPoint y: 214, distance: 209.3
click html "Shipment 56514855 New Details Rates Documents Notes Tracking Activity Related O…"
paste input "23"
type input "23"
drag, startPoint x: 180, startPoint y: 262, endPoint x: -84, endPoint y: 239, distance: 264.5
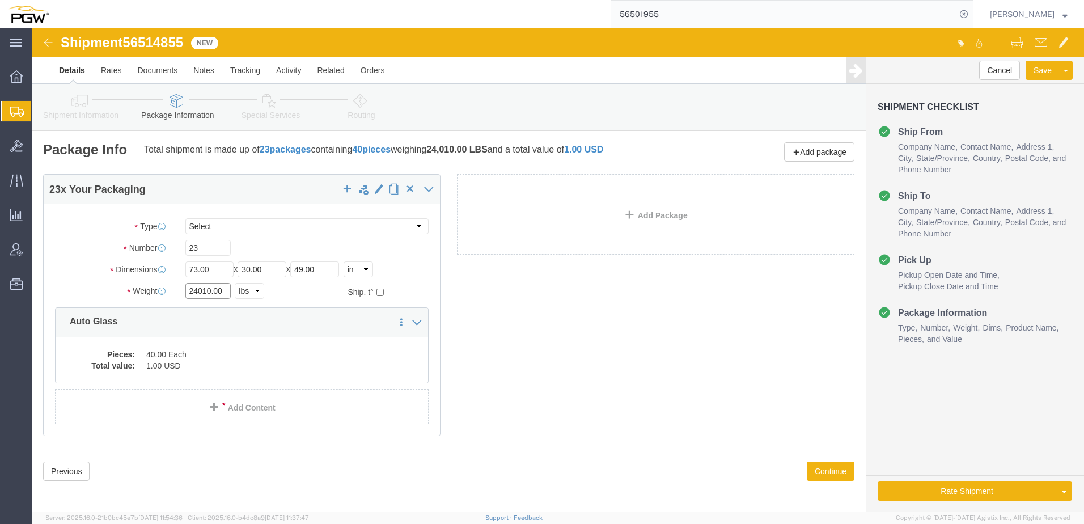
click html "Shipment 56514855 New Details Rates Documents Notes Tracking Activity Related O…"
paste input "17461"
type input "17461.00"
drag, startPoint x: 208, startPoint y: 329, endPoint x: 203, endPoint y: 332, distance: 5.8
click dd "40.00 Each"
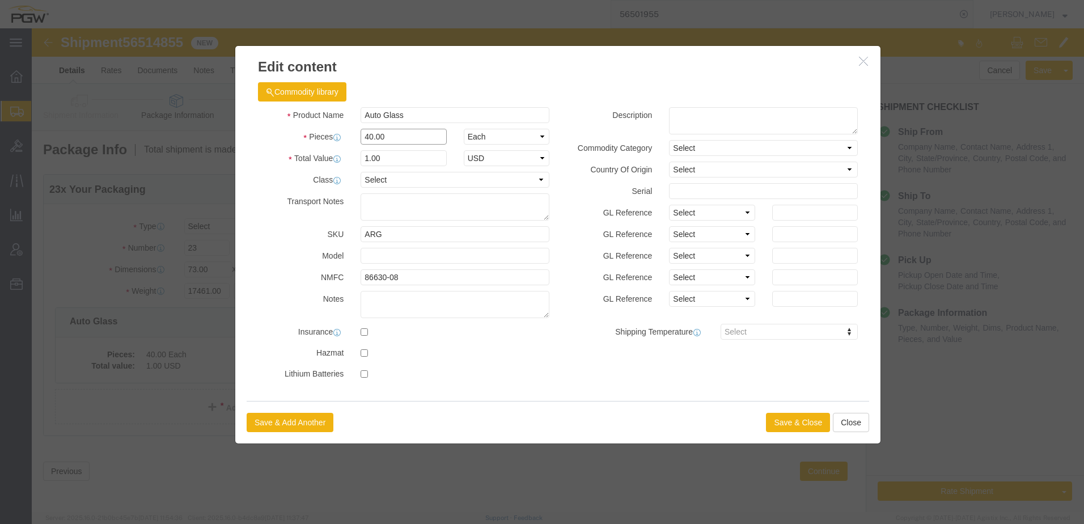
drag, startPoint x: 378, startPoint y: 104, endPoint x: -44, endPoint y: 136, distance: 422.9
click html "Shipment 56514855 New Details Rates Documents Notes Tracking Activity Related O…"
type input "23.00"
type input "1.00"
select select "USD"
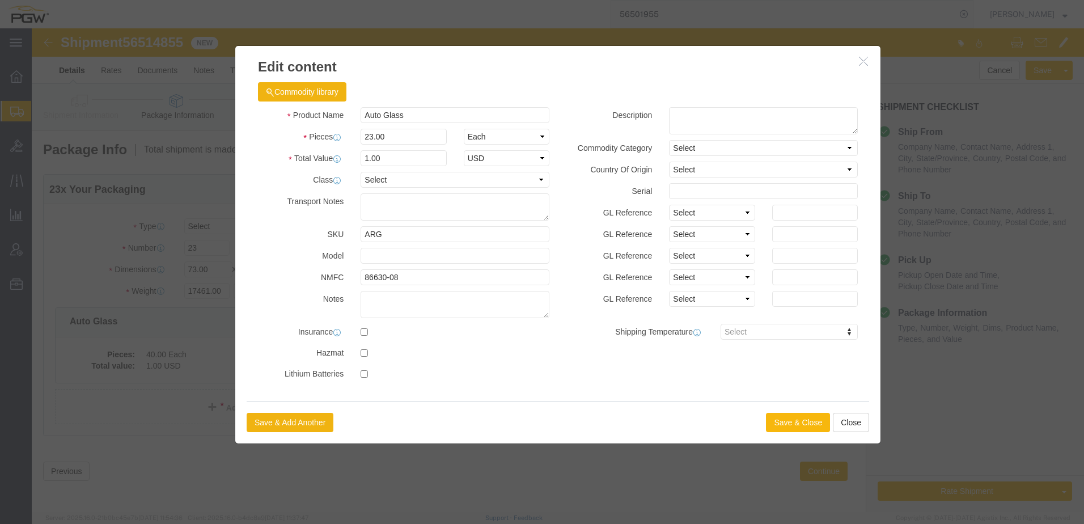
click button "Save & Close"
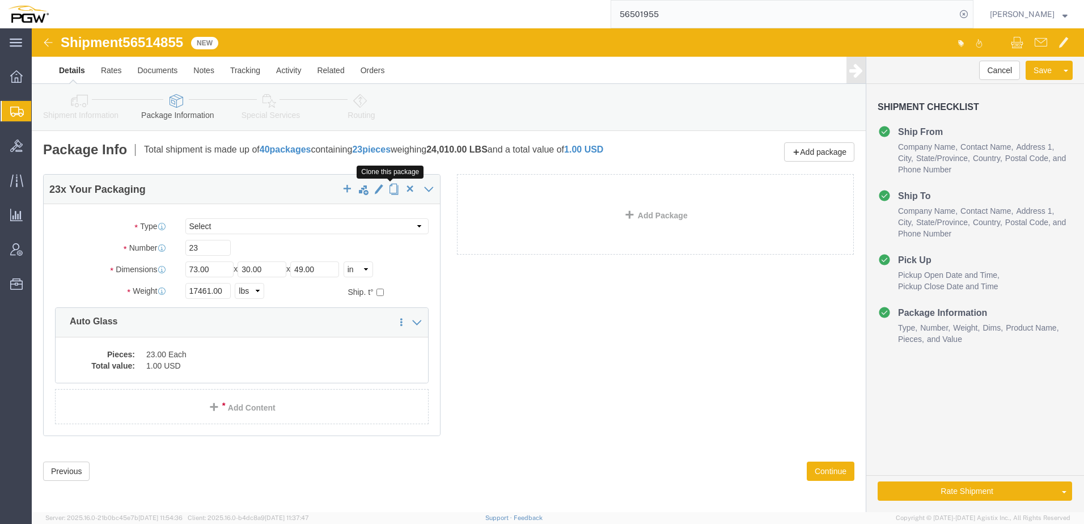
click span "button"
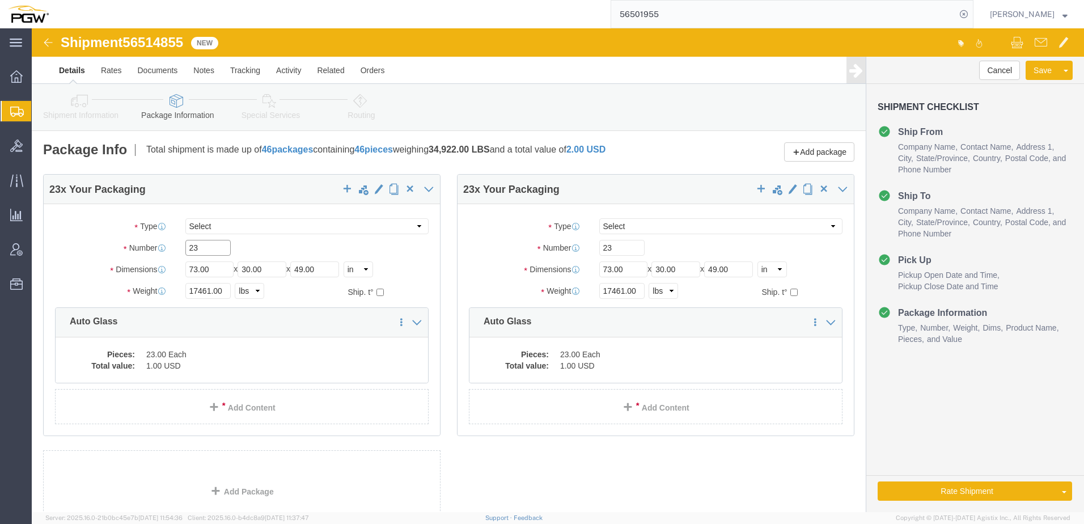
drag, startPoint x: 191, startPoint y: 215, endPoint x: -158, endPoint y: 222, distance: 348.7
click html "Shipment 56514855 New Details Rates Documents Notes Tracking Activity Related O…"
paste input "18"
type input "18"
drag, startPoint x: 179, startPoint y: 261, endPoint x: 68, endPoint y: 245, distance: 111.7
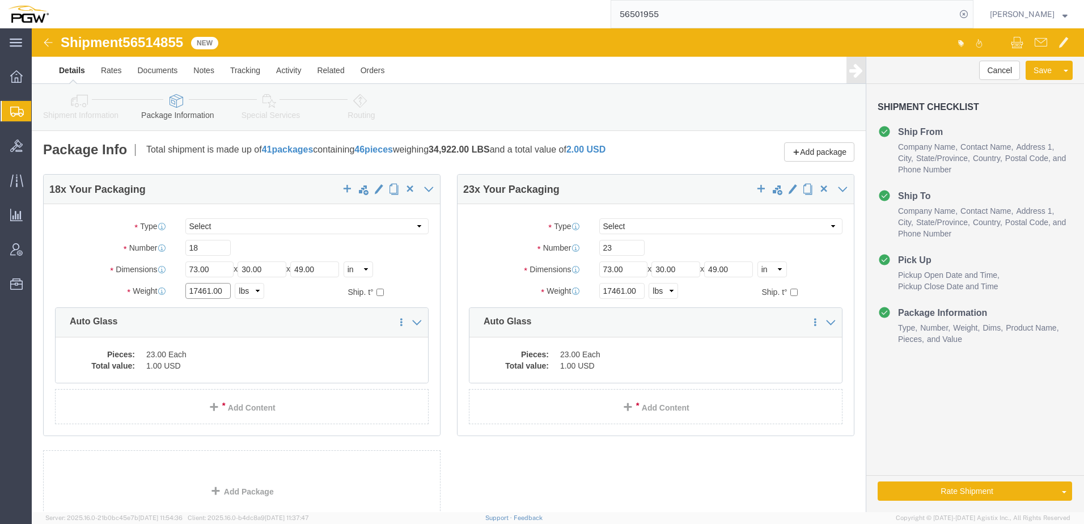
click div "Package Type Select Bale(s) Basket(s) Bolt(s) Bottle(s) Buckets Bulk Bundle(s) …"
paste input "3829"
type input "13829.00"
click dd "1.00 USD"
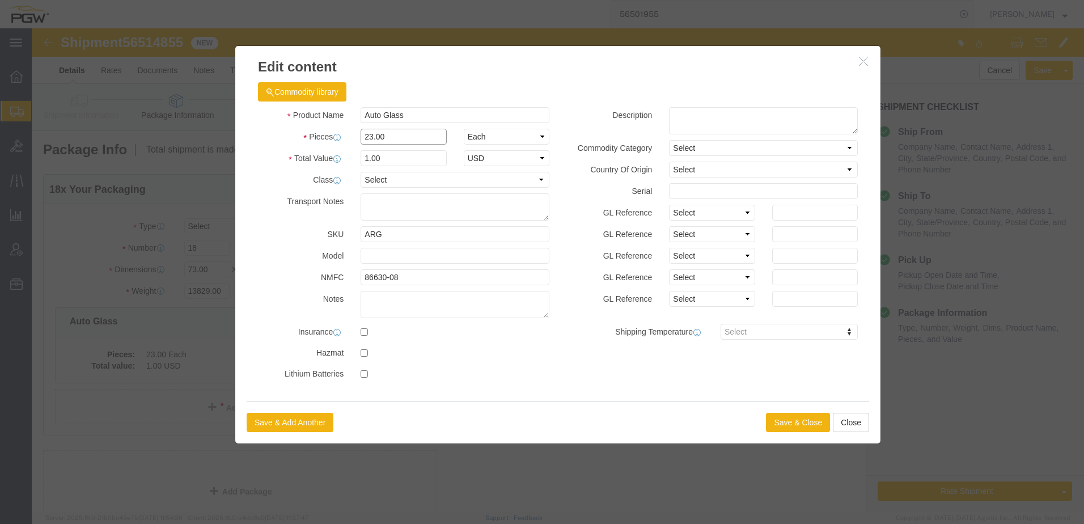
drag, startPoint x: 359, startPoint y: 105, endPoint x: 1, endPoint y: 109, distance: 358.2
click div "Edit content Commodity library Product Name Auto Glass Pieces 23.00 Select Bag …"
type input "18.00"
type input "1.00"
select select "USD"
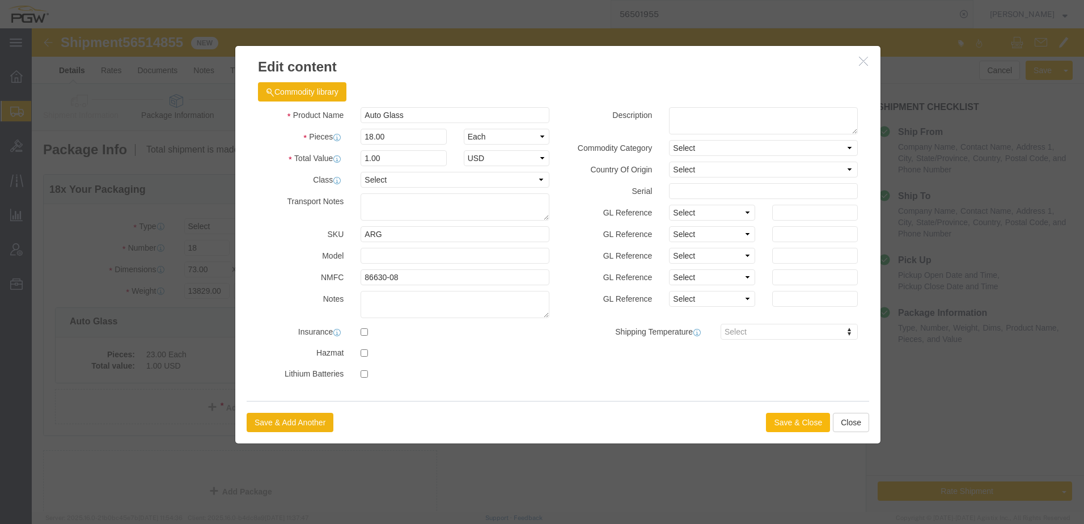
click button "Save & Close"
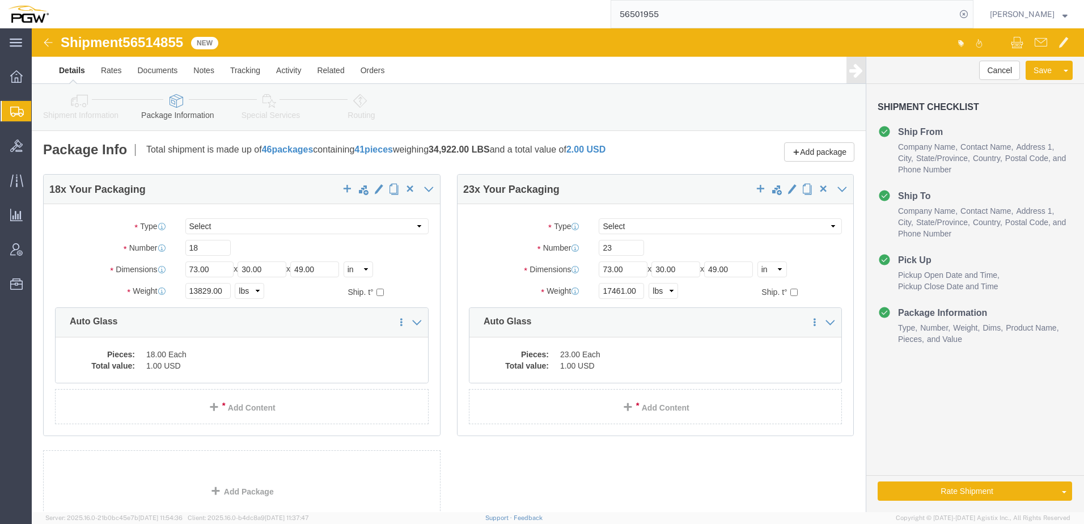
click icon
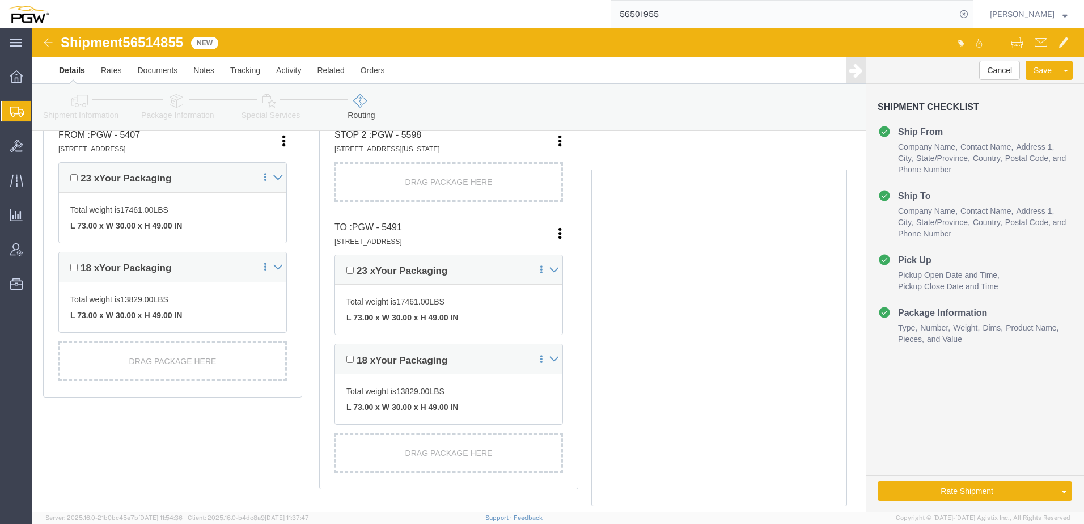
scroll to position [324, 0]
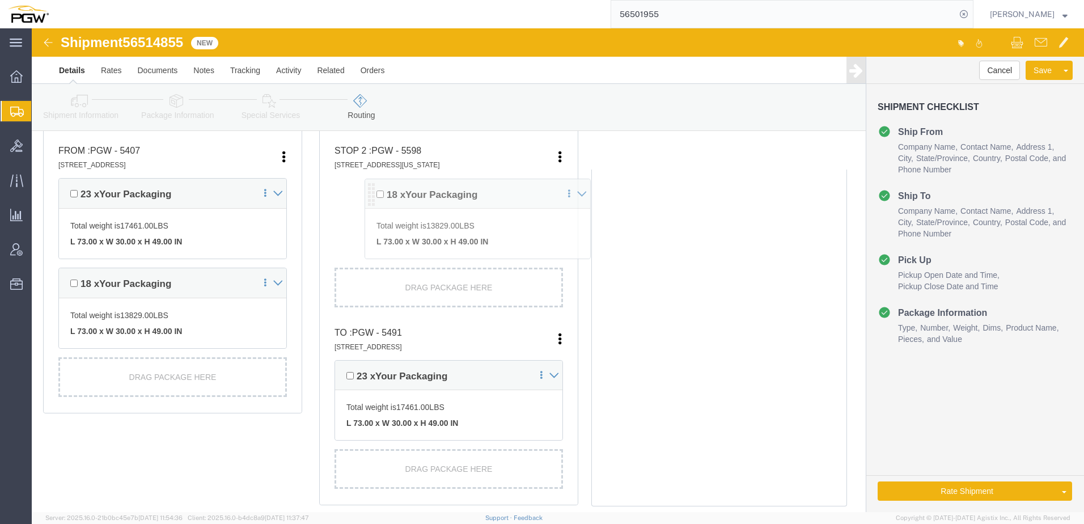
drag, startPoint x: 305, startPoint y: 335, endPoint x: 328, endPoint y: 166, distance: 170.5
click div "Pickups + Add Stop From : PGW - 5407 [STREET_ADDRESS] Edit Move to top Move to …"
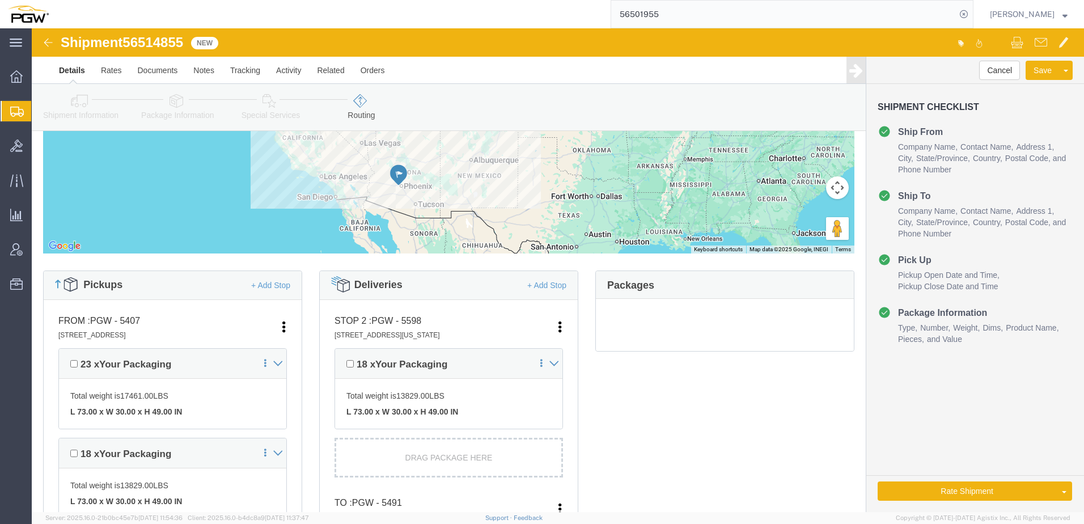
scroll to position [0, 0]
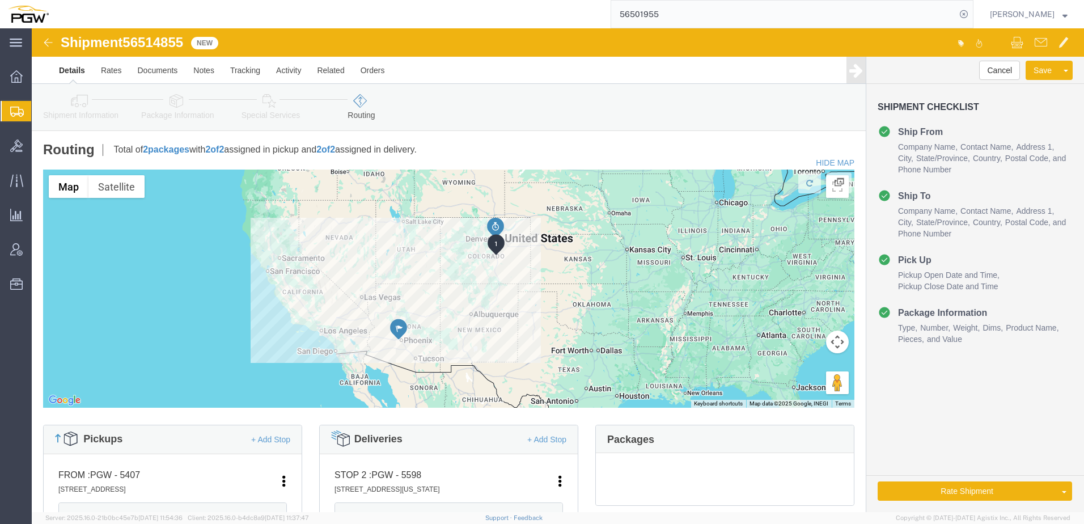
click icon
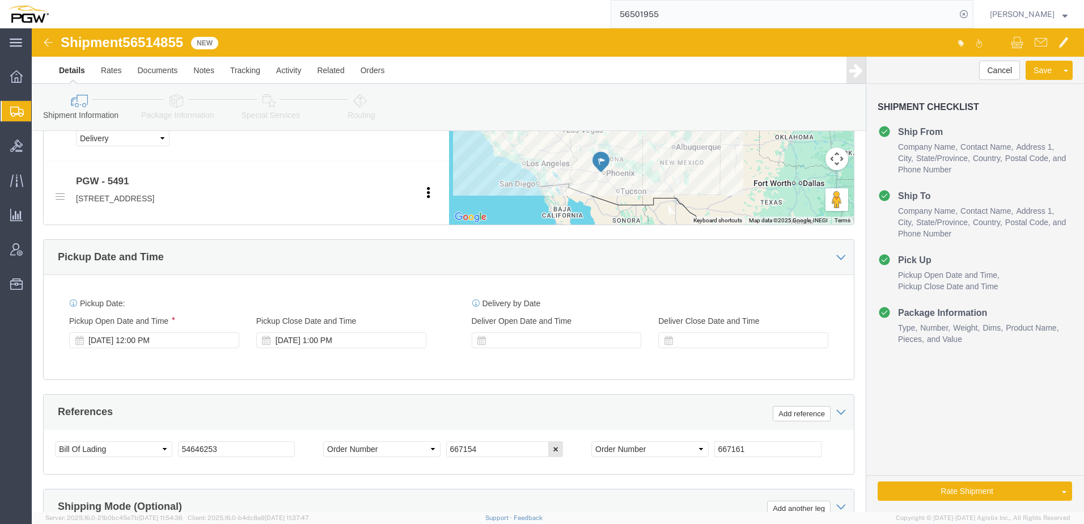
scroll to position [737, 0]
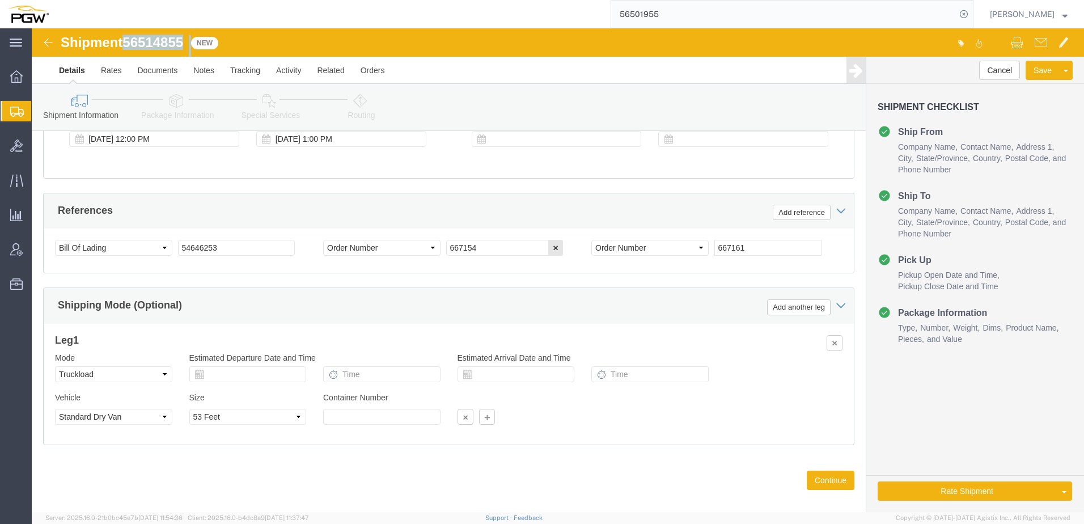
drag, startPoint x: 97, startPoint y: 17, endPoint x: 159, endPoint y: 9, distance: 62.9
click div "Shipment 56514855 New"
copy div "56514855"
drag, startPoint x: 201, startPoint y: 216, endPoint x: -84, endPoint y: 197, distance: 285.8
click html "Shipment 56514855 New Details Rates Documents Notes Tracking Activity Related O…"
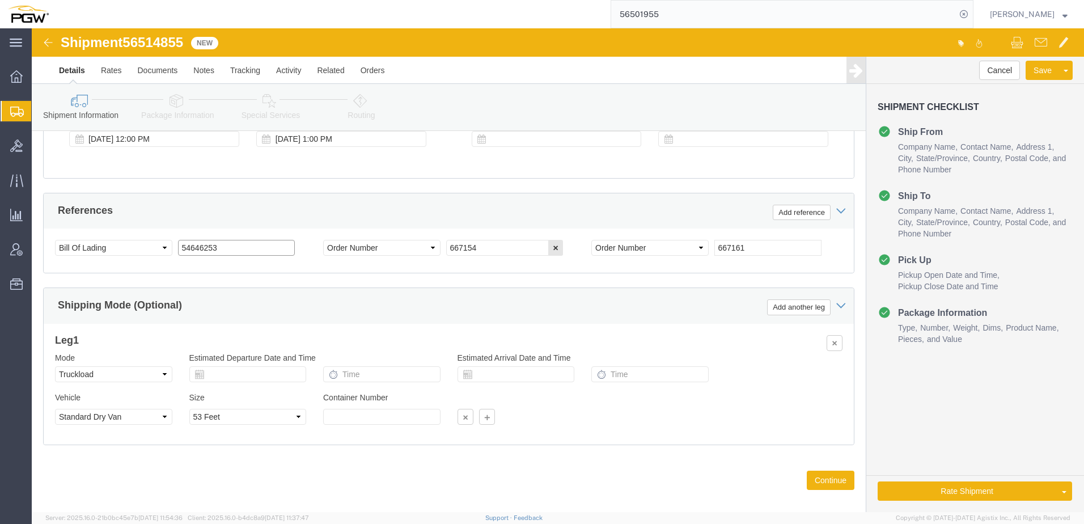
paste input "6514855"
drag, startPoint x: 209, startPoint y: 219, endPoint x: 45, endPoint y: 206, distance: 164.4
click div "Select Account Type Activity ID Airline Appointment Number ASN Batch Request # …"
type input "56514855"
click icon
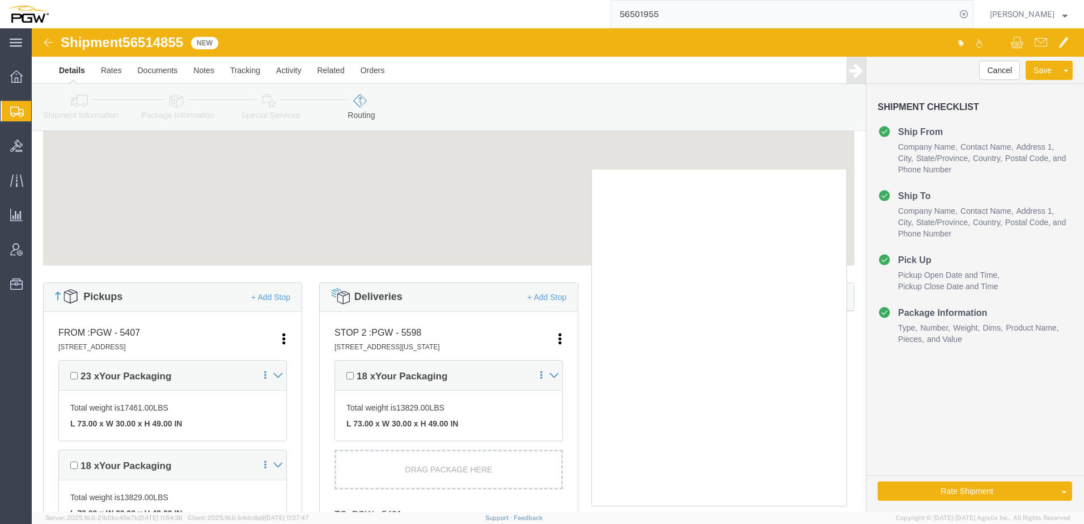
scroll to position [120, 0]
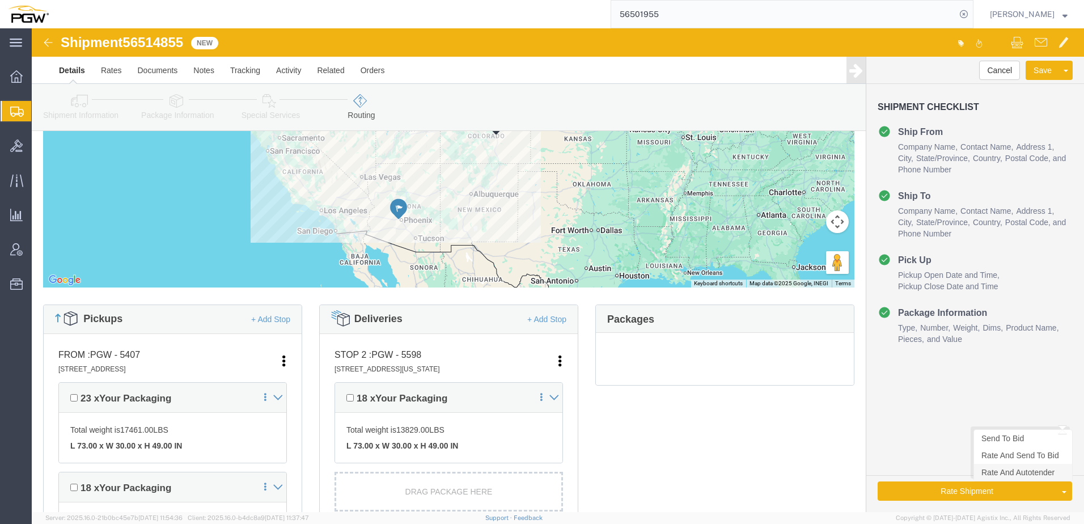
click link "Rate And Autotender"
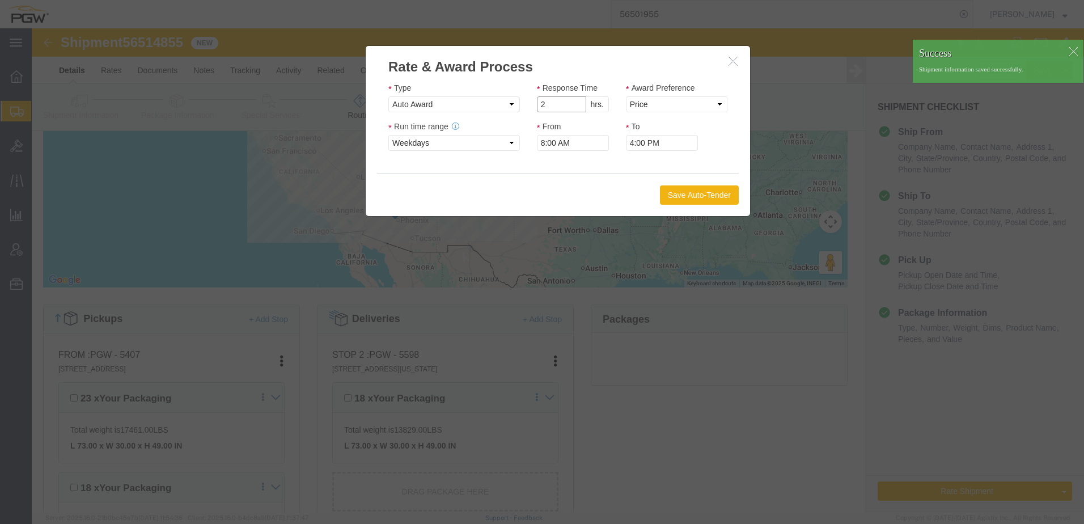
click input "2"
type input "1"
click input "1"
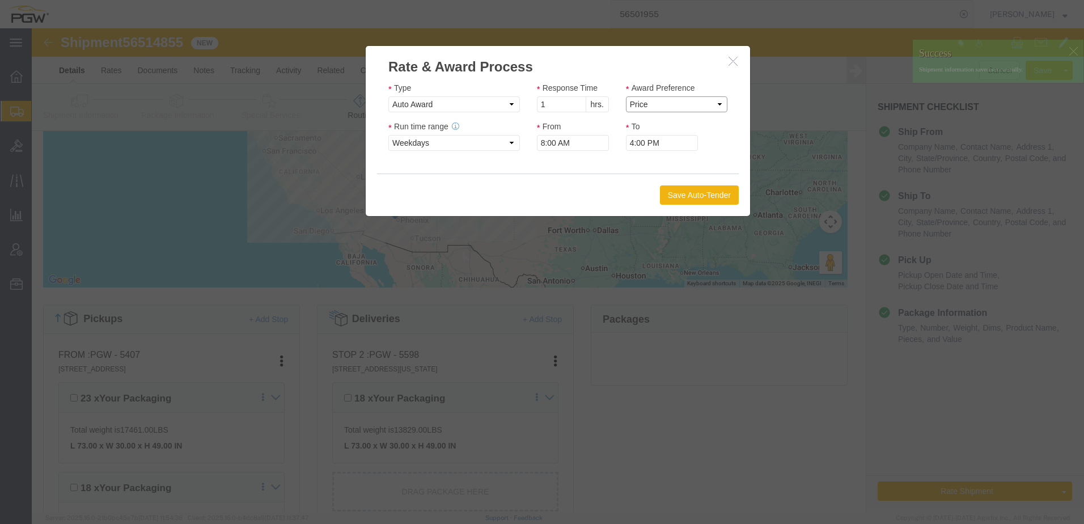
click select "Price Carrier Rank"
select select "LANE_RANK"
click select "Price Carrier Rank"
drag, startPoint x: 648, startPoint y: 165, endPoint x: 635, endPoint y: 159, distance: 14.2
click button "Save Auto-Tender"
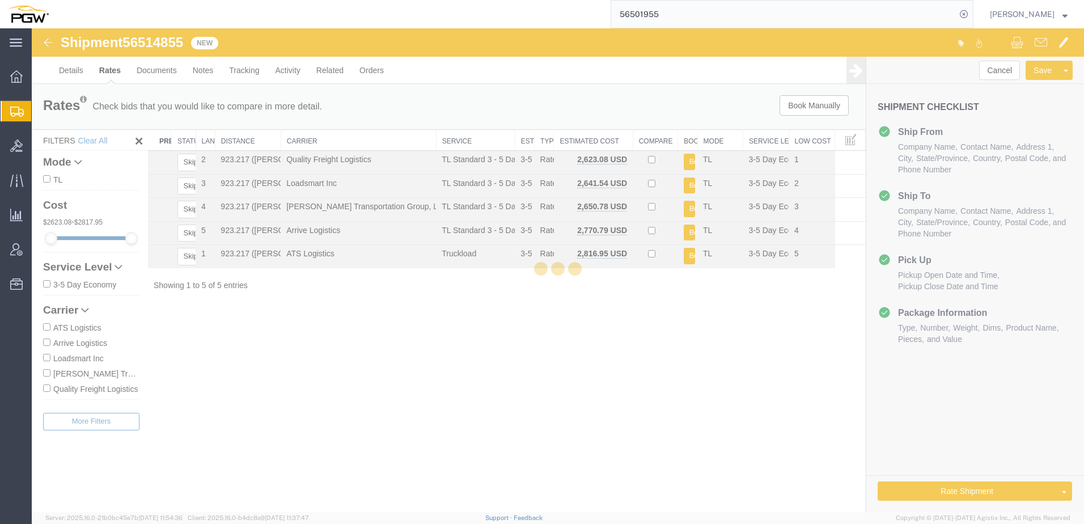
scroll to position [0, 0]
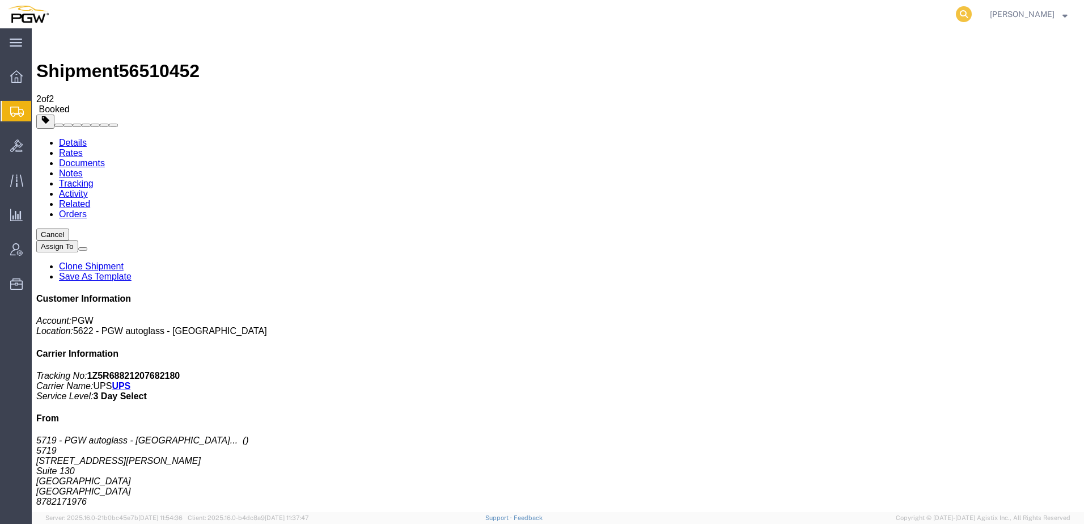
click at [972, 9] on icon at bounding box center [964, 14] width 16 height 16
click at [861, 19] on input "search" at bounding box center [783, 14] width 345 height 27
paste input "56476030"
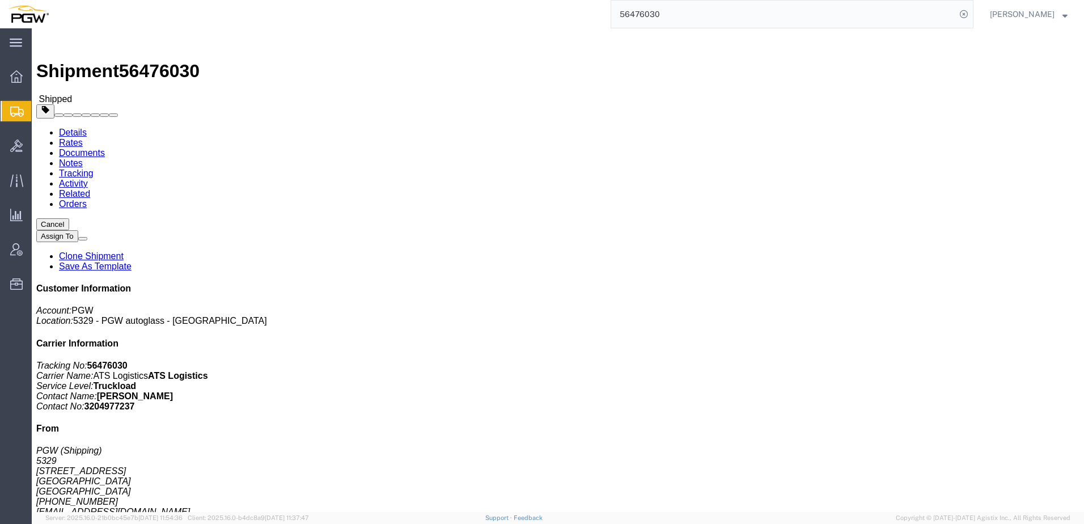
click address "PGW (Shipping) 5329 850 Southern Ave Chillicothe, OH 45601 United States 740-77…"
drag, startPoint x: 211, startPoint y: 190, endPoint x: 375, endPoint y: 189, distance: 163.8
click div "Ship To DAKOTALAND AUTOGLASS INC (Dakotaland Glass) DAGSFS 2001 E 39TH ST. N SI…"
copy address "jon.anderson@dakotalandautoglass.com"
click div "Shipment Detail Ship From PGW (Shipping) 5329 850 Southern Ave Chillicothe, OH …"
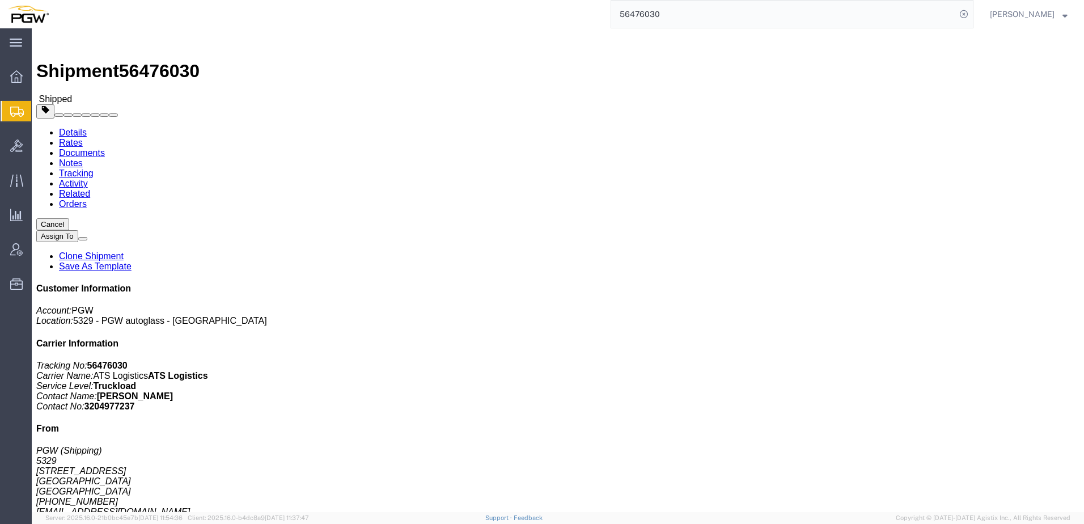
drag, startPoint x: 217, startPoint y: 190, endPoint x: 393, endPoint y: 185, distance: 176.9
click address "DAKOTALAND AUTOGLASS INC (Dakotaland Glass) DAGSFS 2001 E 39TH ST. N SIOUX FALL…"
copy address "jon.anderson@dakotalandautoglass.com"
click div "Ship From PGW (Shipping) 5329 850 Southern Ave Chillicothe, OH 45601 United Sta…"
drag, startPoint x: 373, startPoint y: 268, endPoint x: 379, endPoint y: 204, distance: 64.3
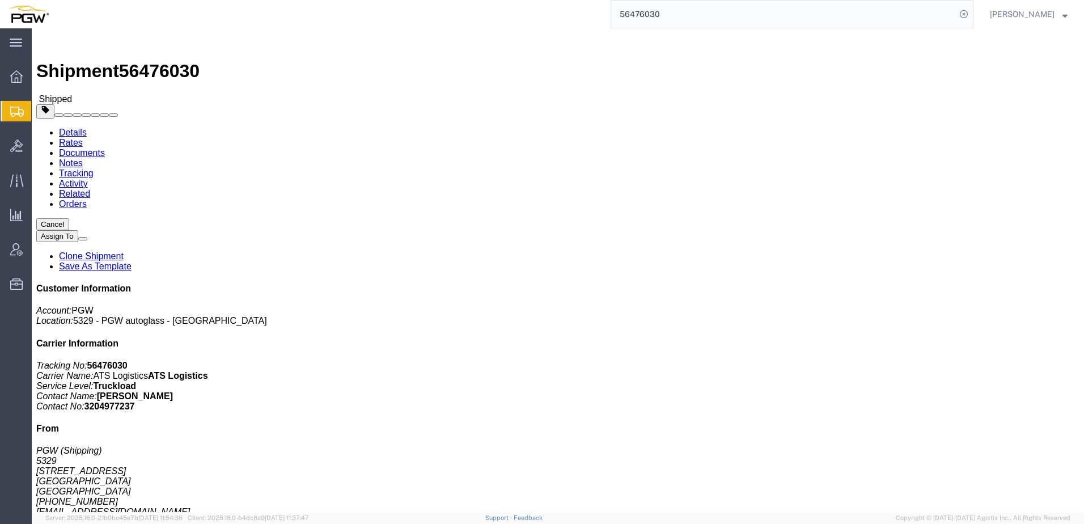
click div "Leg 1 - Truckload Number of trucks: 1"
click at [0, 0] on span "Shipment Manager" at bounding box center [0, 0] width 0 height 0
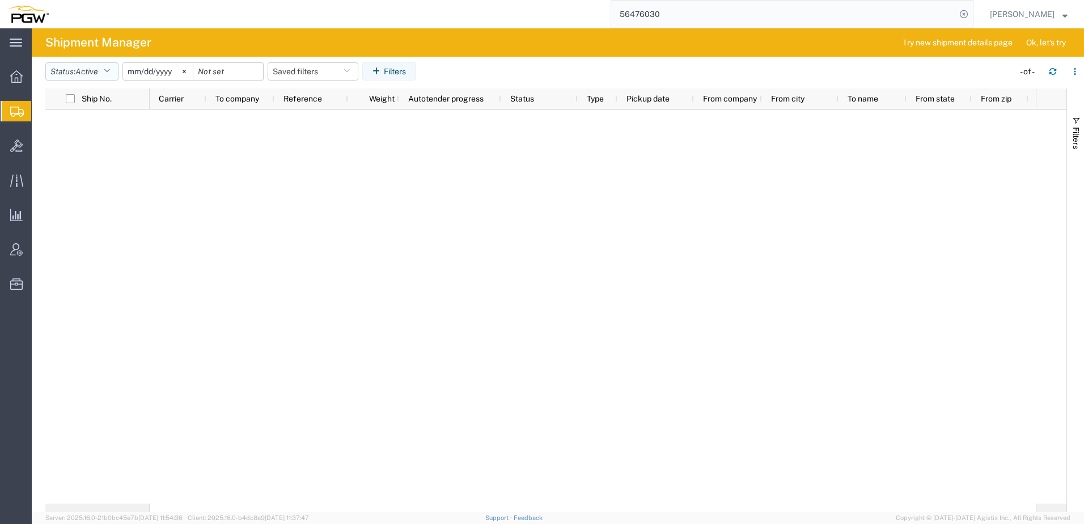
click at [80, 73] on span "Active" at bounding box center [86, 71] width 23 height 9
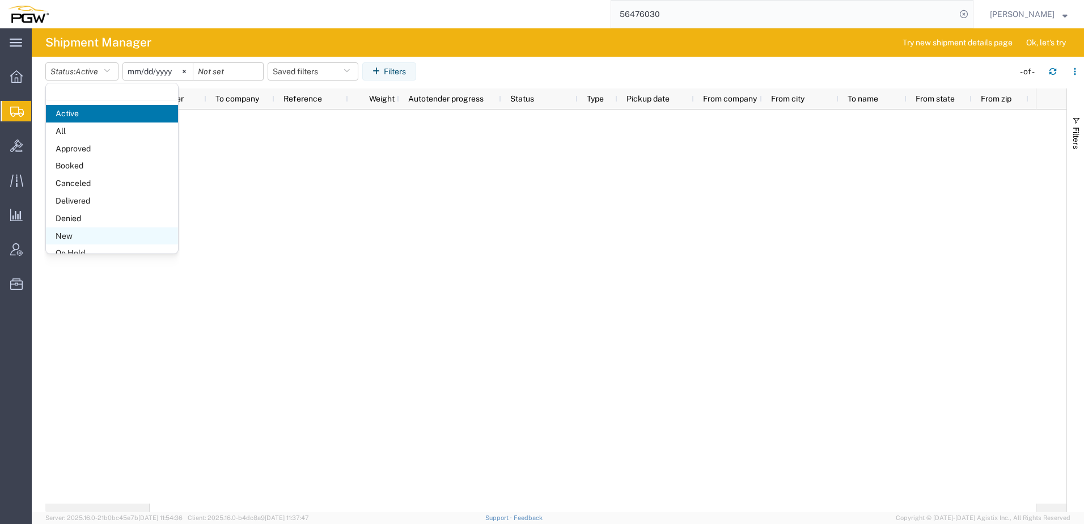
click at [67, 238] on span "New" at bounding box center [112, 236] width 132 height 18
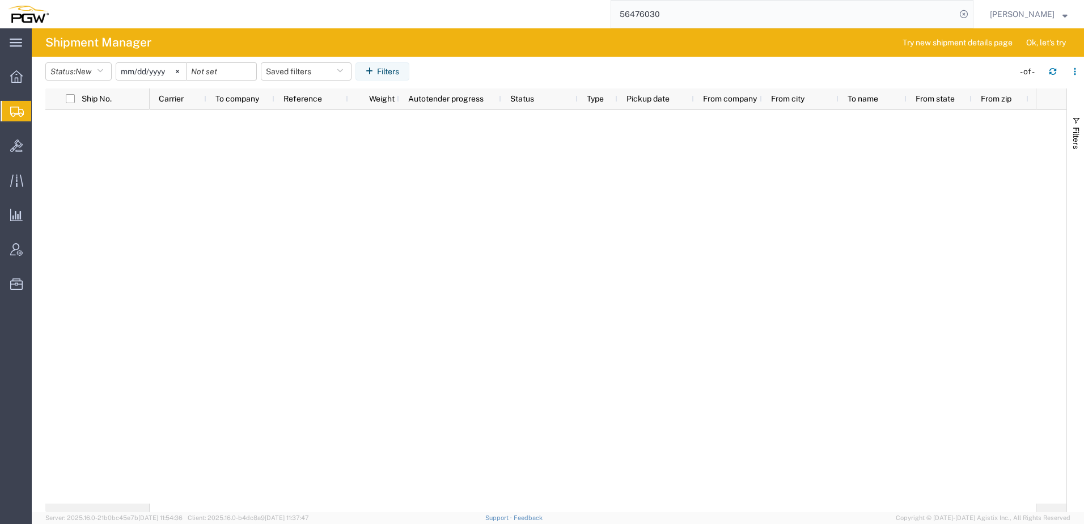
click at [0, 0] on span "Shipment Manager" at bounding box center [0, 0] width 0 height 0
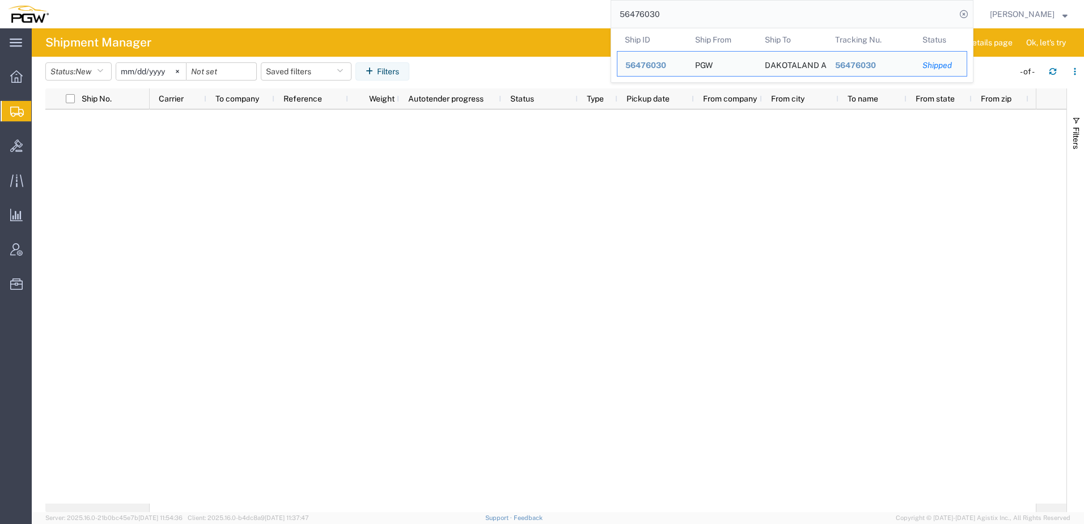
drag, startPoint x: 756, startPoint y: 5, endPoint x: 287, endPoint y: 17, distance: 469.5
click at [325, 14] on div "56476030 Ship ID Ship From Ship To Tracking Nu. Status Ship ID 56476030 Ship Fr…" at bounding box center [515, 14] width 917 height 28
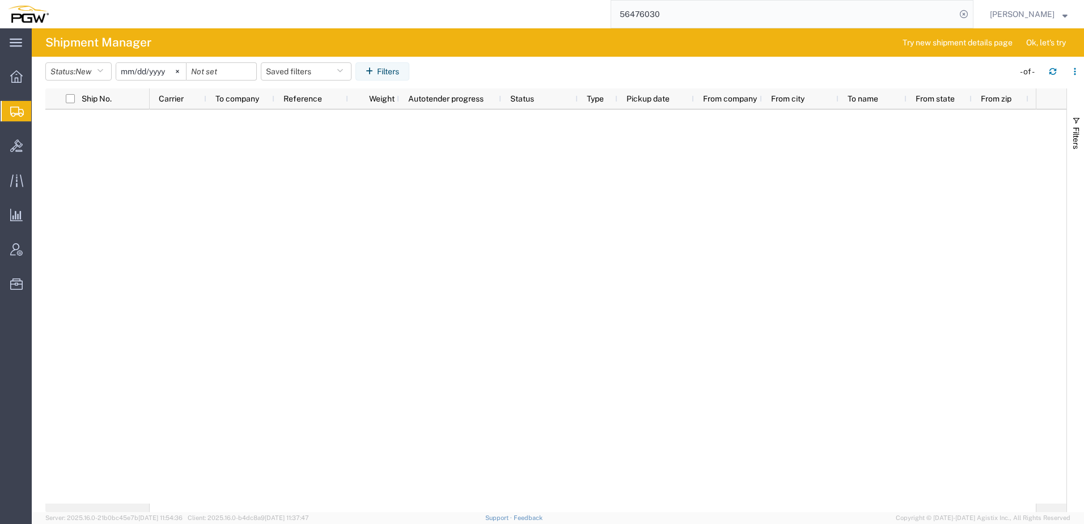
paste input "66715"
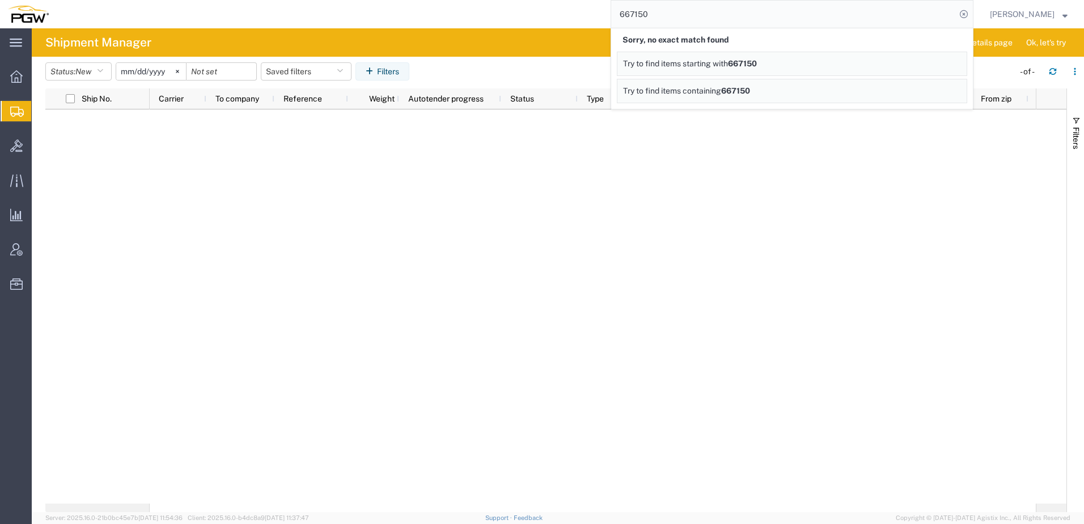
drag, startPoint x: 682, startPoint y: 16, endPoint x: 238, endPoint y: 12, distance: 443.8
click at [238, 12] on div "667150 Sorry, no exact match found Try to find items starting with 667150 Try t…" at bounding box center [515, 14] width 917 height 28
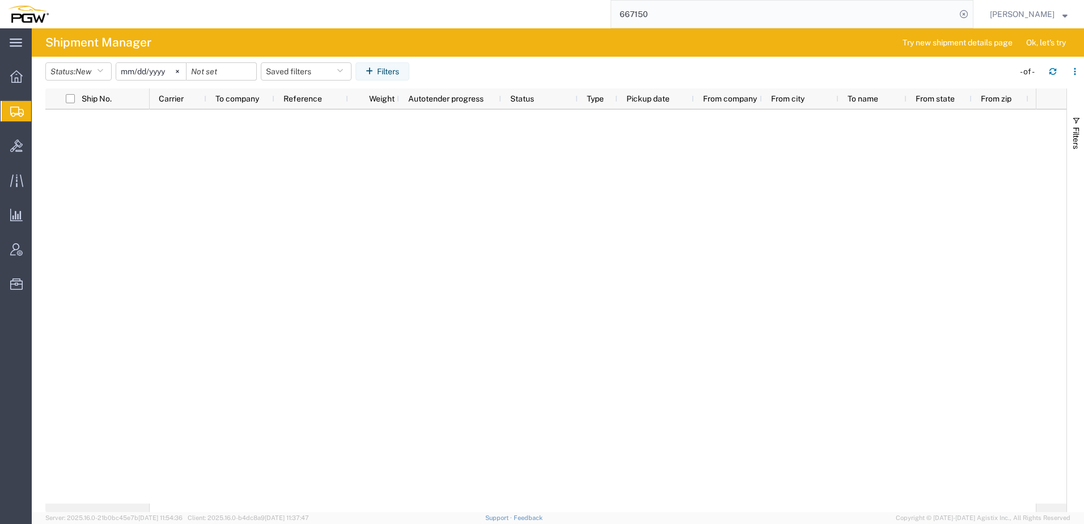
paste input "56514674"
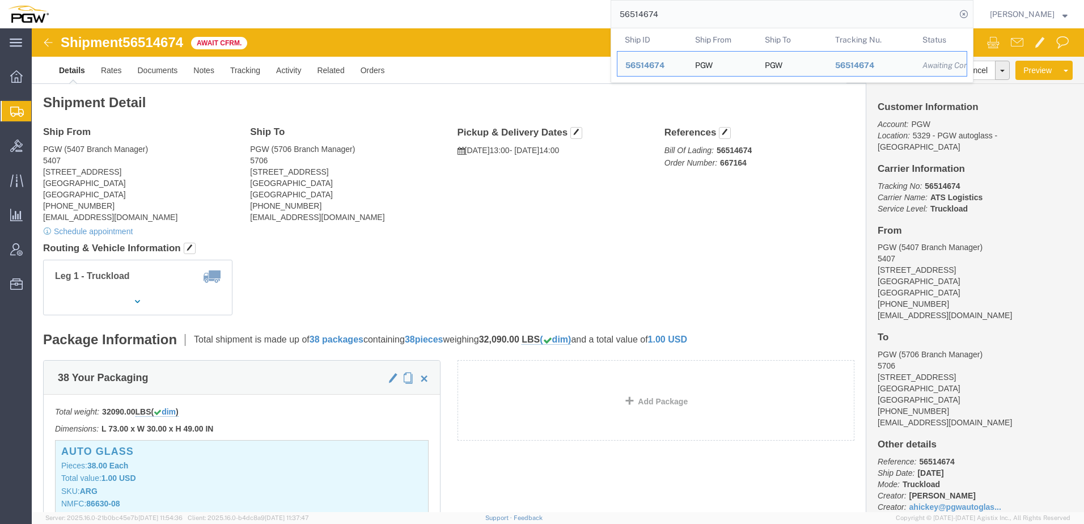
drag, startPoint x: 719, startPoint y: 17, endPoint x: 264, endPoint y: 1, distance: 454.9
click at [299, 7] on div "56514674 Ship ID Ship From Ship To Tracking Nu. Status Ship ID 56514674 Ship Fr…" at bounding box center [515, 14] width 917 height 28
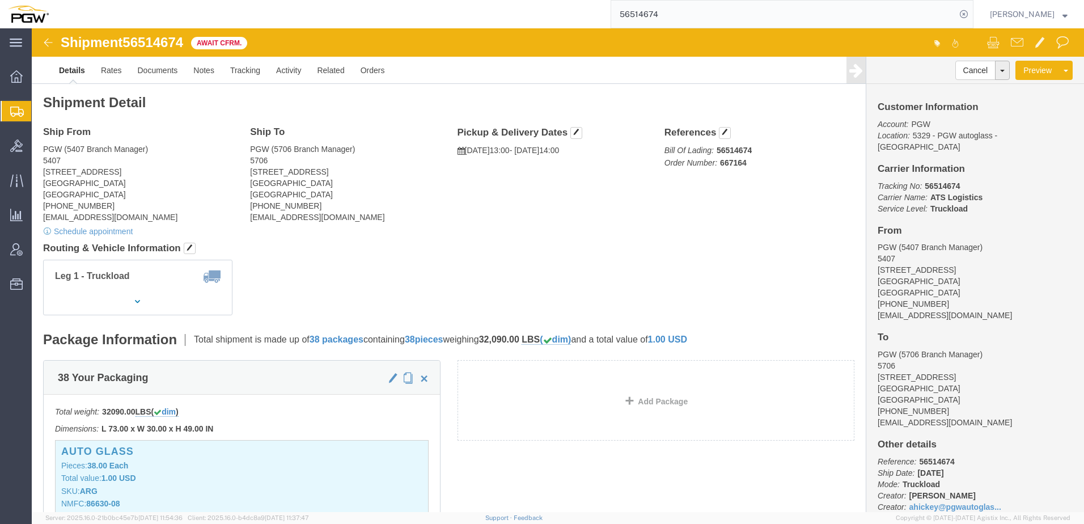
paste input "08"
type input "56514608"
